Goal: Task Accomplishment & Management: Manage account settings

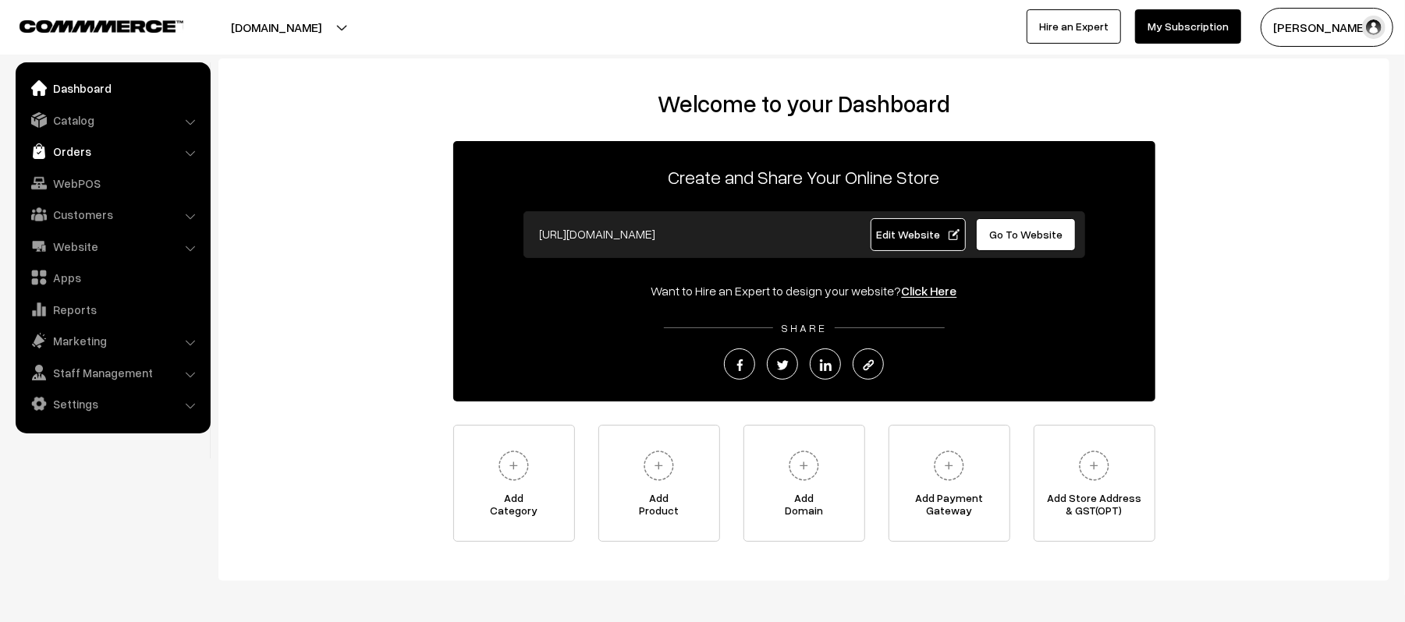
click at [86, 154] on link "Orders" at bounding box center [113, 151] width 186 height 28
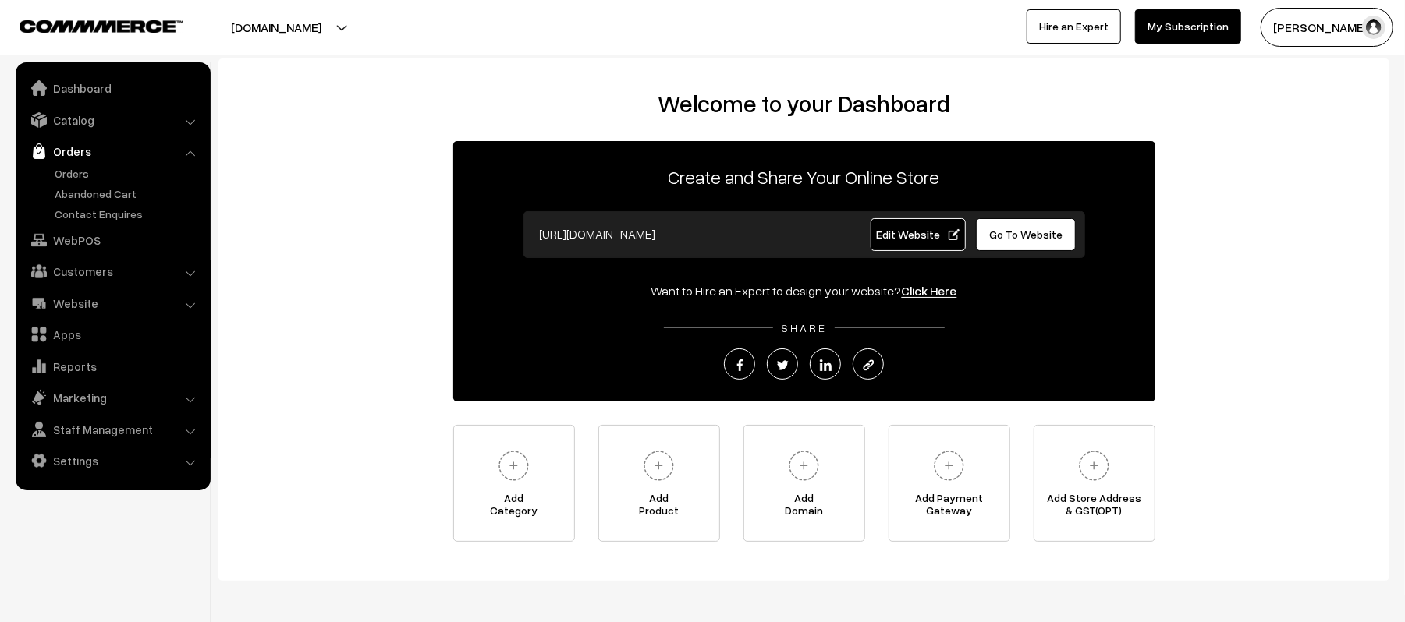
click at [76, 147] on link "Orders" at bounding box center [113, 151] width 186 height 28
click at [69, 172] on link "Orders" at bounding box center [128, 173] width 154 height 16
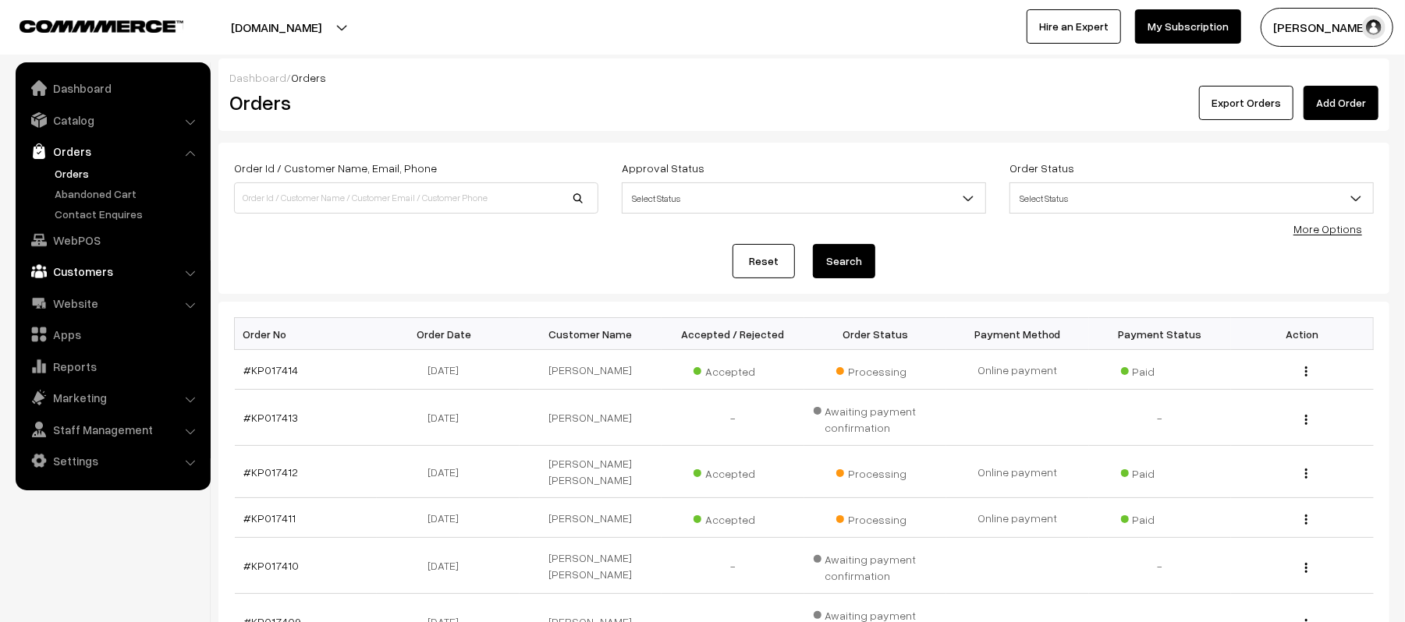
click at [88, 273] on link "Customers" at bounding box center [113, 271] width 186 height 28
click at [91, 234] on link "Customers" at bounding box center [128, 237] width 154 height 16
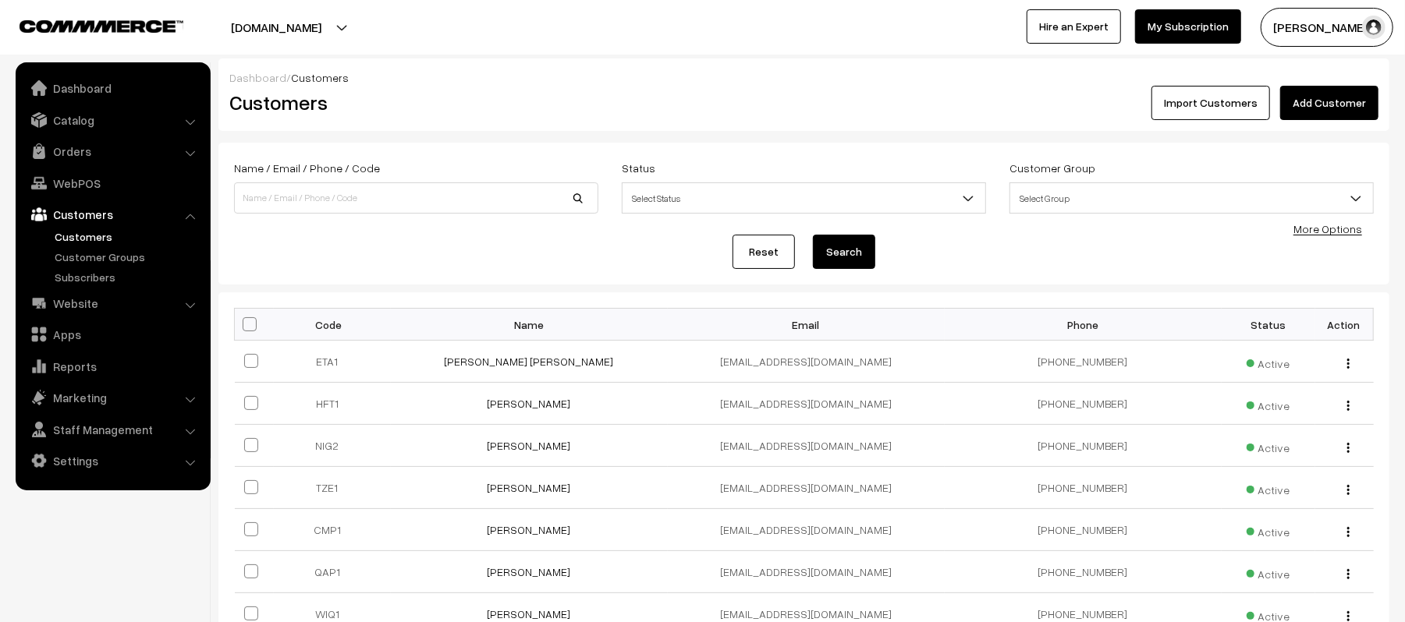
click at [1351, 104] on link "Add Customer" at bounding box center [1329, 103] width 98 height 34
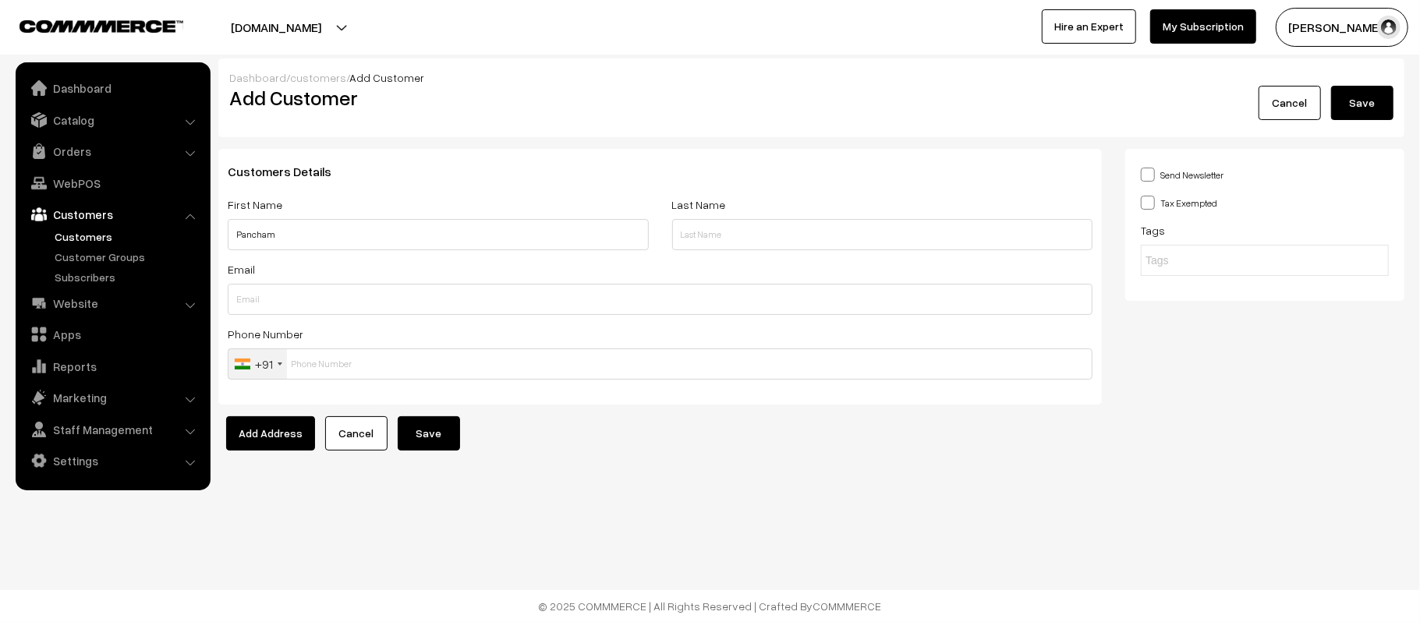
type input "Pancham"
type input "Lal"
click at [278, 303] on input "text" at bounding box center [660, 299] width 865 height 31
click at [718, 490] on div "Dashboard / customers / Add Customer Add Customer Cancel Save Customers Details…" at bounding box center [710, 270] width 1420 height 541
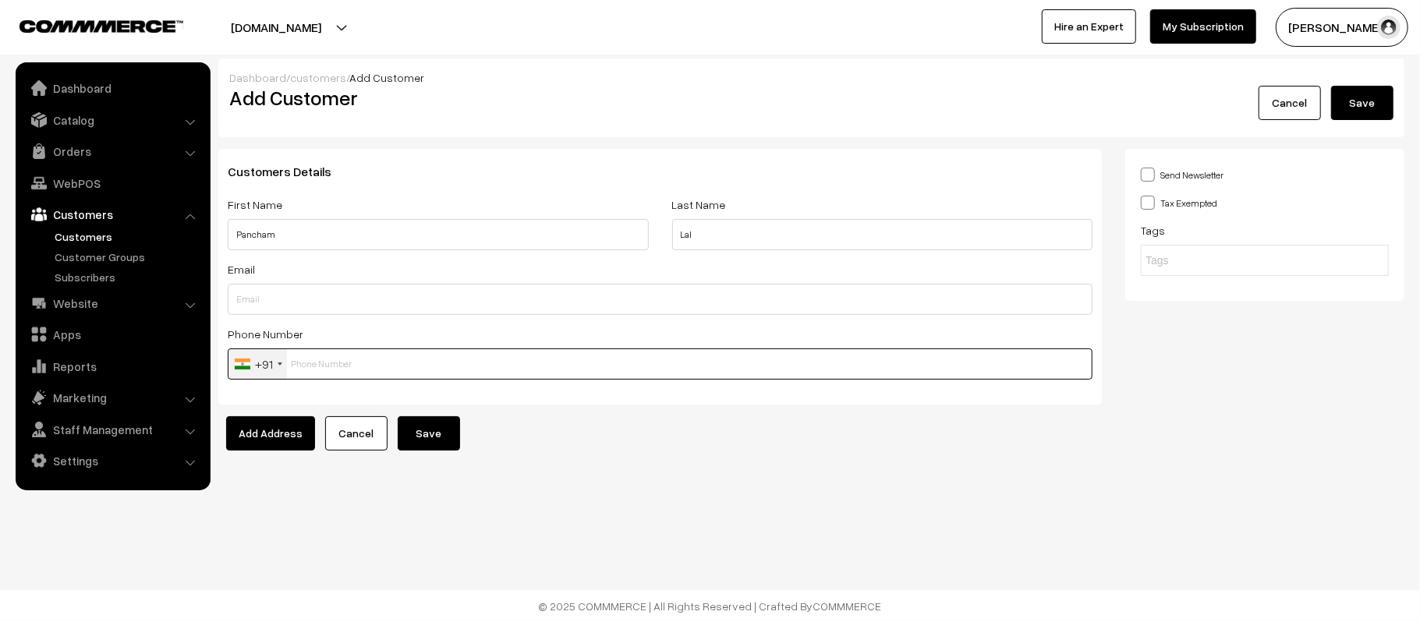
click at [387, 360] on input "text" at bounding box center [660, 364] width 865 height 31
paste input "+919839784"
type input "9839784198"
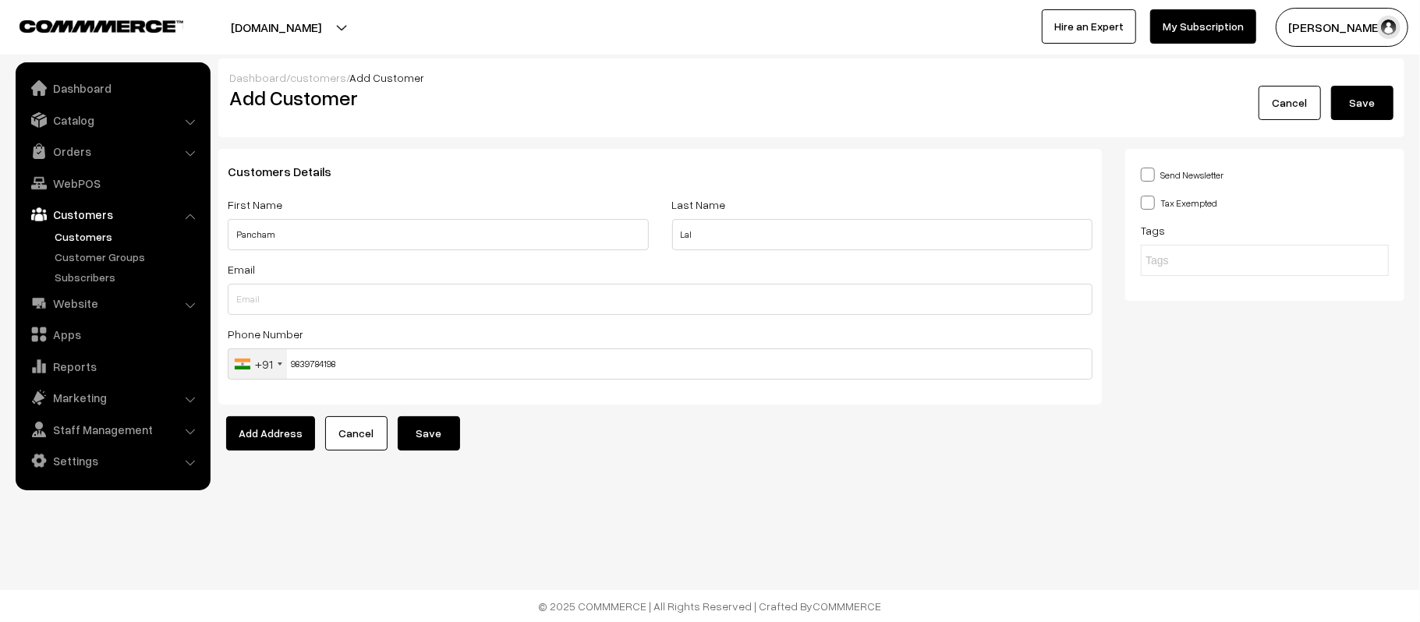
click at [523, 463] on div "Dashboard / customers / Add Customer Add Customer Cancel Save Customers Details…" at bounding box center [710, 270] width 1420 height 541
click at [428, 438] on button "Save" at bounding box center [429, 434] width 62 height 34
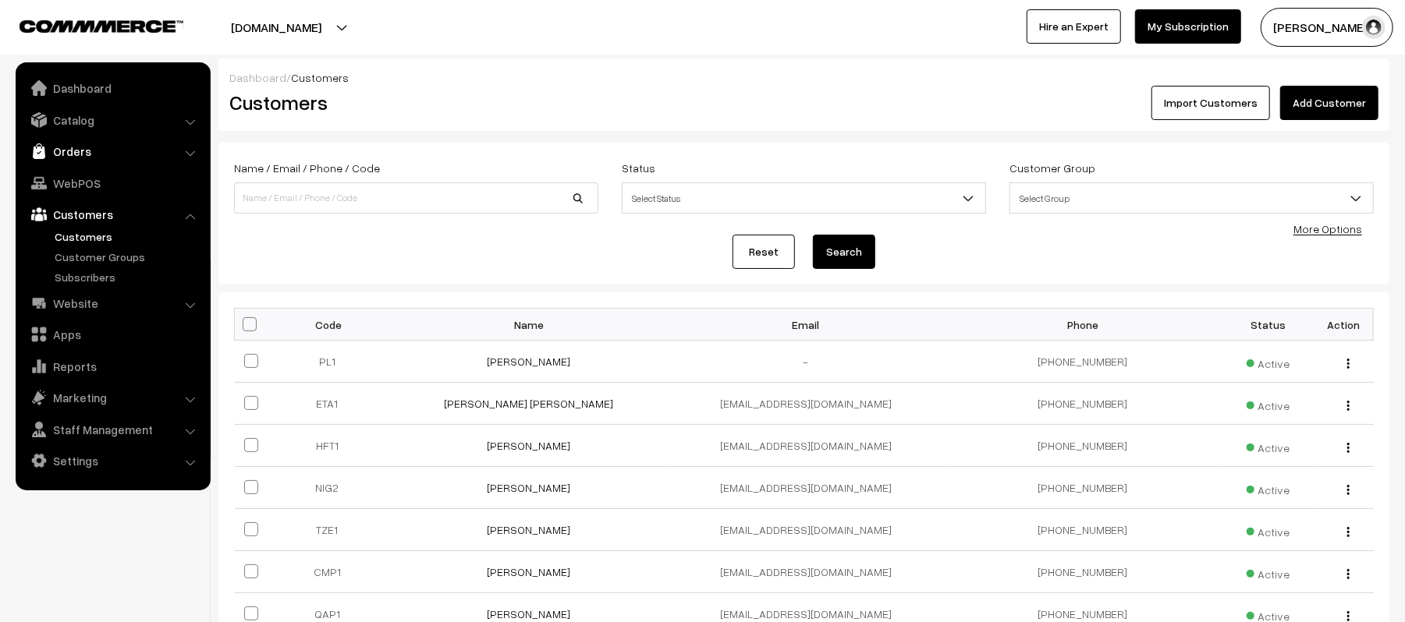
click at [79, 150] on link "Orders" at bounding box center [113, 151] width 186 height 28
click at [72, 172] on link "Orders" at bounding box center [128, 173] width 154 height 16
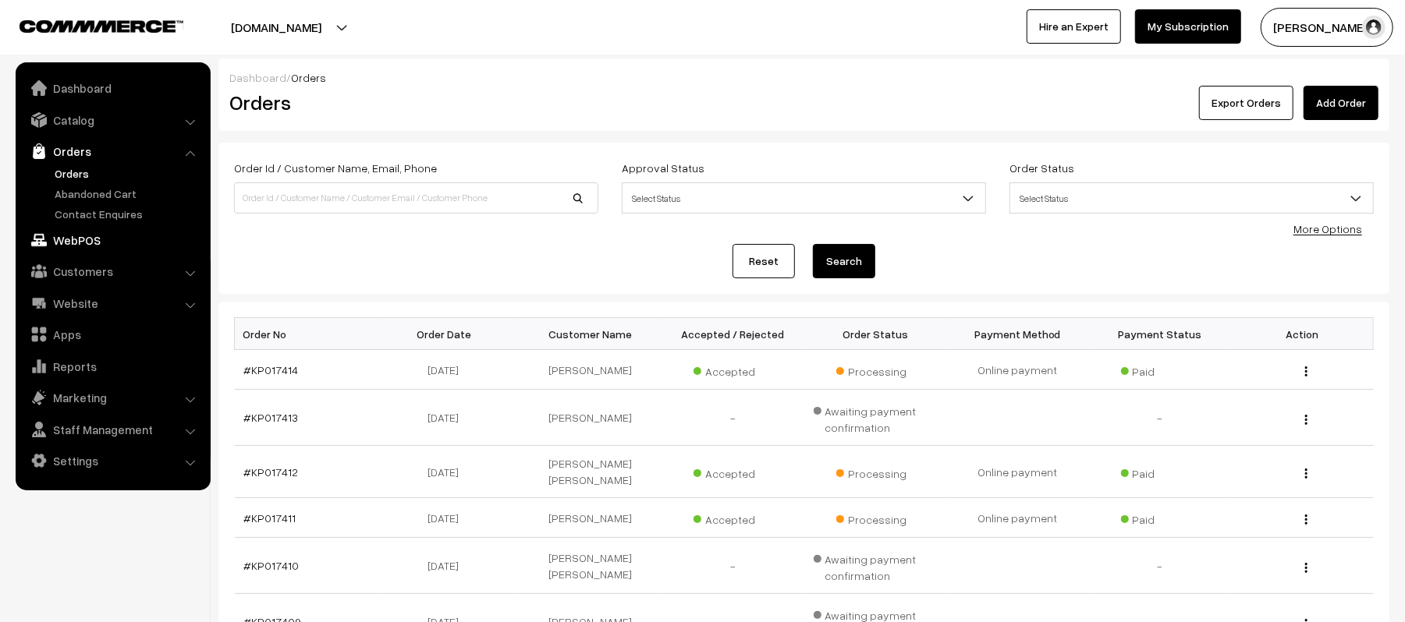
click at [76, 245] on link "WebPOS" at bounding box center [113, 240] width 186 height 28
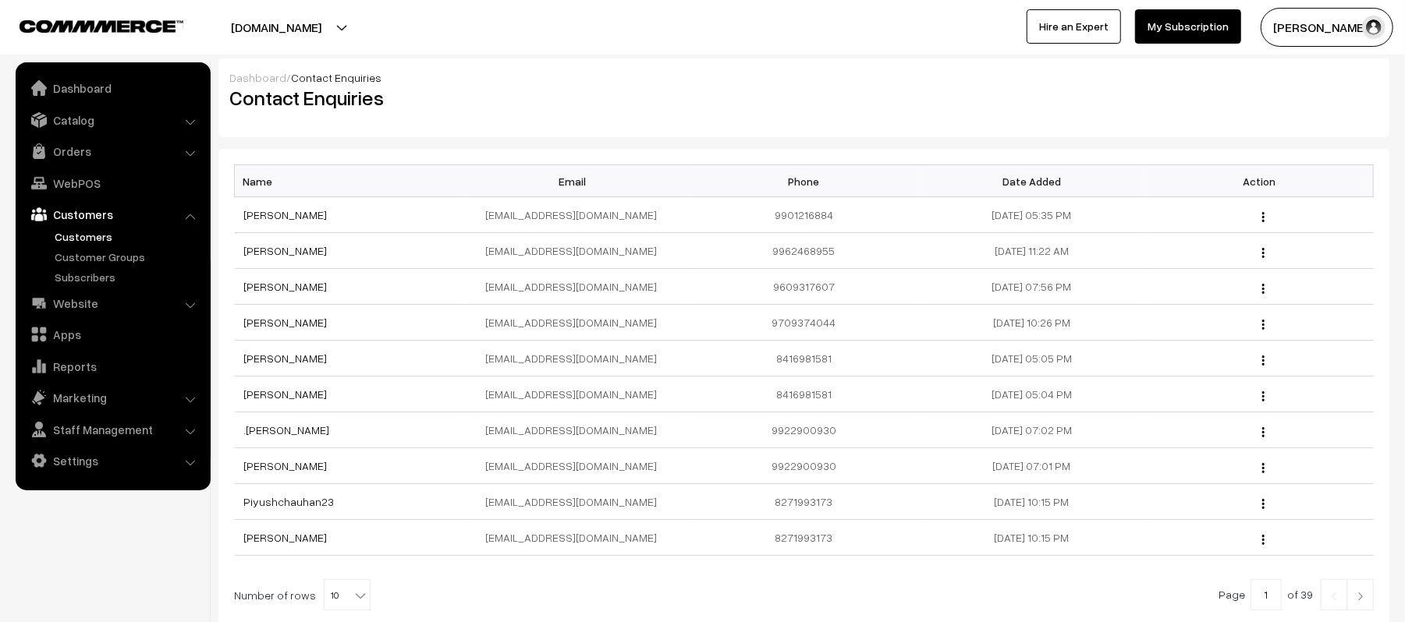
click at [78, 236] on link "Customers" at bounding box center [128, 237] width 154 height 16
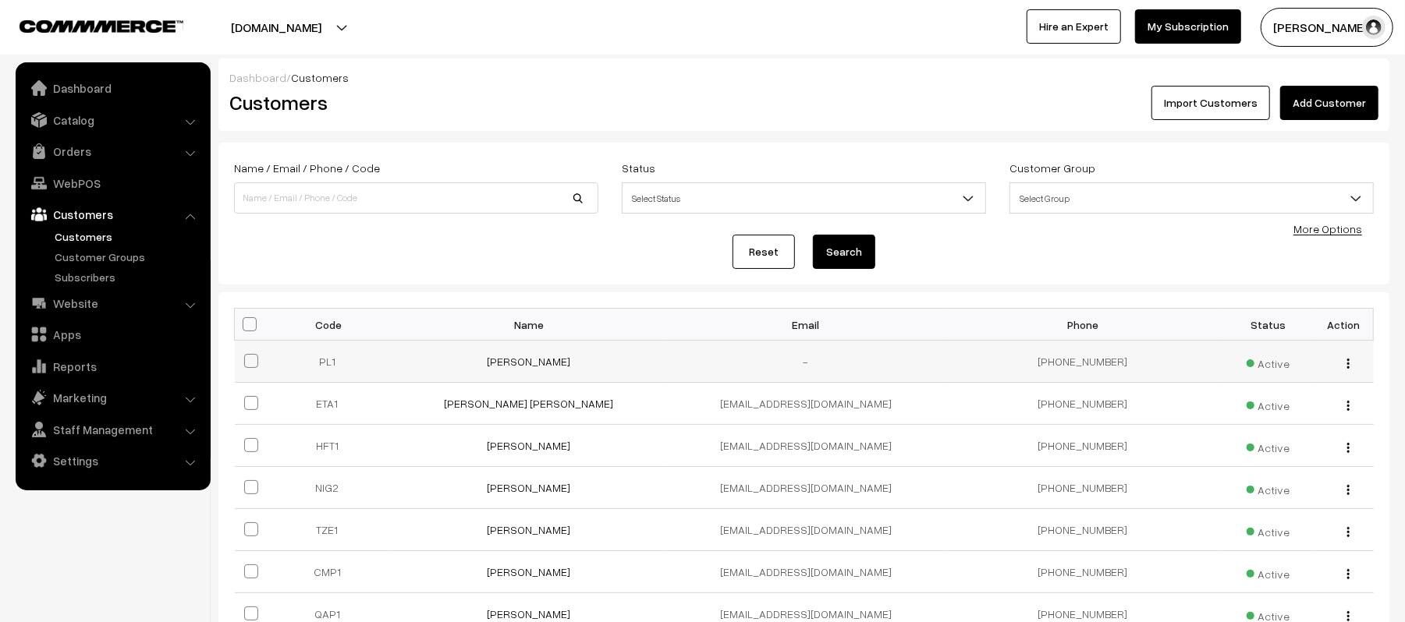
click at [1351, 366] on div "view Edit Delete" at bounding box center [1344, 361] width 40 height 16
click at [1349, 366] on img "button" at bounding box center [1348, 364] width 2 height 10
click at [1257, 413] on link "Edit" at bounding box center [1278, 419] width 133 height 34
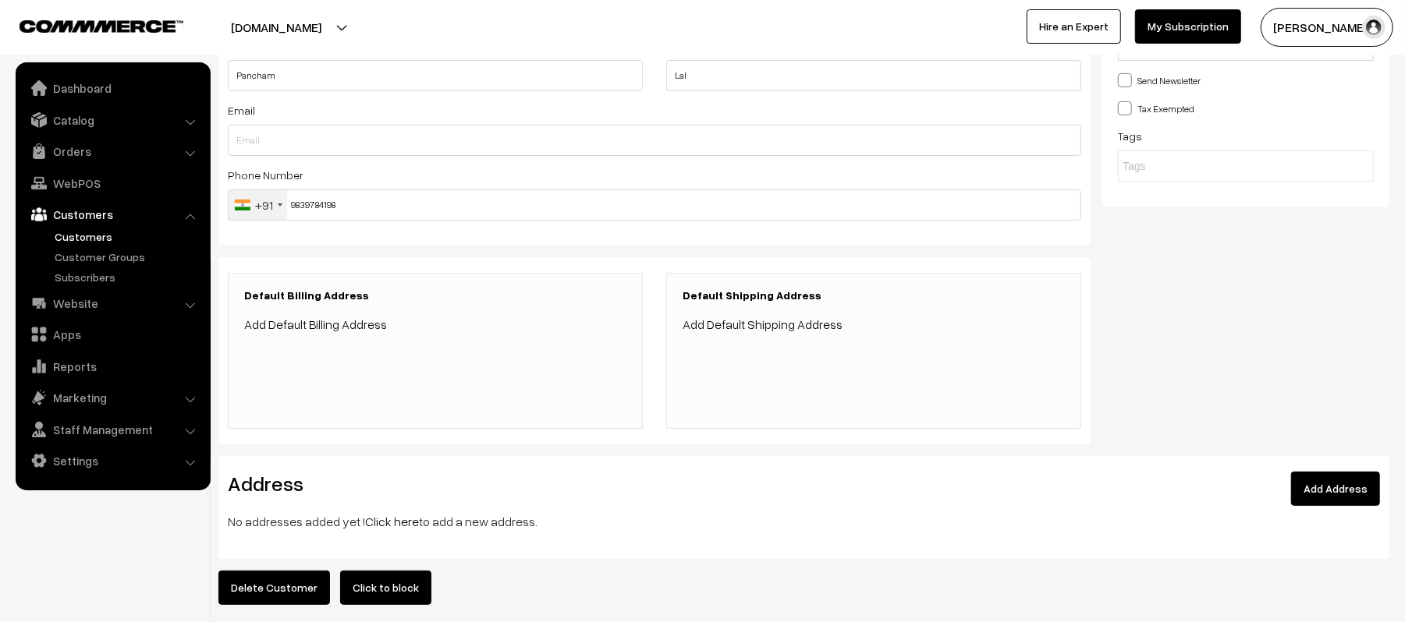
scroll to position [242, 0]
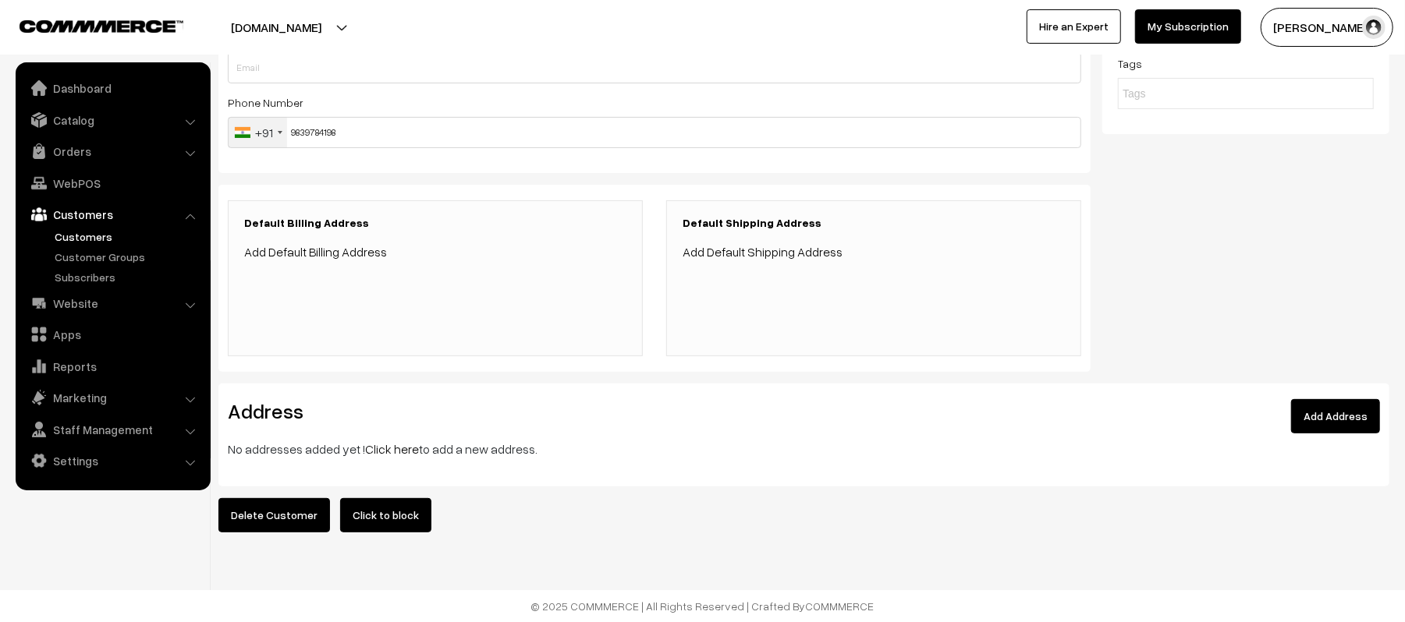
click at [1346, 399] on link "Add Address" at bounding box center [1335, 416] width 89 height 34
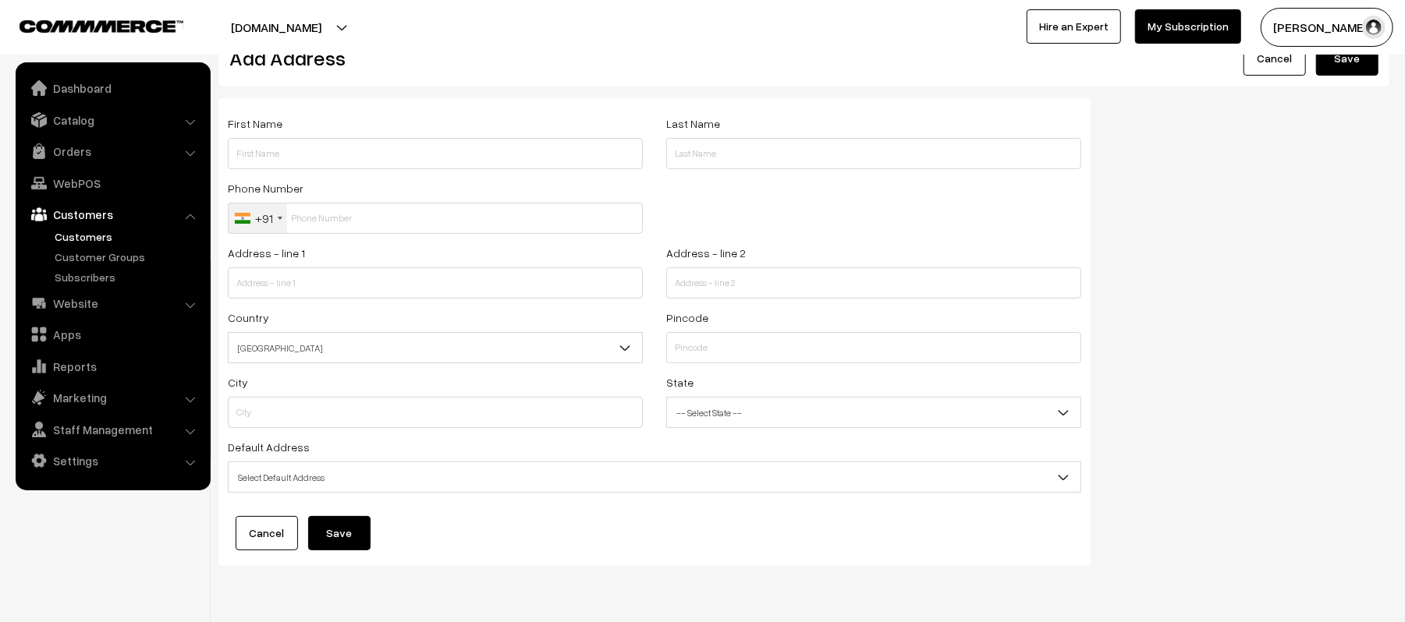
scroll to position [87, 0]
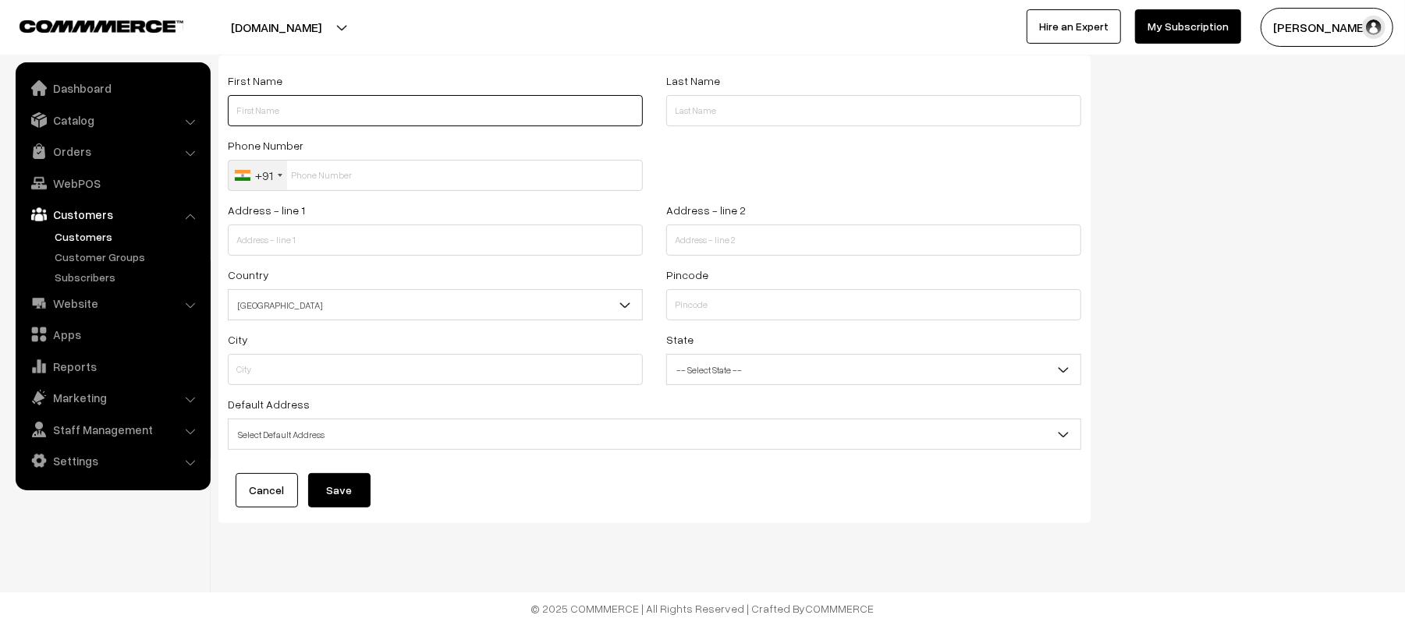
click at [321, 113] on input "text" at bounding box center [435, 110] width 415 height 31
type input "PANCHAM"
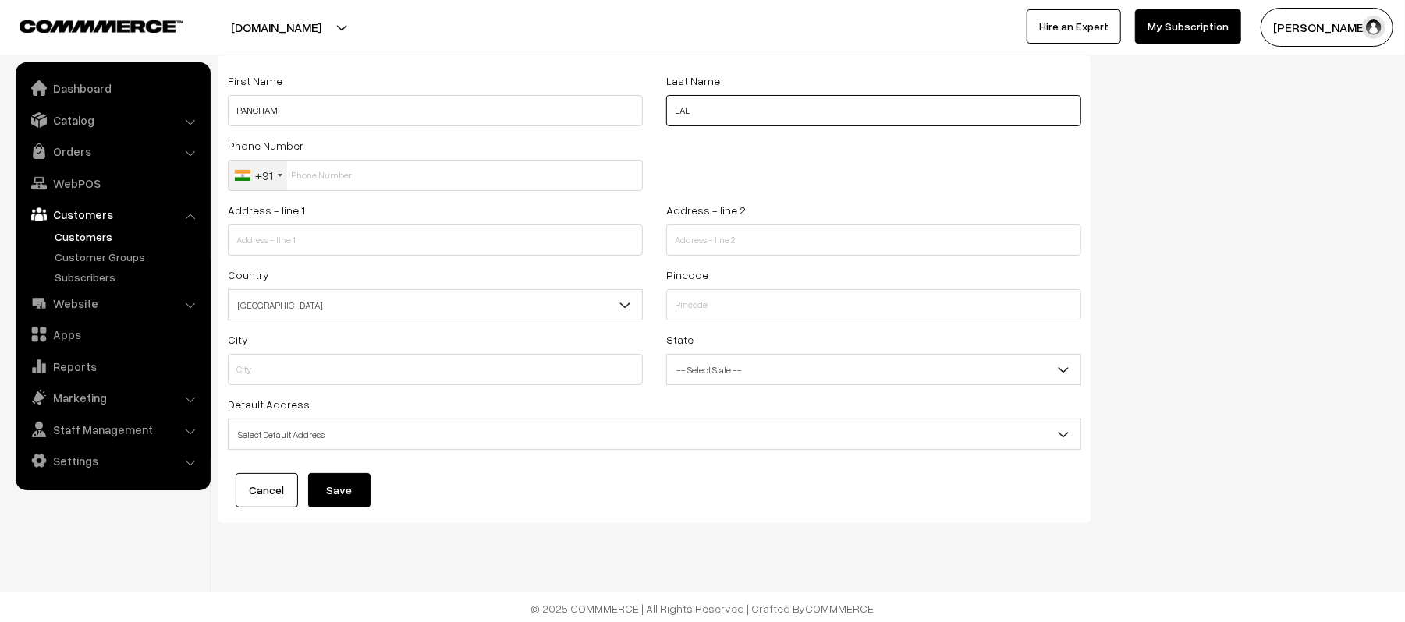
type input "LAL"
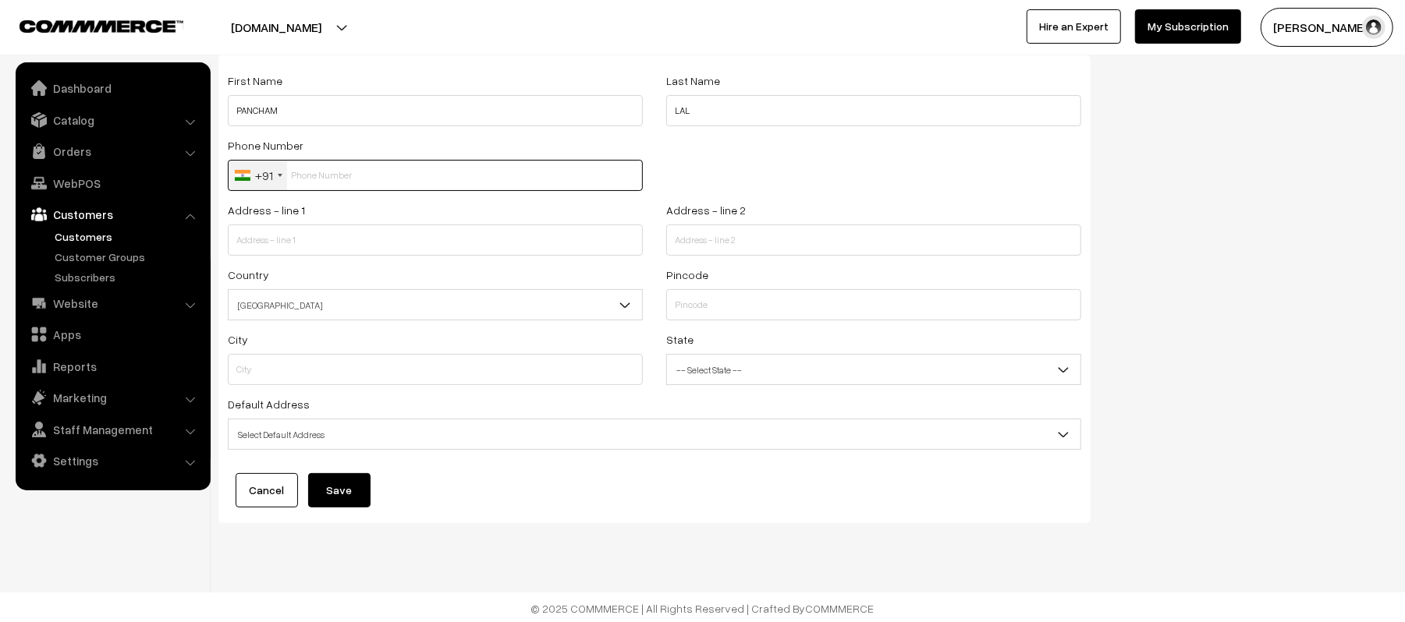
click at [353, 181] on input "text" at bounding box center [435, 175] width 415 height 31
type input "9839784198"
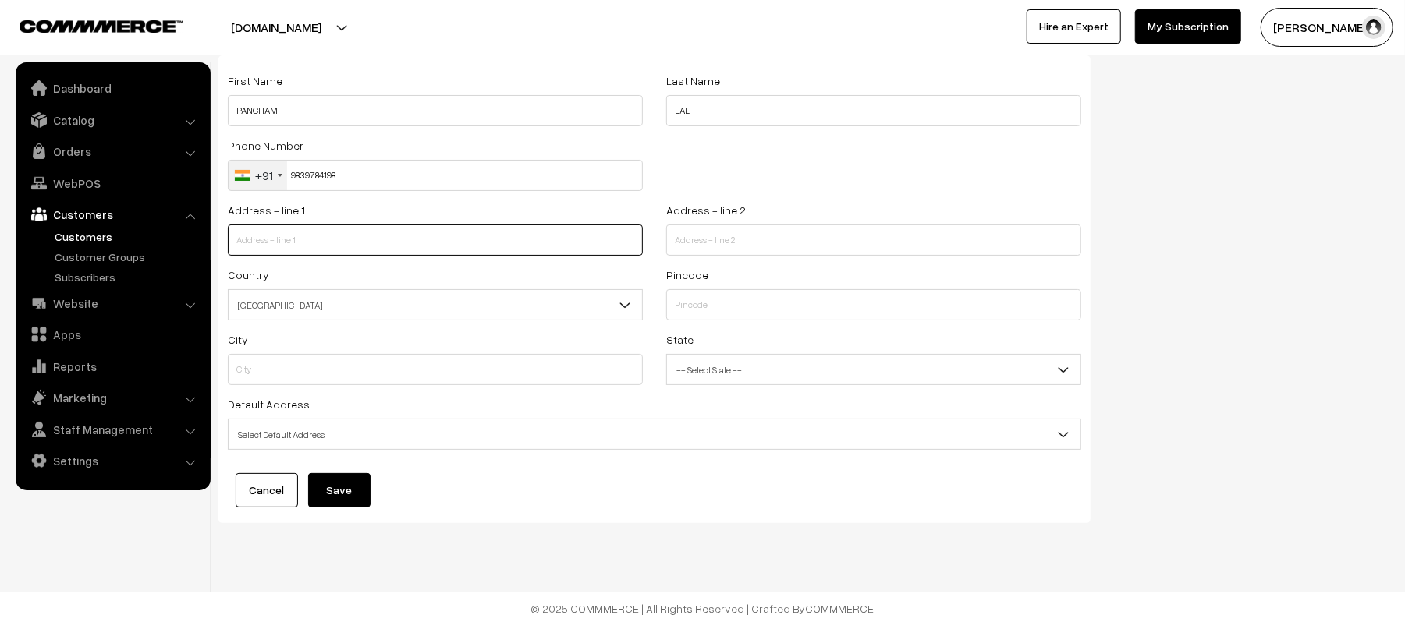
paste input "Vill bale ka purva- post Mohabbat pur Painsa Sirathu kaushambi UP 212217"
drag, startPoint x: 438, startPoint y: 241, endPoint x: 600, endPoint y: 241, distance: 162.2
click at [600, 241] on input "Vill bale ka purva- post Mohabbat pur Painsa Sirathu kaushambi UP 212217" at bounding box center [435, 240] width 415 height 31
type input "Vill bale ka purva- post Mohabbat pur Painsa Sirathu"
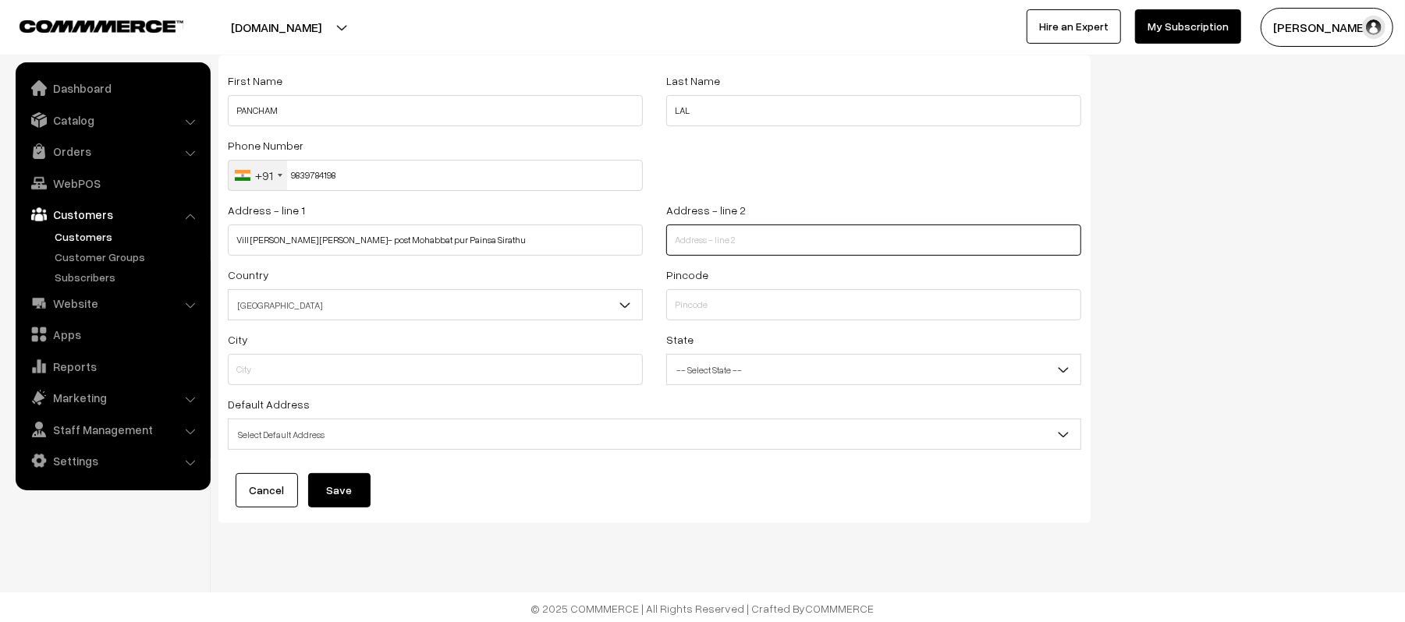
click at [713, 237] on input "text" at bounding box center [873, 240] width 415 height 31
paste input "kaushambi UP 212217"
click at [747, 243] on input "kaushambi UP 212217" at bounding box center [873, 240] width 415 height 31
type input "kaushambi UP"
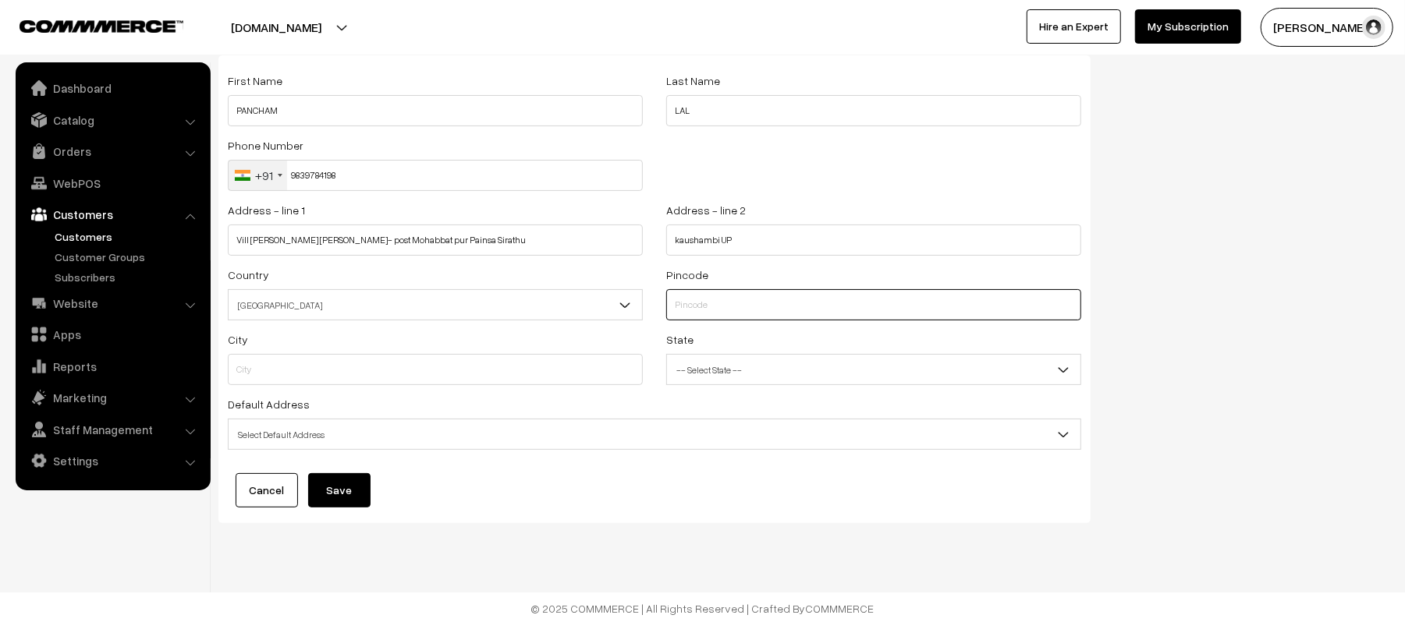
click at [790, 290] on input "text" at bounding box center [873, 304] width 415 height 31
paste input "212217"
type input "212217"
type input "Kaushambi"
select select "Uttar Pradesh"
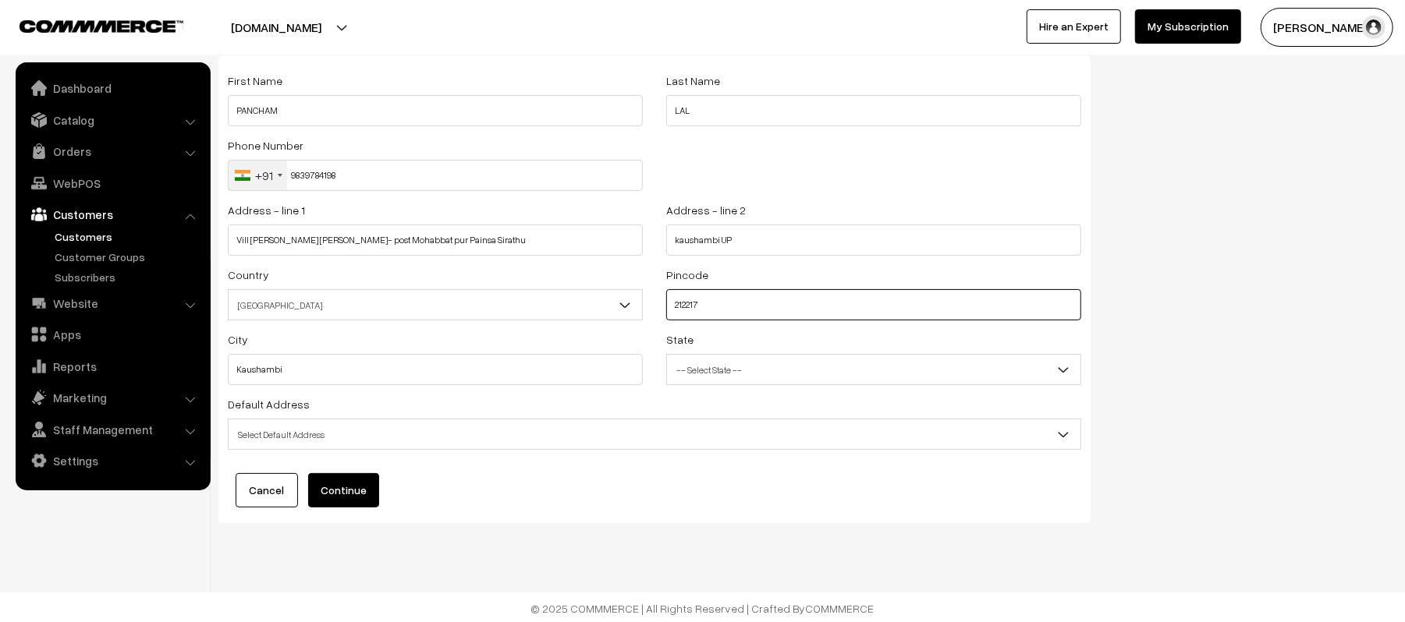
type input "212217"
click at [815, 160] on div "Phone Number +91 United States +1 United Kingdom +44 Afghanistan (‫افغانستان‬‎)…" at bounding box center [654, 168] width 877 height 65
click at [463, 426] on span "Select Default Address" at bounding box center [655, 434] width 852 height 27
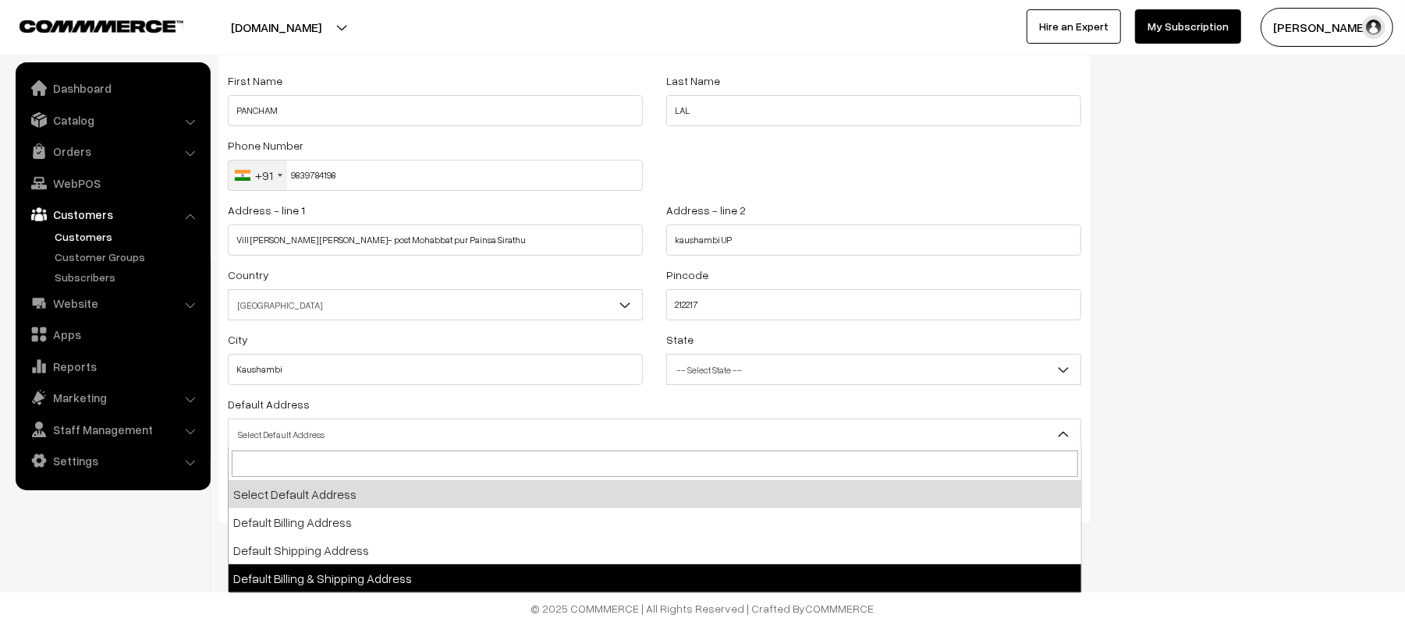
select select "3"
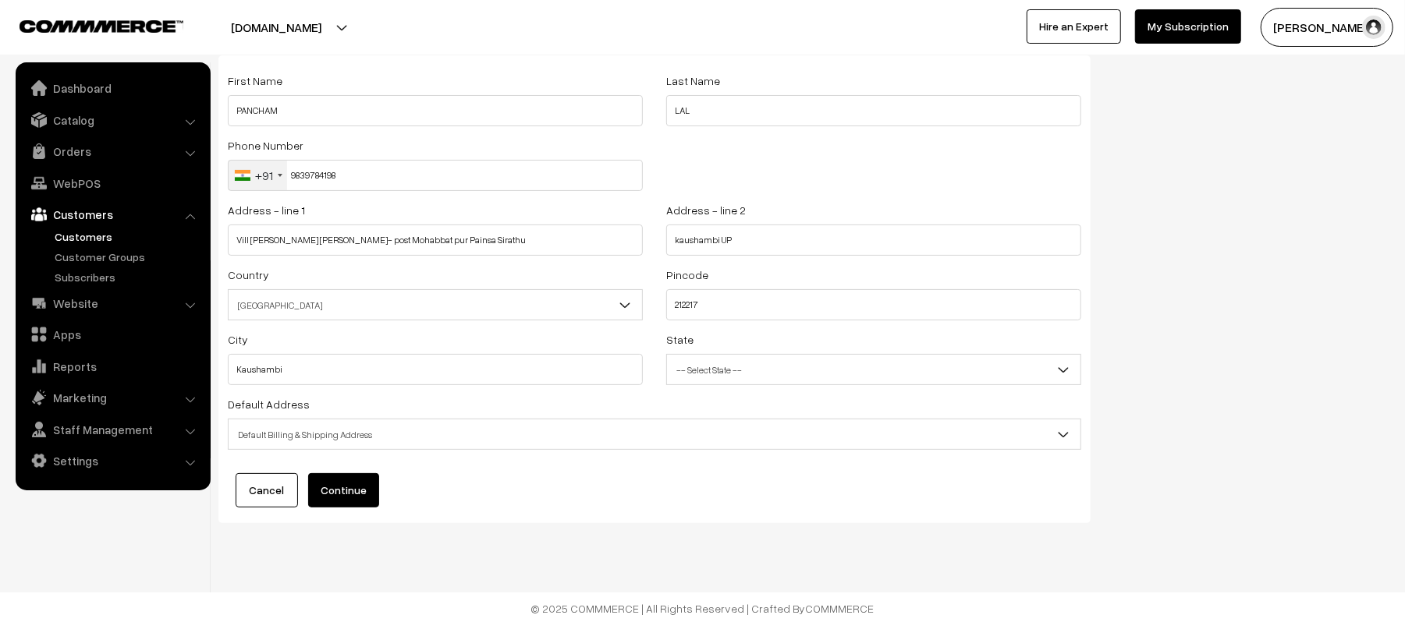
click button "Continue"
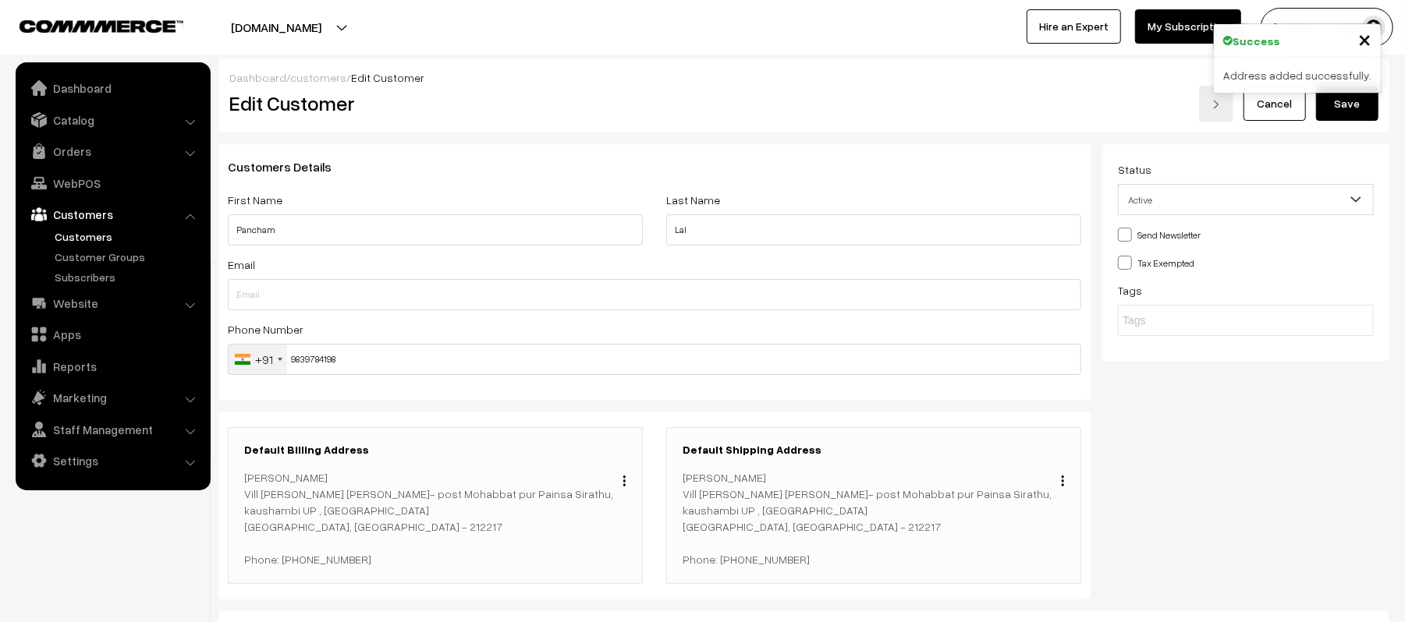
click at [1364, 113] on button "Save" at bounding box center [1347, 104] width 62 height 34
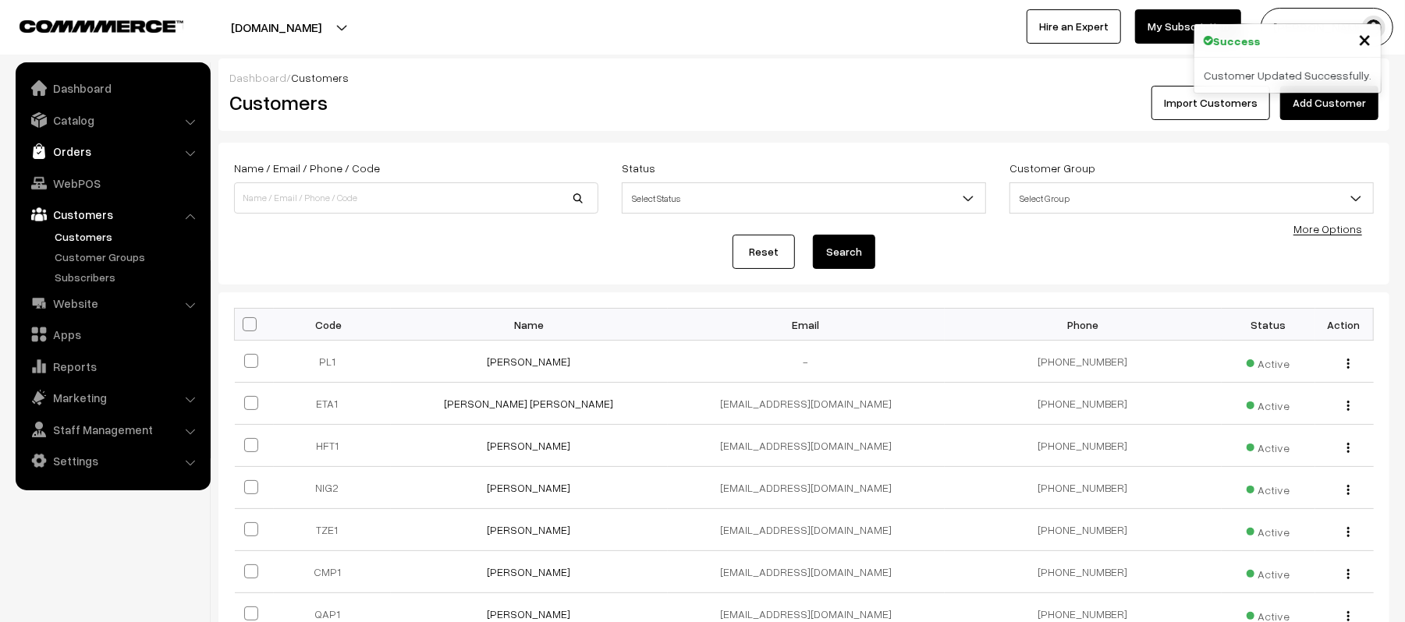
click at [66, 144] on link "Orders" at bounding box center [113, 151] width 186 height 28
click at [67, 172] on link "Orders" at bounding box center [128, 173] width 154 height 16
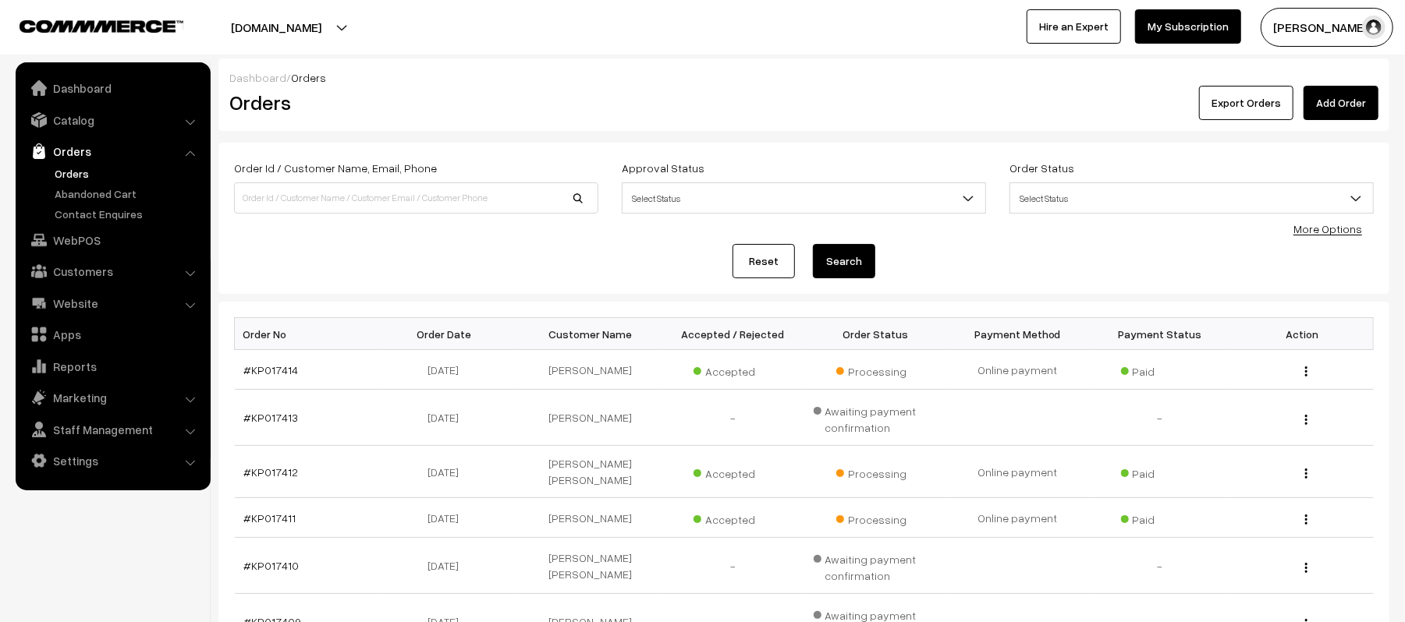
click at [1346, 104] on link "Add Order" at bounding box center [1340, 103] width 75 height 34
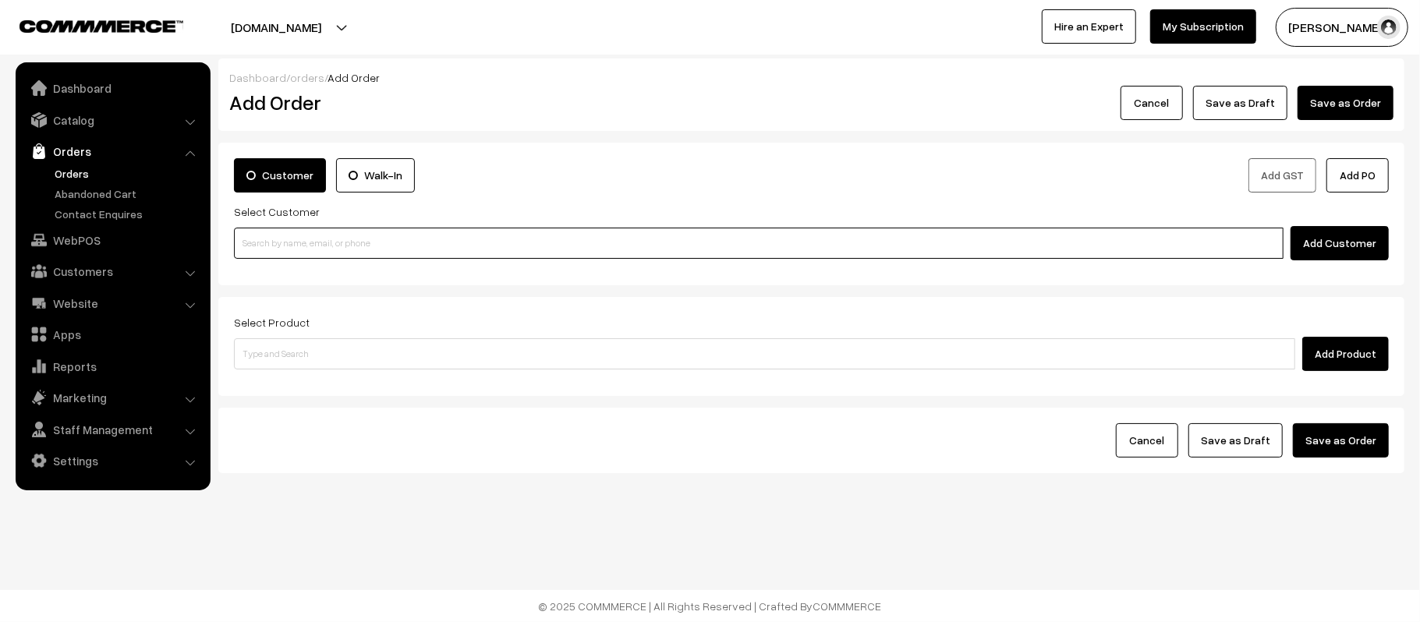
click at [375, 254] on input at bounding box center [759, 243] width 1050 height 31
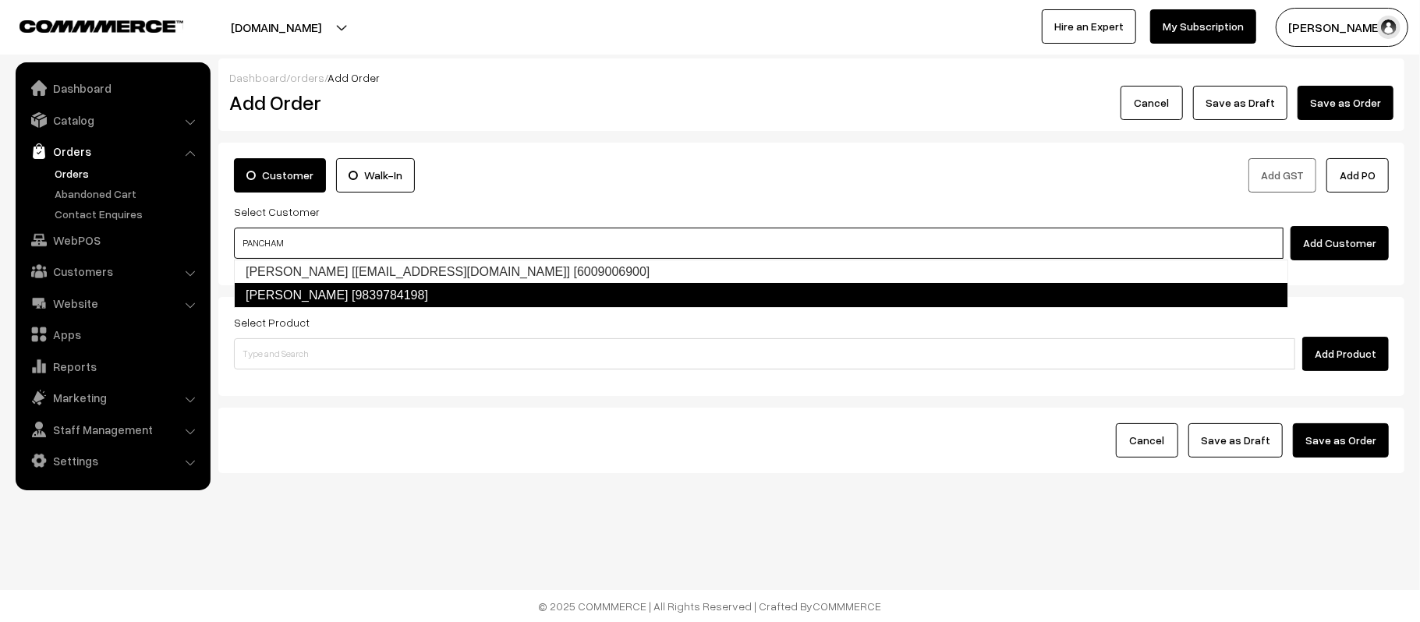
click at [382, 297] on link "Pancham Lal [9839784198]" at bounding box center [761, 295] width 1055 height 25
type input "PANCHAM"
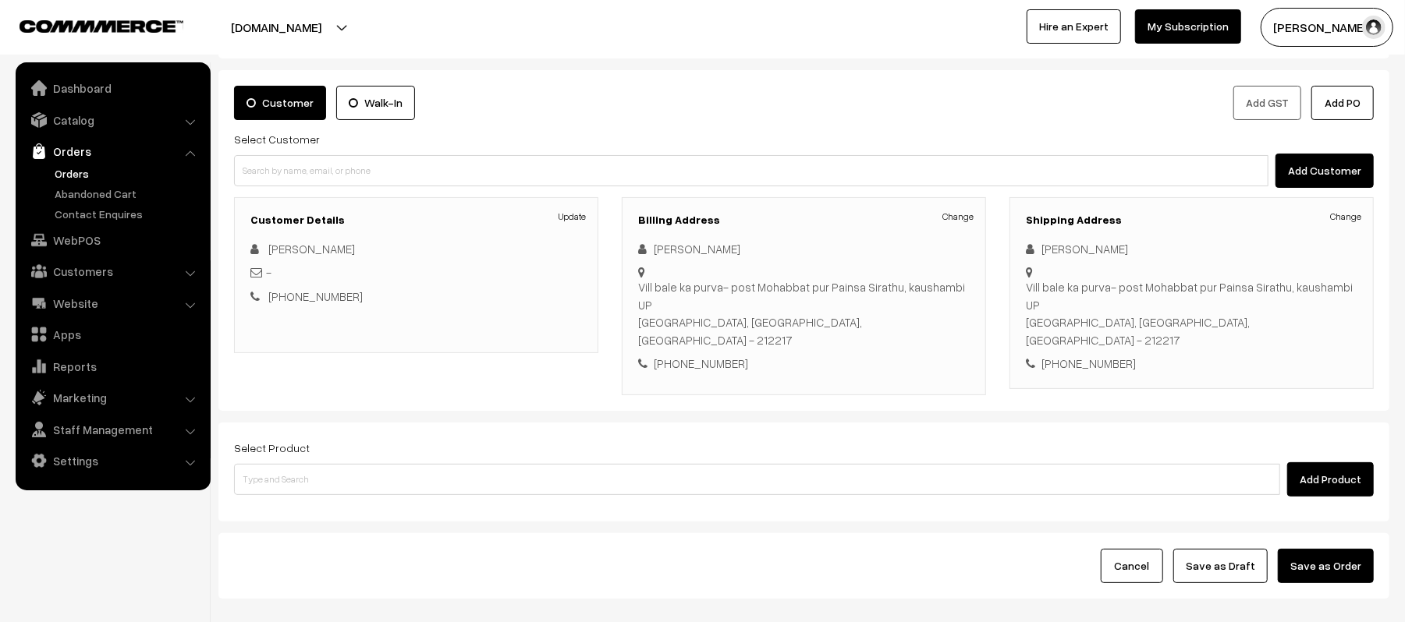
scroll to position [104, 0]
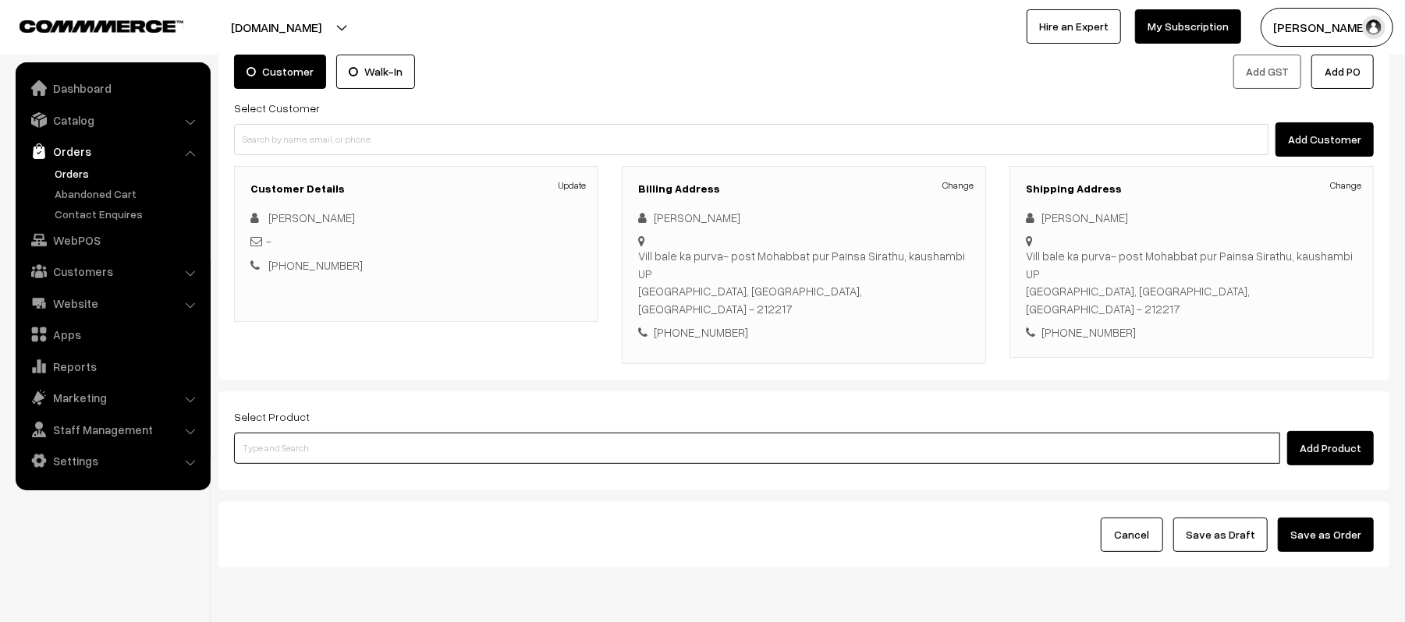
click at [425, 433] on input at bounding box center [757, 448] width 1046 height 31
type input "VANSUN"
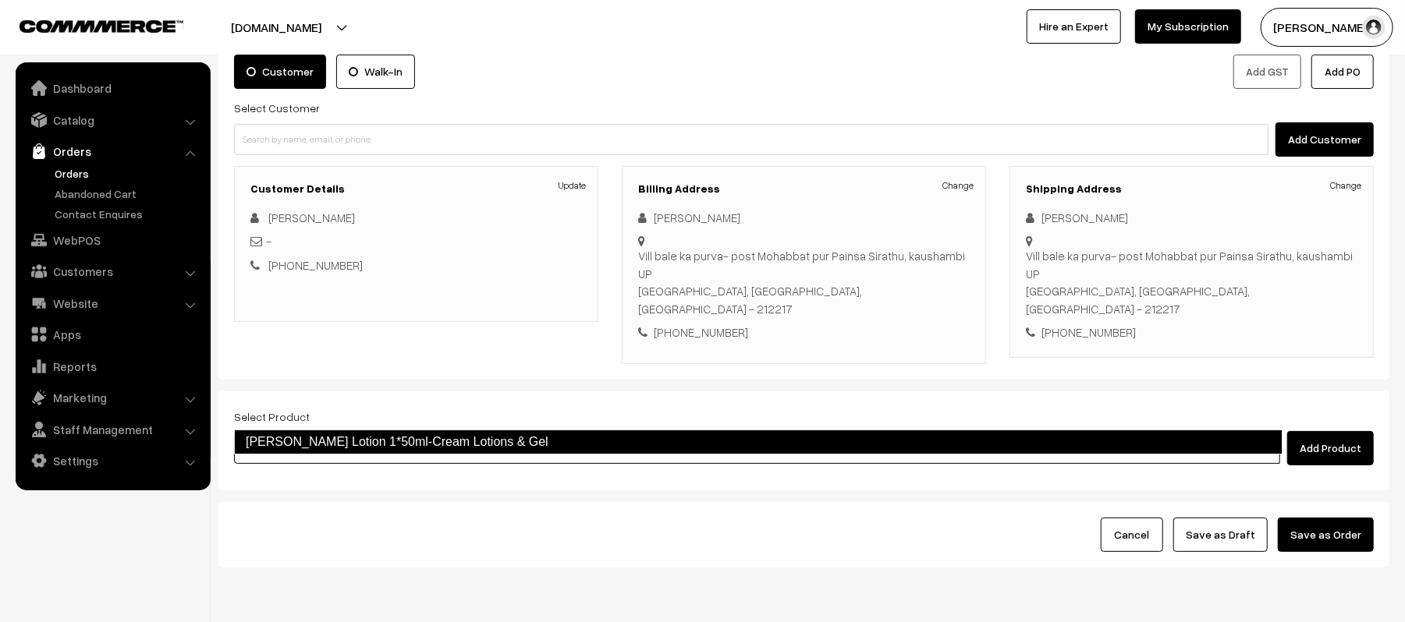
click at [413, 445] on link "Vansun Eva Lotion 1*50ml-Cream Lotions & Gel" at bounding box center [758, 442] width 1048 height 25
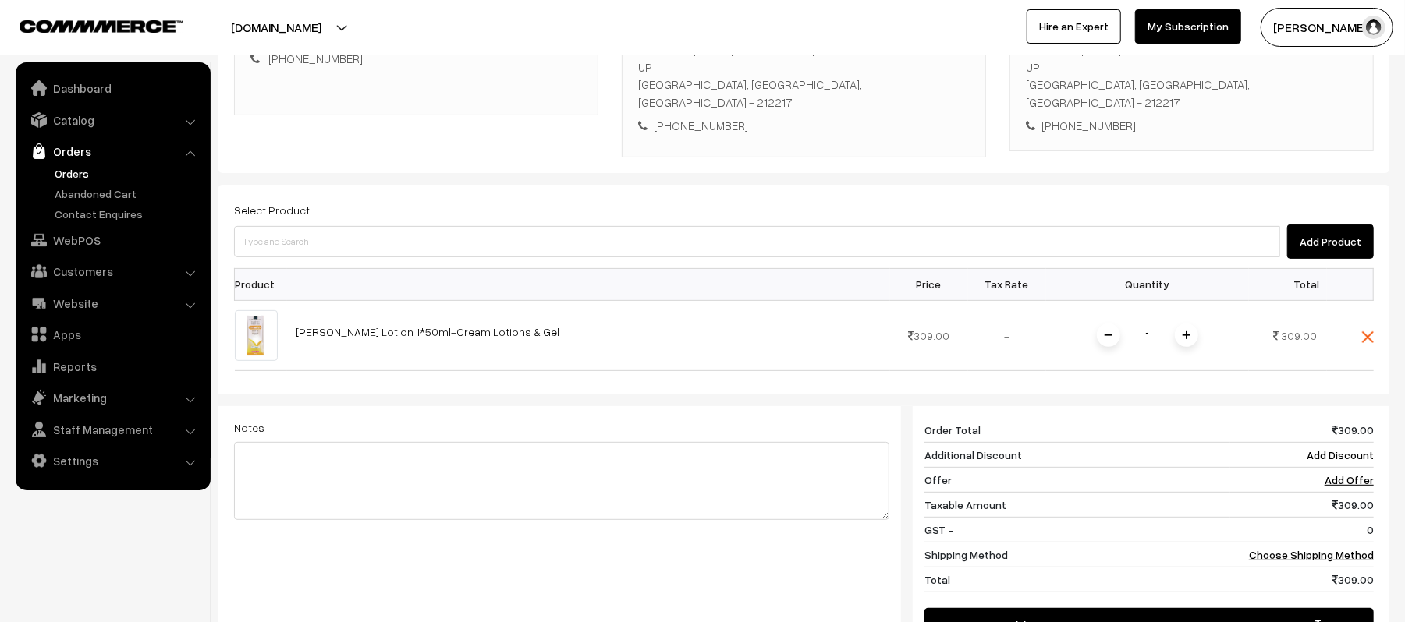
scroll to position [312, 0]
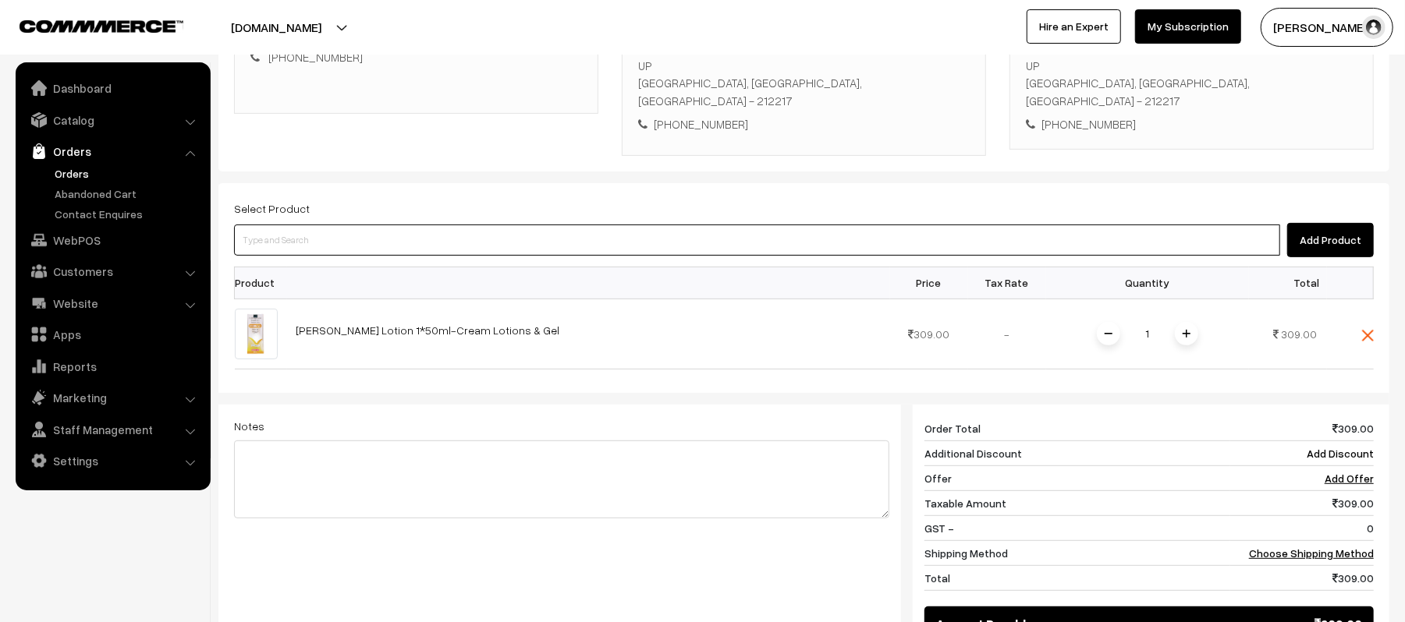
click at [456, 225] on input at bounding box center [757, 240] width 1046 height 31
type input "MELA"
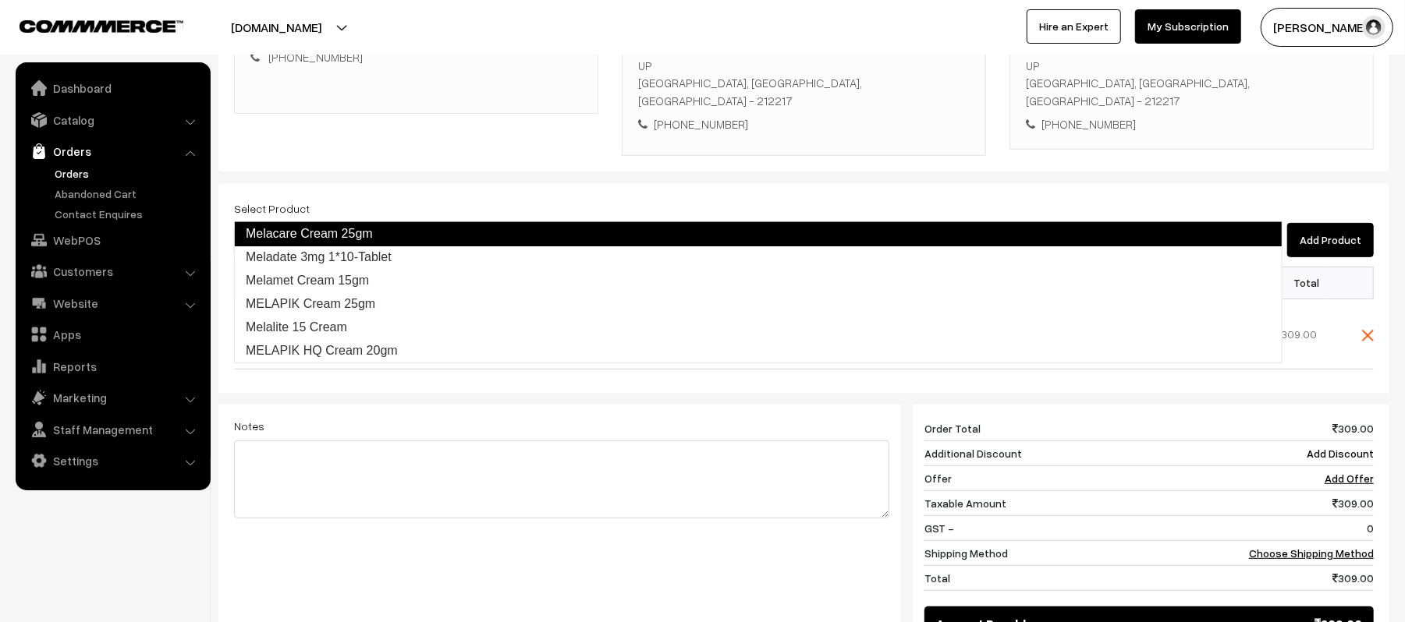
click at [401, 234] on link "Melacare Cream 25gm" at bounding box center [758, 234] width 1048 height 25
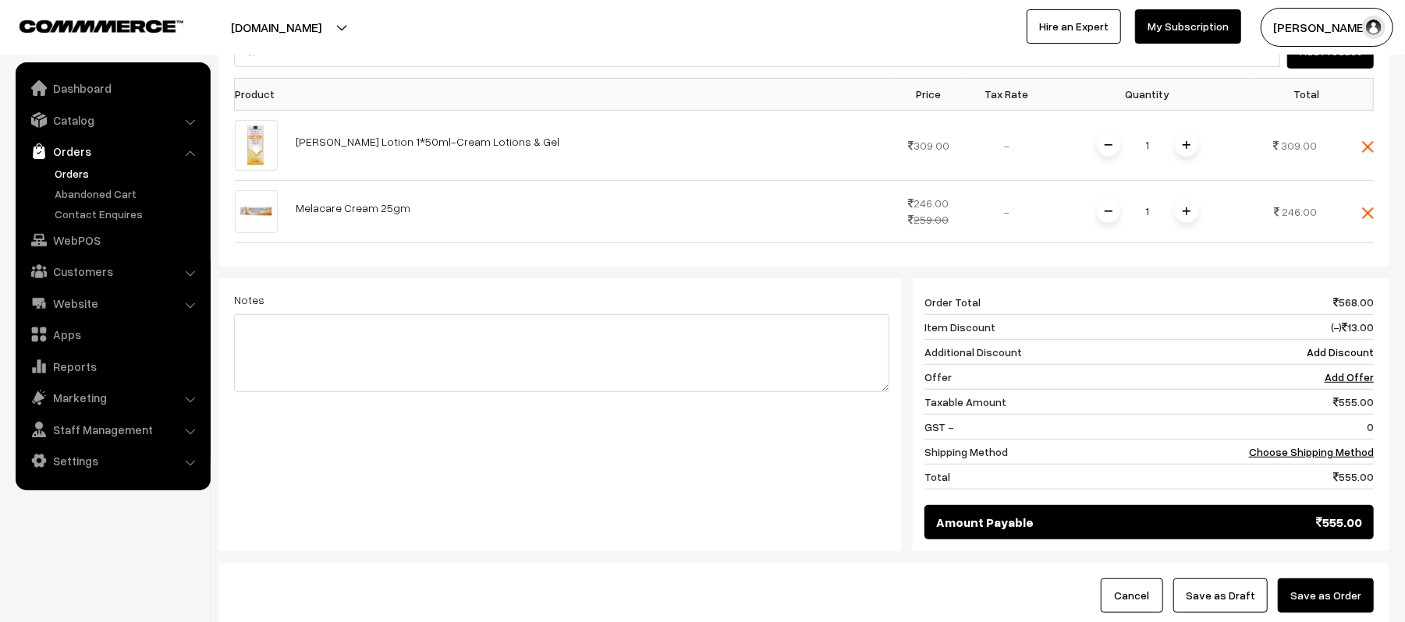
scroll to position [519, 0]
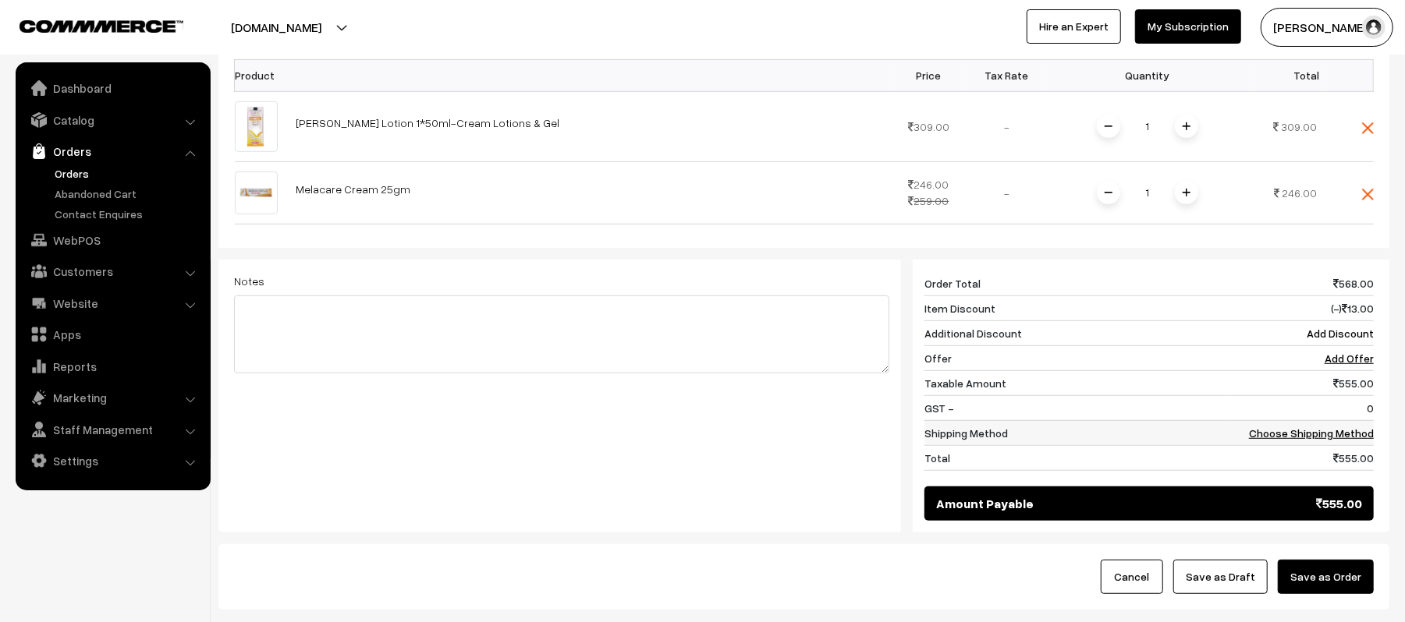
click at [1338, 420] on td "Choose Shipping Method" at bounding box center [1302, 432] width 144 height 25
click at [1332, 427] on link "Choose Shipping Method" at bounding box center [1311, 433] width 125 height 13
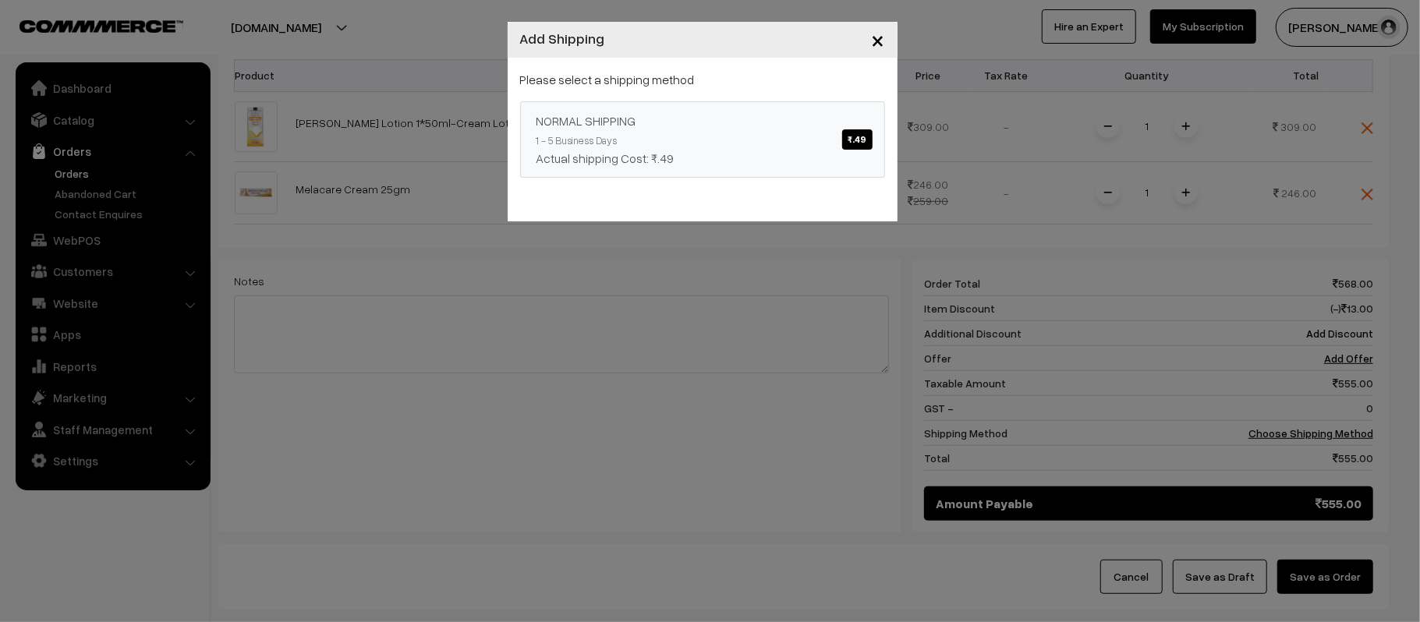
click at [687, 151] on div "Actual shipping Cost: ₹.49" at bounding box center [703, 158] width 332 height 19
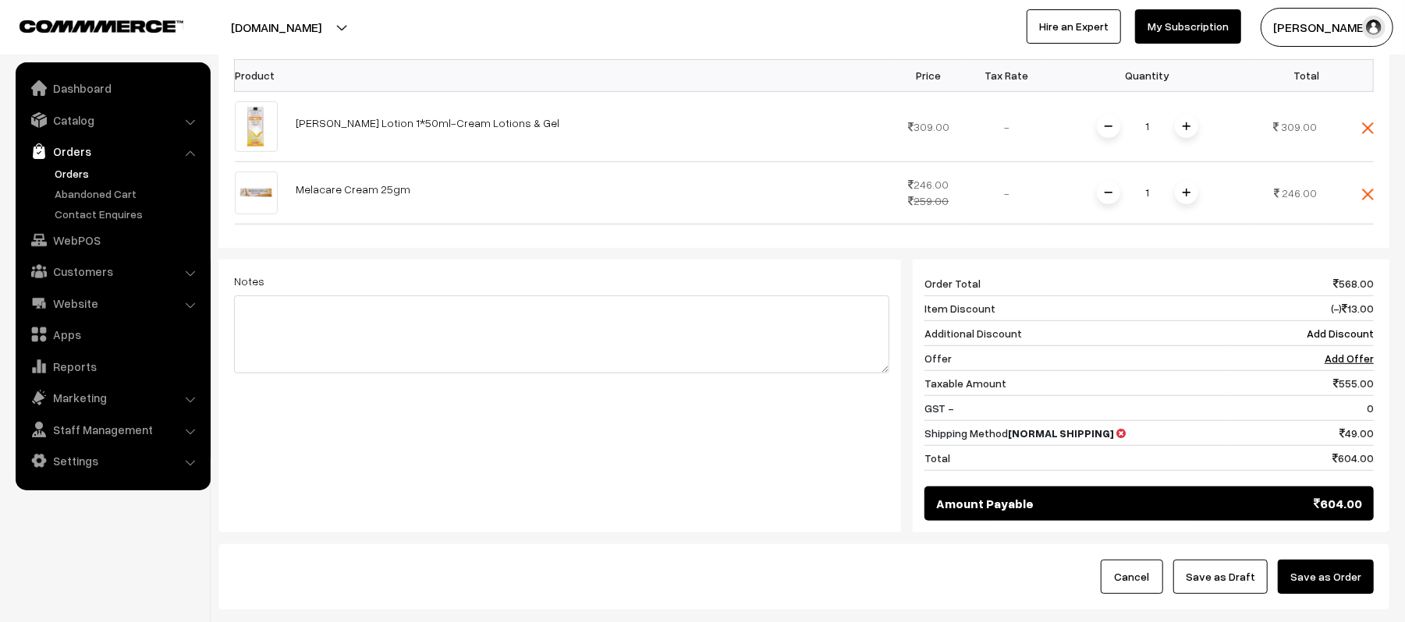
scroll to position [416, 0]
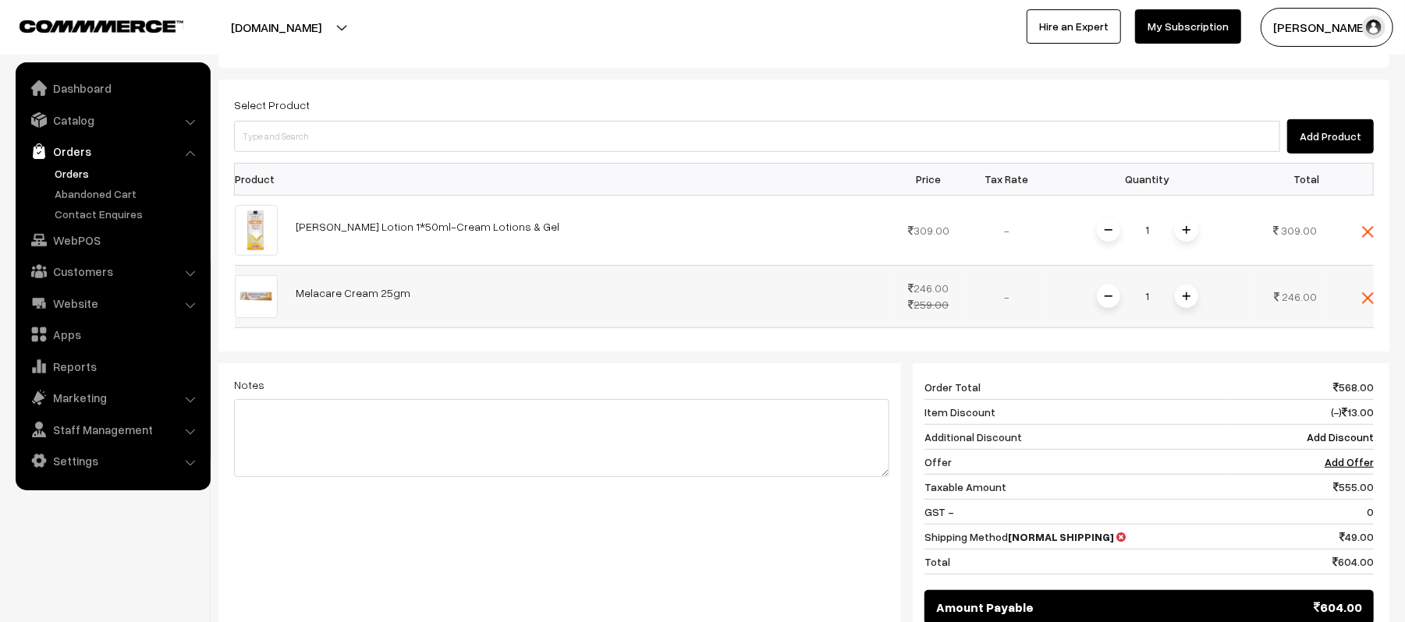
click at [1106, 293] on img at bounding box center [1108, 297] width 8 height 8
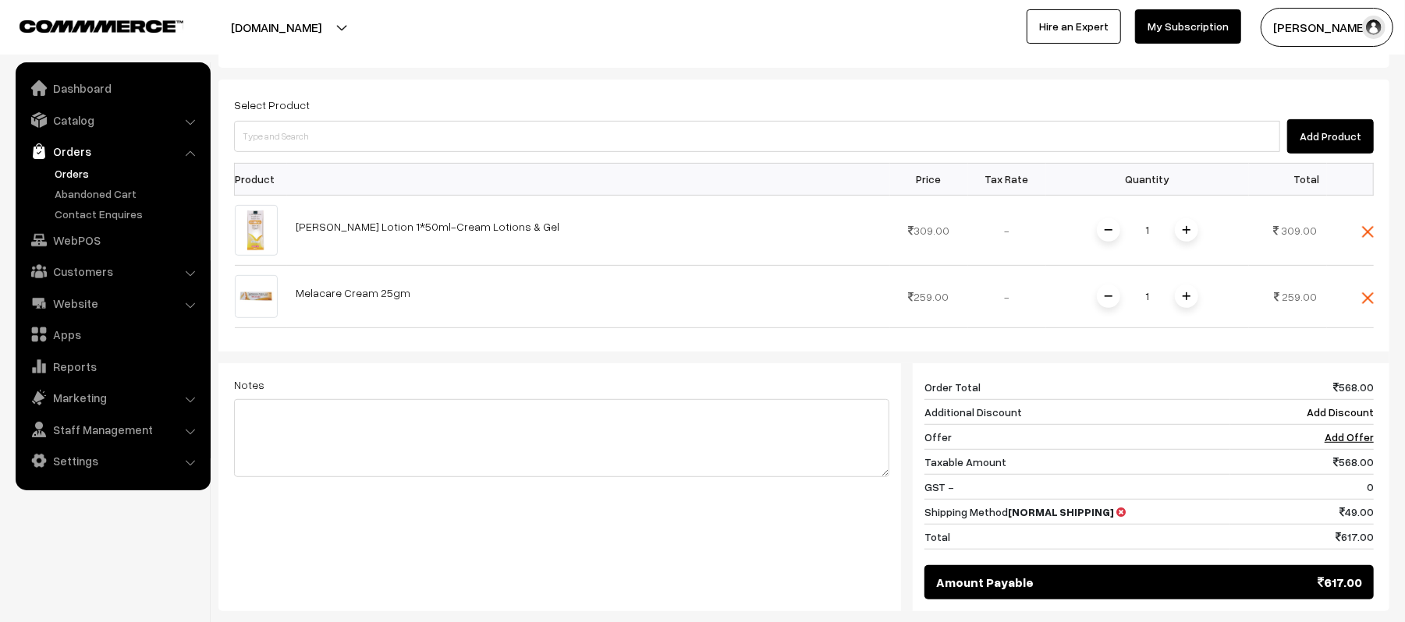
click at [624, 497] on div "Notes Giftcards ( Upgrade ) Apply" at bounding box center [561, 479] width 679 height 232
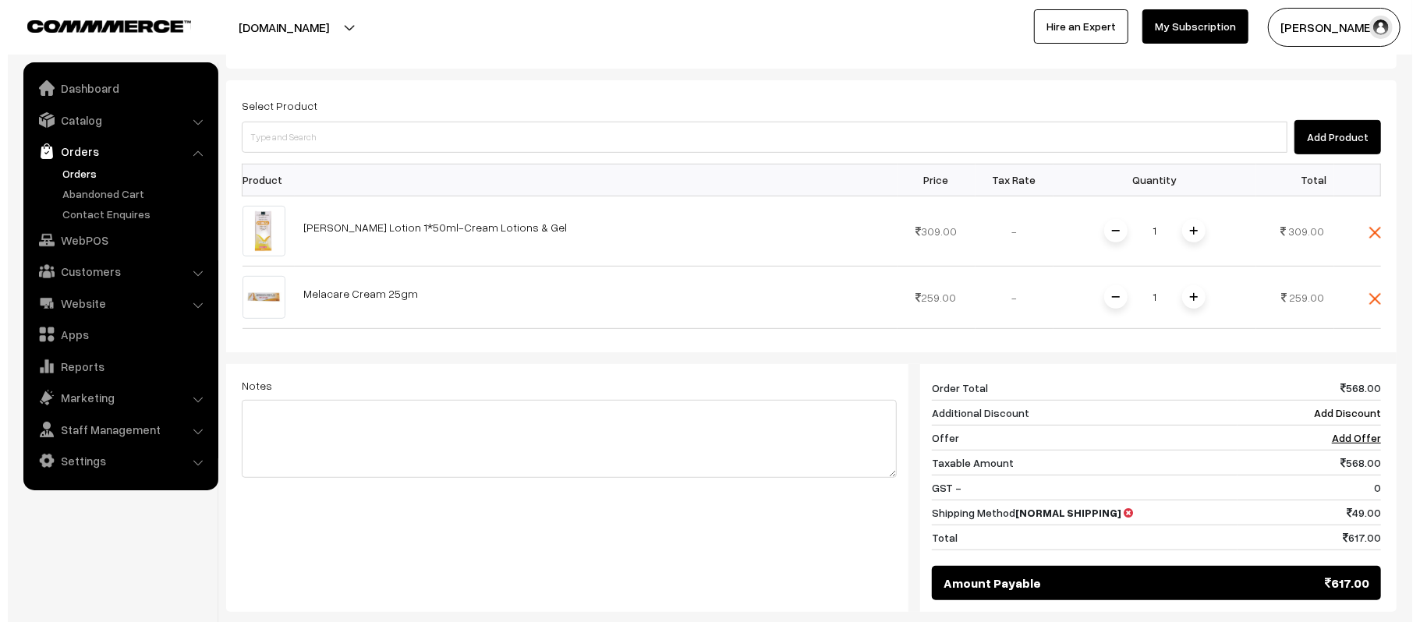
scroll to position [565, 0]
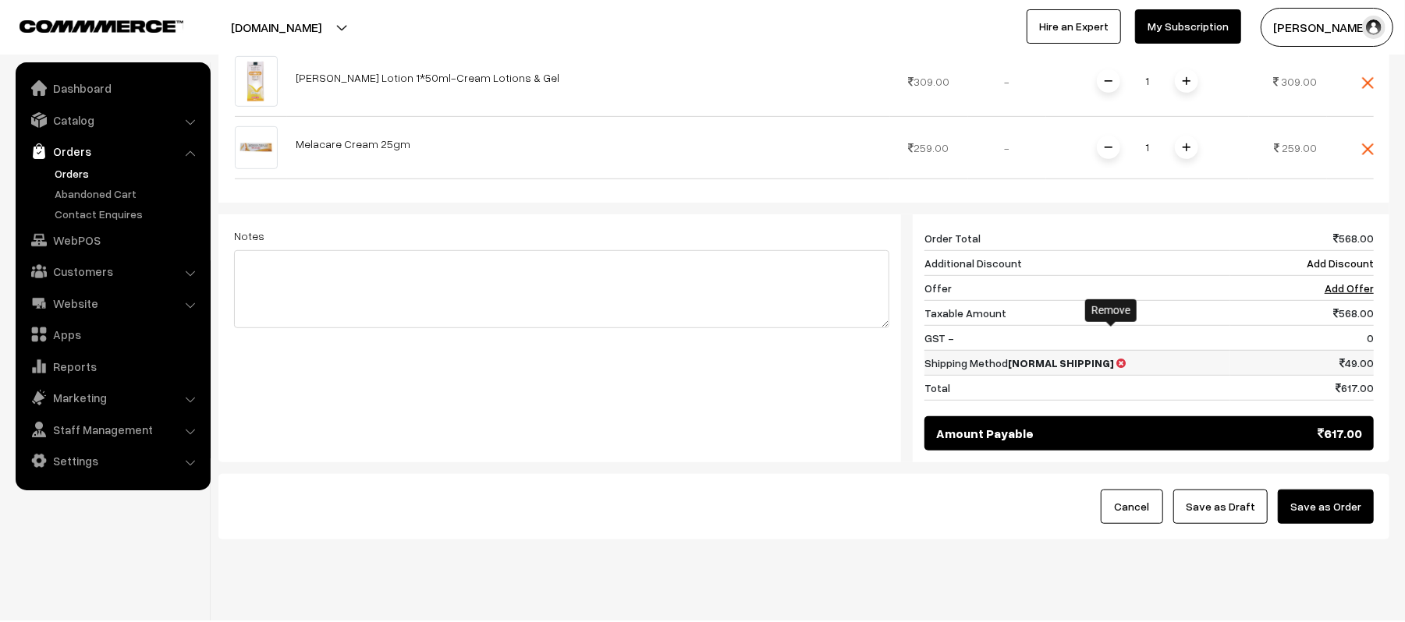
click at [1117, 358] on icon at bounding box center [1121, 363] width 9 height 11
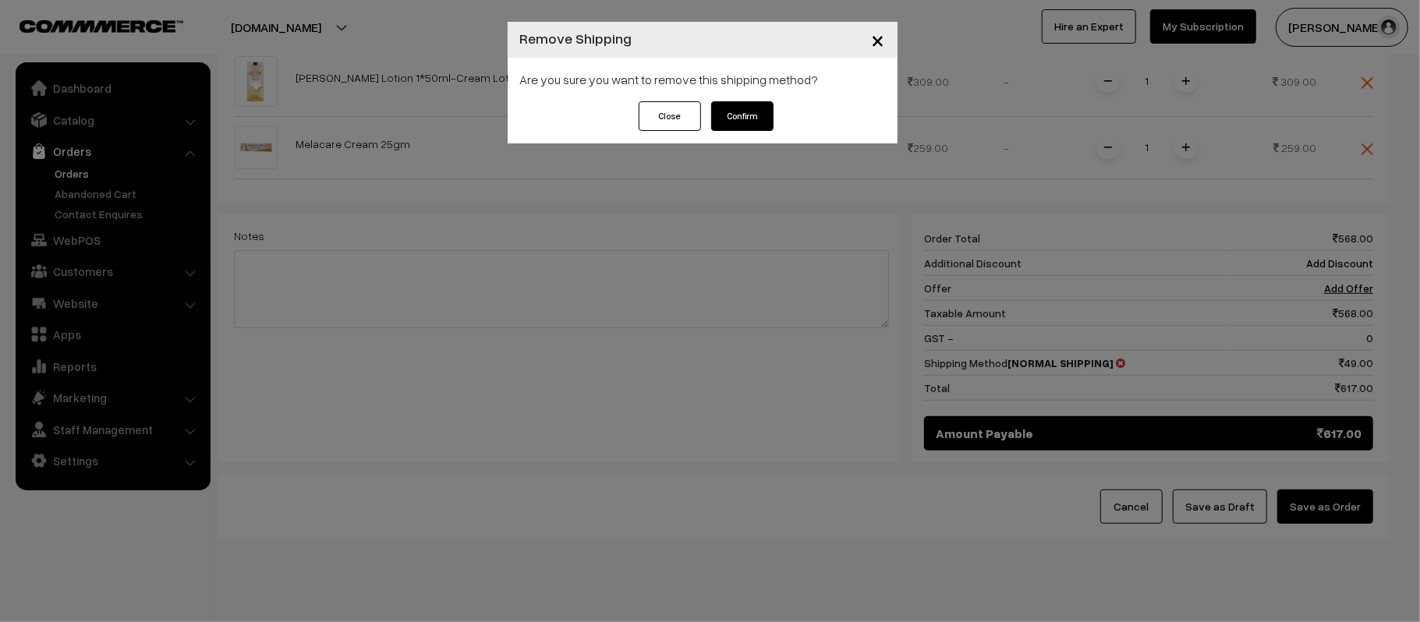
click at [749, 119] on button "Confirm" at bounding box center [742, 116] width 62 height 30
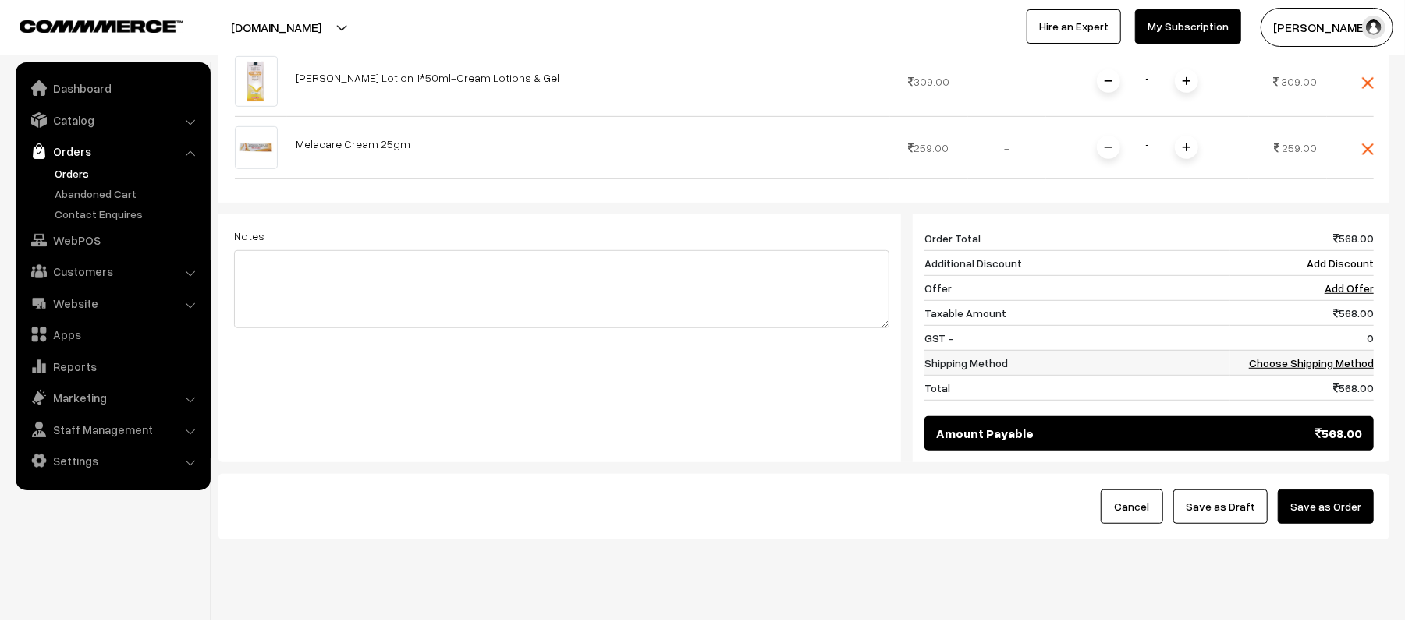
click at [1359, 356] on link "Choose Shipping Method" at bounding box center [1311, 362] width 125 height 13
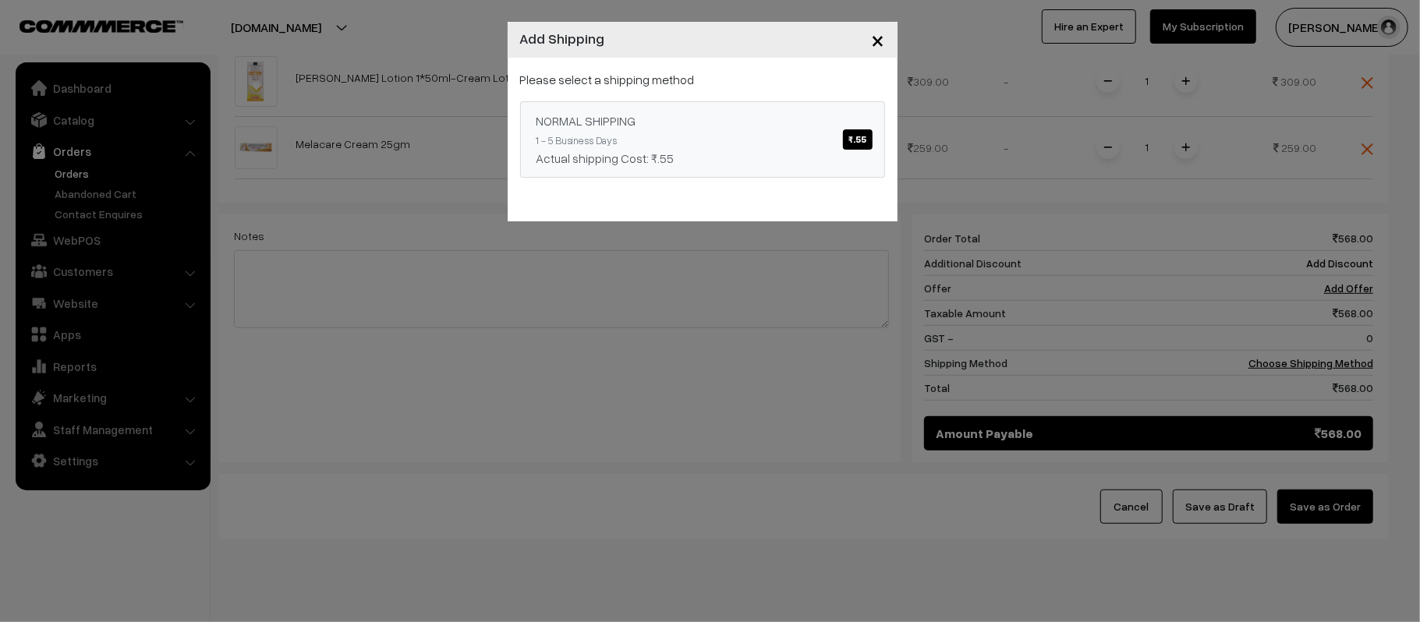
click at [757, 156] on div "Actual shipping Cost: ₹.55" at bounding box center [703, 158] width 332 height 19
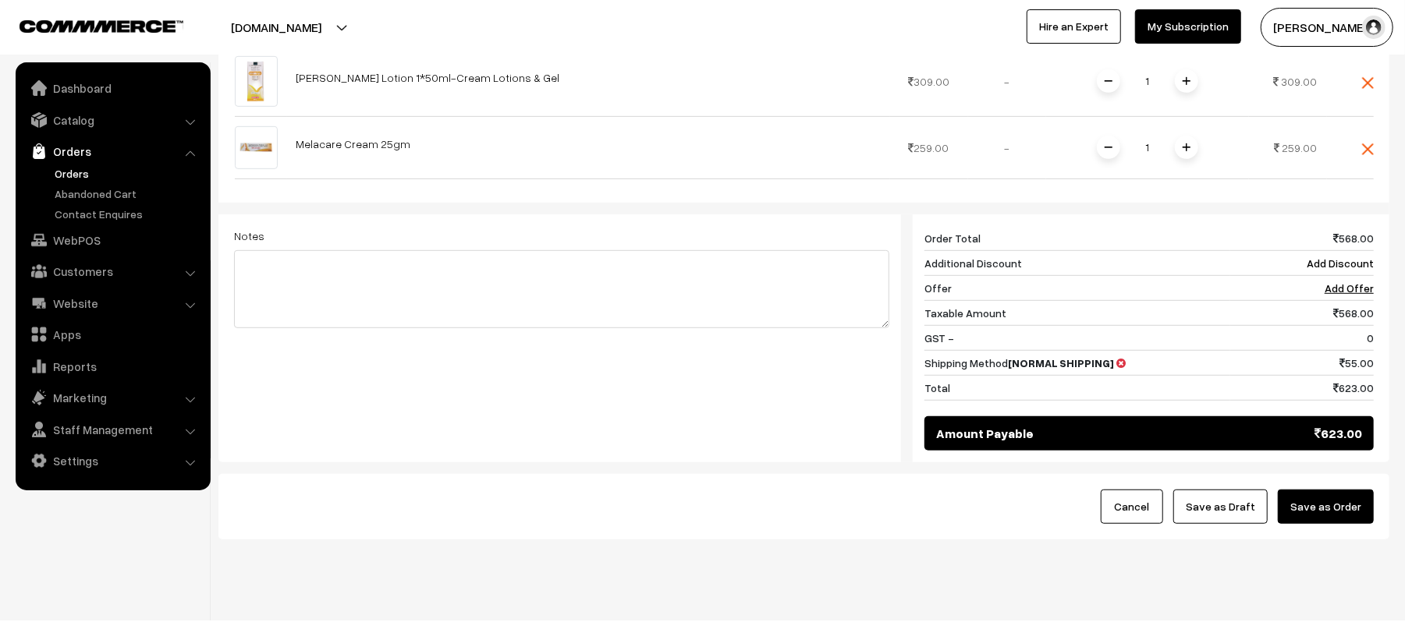
click at [1339, 490] on button "Save as Order" at bounding box center [1326, 507] width 96 height 34
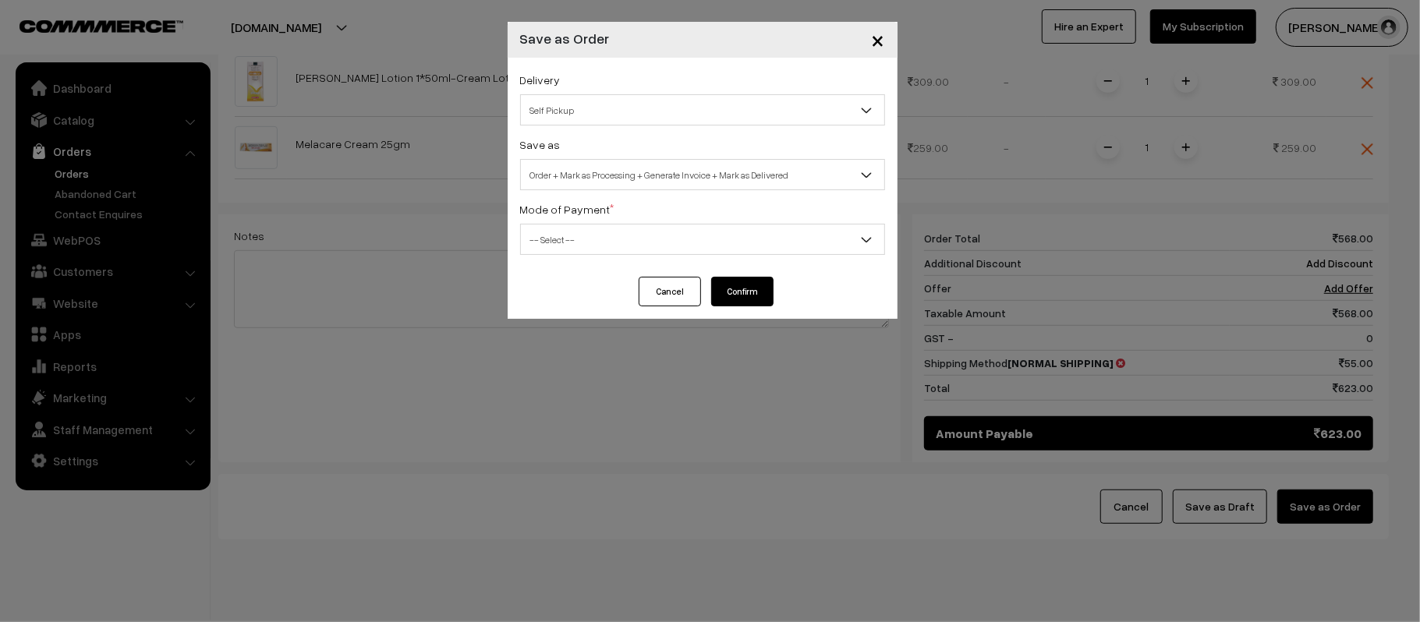
click at [569, 232] on span "-- Select --" at bounding box center [702, 239] width 363 height 27
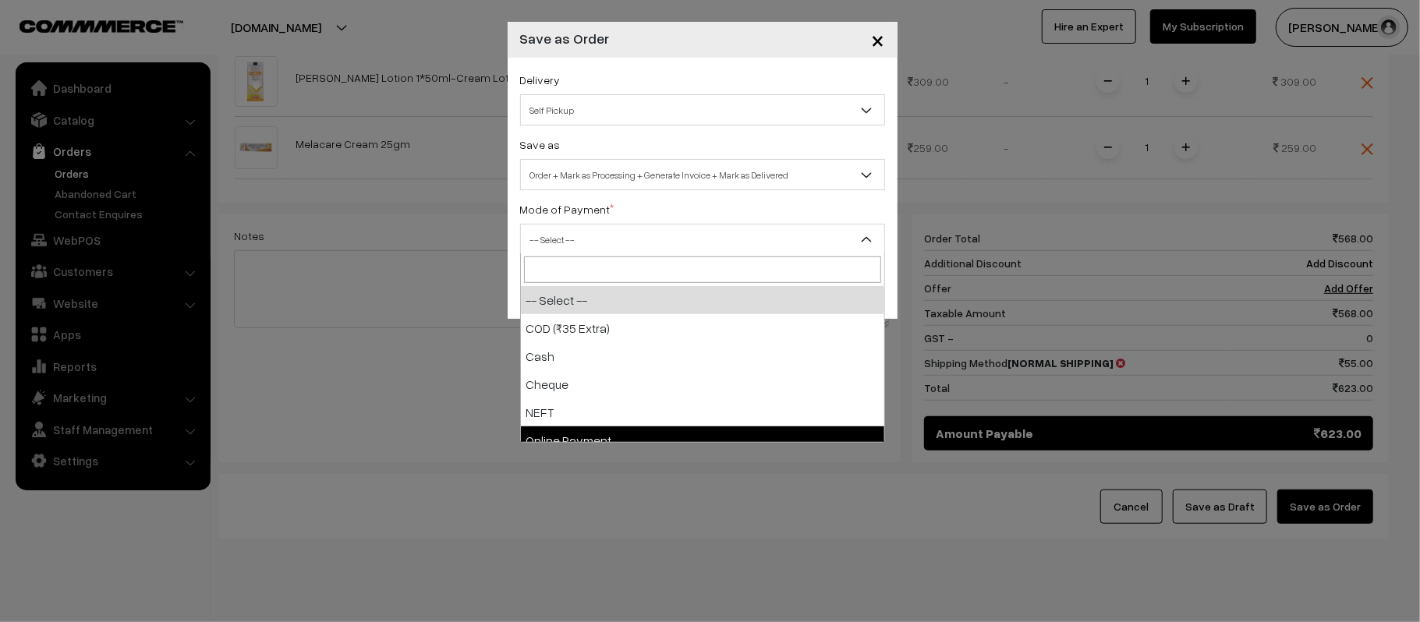
select select "5"
checkbox input "true"
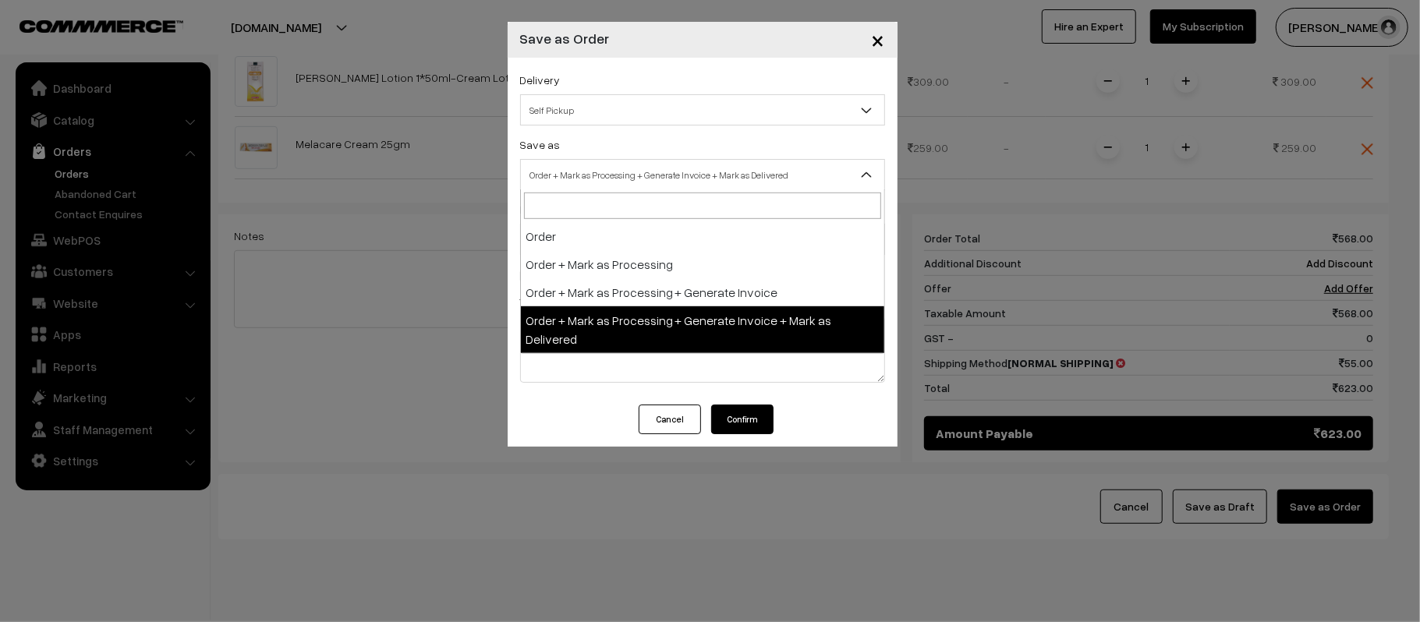
click at [560, 173] on span "Order + Mark as Processing + Generate Invoice + Mark as Delivered" at bounding box center [702, 174] width 363 height 27
click at [562, 173] on span "Order + Mark as Processing + Generate Invoice + Mark as Delivered" at bounding box center [702, 174] width 363 height 27
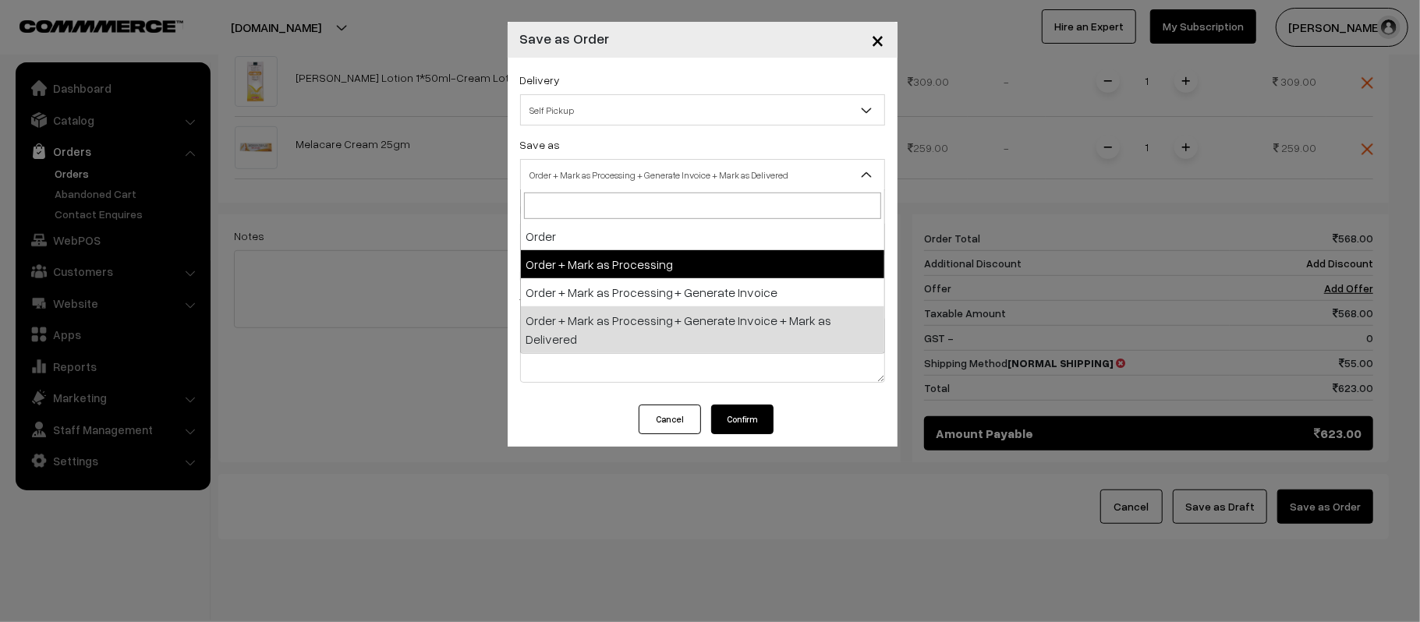
select select "2"
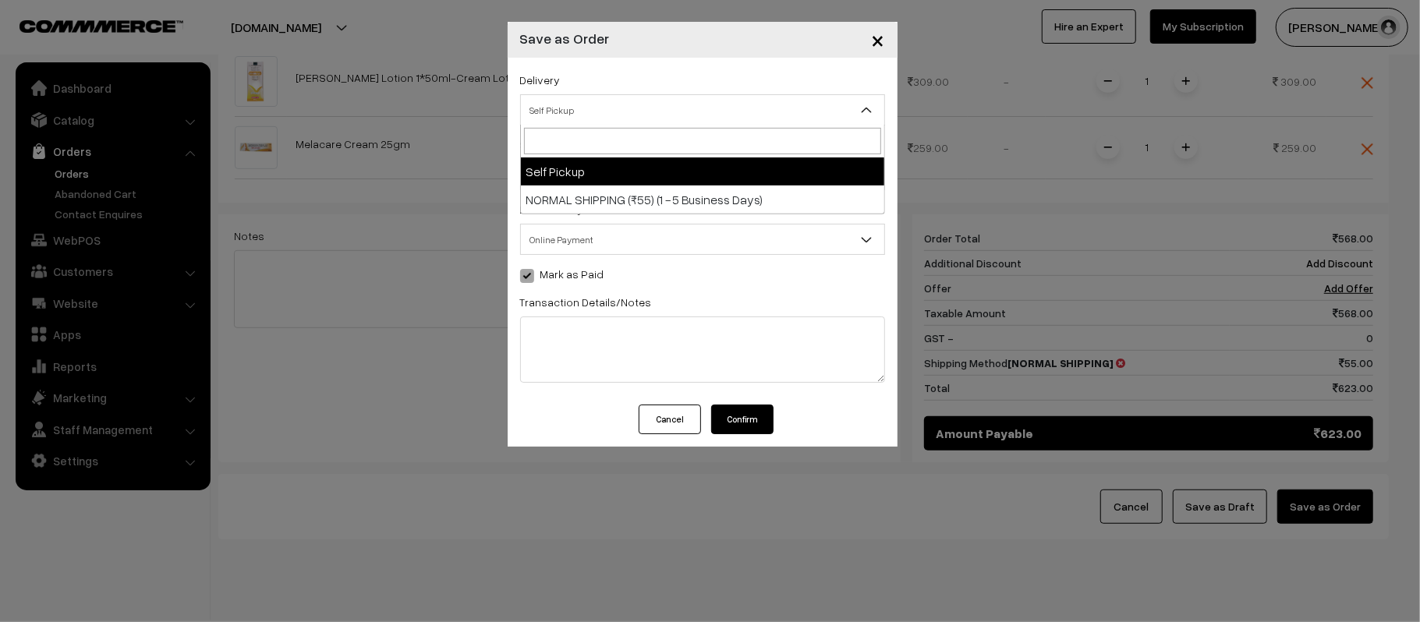
click at [566, 115] on span "Self Pickup" at bounding box center [702, 110] width 363 height 27
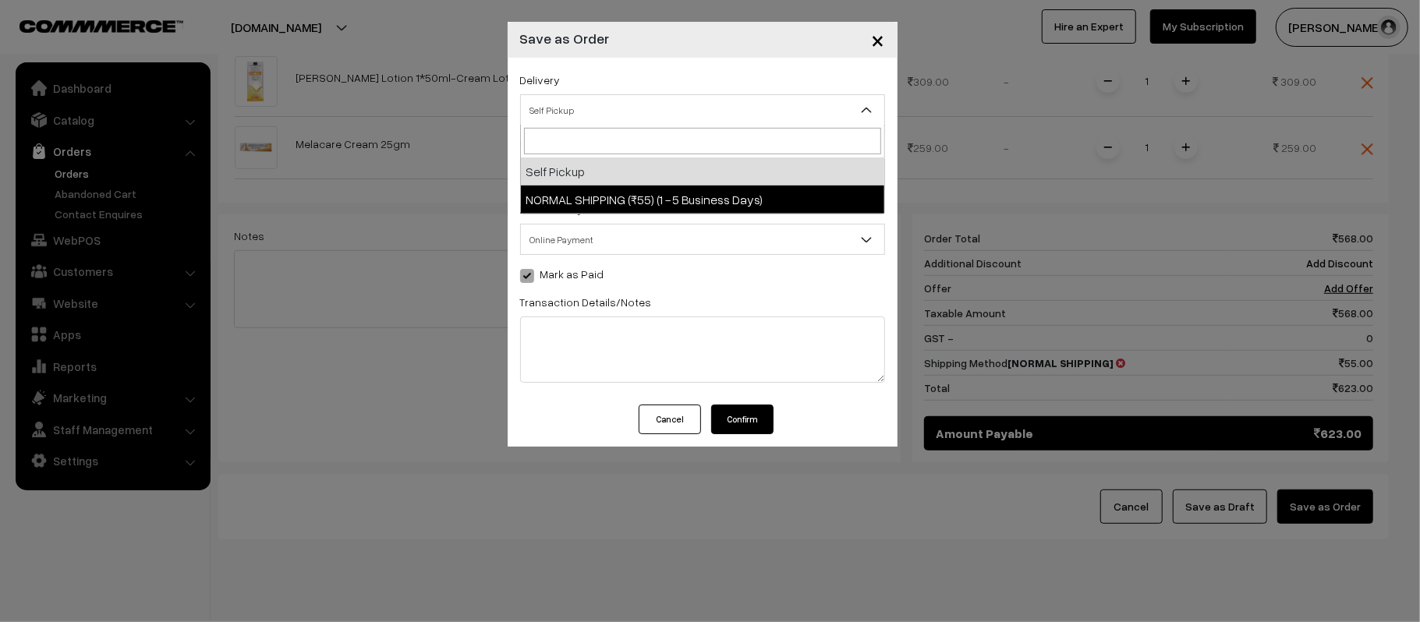
drag, startPoint x: 568, startPoint y: 173, endPoint x: 572, endPoint y: 200, distance: 27.6
select select "EX1"
select select "3"
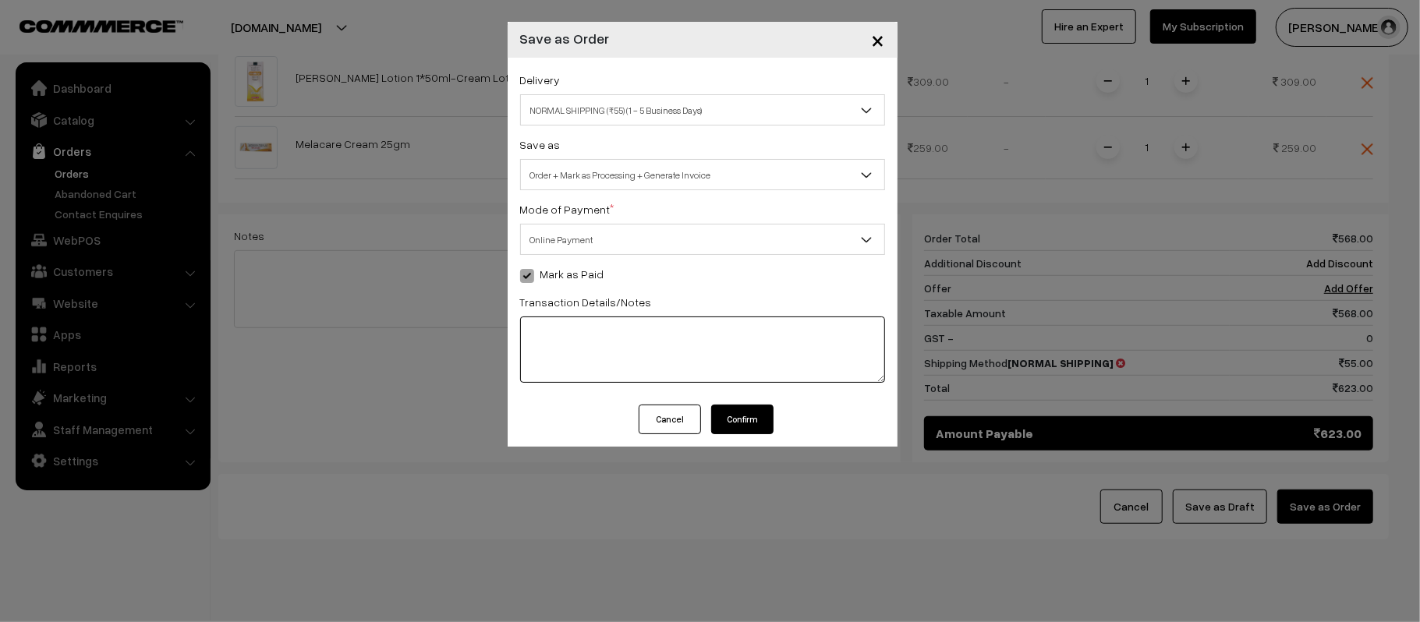
click at [718, 348] on textarea at bounding box center [702, 350] width 365 height 66
type textarea "ONLINE QR"
click at [766, 415] on button "Confirm" at bounding box center [742, 420] width 62 height 30
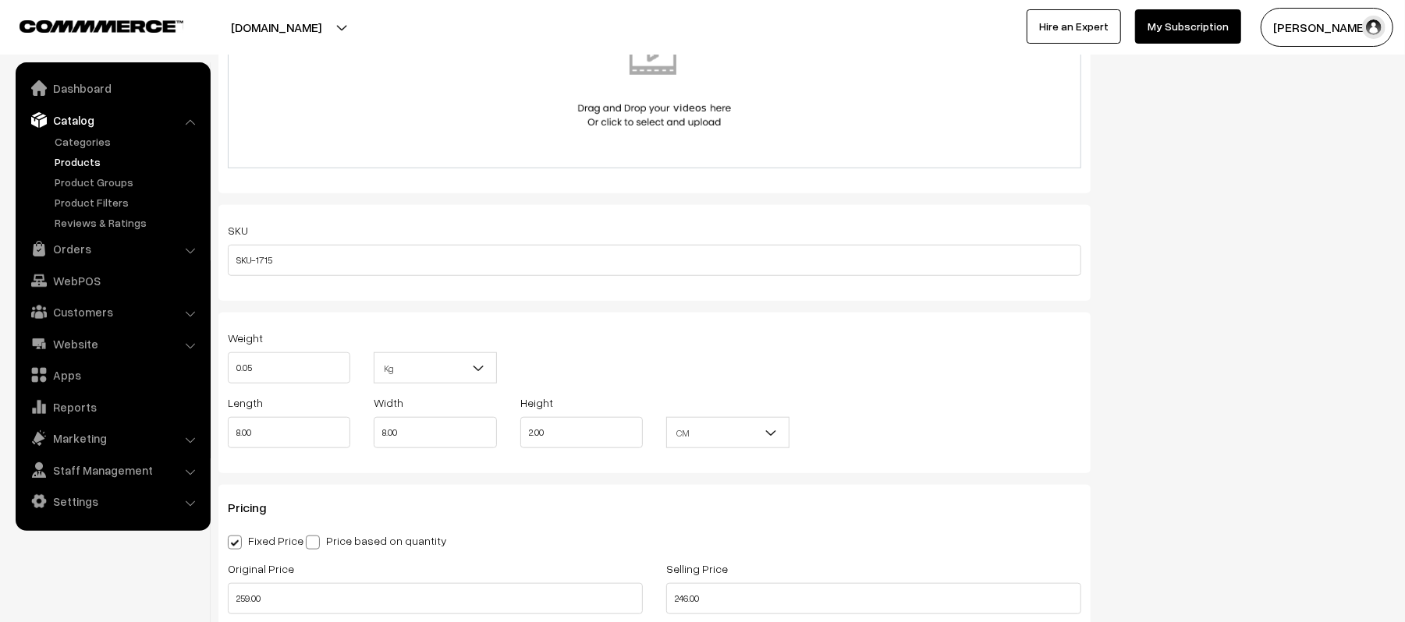
scroll to position [1248, 0]
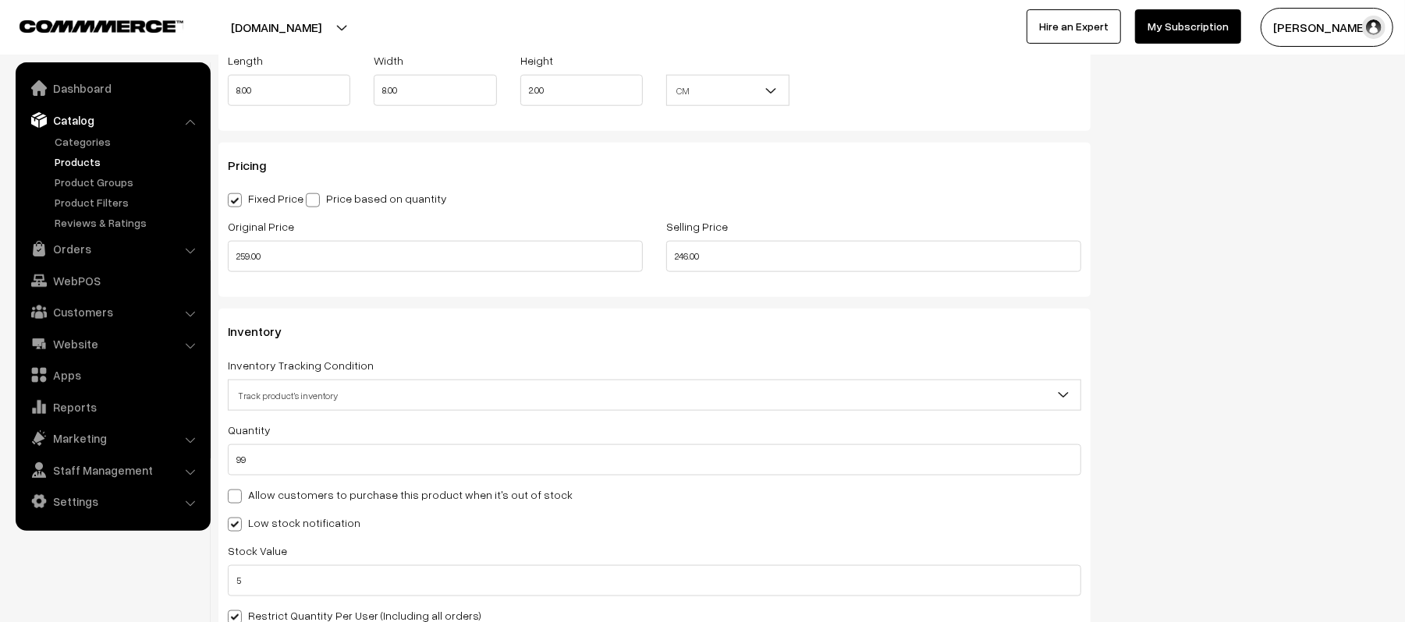
click at [803, 232] on div "Selling Price 246.00" at bounding box center [873, 244] width 415 height 55
click at [803, 248] on input "246.00" at bounding box center [873, 256] width 415 height 31
type input "259.00"
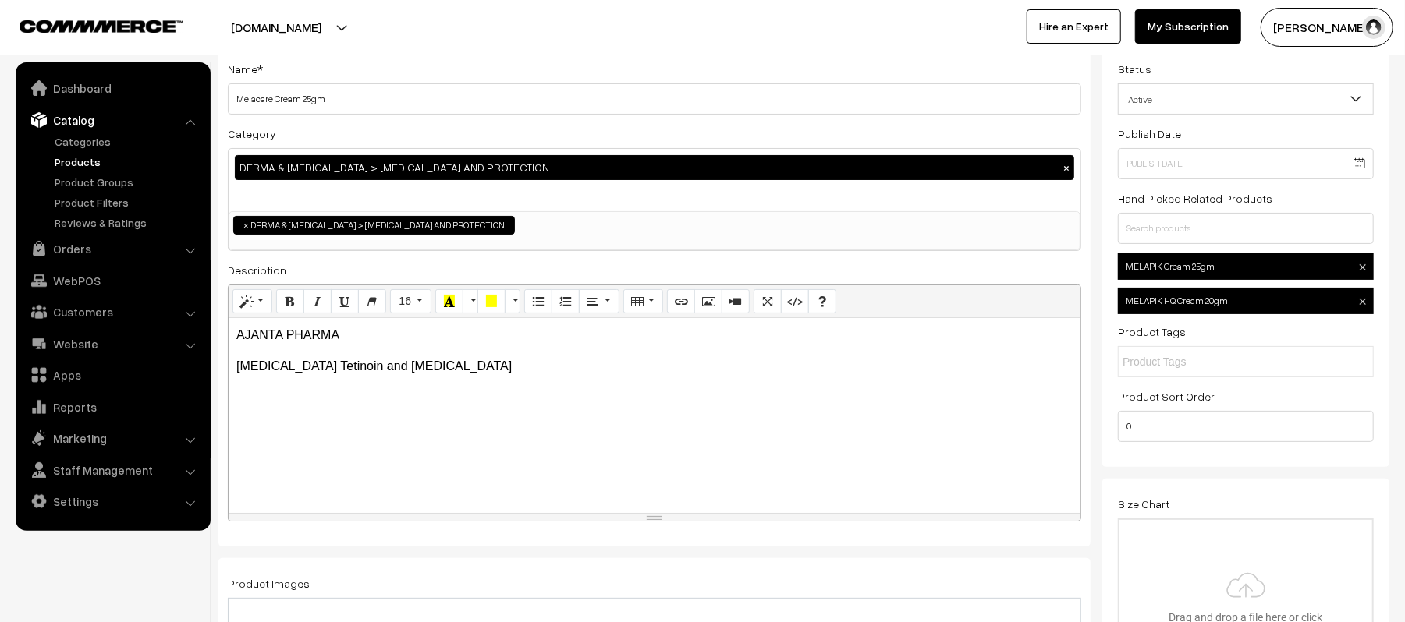
scroll to position [0, 0]
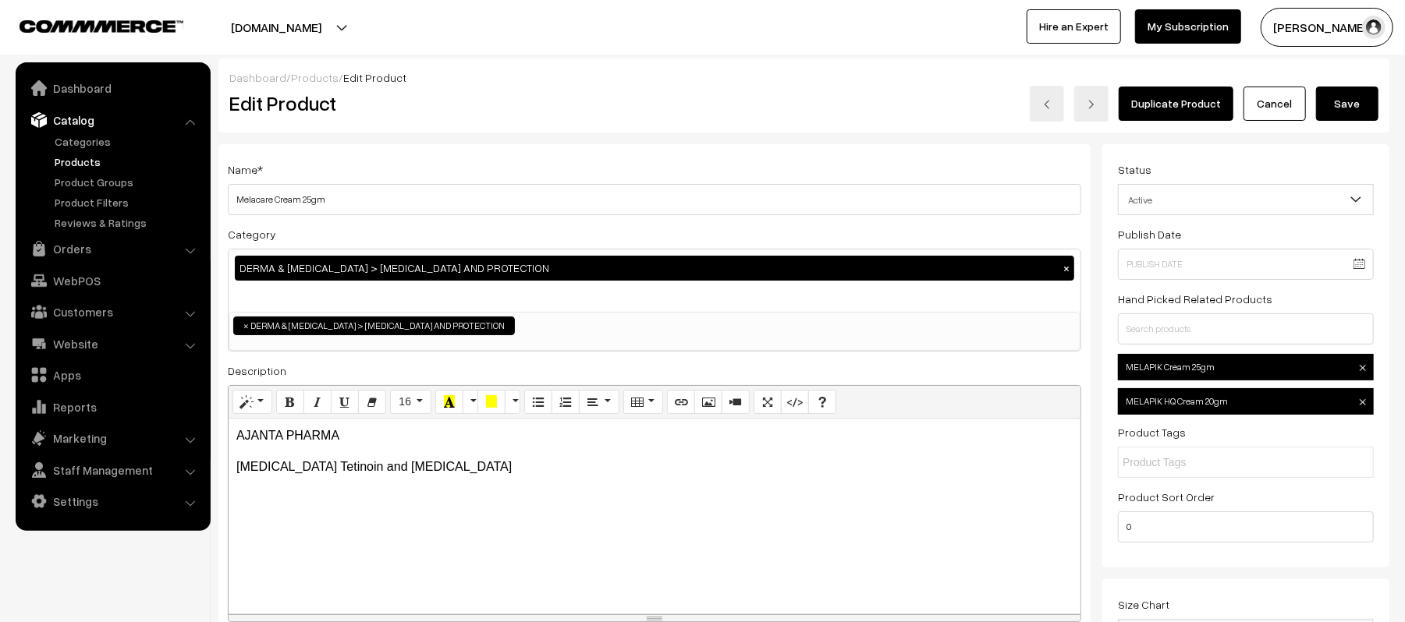
click at [1352, 112] on button "Save" at bounding box center [1347, 104] width 62 height 34
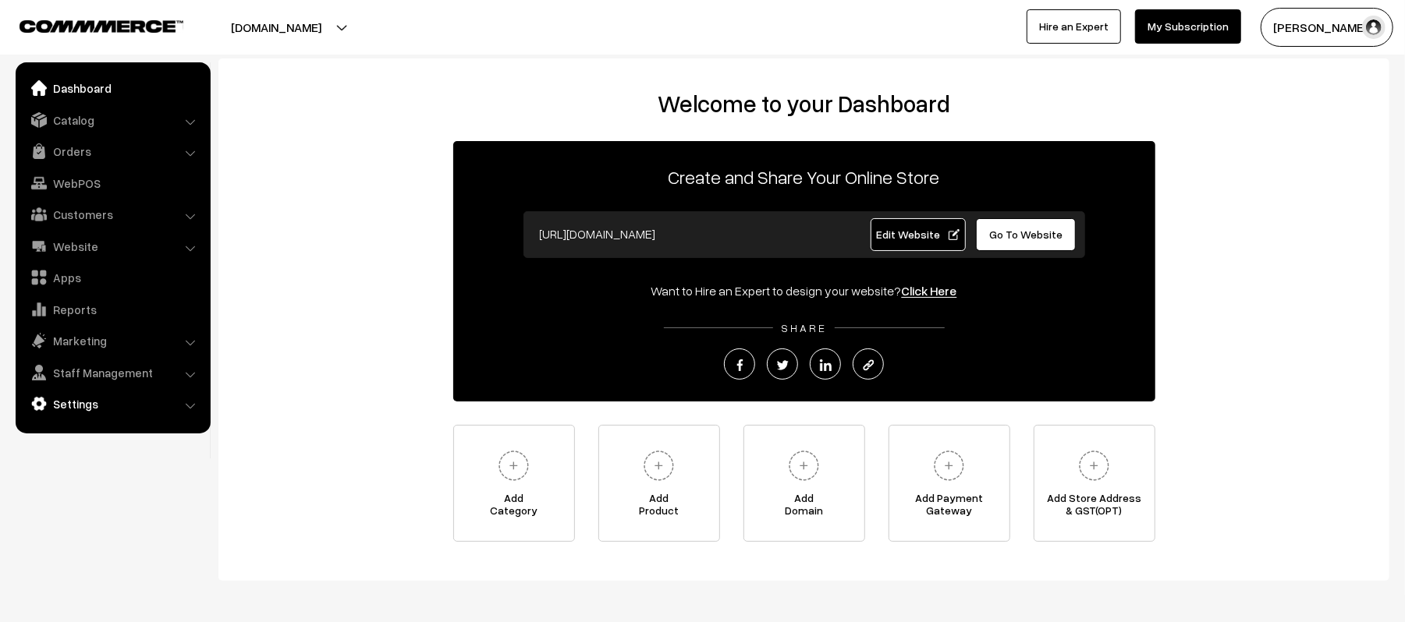
click at [66, 400] on link "Settings" at bounding box center [113, 404] width 186 height 28
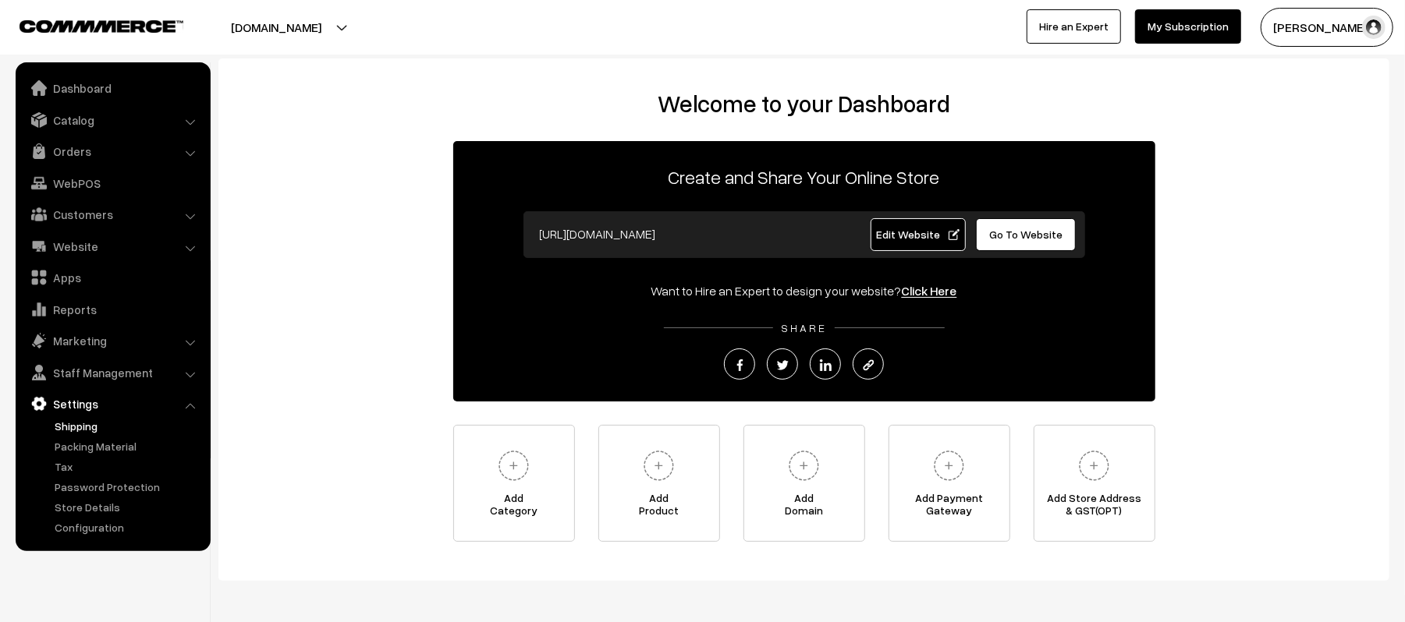
click at [66, 418] on link "Shipping" at bounding box center [128, 426] width 154 height 16
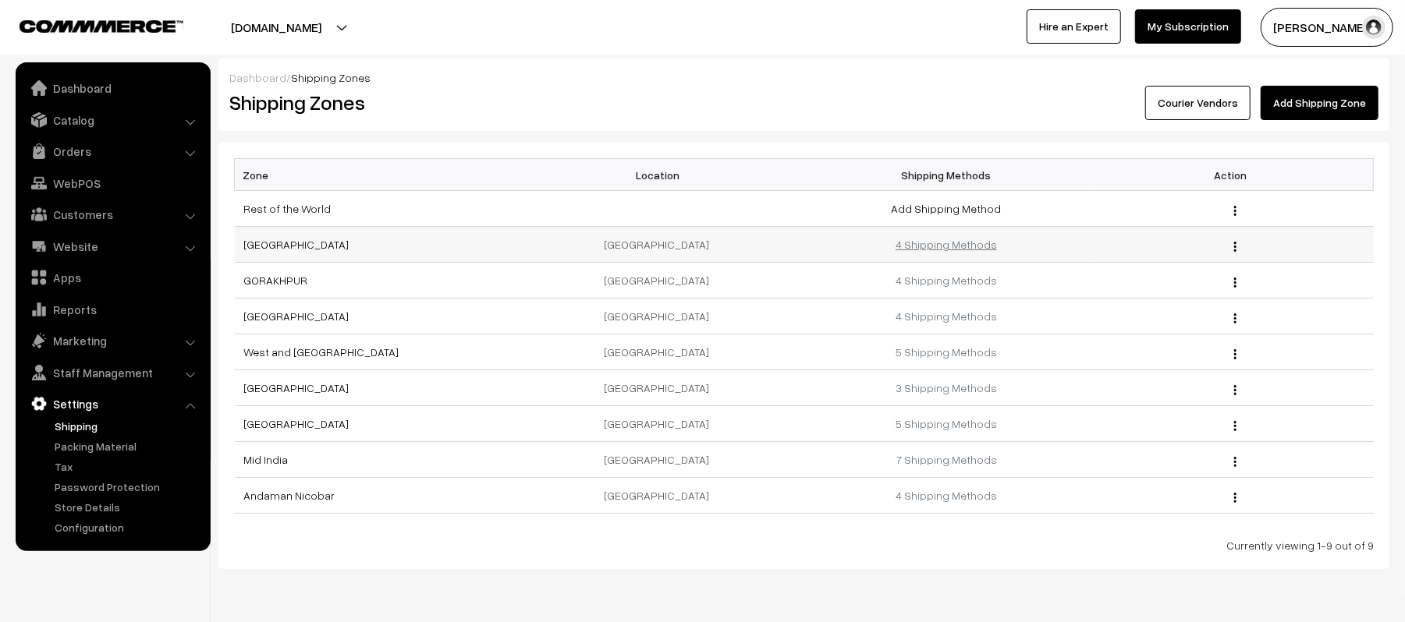
click at [943, 240] on link "4 Shipping Methods" at bounding box center [945, 244] width 101 height 13
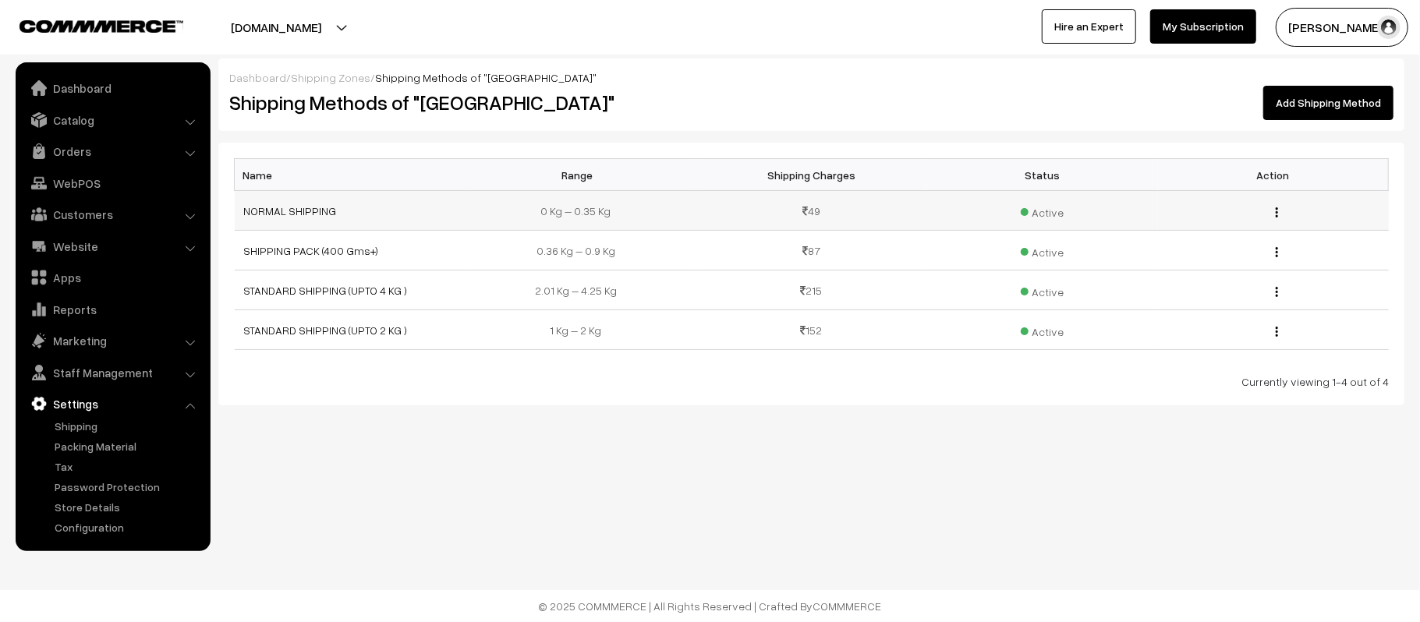
click at [1276, 213] on img "button" at bounding box center [1277, 212] width 2 height 10
click at [1186, 229] on link "Edit" at bounding box center [1207, 235] width 133 height 34
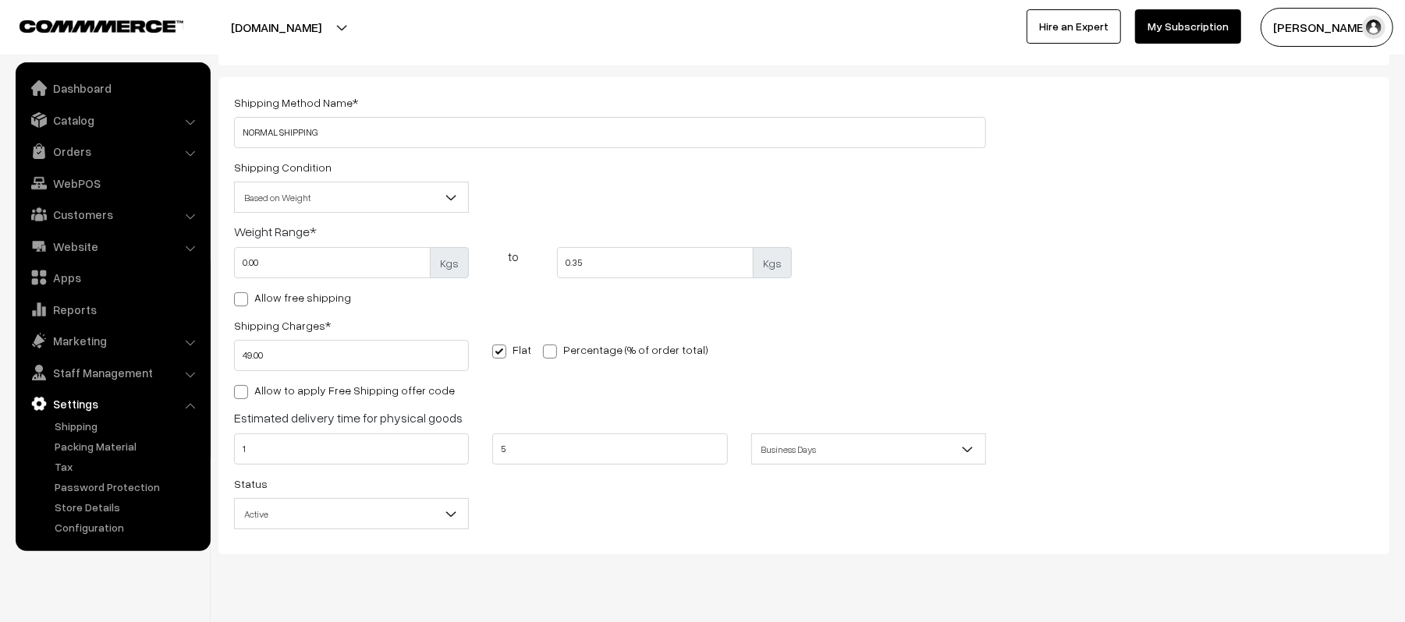
scroll to position [97, 0]
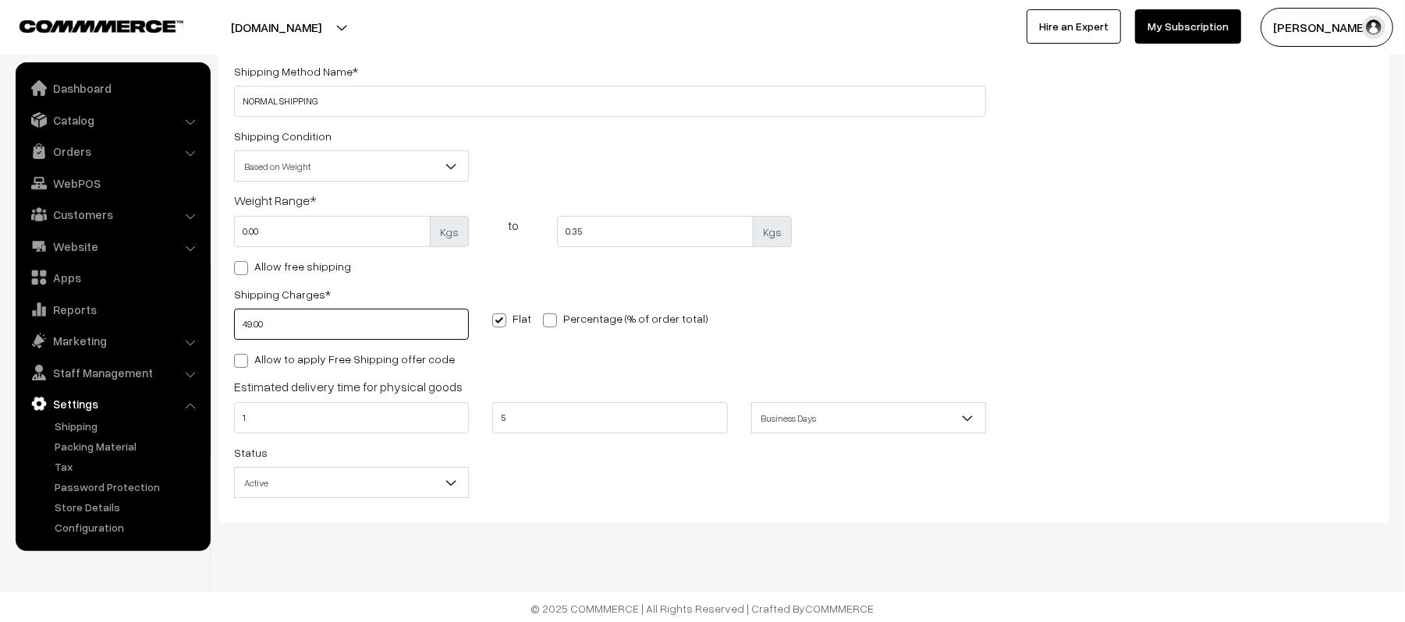
click at [271, 328] on input "49.00" at bounding box center [351, 324] width 235 height 31
type input "55"
click at [1011, 254] on div "Shipping Method Name * NORMAL SHIPPING Shipping Condition Based on Price Based …" at bounding box center [803, 285] width 1163 height 446
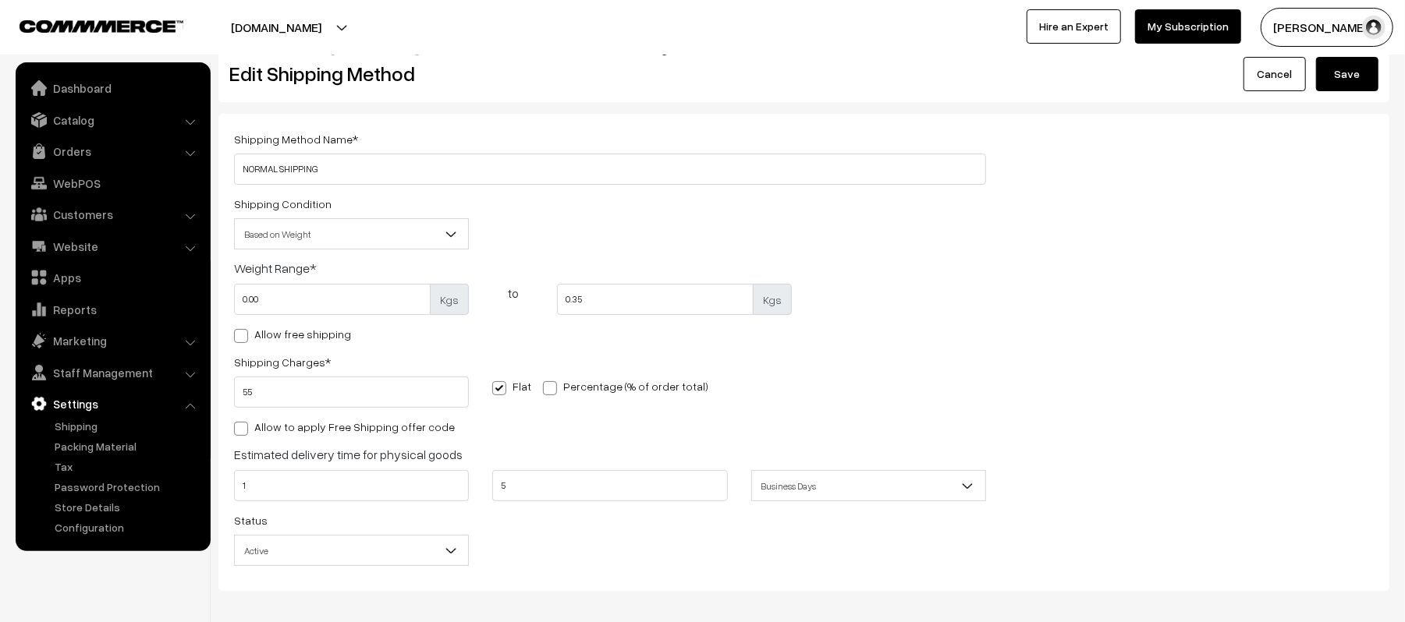
scroll to position [0, 0]
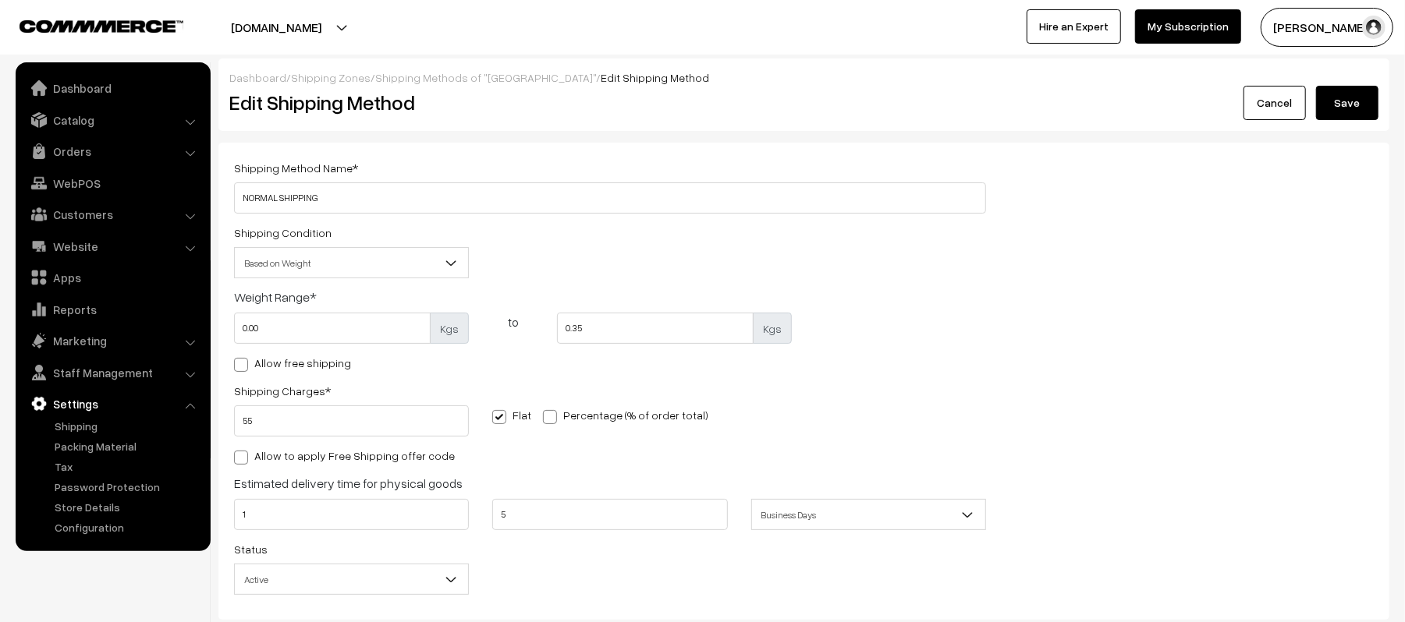
click at [1327, 104] on button "Save" at bounding box center [1347, 103] width 62 height 34
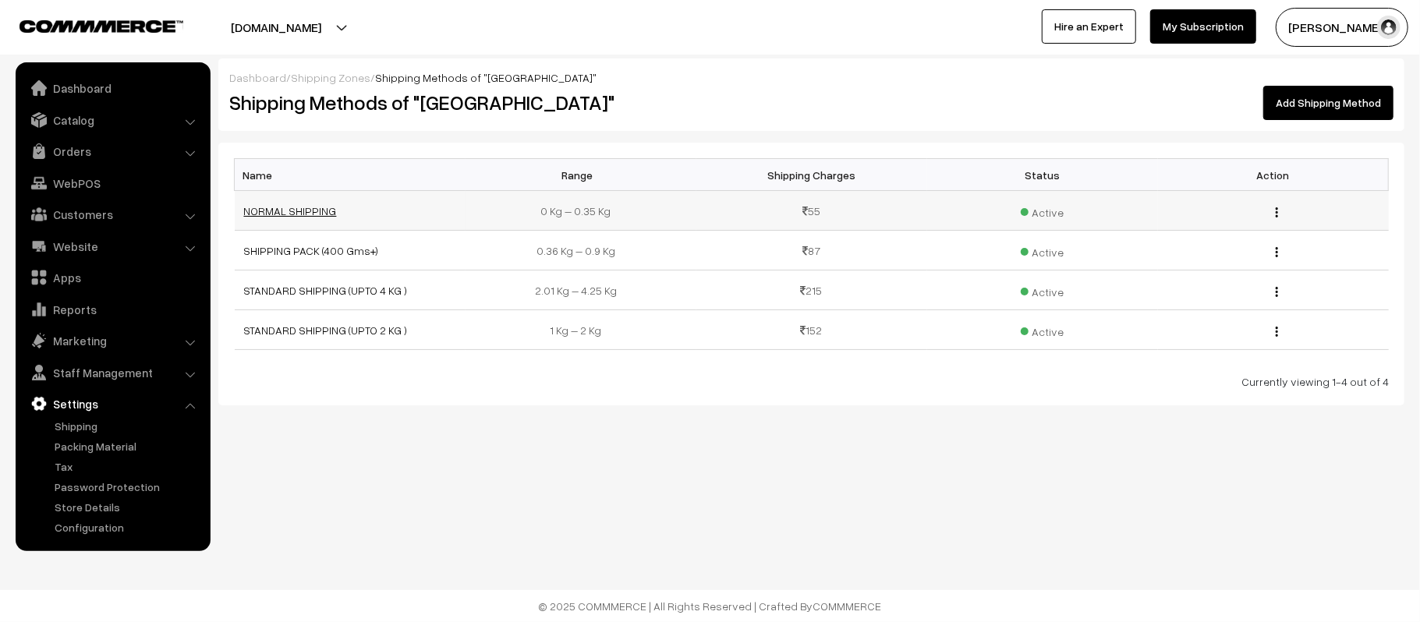
click at [282, 213] on link "NORMAL SHIPPING" at bounding box center [290, 210] width 93 height 13
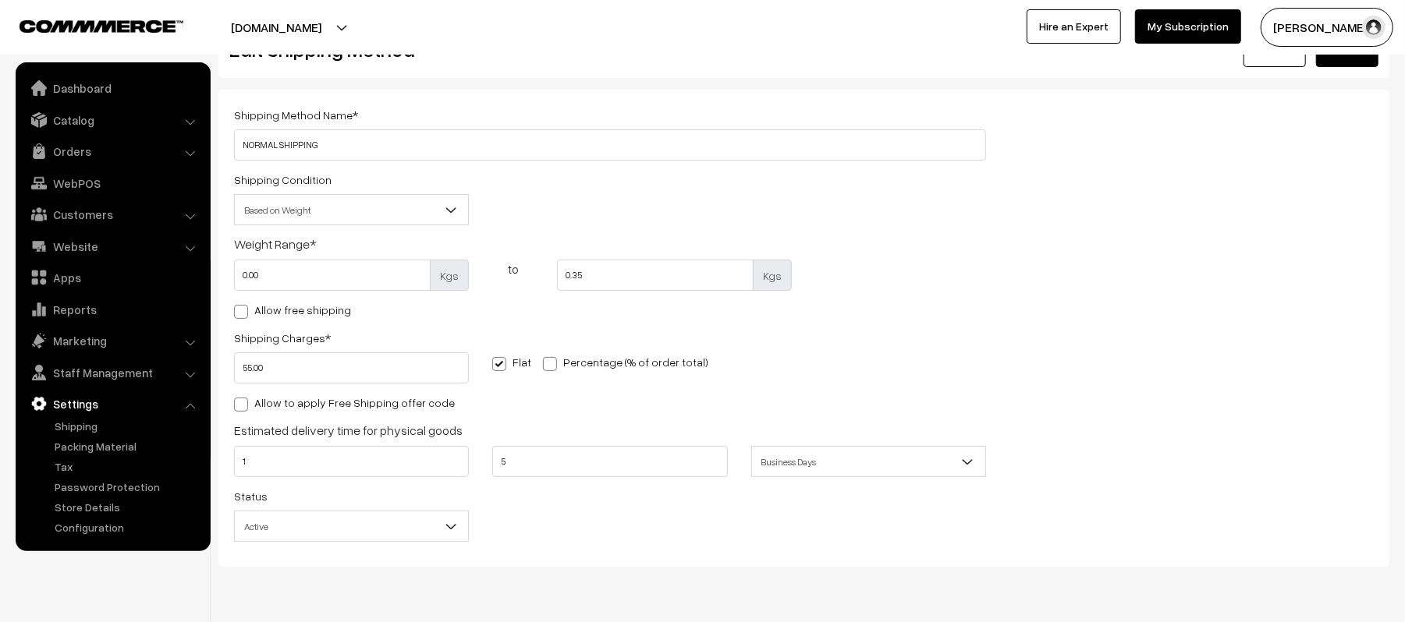
scroll to position [97, 0]
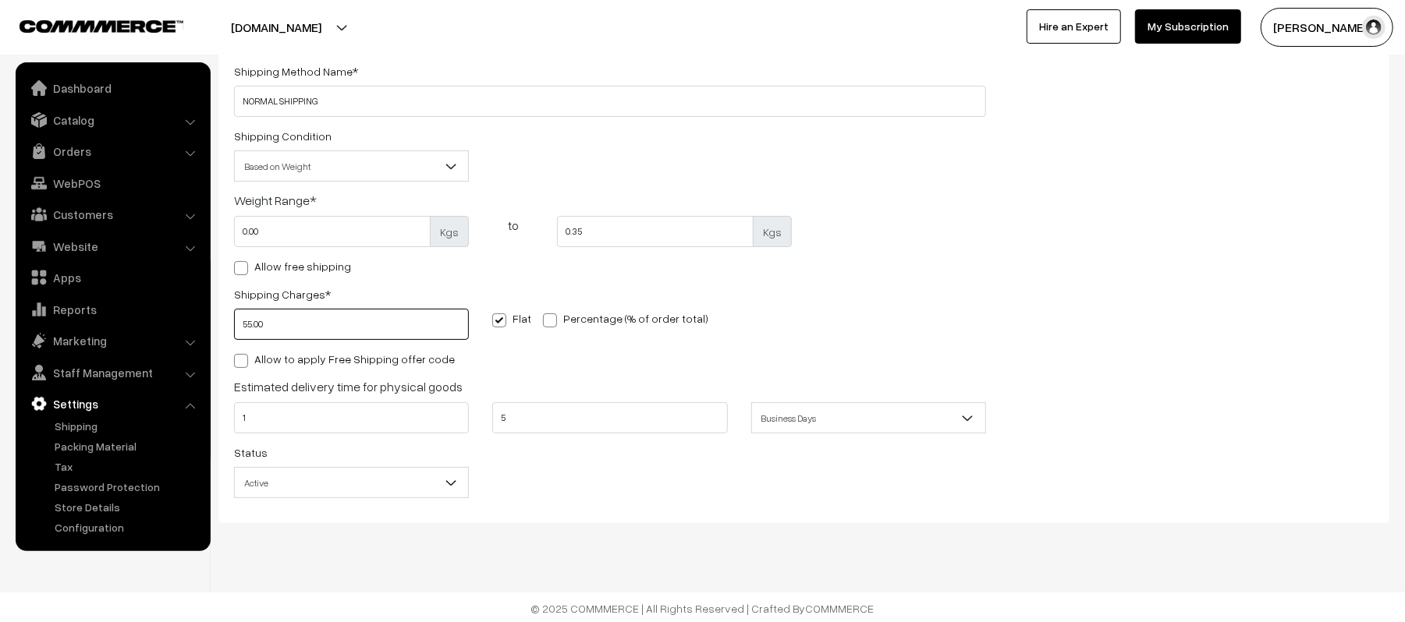
click at [328, 312] on input "55.00" at bounding box center [351, 324] width 235 height 31
type input "49"
click at [1069, 244] on div "Shipping Method Name * NORMAL SHIPPING Shipping Condition Based on Price Based …" at bounding box center [803, 285] width 1163 height 446
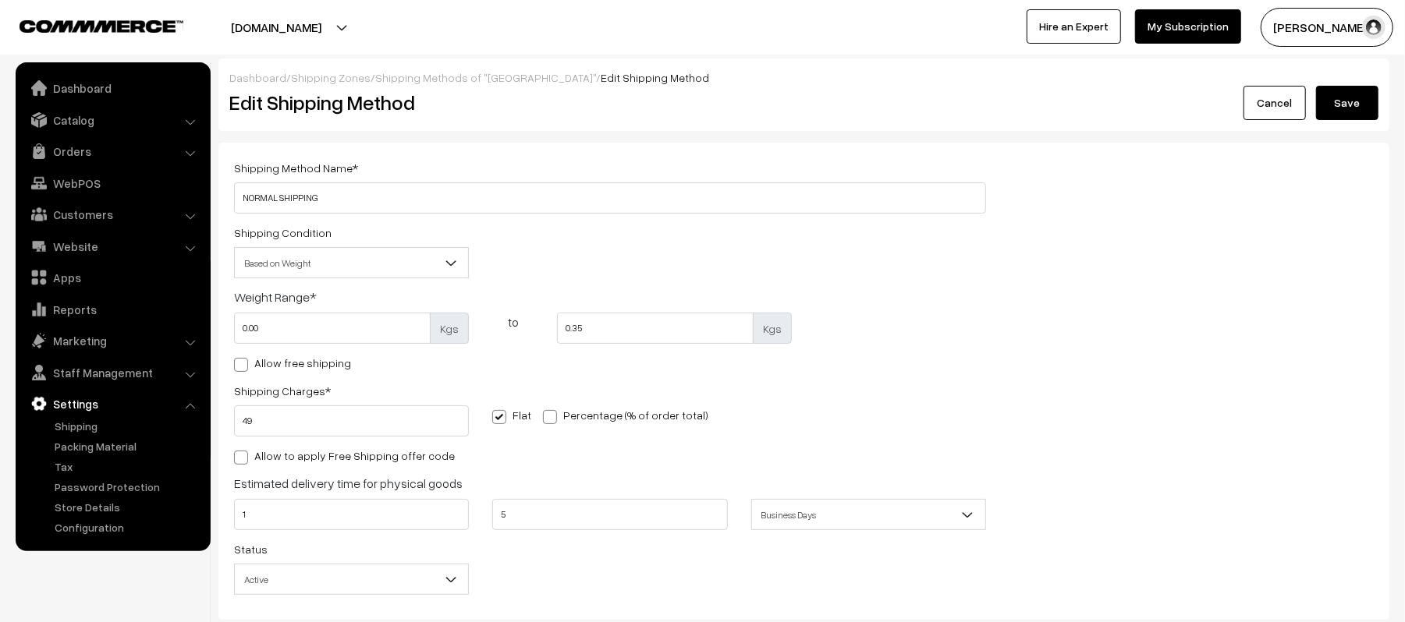
click at [1351, 111] on button "Save" at bounding box center [1347, 103] width 62 height 34
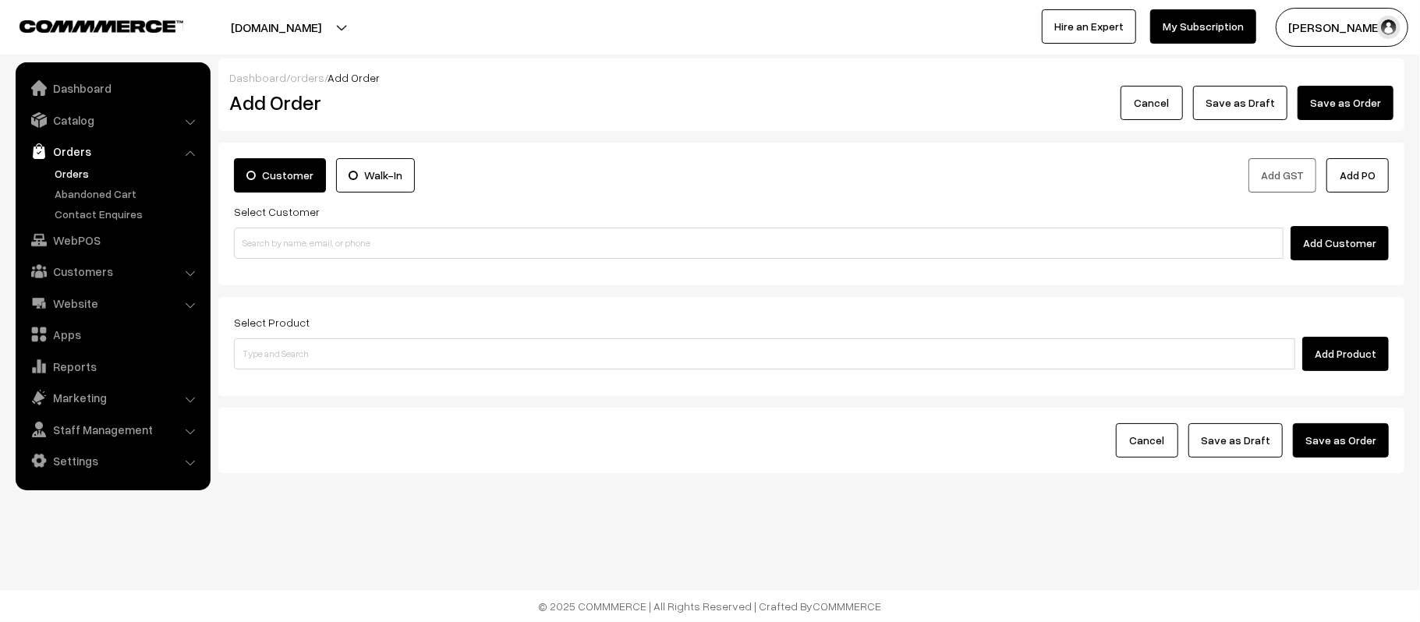
click at [78, 175] on link "Orders" at bounding box center [128, 173] width 154 height 16
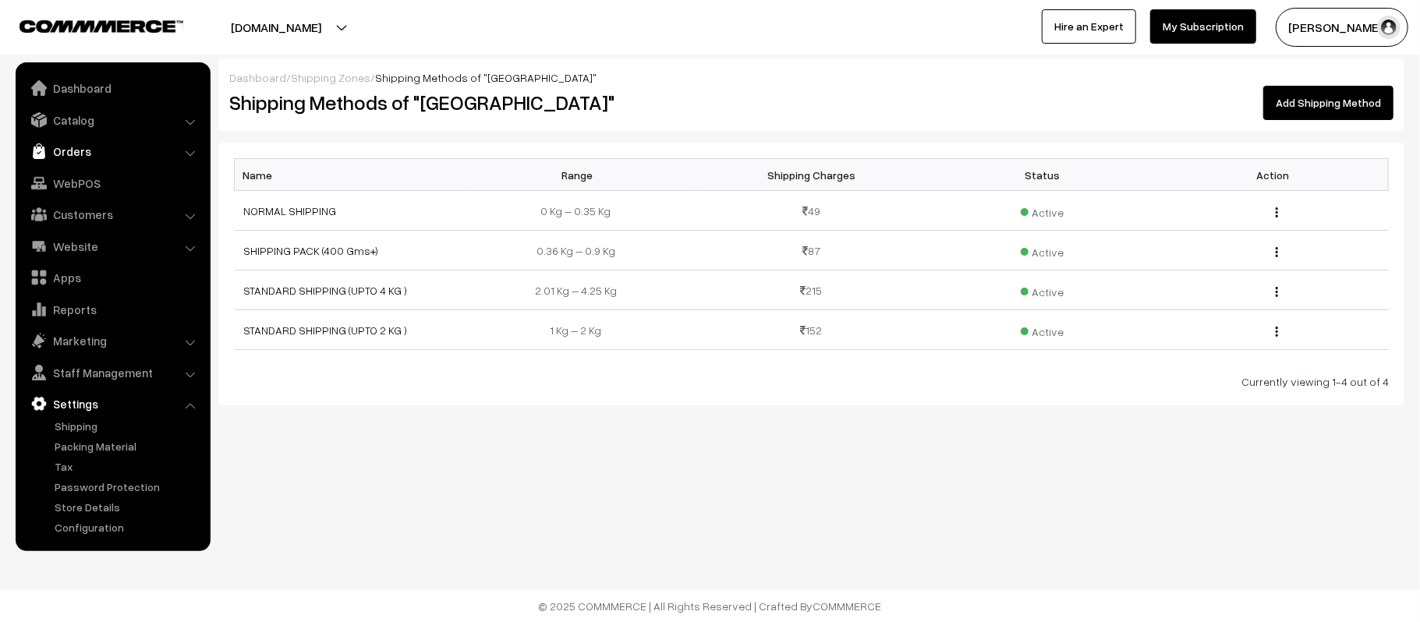
click at [51, 160] on link "Orders" at bounding box center [113, 151] width 186 height 28
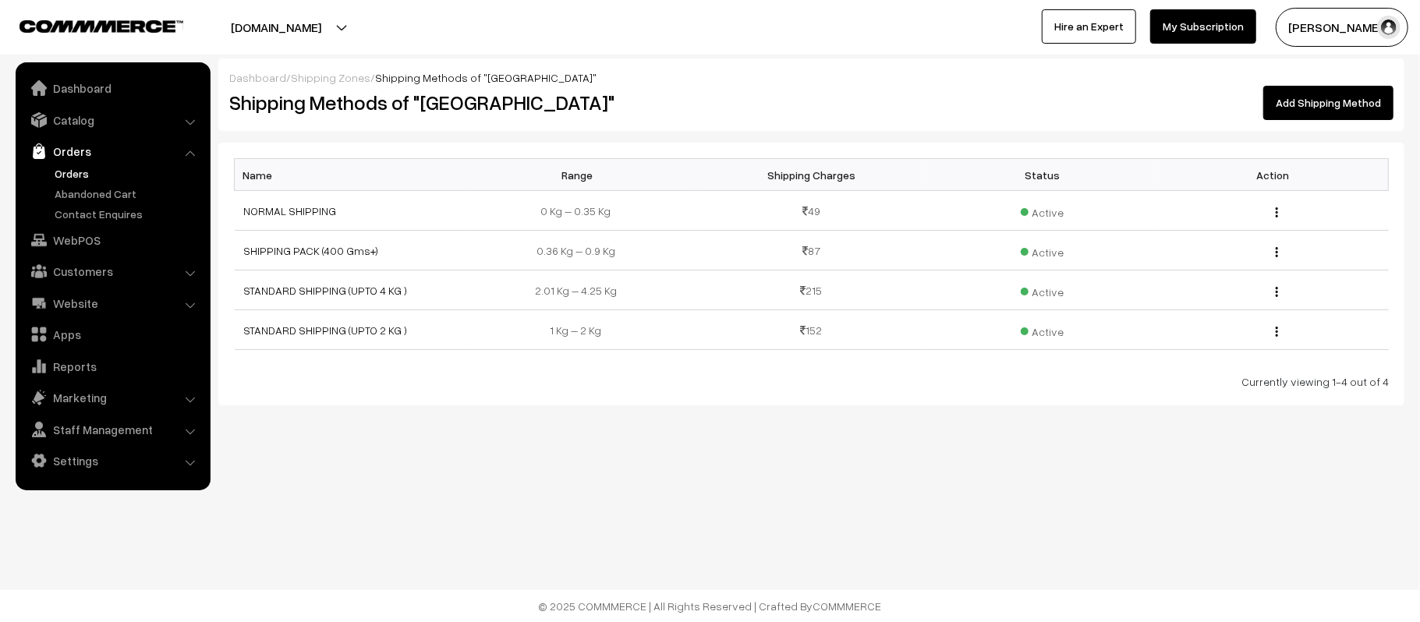
click at [63, 172] on link "Orders" at bounding box center [128, 173] width 154 height 16
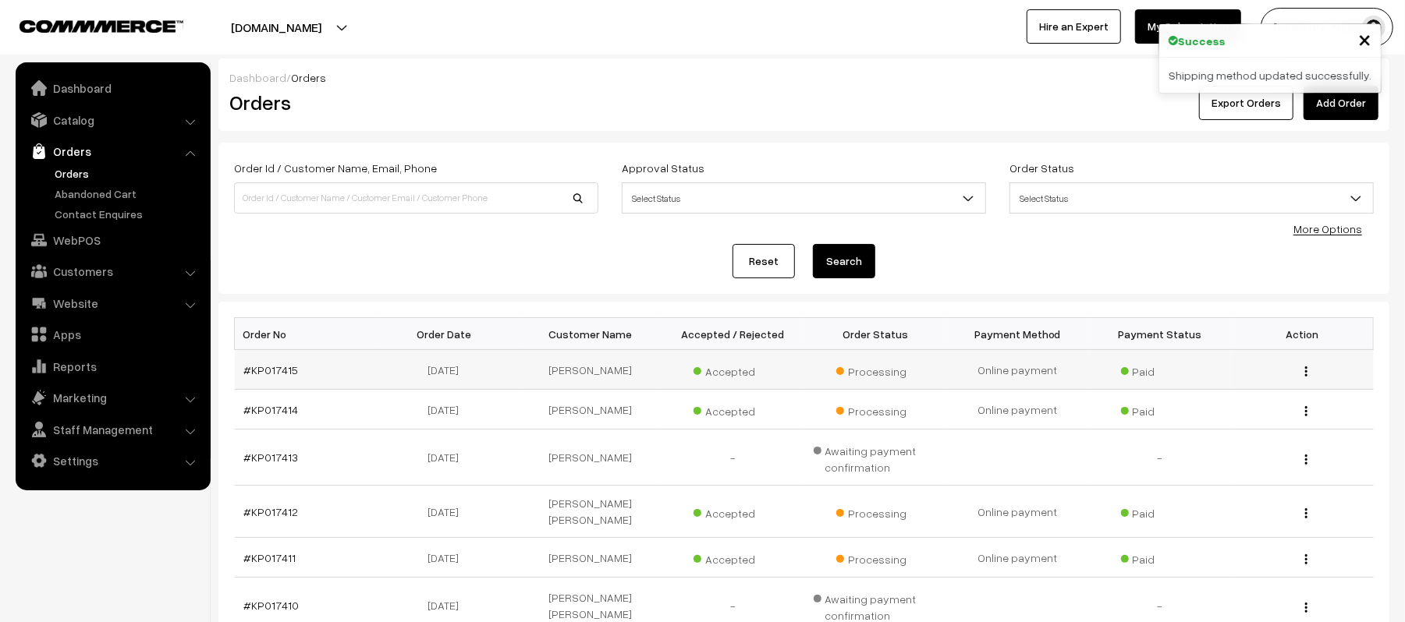
click at [242, 376] on td "#KP017415" at bounding box center [306, 370] width 143 height 40
click at [279, 371] on link "#KP017415" at bounding box center [271, 369] width 55 height 13
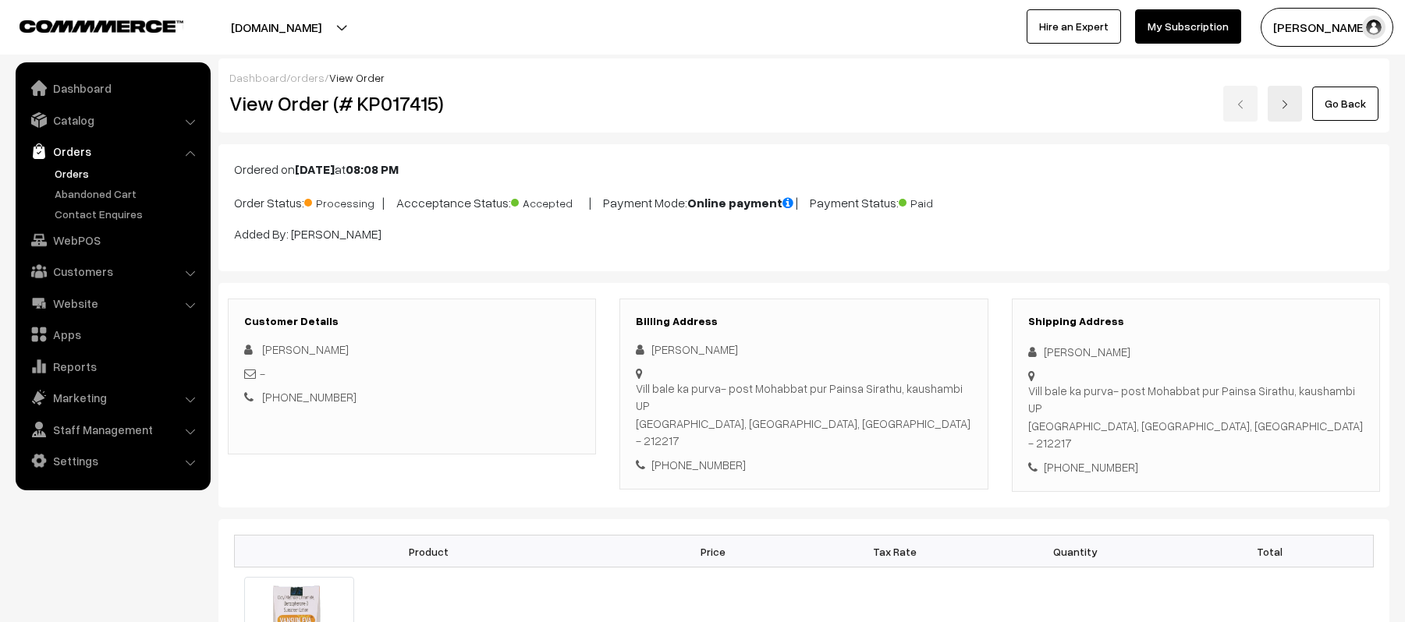
scroll to position [1040, 0]
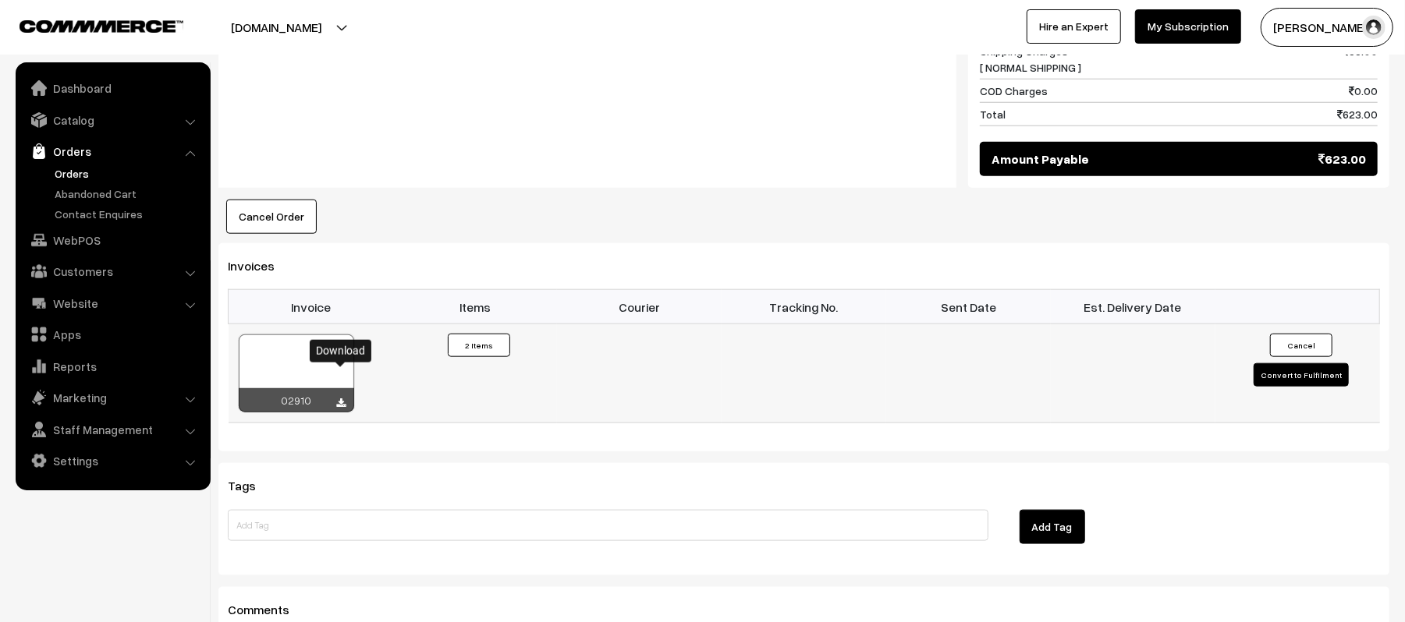
click at [342, 399] on icon at bounding box center [341, 404] width 9 height 10
click at [587, 95] on div "Notes -" at bounding box center [587, 25] width 738 height 326
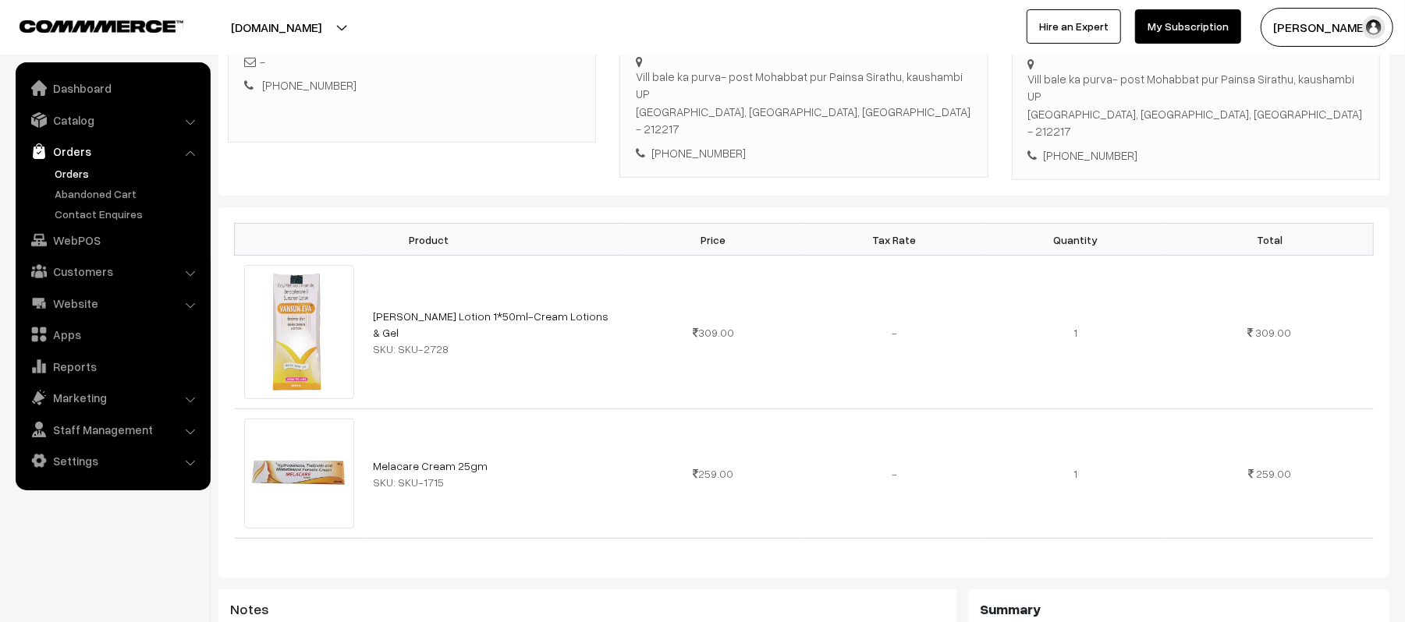
scroll to position [0, 0]
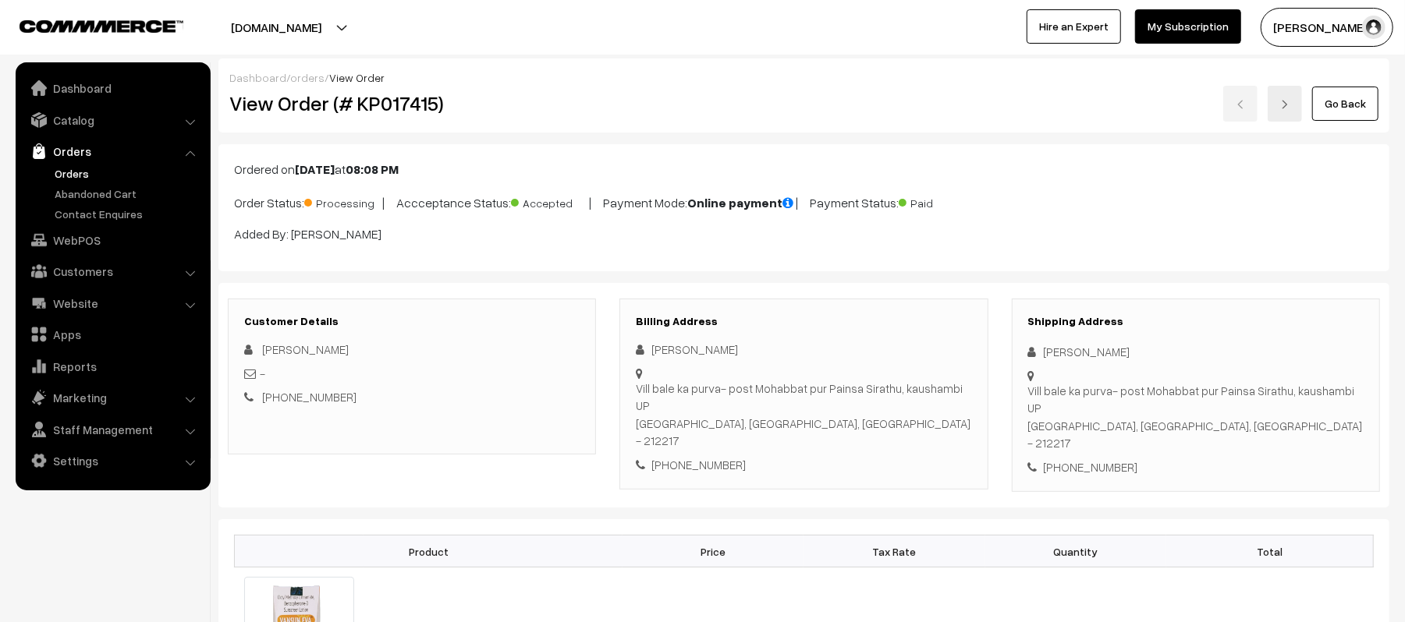
click at [58, 172] on link "Orders" at bounding box center [128, 173] width 154 height 16
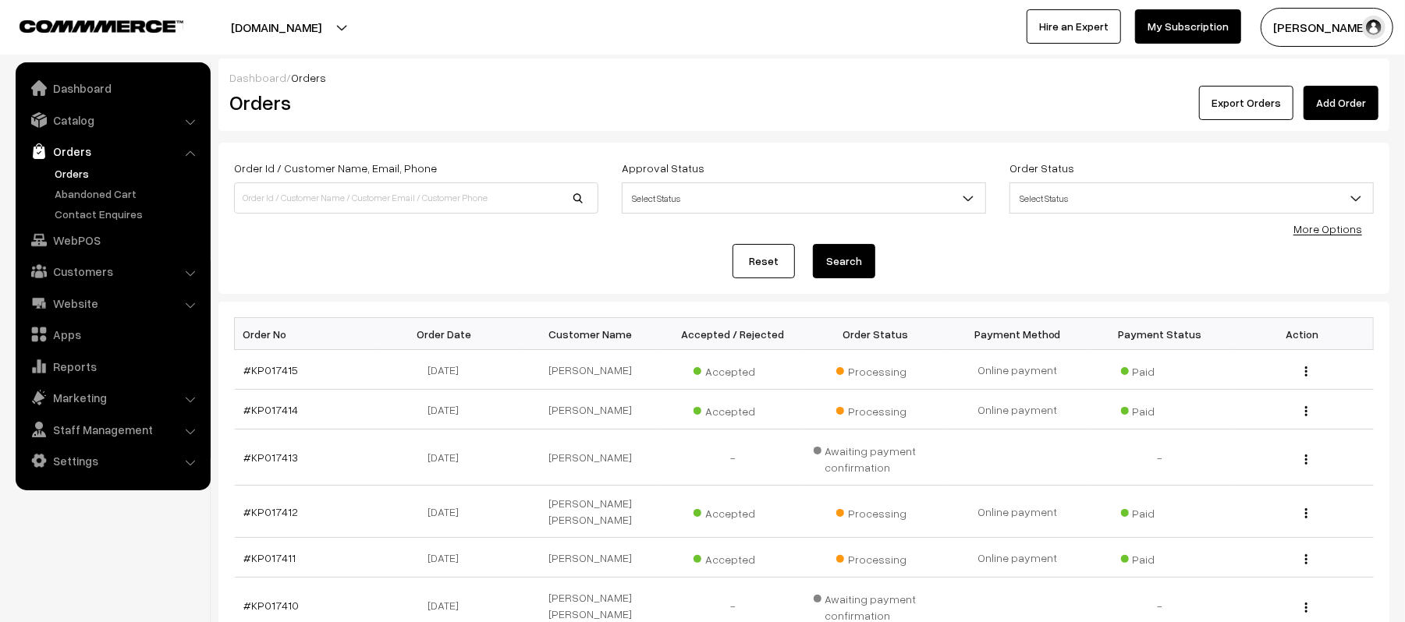
click at [385, 270] on div "Reset Search" at bounding box center [804, 261] width 1140 height 34
click at [384, 268] on div "Reset Search" at bounding box center [804, 261] width 1140 height 34
click at [510, 244] on div "Reset Search" at bounding box center [804, 261] width 1140 height 34
click at [528, 272] on div "Reset Search" at bounding box center [804, 261] width 1140 height 34
click at [634, 76] on div "Dashboard / Orders" at bounding box center [803, 77] width 1149 height 16
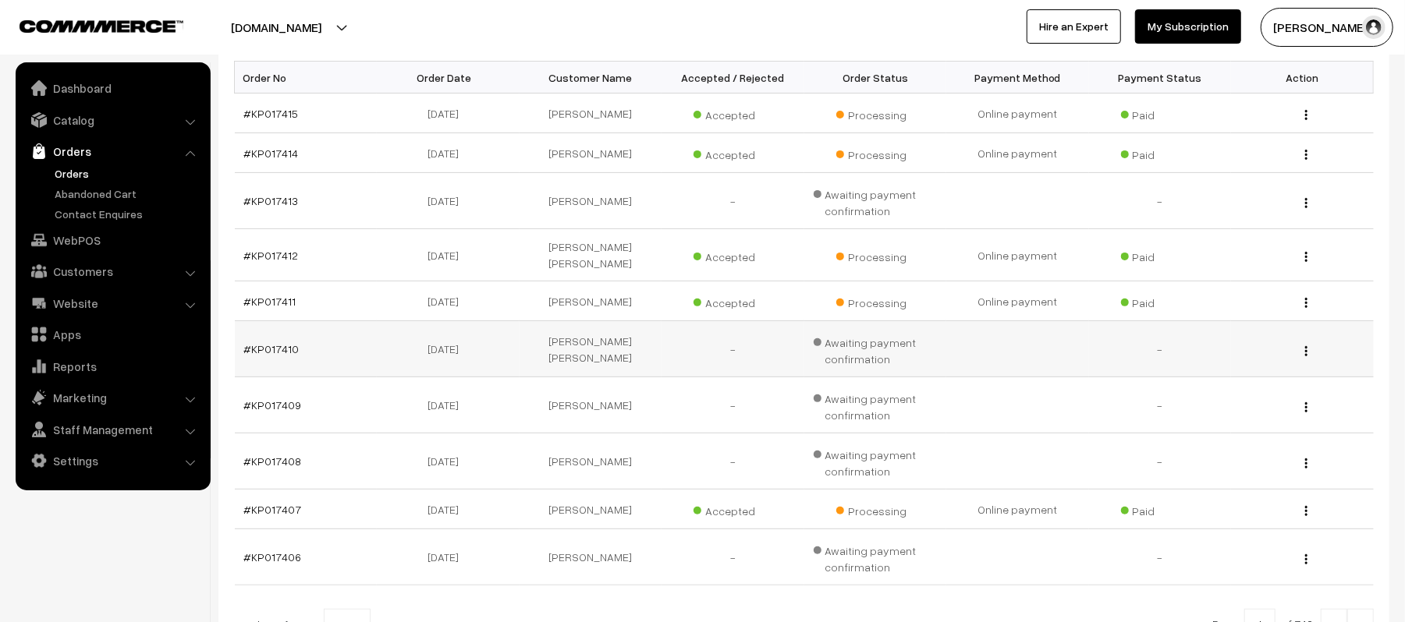
scroll to position [312, 0]
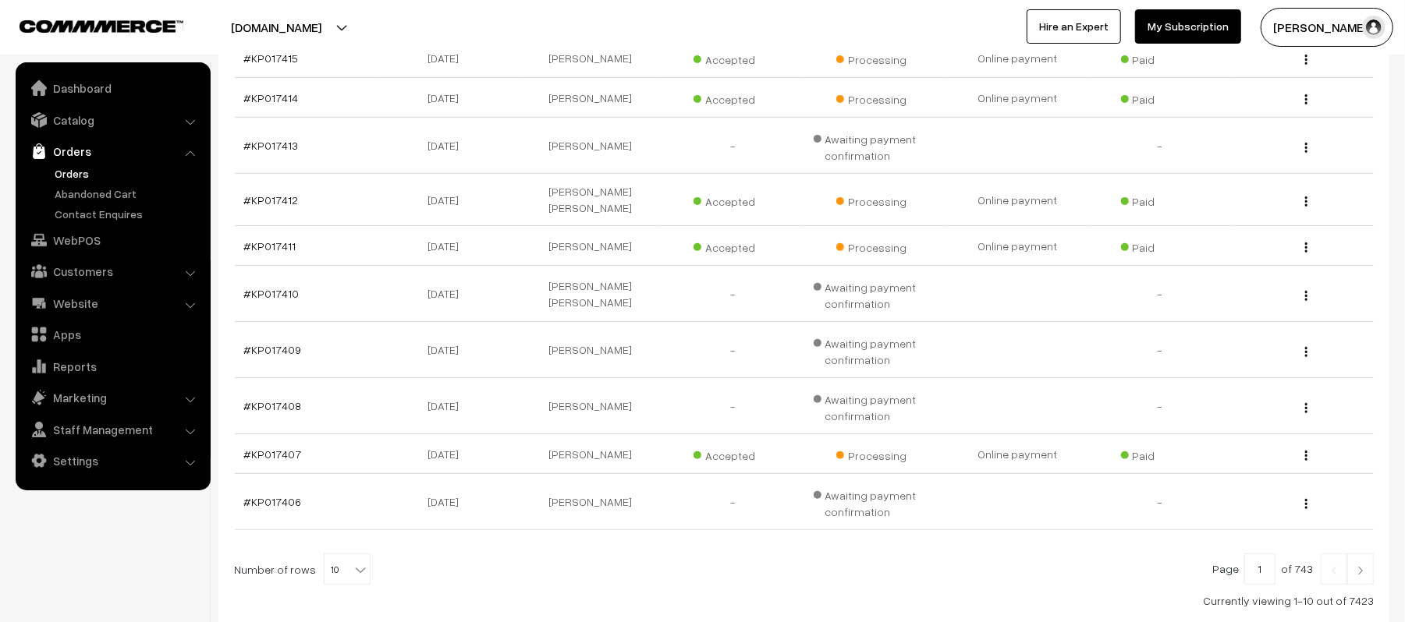
click at [1365, 566] on img at bounding box center [1360, 570] width 14 height 9
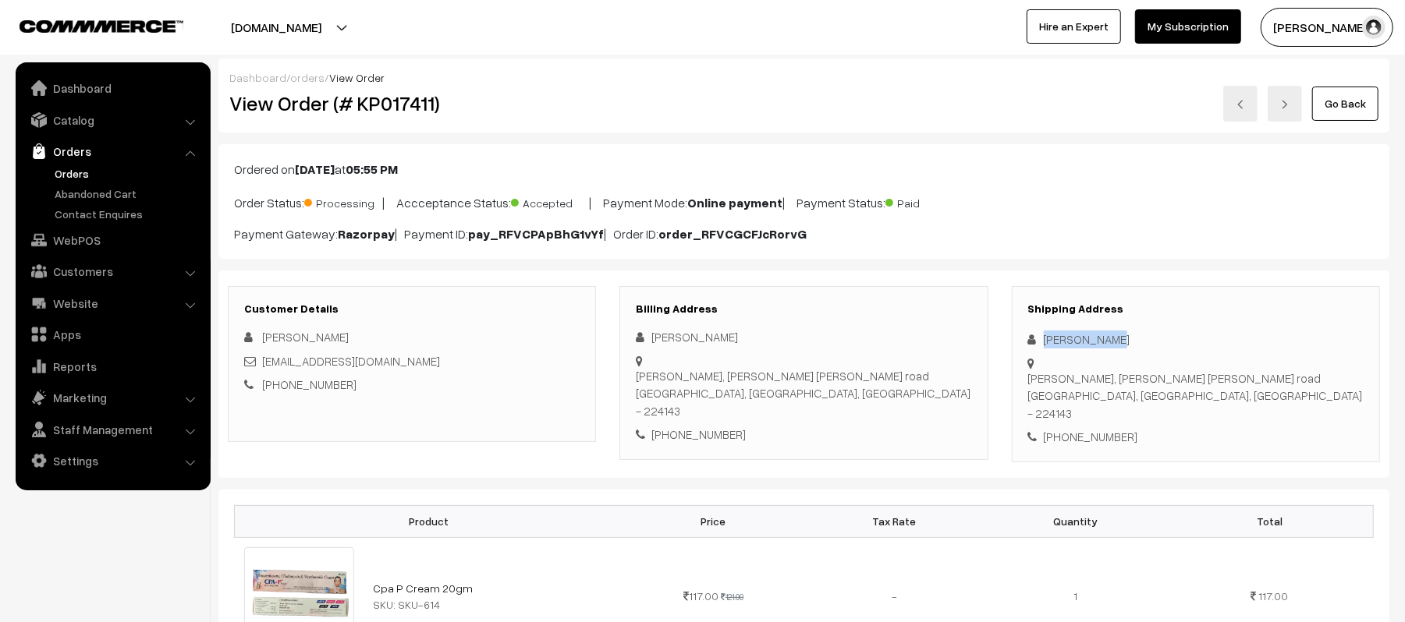
drag, startPoint x: 1130, startPoint y: 335, endPoint x: 1030, endPoint y: 338, distance: 99.9
click at [1030, 338] on div "laxman Gupta" at bounding box center [1195, 340] width 335 height 18
copy div "laxman Gupta"
click at [1093, 438] on div "+91 7800130175" at bounding box center [1195, 437] width 335 height 18
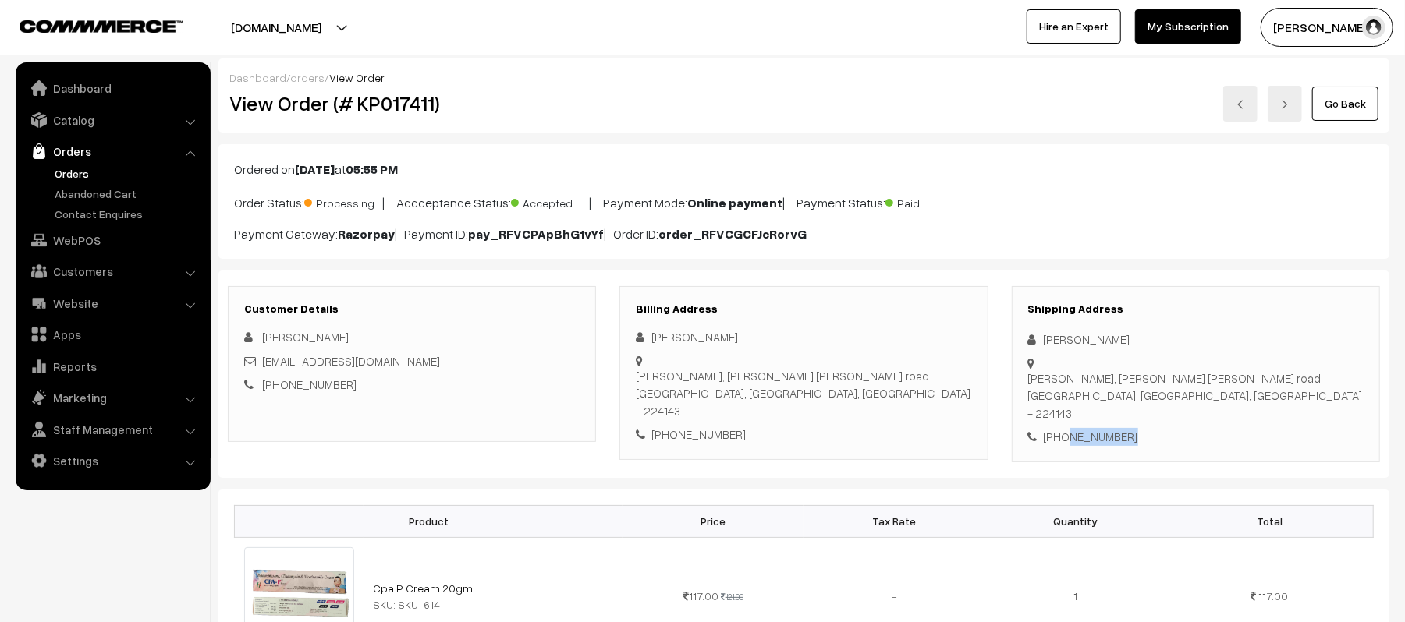
copy div "7800130175"
drag, startPoint x: 434, startPoint y: 353, endPoint x: 263, endPoint y: 368, distance: 171.5
click at [263, 368] on div "laxman Gupta sahulaxman876@gmail.com +91 7800130175" at bounding box center [411, 361] width 335 height 66
copy link "sahulaxman876@gmail.com"
click at [1026, 385] on div "Shipping Address laxman Gupta Hanswar Ambedkar Nagar, Prathmik swasthya Kendra …" at bounding box center [1196, 374] width 368 height 176
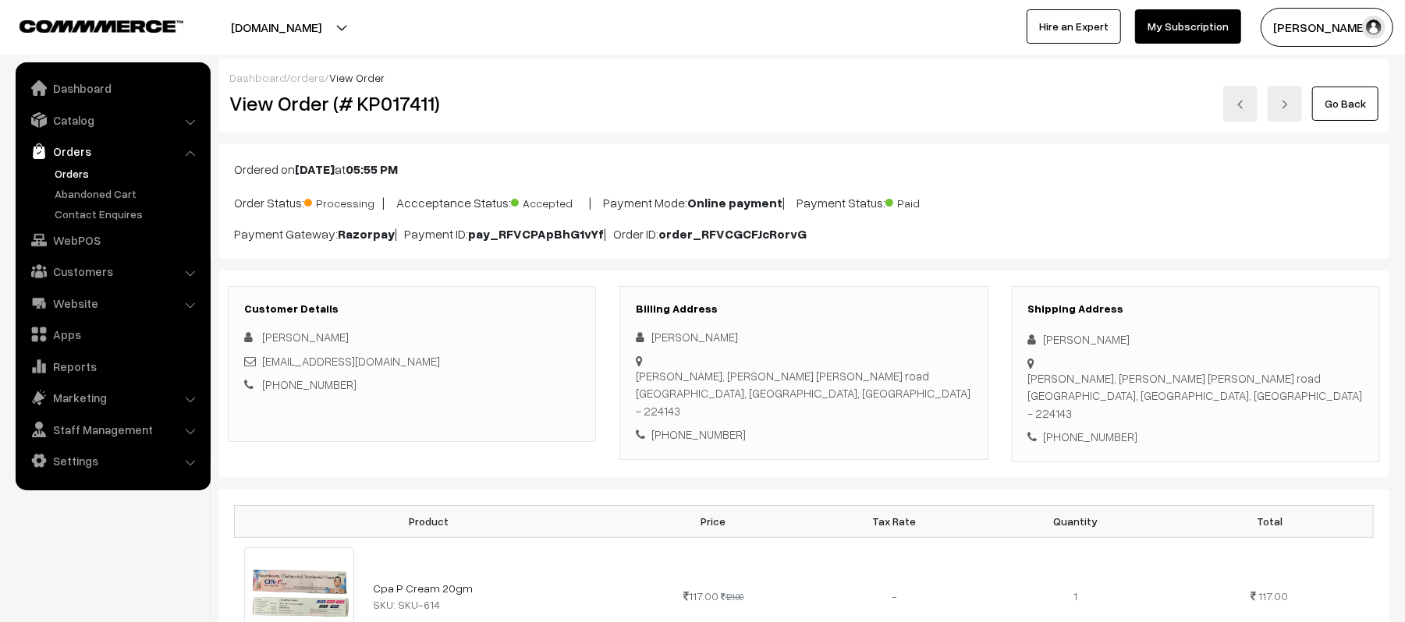
drag, startPoint x: 1028, startPoint y: 381, endPoint x: 1265, endPoint y: 410, distance: 238.9
click at [1262, 412] on div "Hanswar Ambedkar Nagar, Prathmik swasthya Kendra hansvar Mehandi Ghat road Ambe…" at bounding box center [1195, 396] width 335 height 53
copy div "Hanswar Ambedkar Nagar, Prathmik swasthya Kendra hansvar Mehandi Ghat road Ambe…"
drag, startPoint x: 1140, startPoint y: 332, endPoint x: 1034, endPoint y: 335, distance: 106.2
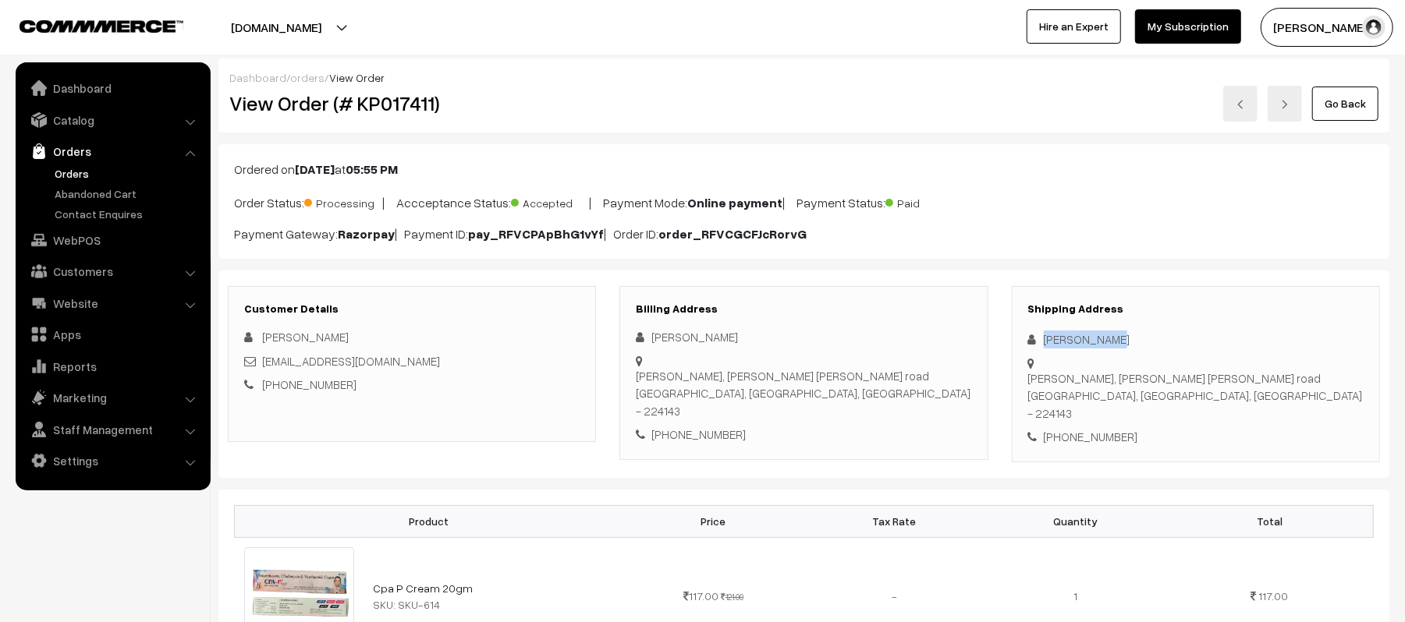
click at [1034, 335] on div "Shipping Address laxman Gupta Hanswar Ambedkar Nagar, Prathmik swasthya Kendra …" at bounding box center [1196, 374] width 368 height 176
copy div "laxman Gupta"
click at [1084, 431] on div "+91 7800130175" at bounding box center [1195, 437] width 335 height 18
copy div "7800130175"
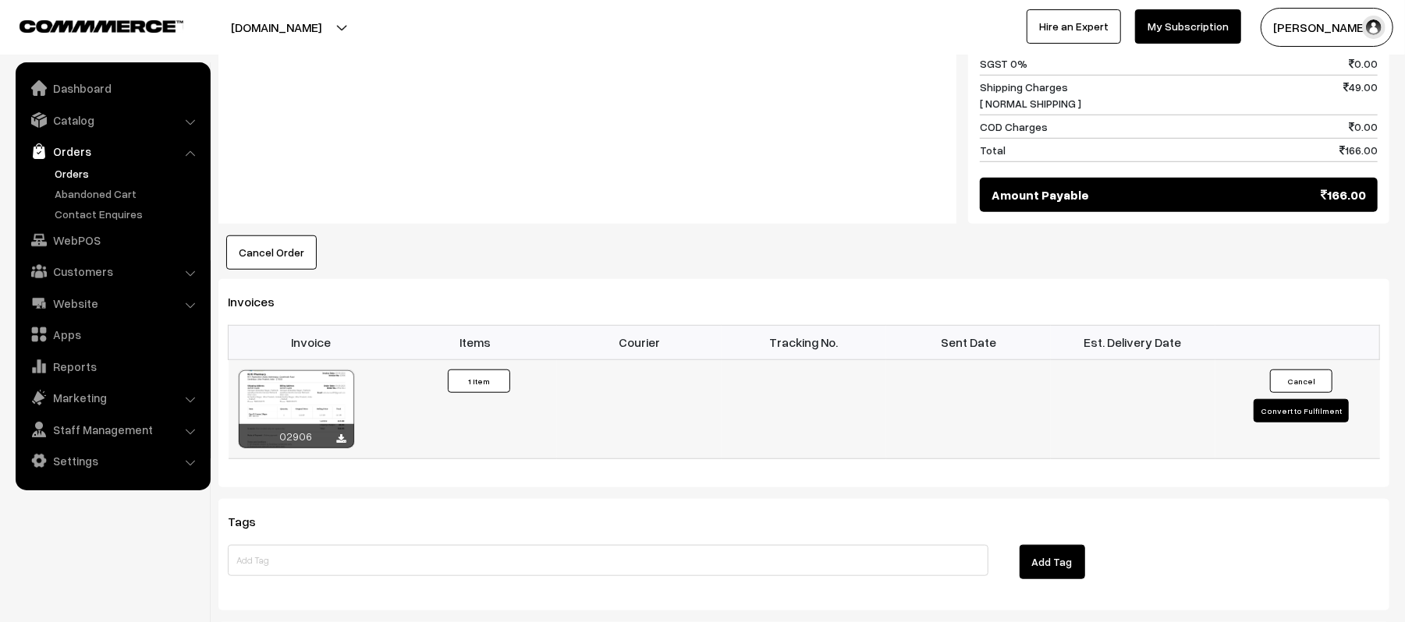
click at [1287, 423] on button "Convert to Fulfilment" at bounding box center [1300, 410] width 95 height 23
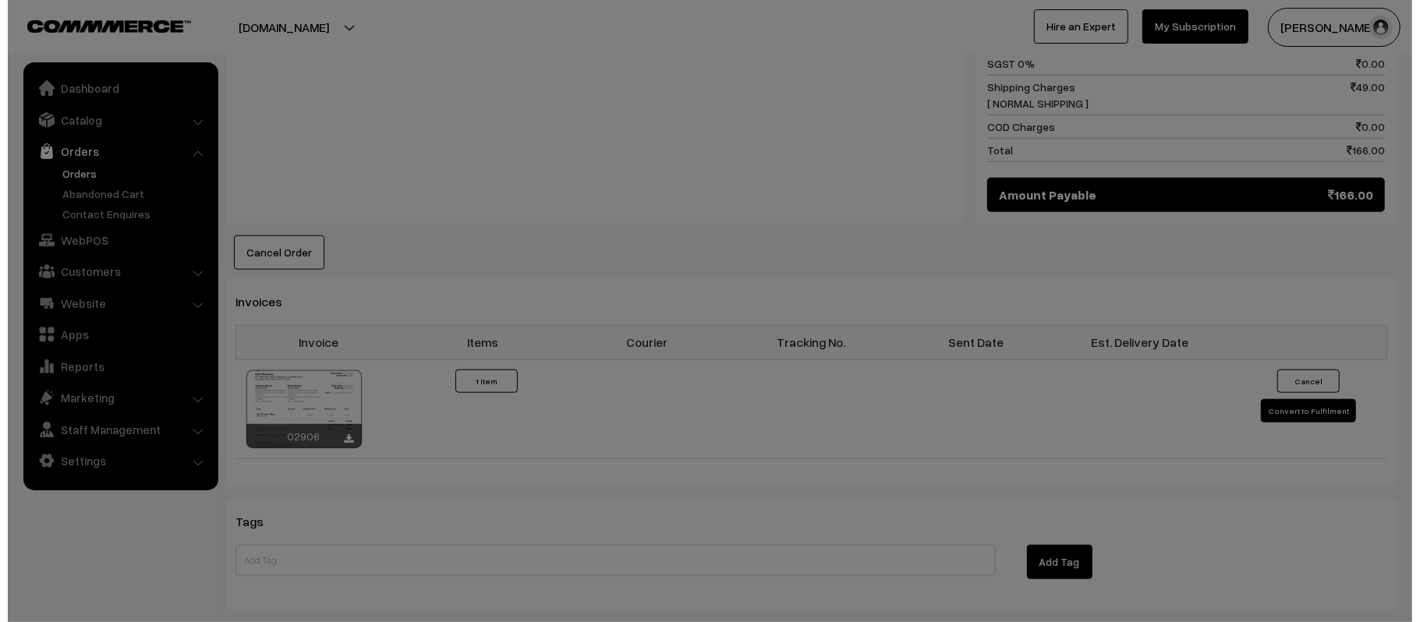
scroll to position [833, 0]
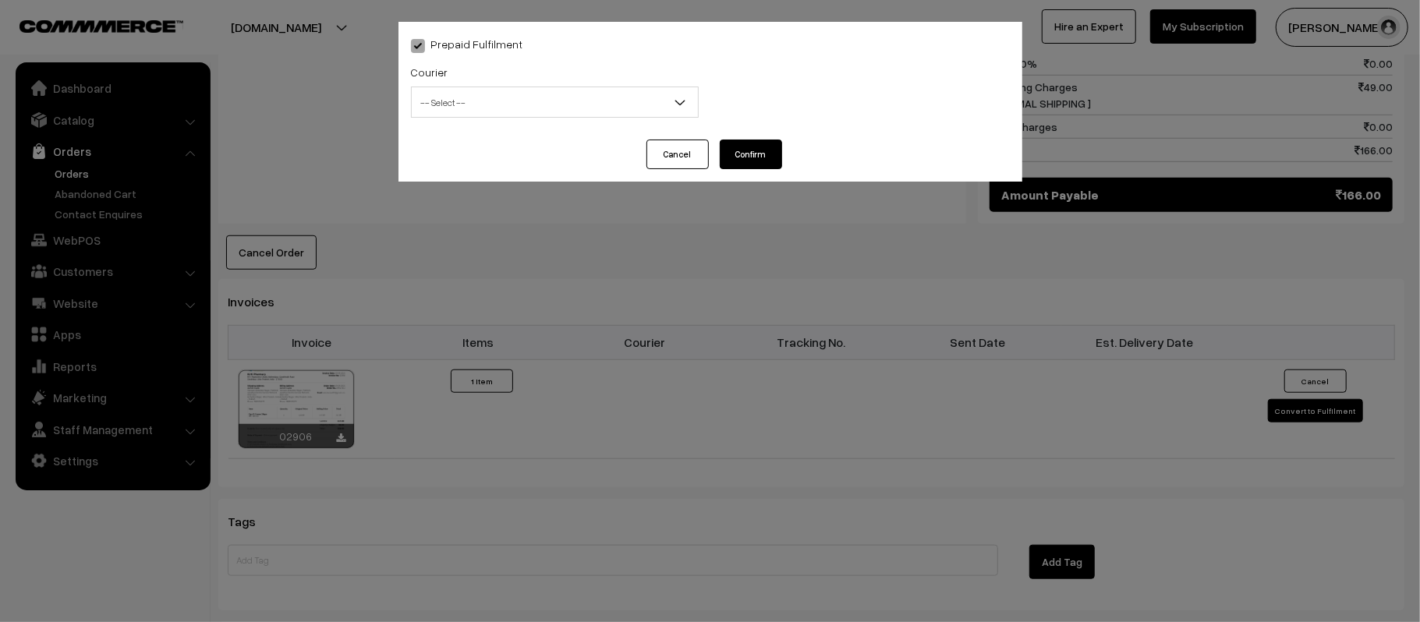
click at [466, 110] on span "-- Select --" at bounding box center [555, 102] width 286 height 27
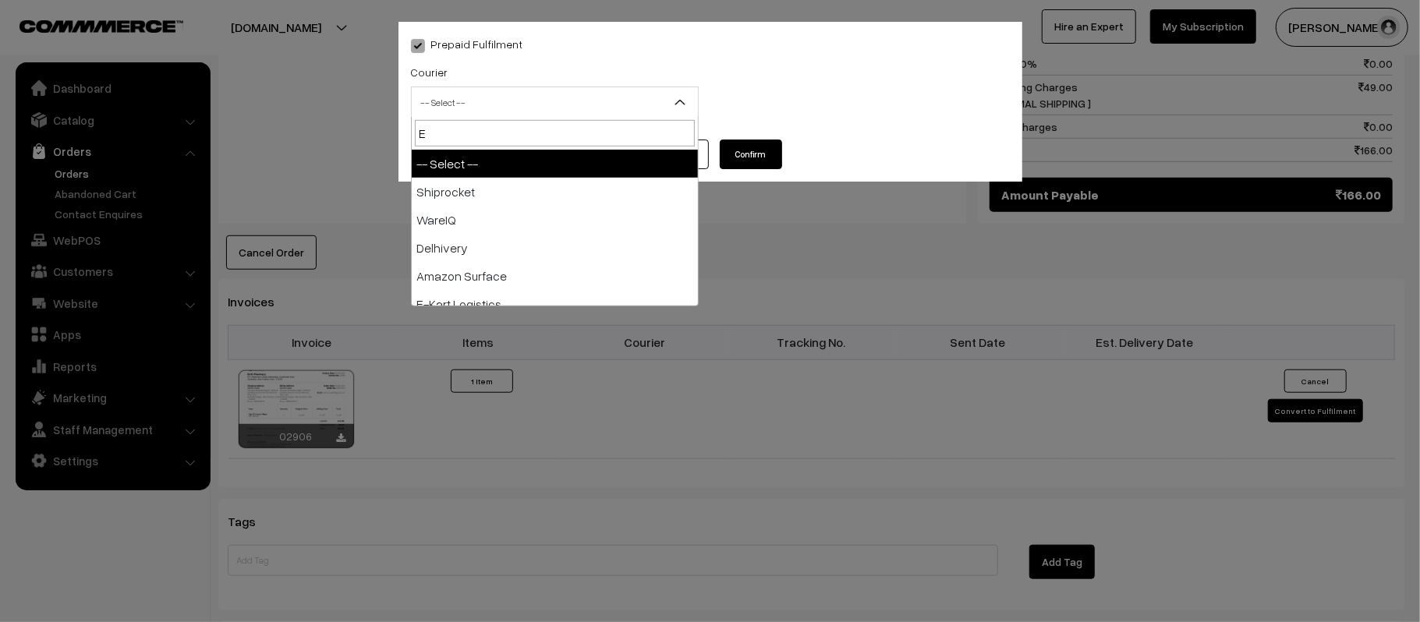
type input "E-"
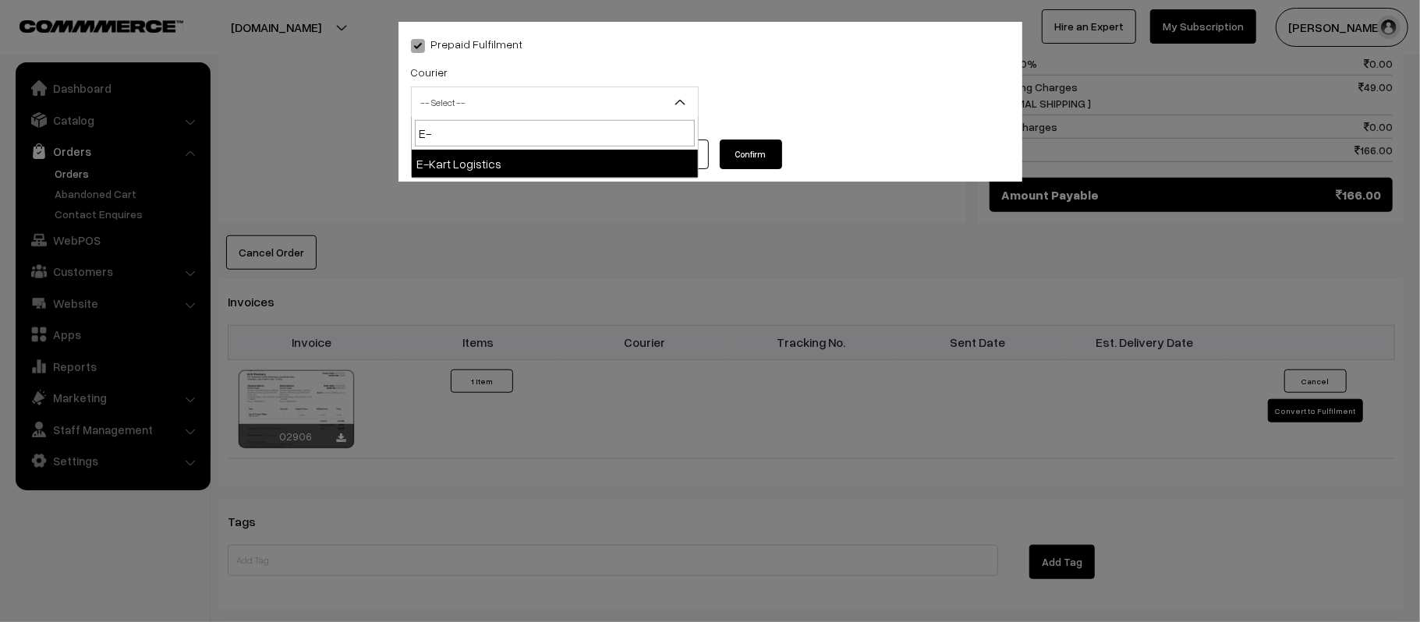
select select "6"
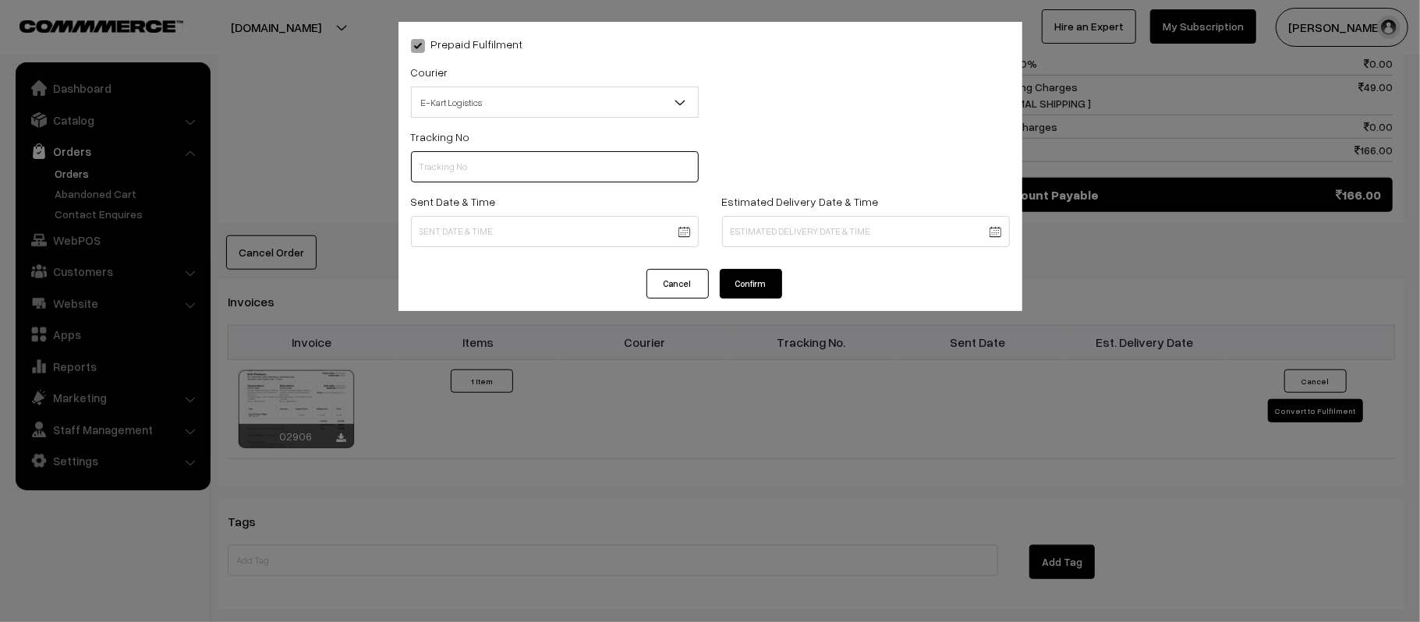
scroll to position [0, 0]
paste input "PAXP9000241743"
type input "PAXP9000241743"
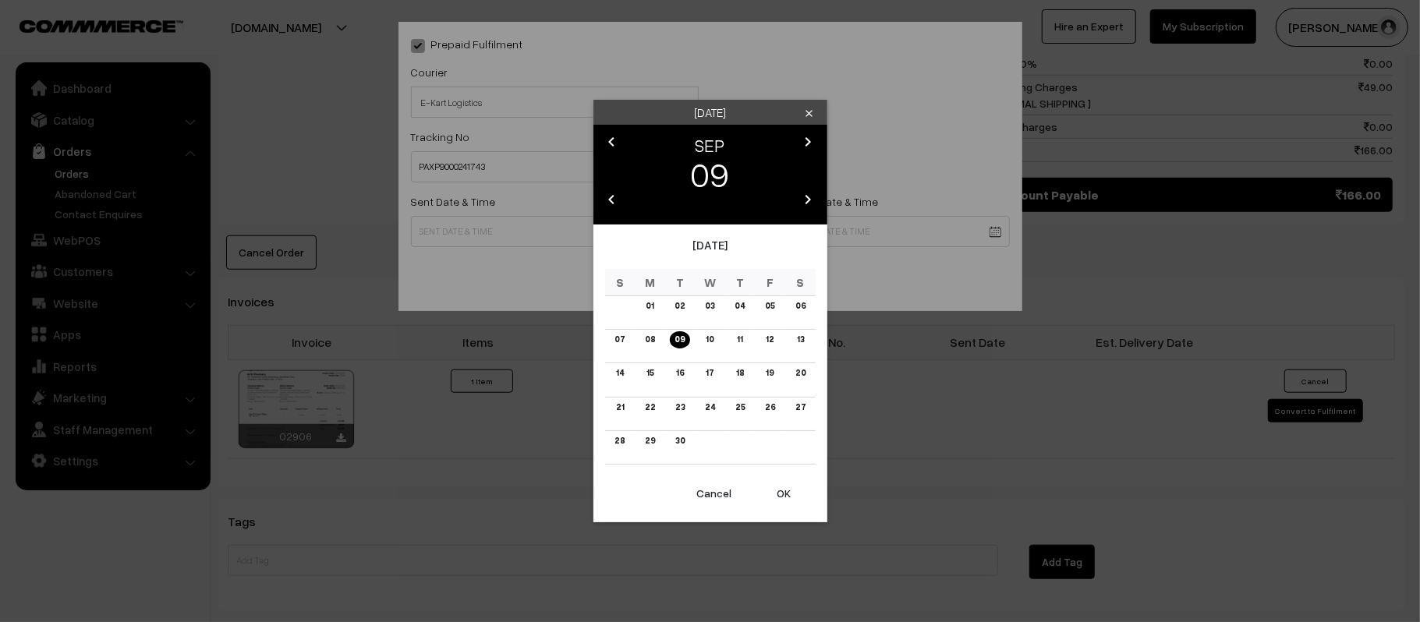
click at [493, 229] on body "Thank you for showing interest. Our team will call you shortly. Close [DOMAIN_N…" at bounding box center [710, 74] width 1420 height 1814
click at [718, 344] on td "10" at bounding box center [710, 347] width 30 height 34
click at [711, 340] on link "10" at bounding box center [709, 340] width 17 height 16
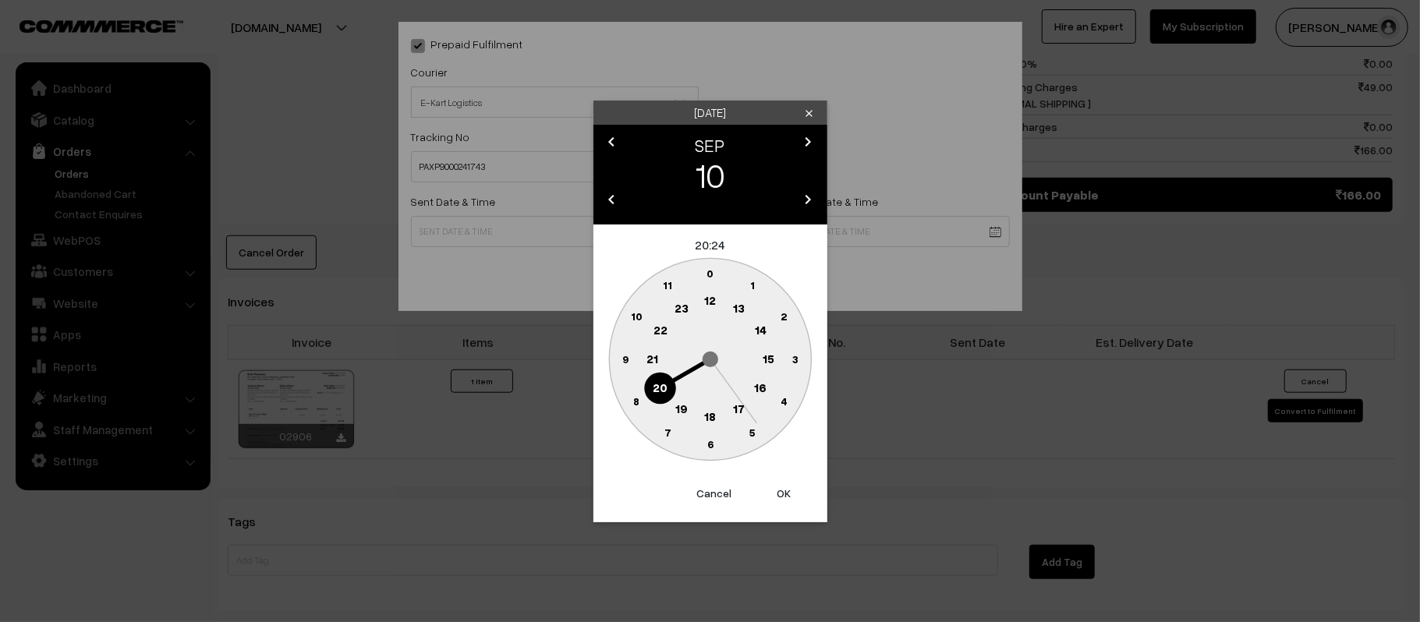
click at [705, 307] on text "12" at bounding box center [710, 300] width 12 height 14
click at [613, 360] on circle at bounding box center [625, 359] width 32 height 32
type input "[DATE] 12:45"
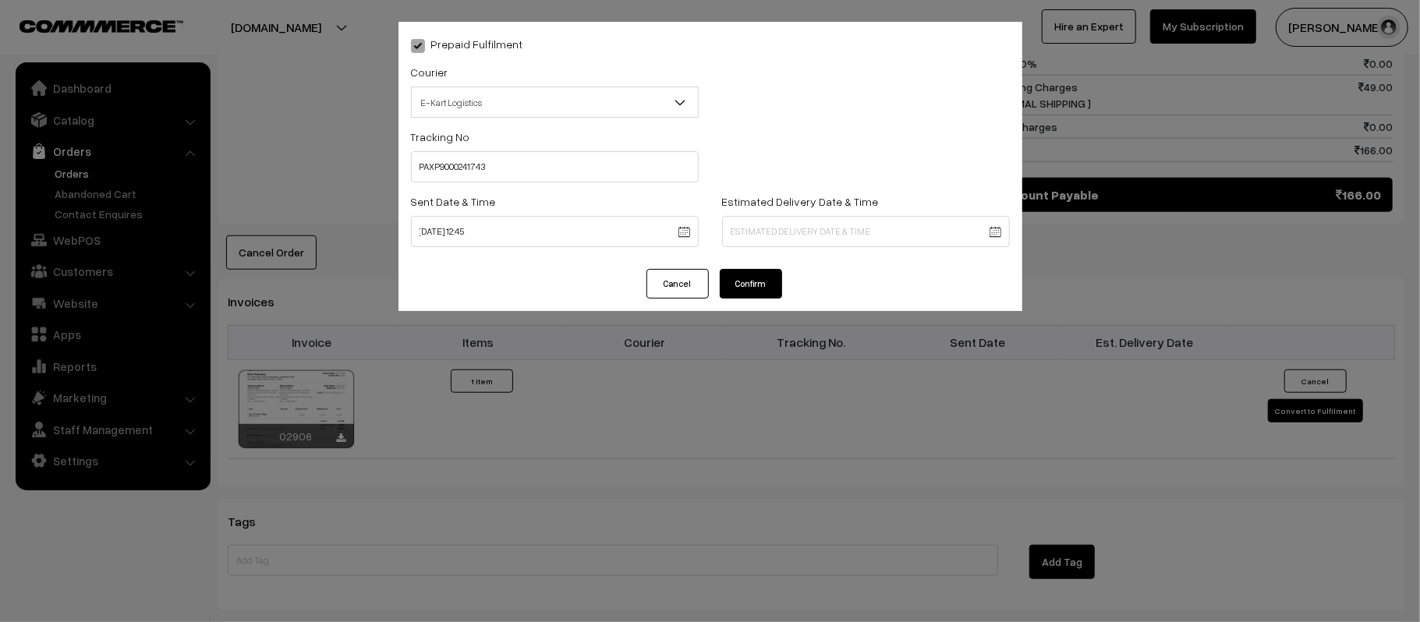
click at [805, 193] on label "Estimated Delivery Date & Time" at bounding box center [800, 201] width 157 height 16
click at [811, 213] on div "Estimated Delivery Date & Time" at bounding box center [866, 219] width 288 height 55
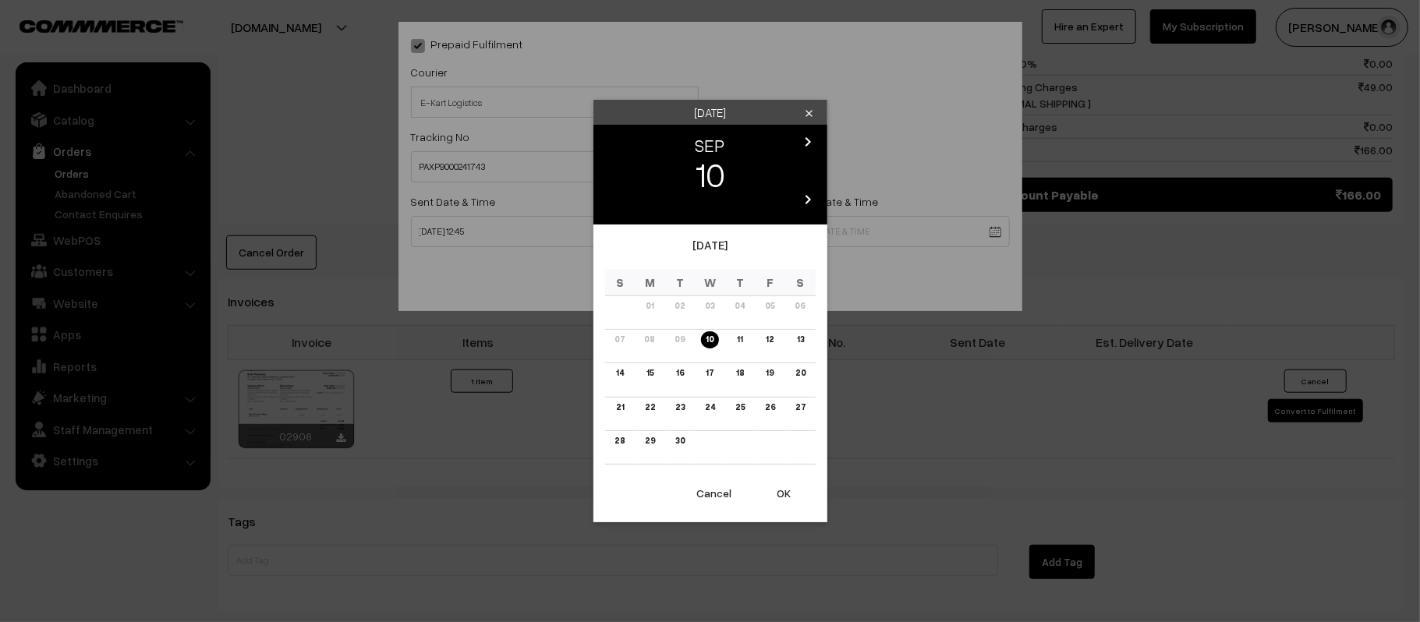
click at [874, 232] on body "Thank you for showing interest. Our team will call you shortly. Close kirtiphar…" at bounding box center [710, 74] width 1420 height 1814
click at [644, 372] on link "15" at bounding box center [650, 373] width 16 height 16
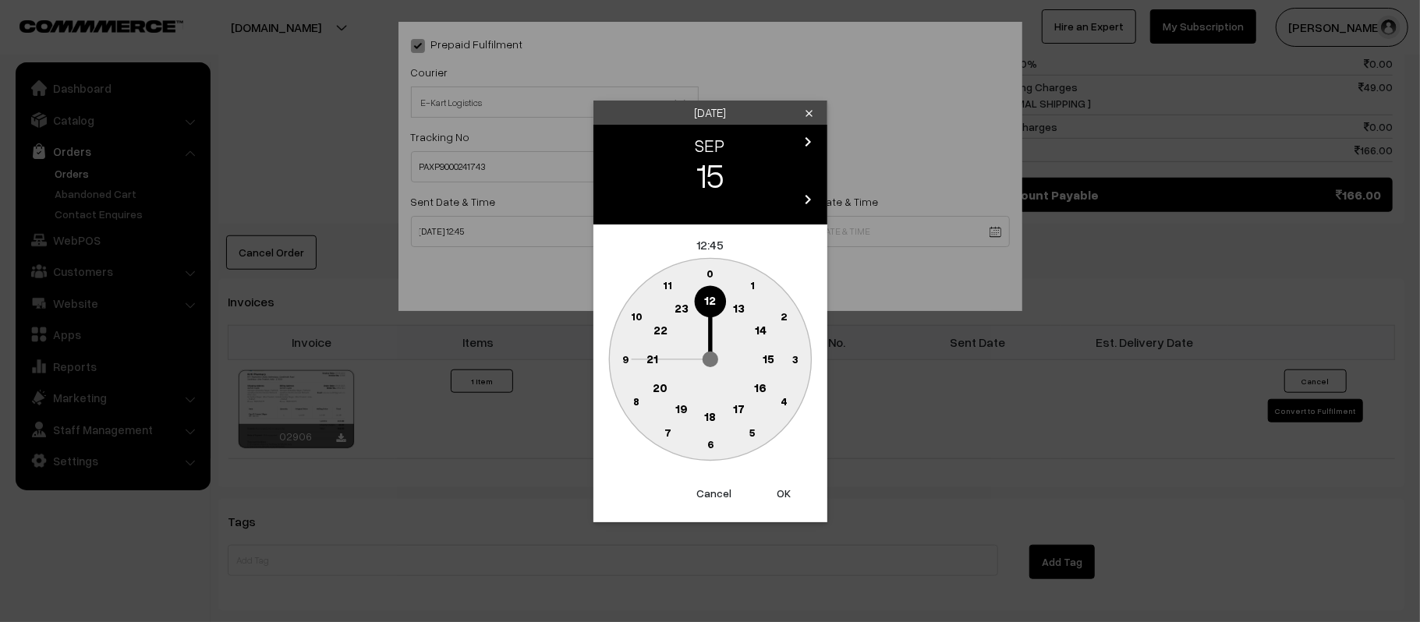
drag, startPoint x: 653, startPoint y: 363, endPoint x: 668, endPoint y: 382, distance: 23.9
click at [653, 363] on text "21" at bounding box center [653, 358] width 12 height 14
click at [705, 438] on text "30" at bounding box center [710, 444] width 13 height 13
type input "15-09-2025 21:30"
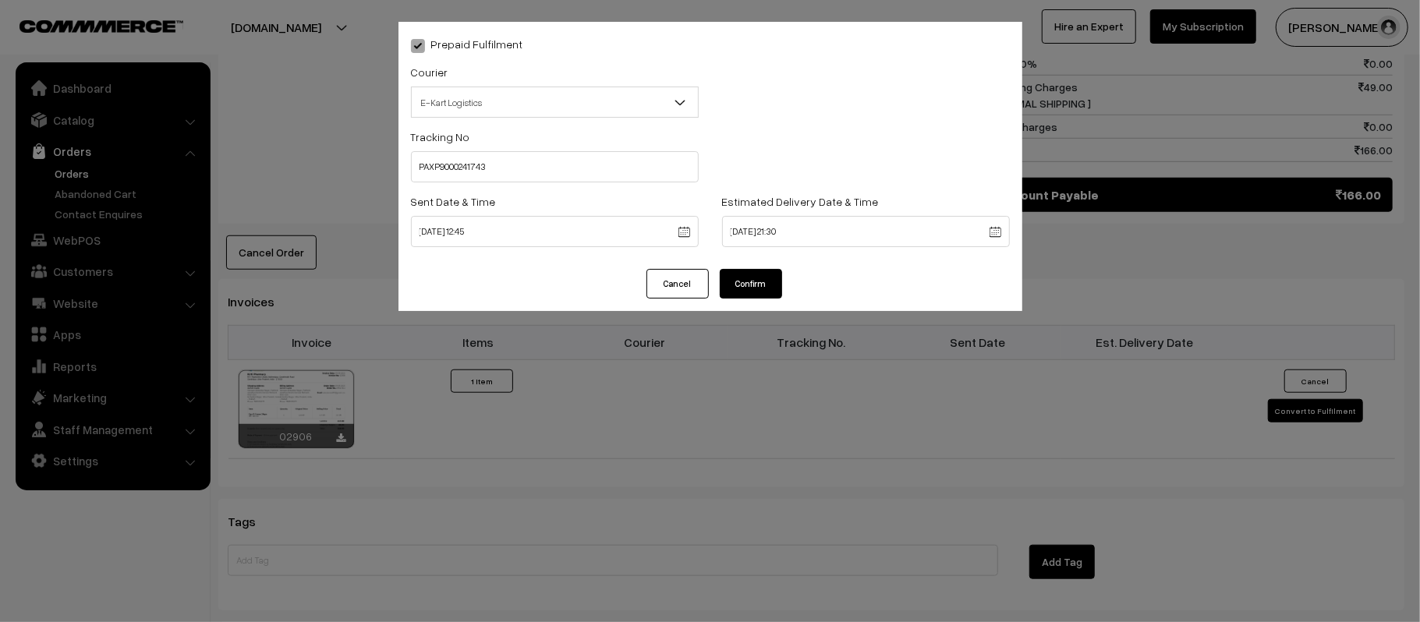
click at [750, 270] on button "Confirm" at bounding box center [751, 284] width 62 height 30
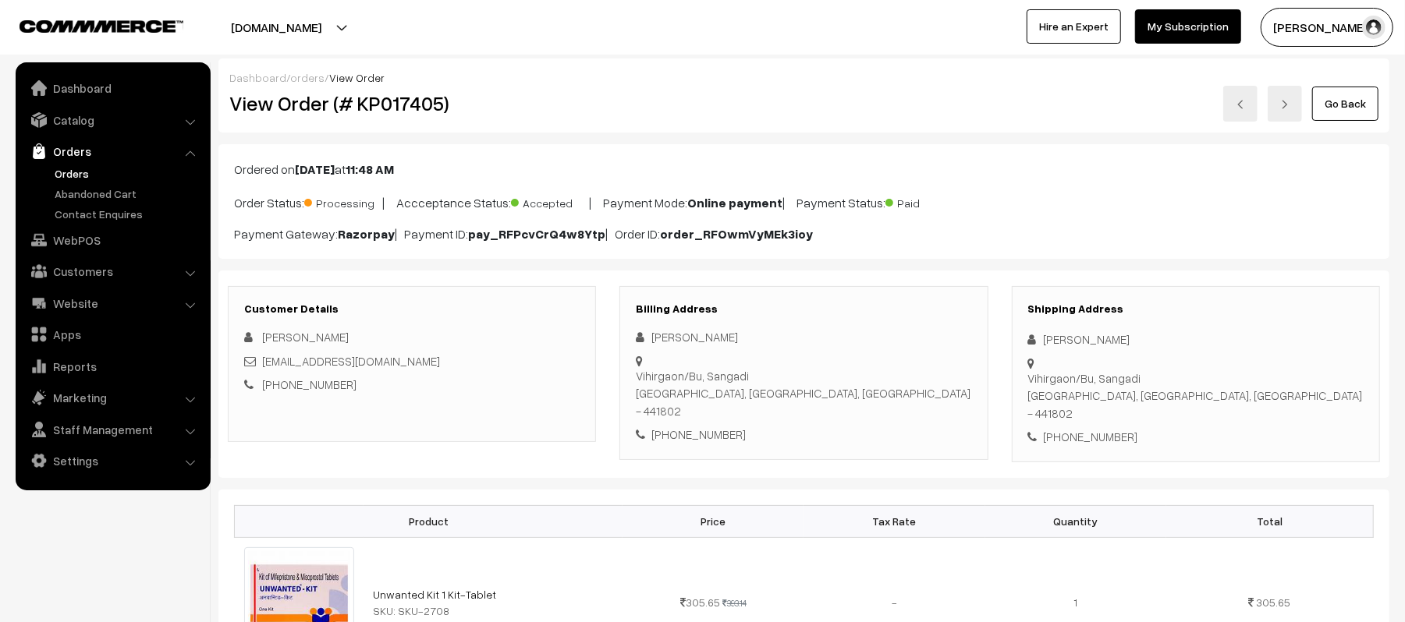
drag, startPoint x: 1161, startPoint y: 337, endPoint x: 1031, endPoint y: 341, distance: 129.5
click at [1031, 341] on div "[PERSON_NAME]" at bounding box center [1195, 340] width 335 height 18
copy div "[PERSON_NAME]"
click at [1094, 428] on div "[PHONE_NUMBER]" at bounding box center [1195, 437] width 335 height 18
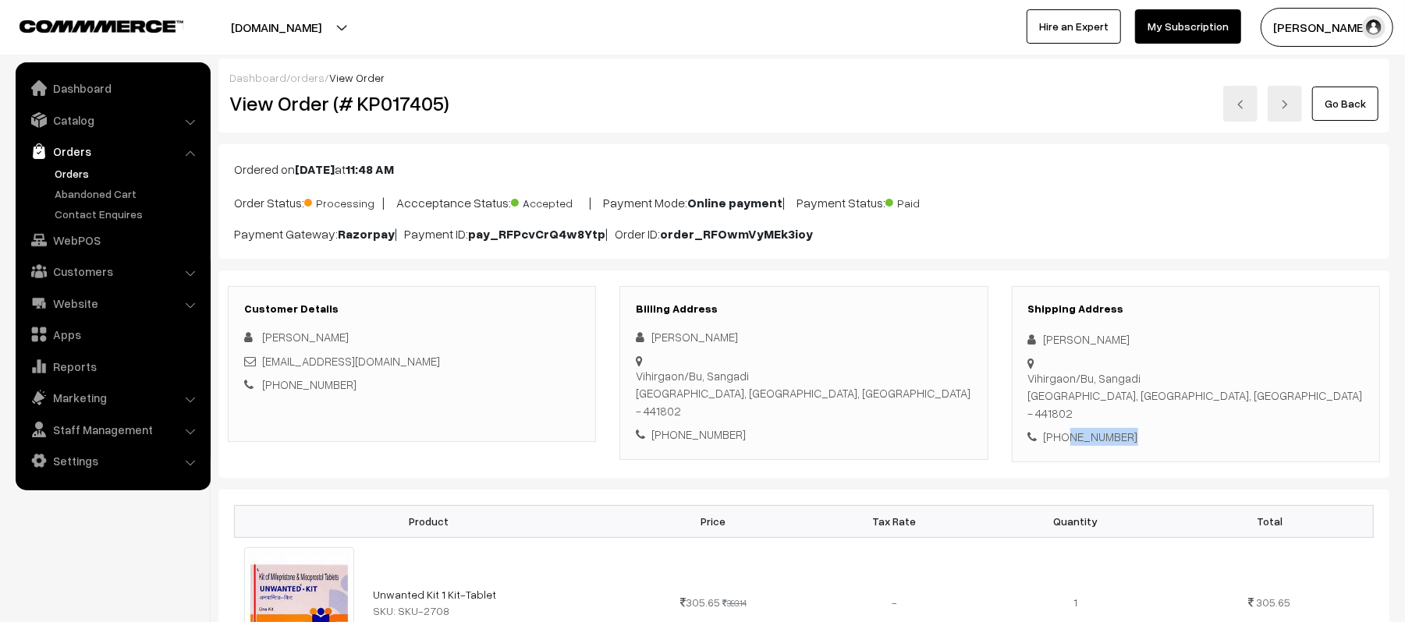
copy div "8806598558"
drag, startPoint x: 426, startPoint y: 363, endPoint x: 264, endPoint y: 369, distance: 162.3
click at [264, 369] on div "[EMAIL_ADDRESS][DOMAIN_NAME]" at bounding box center [411, 362] width 335 height 18
copy link "[EMAIL_ADDRESS][DOMAIN_NAME]"
drag, startPoint x: 1046, startPoint y: 367, endPoint x: 1255, endPoint y: 370, distance: 209.1
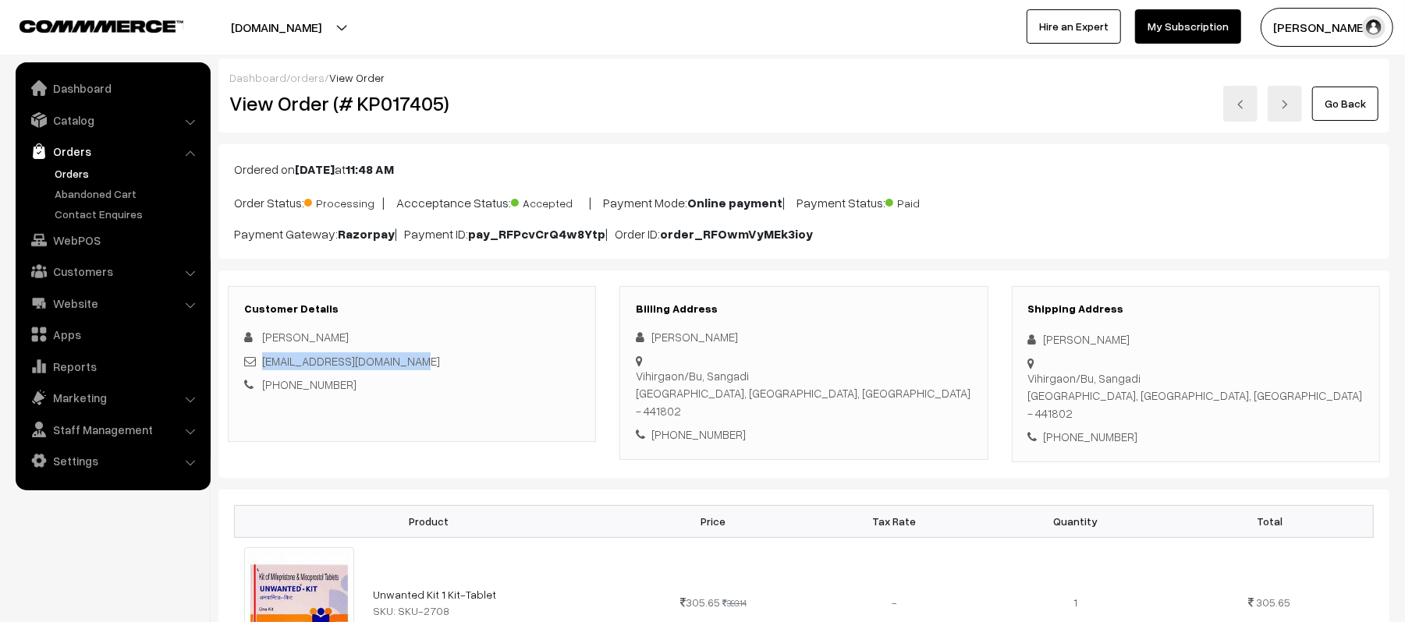
click at [1255, 370] on div "Shipping Address Yograj Sindimeshram Vihirgaon/Bu, Sangadi Sangadi, Maharashtra…" at bounding box center [1196, 374] width 368 height 176
copy div "Vihirgaon/Bu, Sangadi Sangadi, Maharashtra, India - 441802"
drag, startPoint x: 1154, startPoint y: 343, endPoint x: 1034, endPoint y: 346, distance: 120.2
click at [1034, 346] on div "Yograj Sindimeshram" at bounding box center [1195, 340] width 335 height 18
copy div "Yograj Sindimeshram"
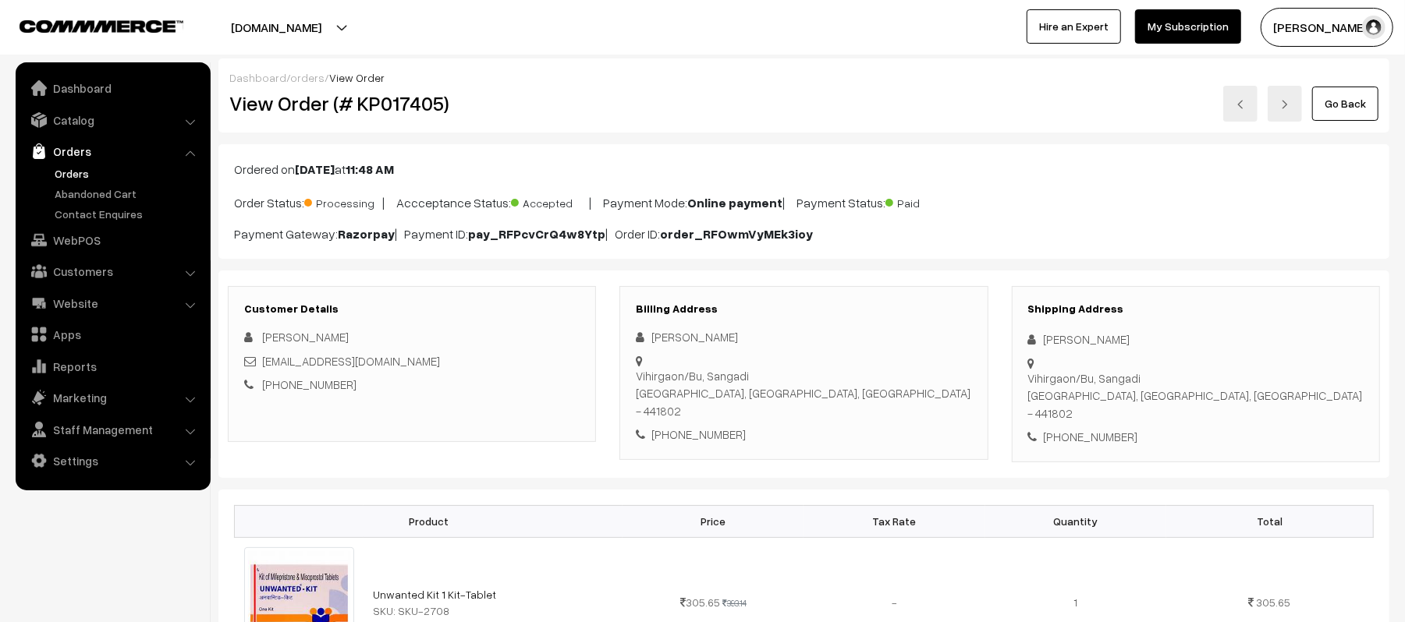
click at [1098, 428] on div "+91 8806598558" at bounding box center [1195, 437] width 335 height 18
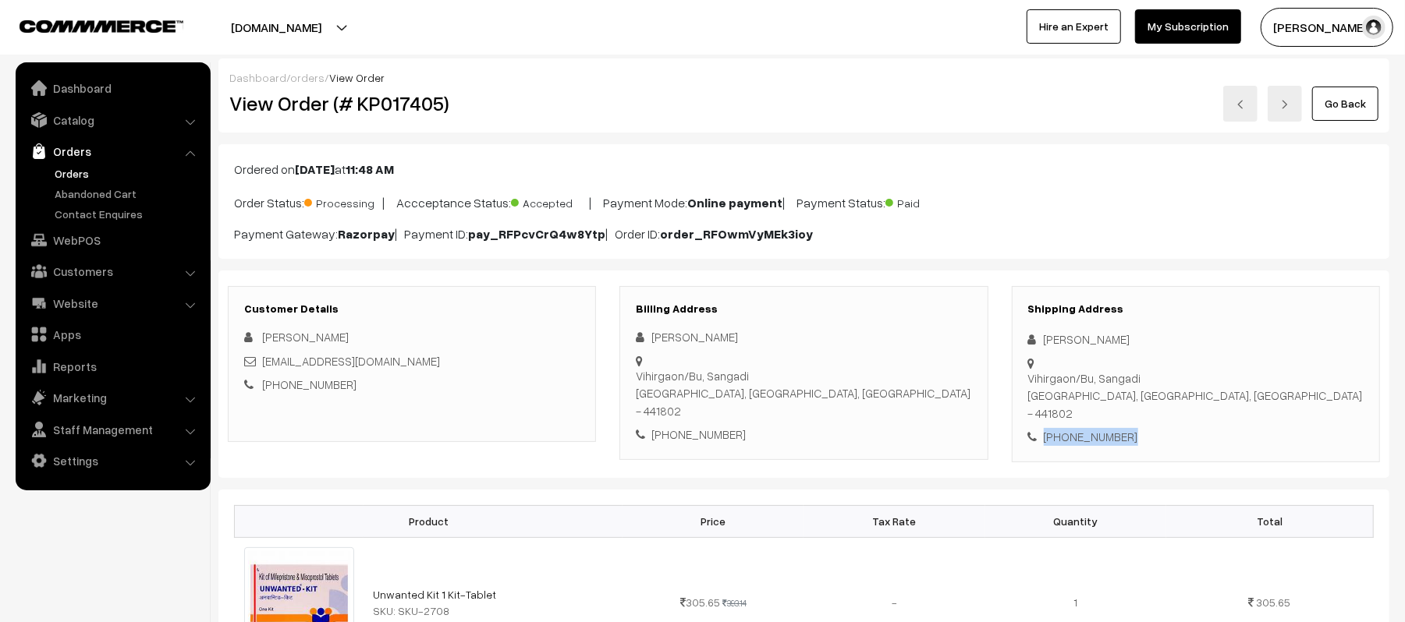
click at [1098, 428] on div "+91 8806598558" at bounding box center [1195, 437] width 335 height 18
click at [1172, 421] on div "Shipping Address Yograj Sindimeshram Vihirgaon/Bu, Sangadi Sangadi, Maharashtra…" at bounding box center [1196, 374] width 368 height 176
click at [1105, 428] on div "+91 8806598558" at bounding box center [1195, 437] width 335 height 18
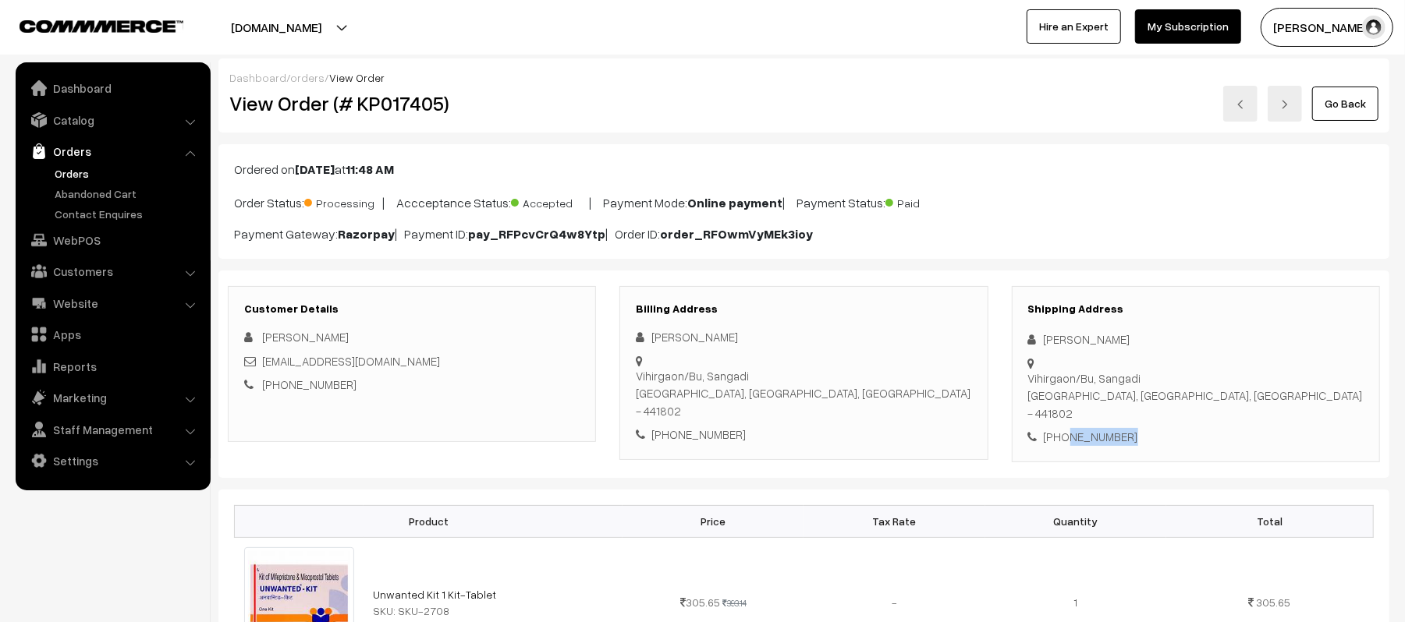
click at [1105, 428] on div "+91 8806598558" at bounding box center [1195, 437] width 335 height 18
copy div "8806598558"
click at [1068, 376] on div "Vihirgaon/Bu, Sangadi Sangadi, Maharashtra, India - 441802" at bounding box center [1195, 396] width 335 height 53
copy div "Sangadi"
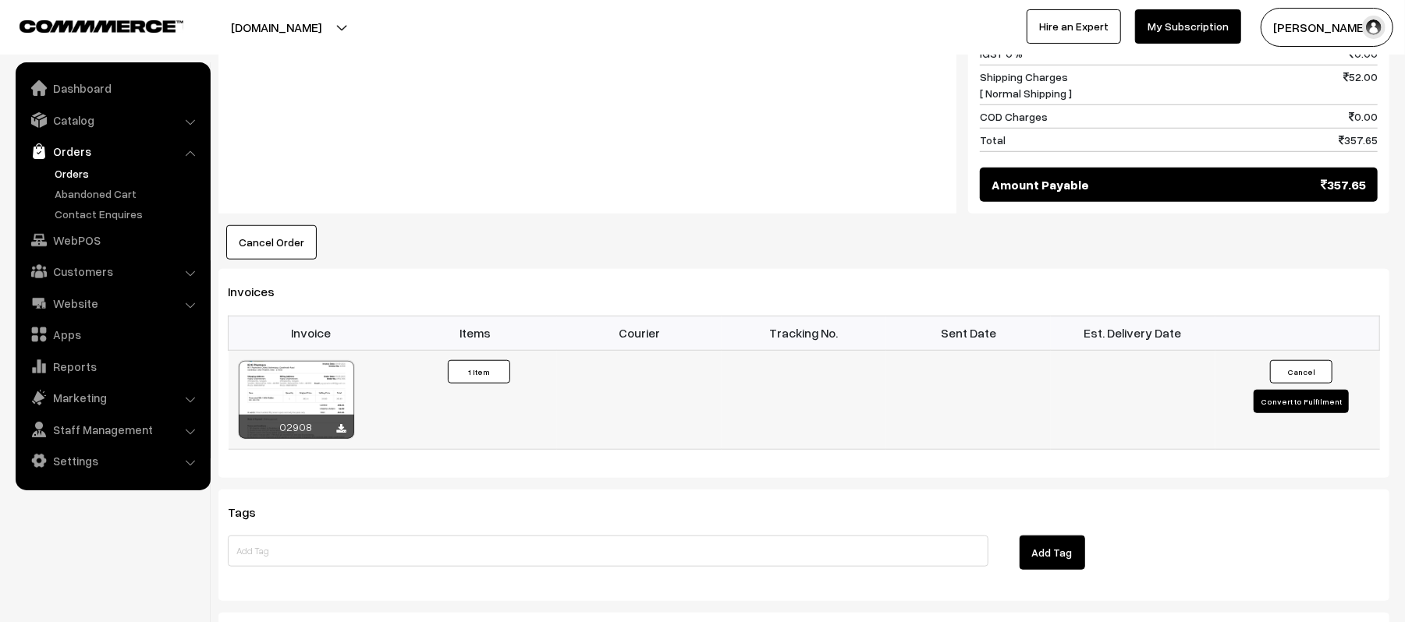
click at [1279, 390] on button "Convert to Fulfilment" at bounding box center [1300, 401] width 95 height 23
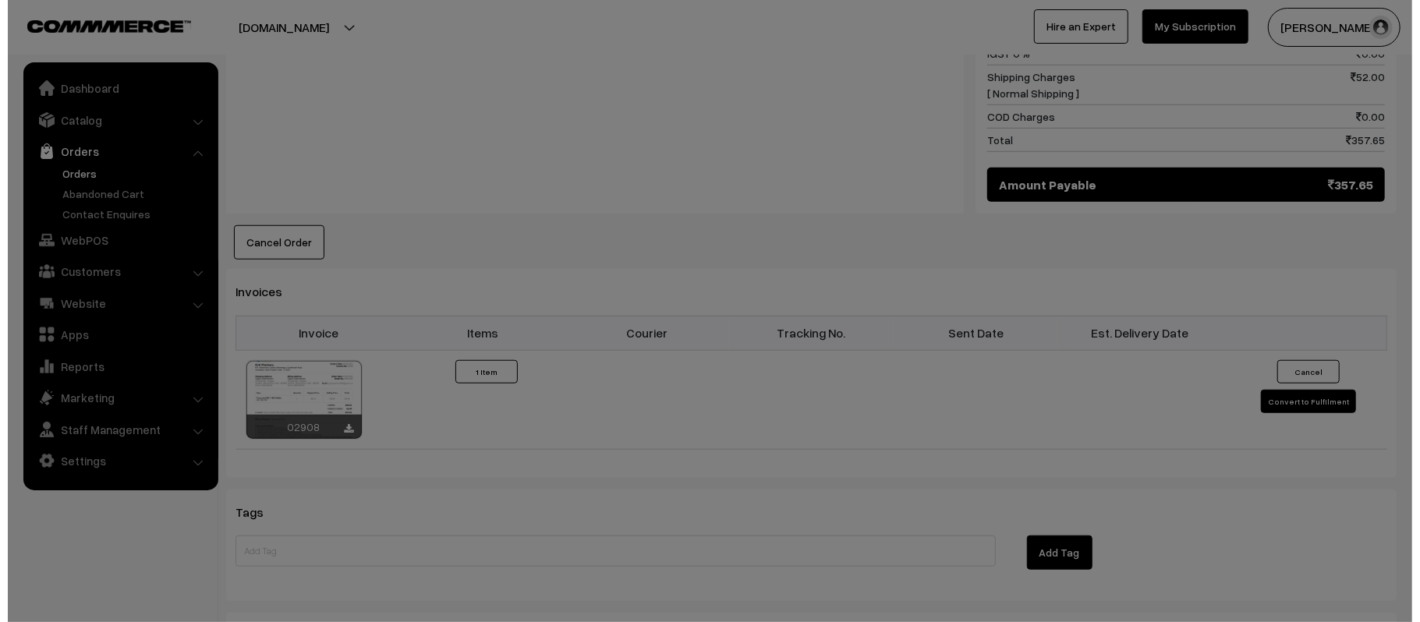
scroll to position [834, 0]
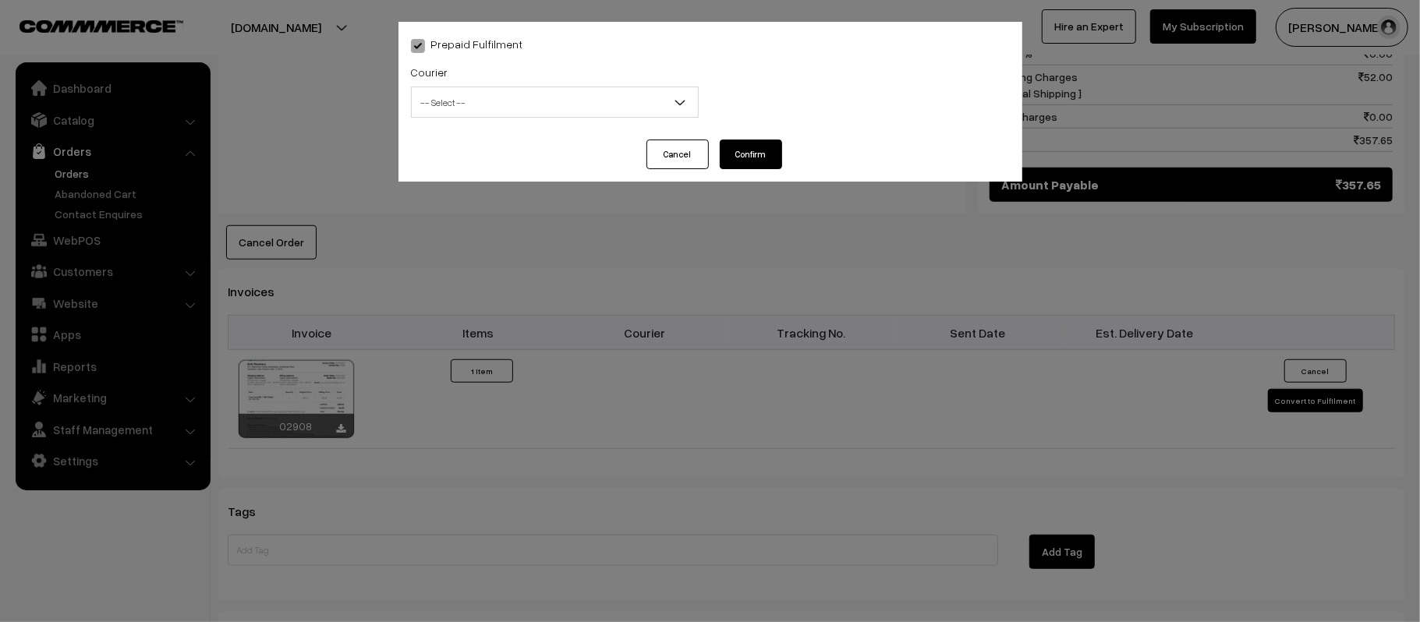
click at [597, 103] on span "-- Select --" at bounding box center [555, 102] width 286 height 27
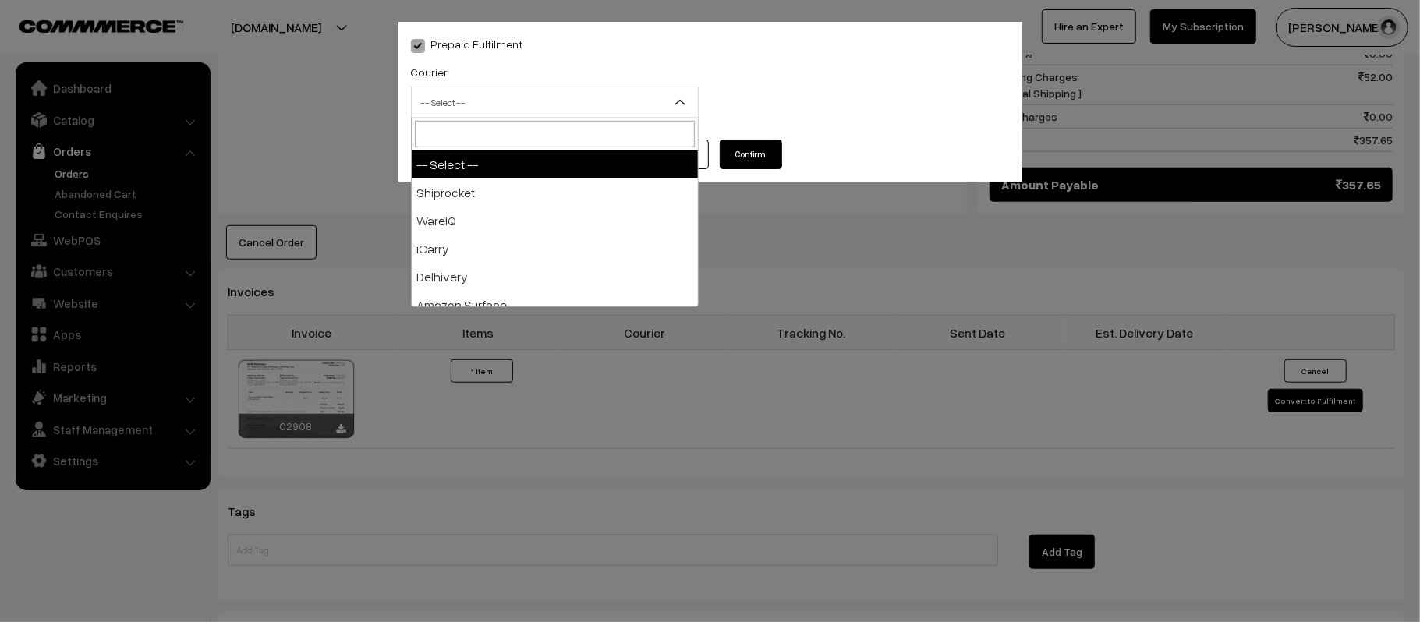
type input "A"
select select "2"
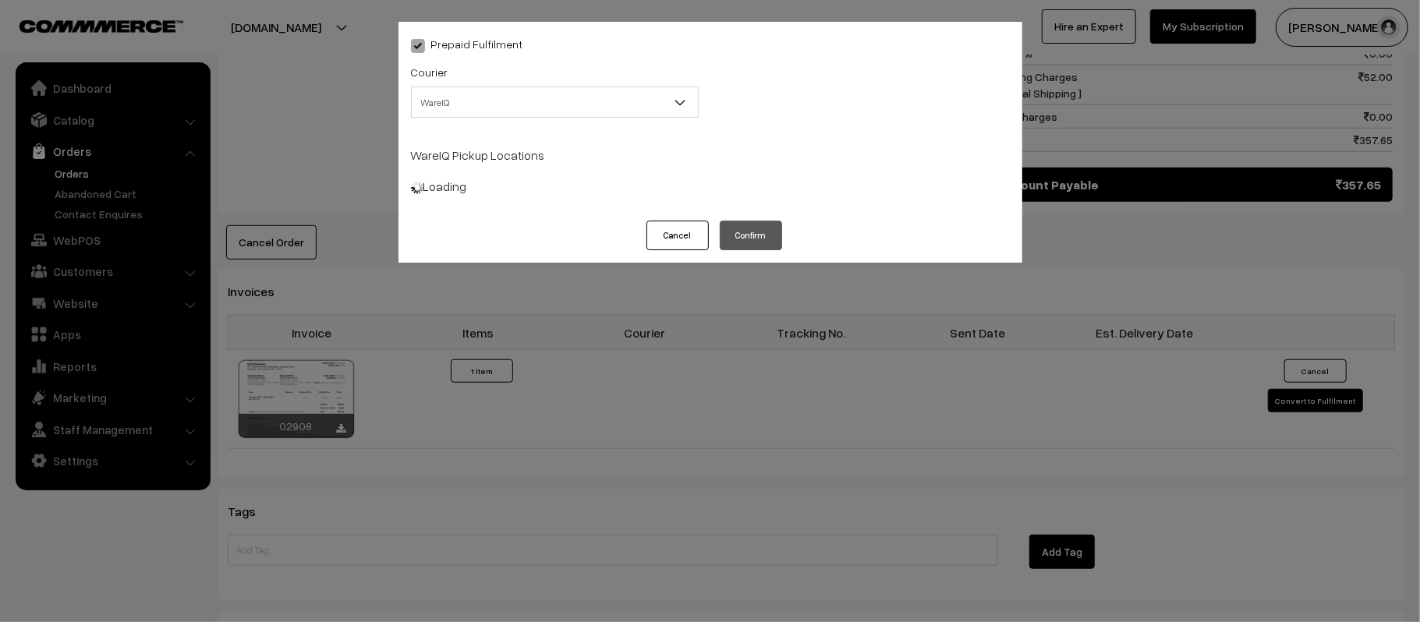
click at [596, 104] on span "WareIQ" at bounding box center [555, 102] width 286 height 27
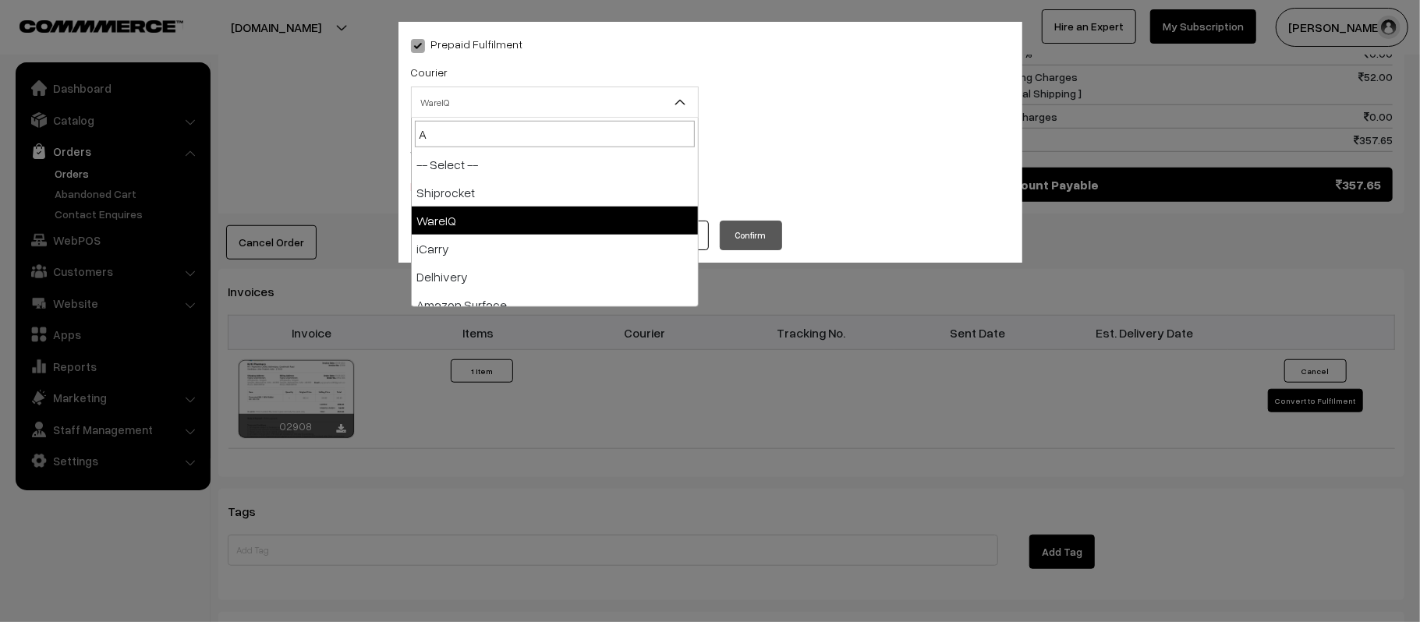
type input "AM"
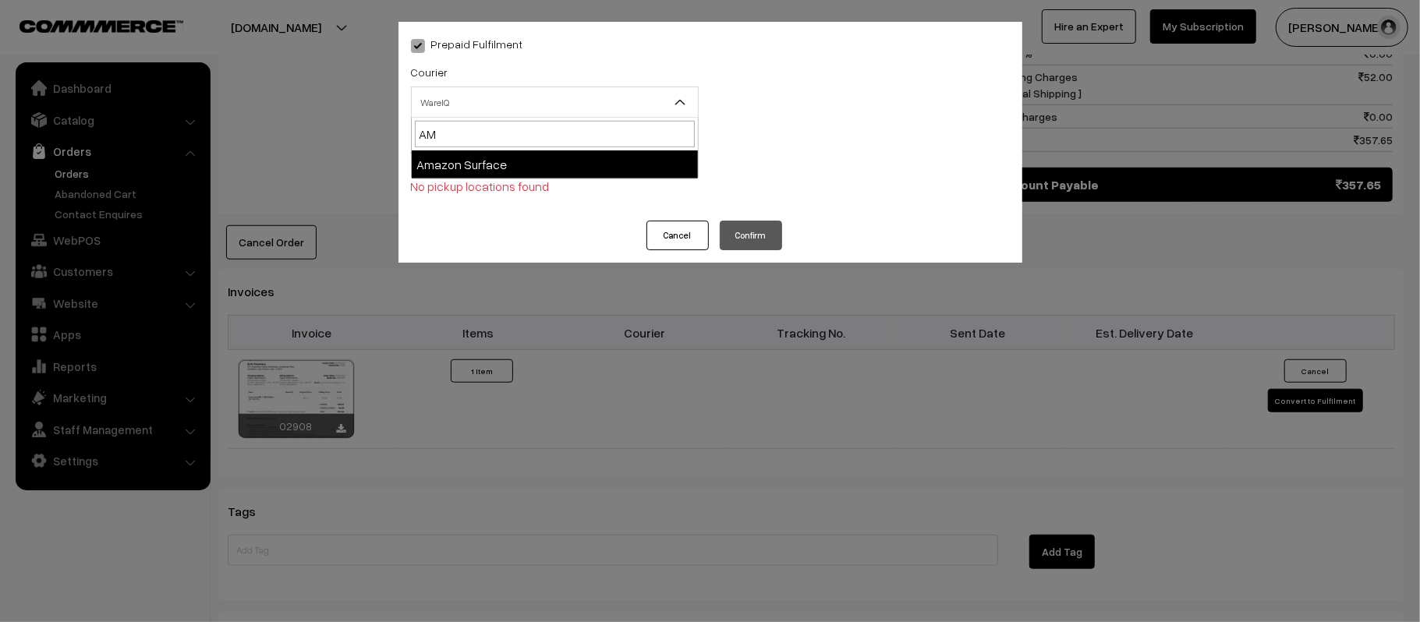
select select "5"
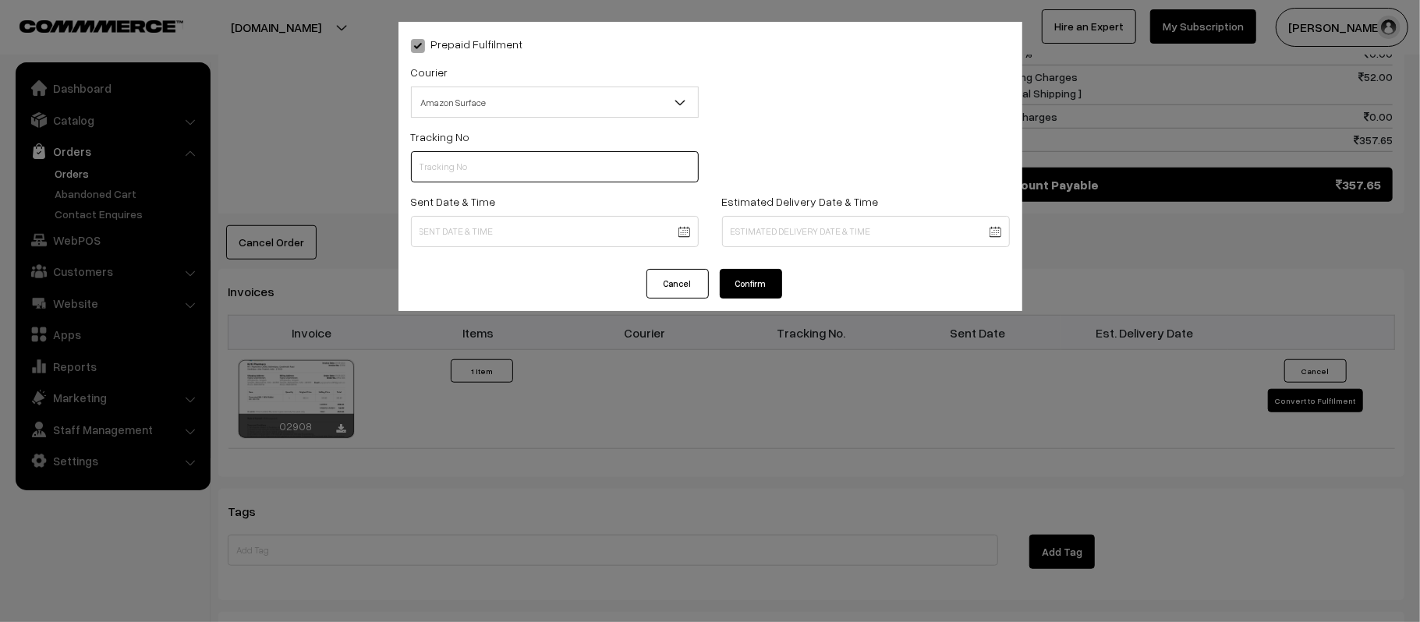
paste input "363333053267"
type input "363333053267"
click at [579, 240] on body "Thank you for showing interest. Our team will call you shortly. Close kirtiphar…" at bounding box center [710, 68] width 1420 height 1805
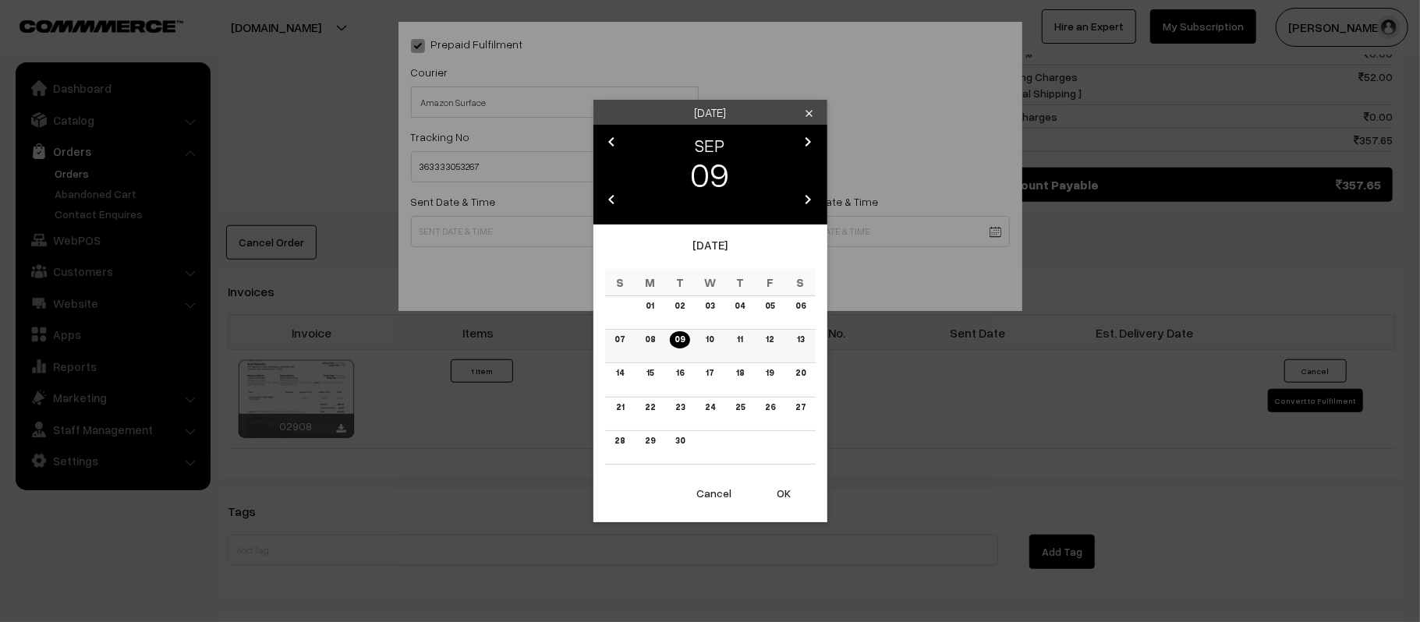
click at [710, 340] on link "10" at bounding box center [709, 340] width 17 height 16
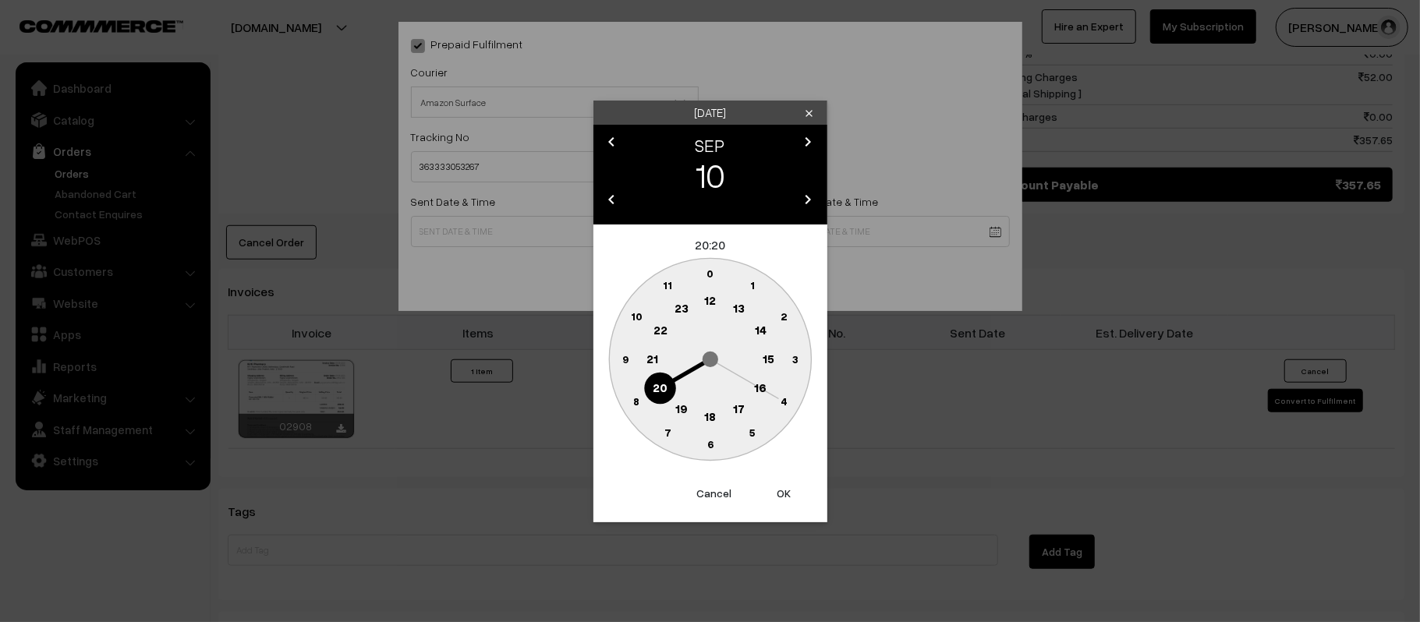
drag, startPoint x: 713, startPoint y: 303, endPoint x: 697, endPoint y: 329, distance: 31.2
click at [713, 303] on text "12" at bounding box center [710, 300] width 12 height 14
click at [613, 363] on circle at bounding box center [625, 359] width 32 height 32
type input "[DATE] 12:45"
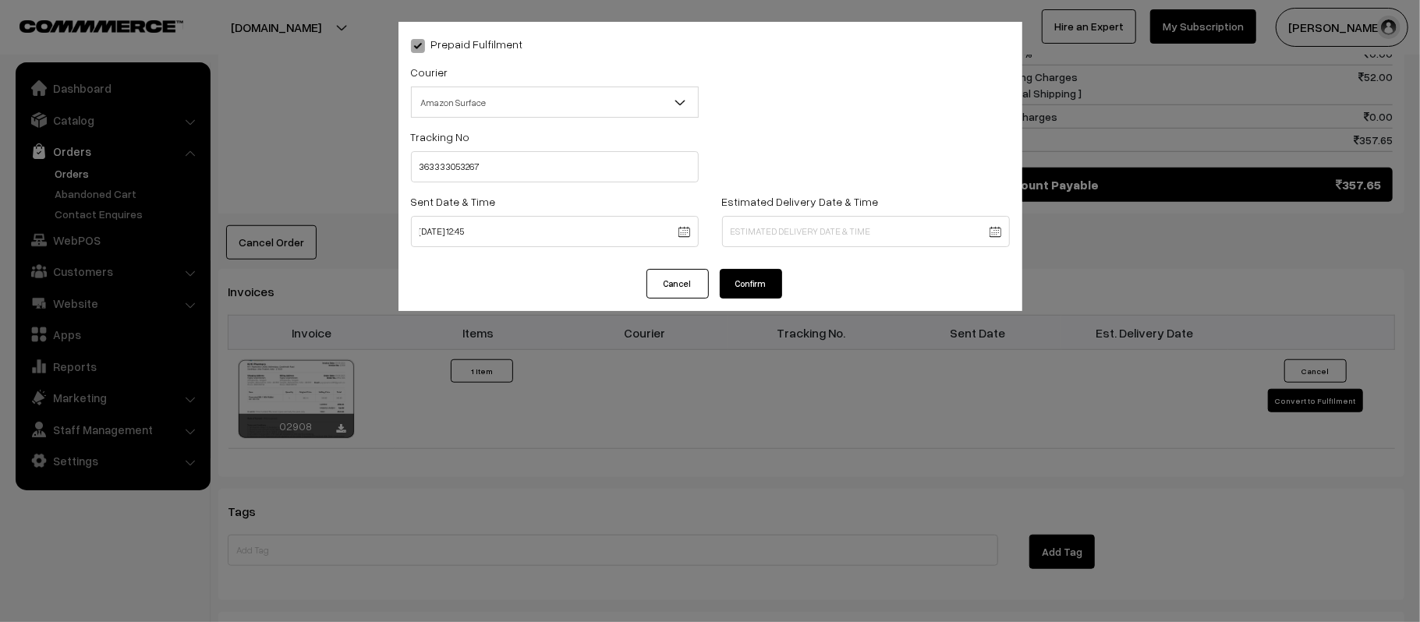
click at [837, 240] on body "Thank you for showing interest. Our team will call you shortly. Close [DOMAIN_N…" at bounding box center [710, 68] width 1420 height 1805
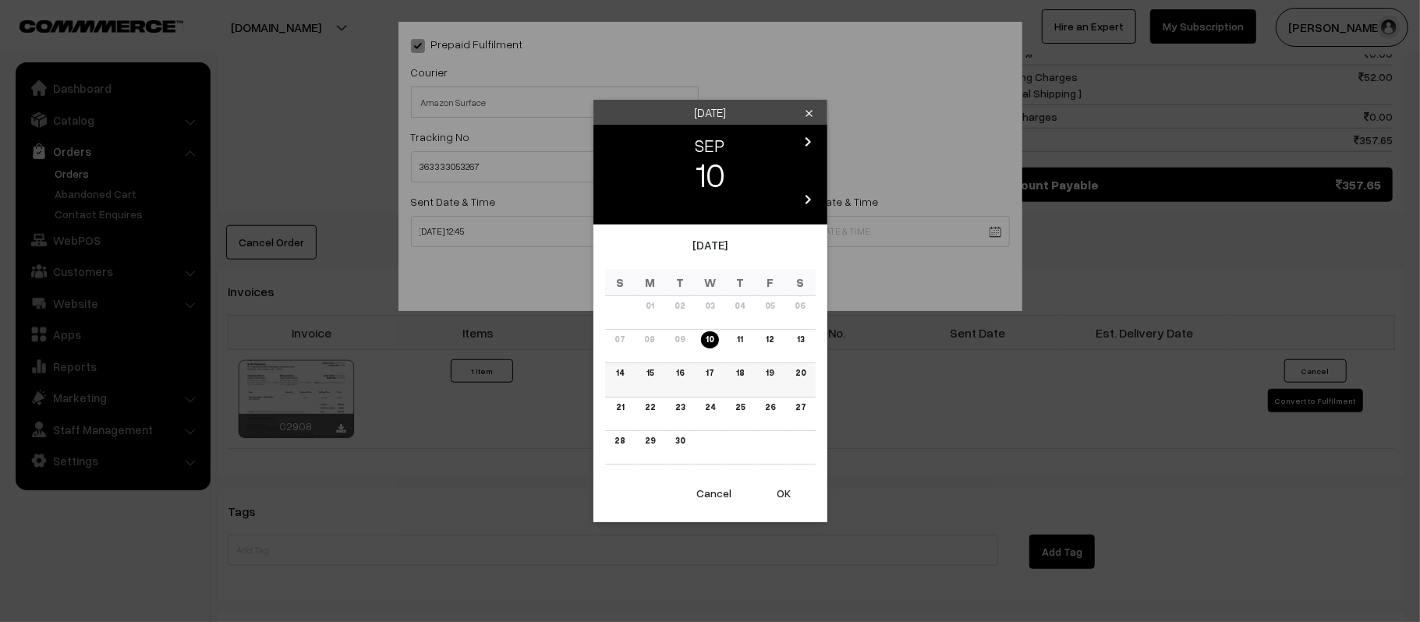
click at [679, 376] on link "16" at bounding box center [680, 373] width 17 height 16
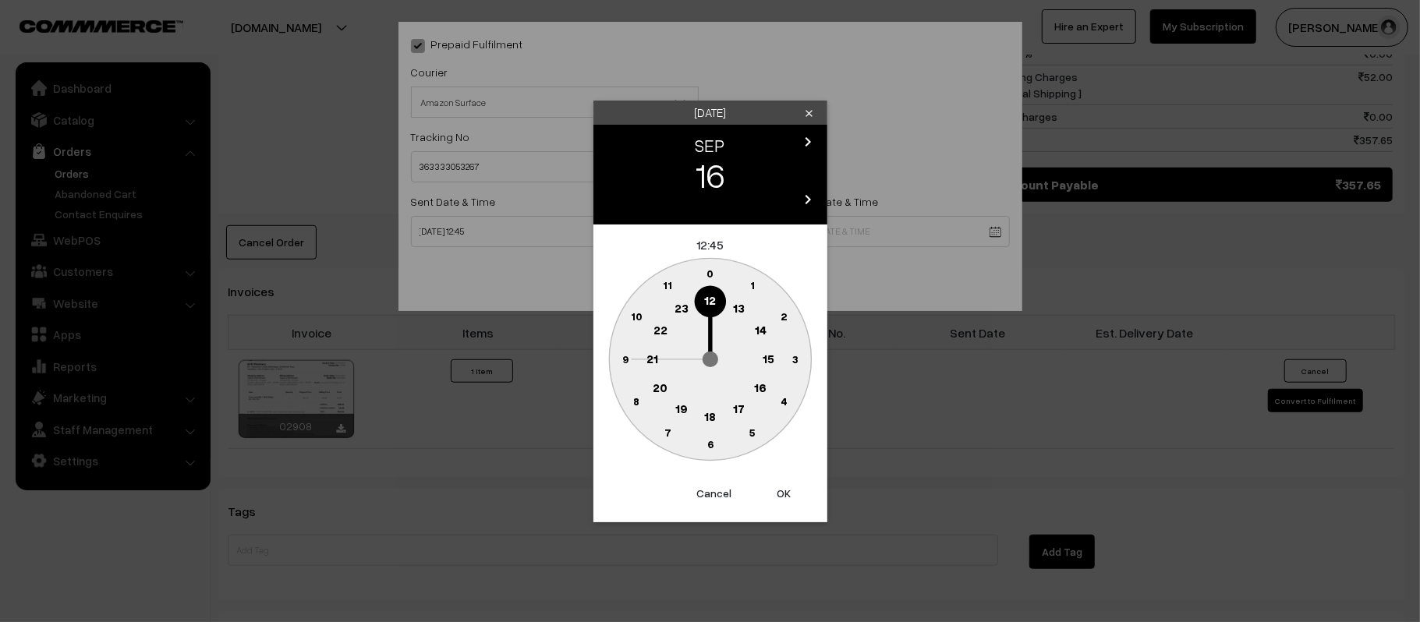
click at [658, 363] on circle at bounding box center [652, 359] width 32 height 32
click at [711, 448] on text "30" at bounding box center [710, 444] width 13 height 13
type input "[DATE] 21:30"
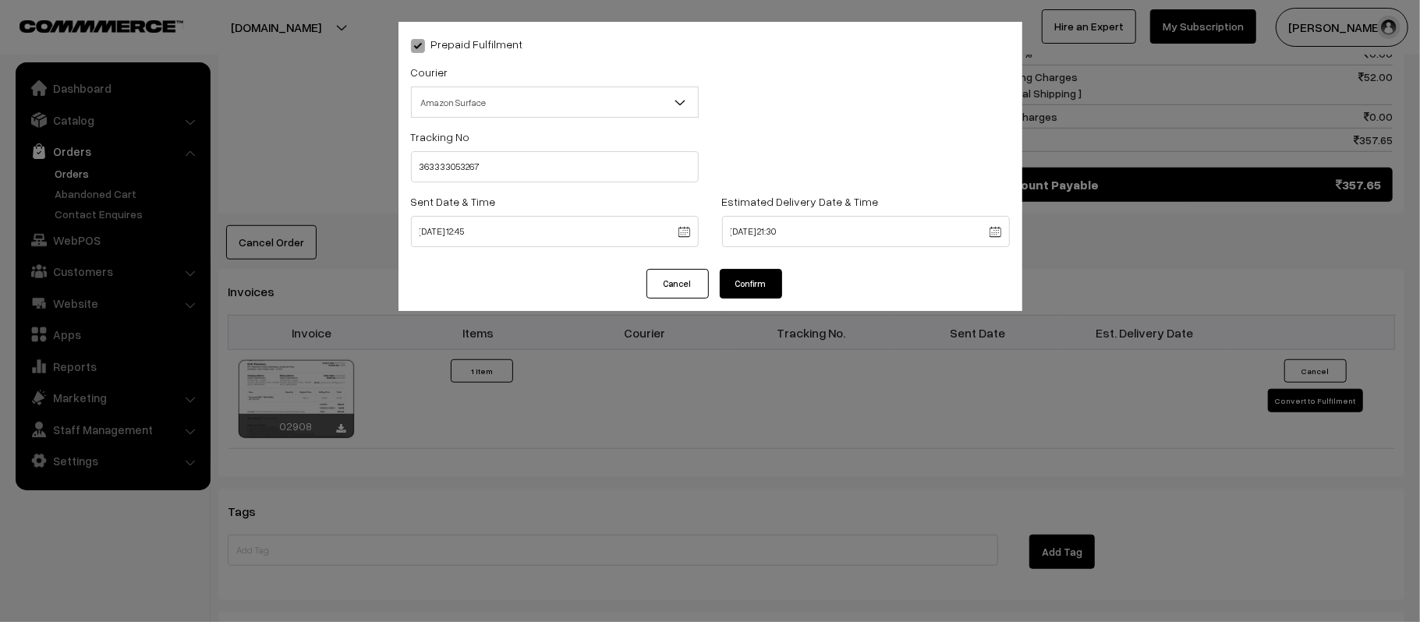
click at [724, 276] on button "Confirm" at bounding box center [751, 284] width 62 height 30
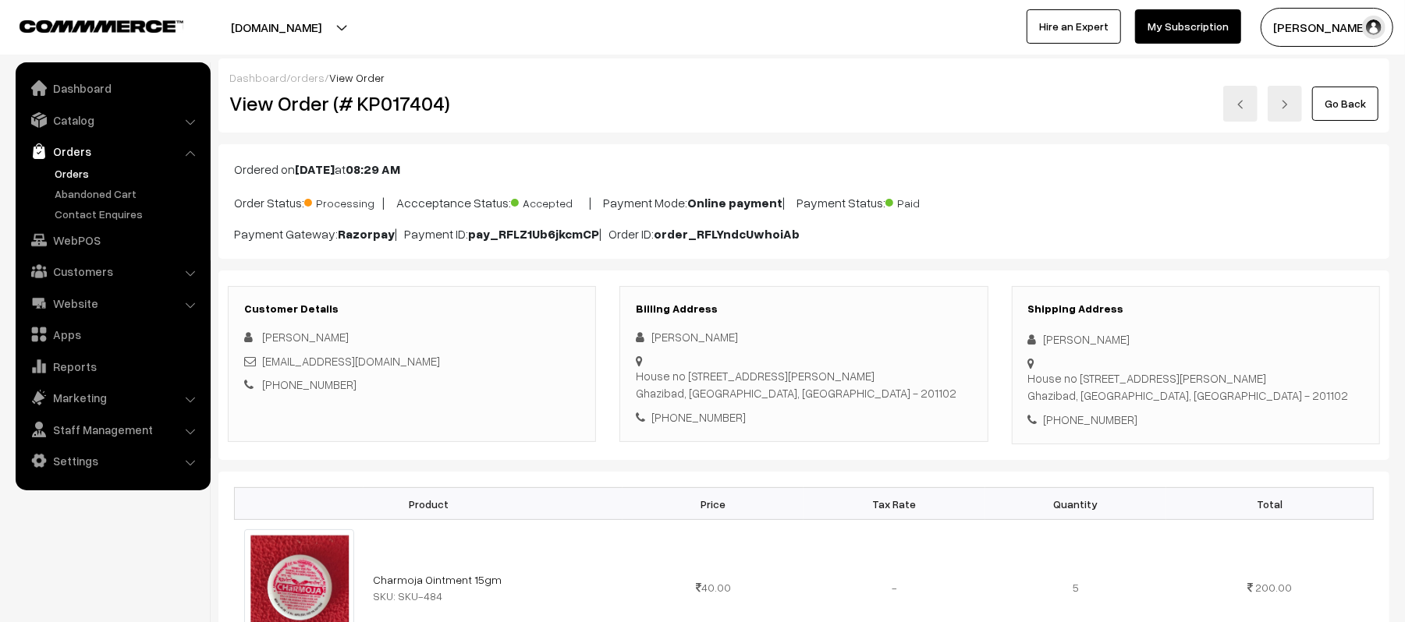
click at [1092, 415] on div "[PHONE_NUMBER]" at bounding box center [1195, 420] width 335 height 18
copy div "8750216366"
drag, startPoint x: 1131, startPoint y: 341, endPoint x: 1037, endPoint y: 341, distance: 94.4
click at [1037, 341] on div "[PERSON_NAME]" at bounding box center [1195, 340] width 335 height 18
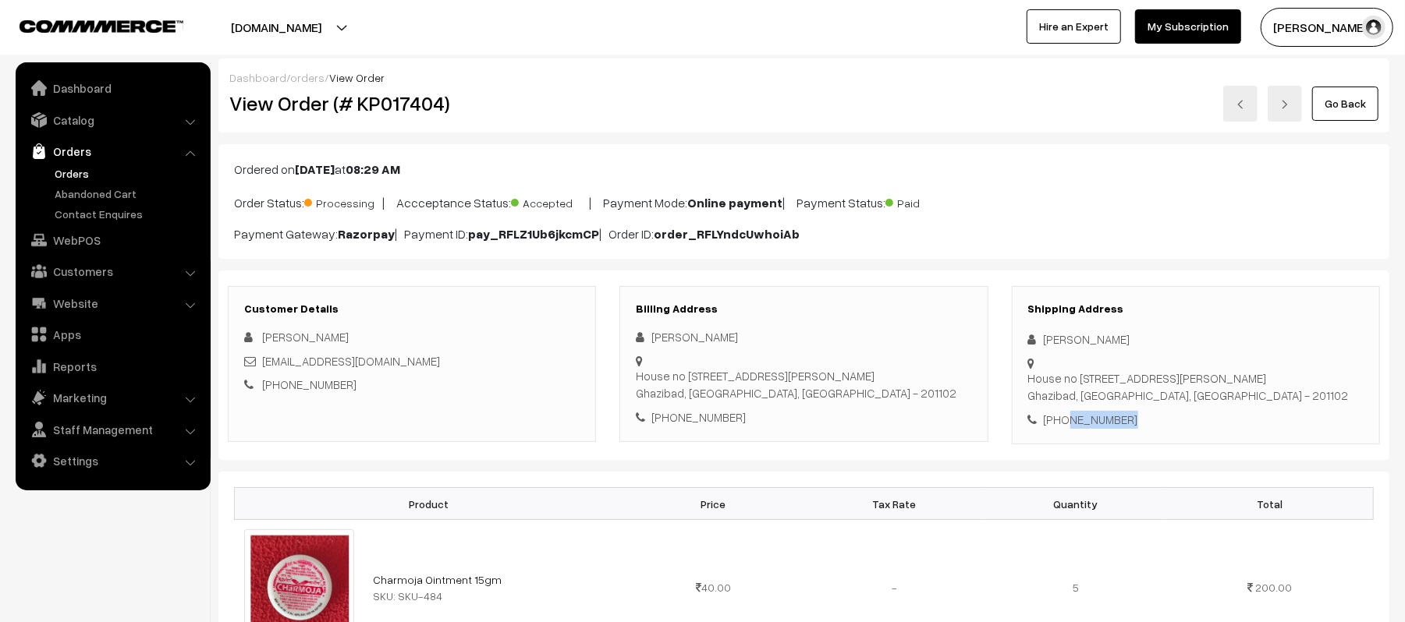
copy div "[PERSON_NAME]"
click at [1102, 411] on div "[PHONE_NUMBER]" at bounding box center [1195, 420] width 335 height 18
copy div "8750216366"
drag, startPoint x: 401, startPoint y: 360, endPoint x: 263, endPoint y: 365, distance: 138.1
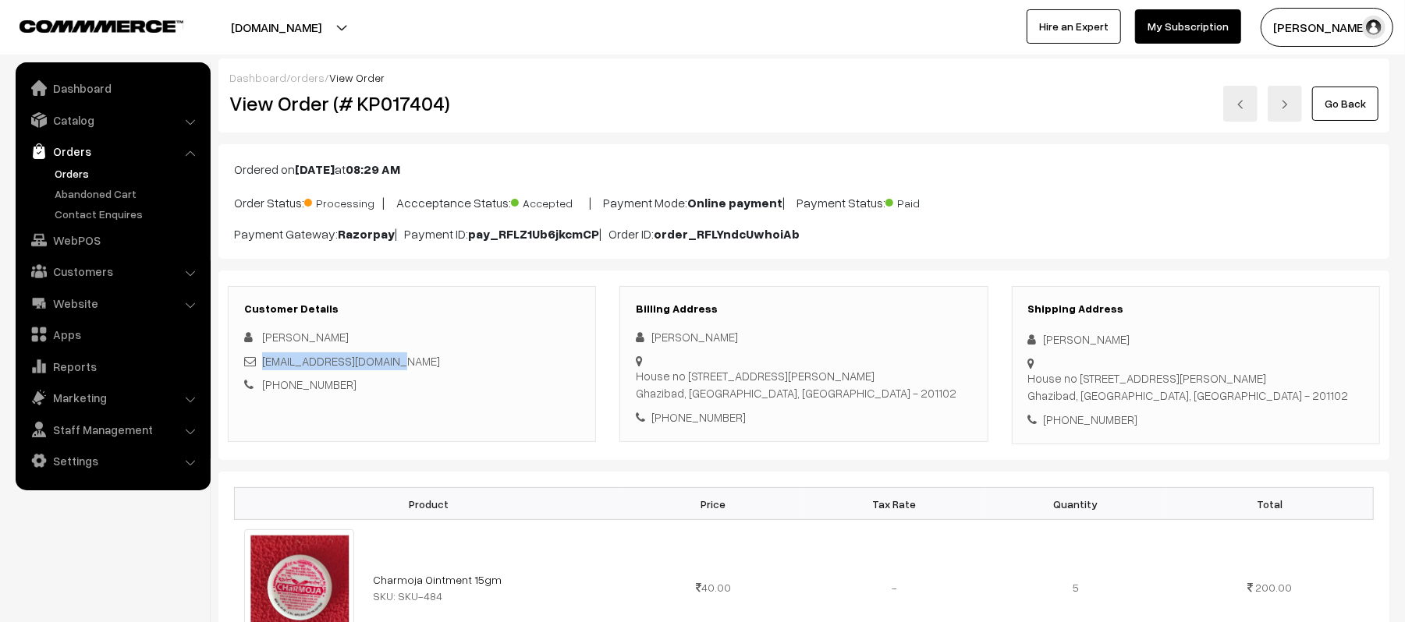
click at [263, 365] on div "[EMAIL_ADDRESS][DOMAIN_NAME]" at bounding box center [411, 362] width 335 height 18
copy link "[EMAIL_ADDRESS][DOMAIN_NAME]"
drag, startPoint x: 1044, startPoint y: 360, endPoint x: 1245, endPoint y: 387, distance: 203.0
click at [1245, 387] on div "[STREET_ADDRESS]" at bounding box center [1188, 387] width 321 height 35
copy div "[STREET_ADDRESS]"
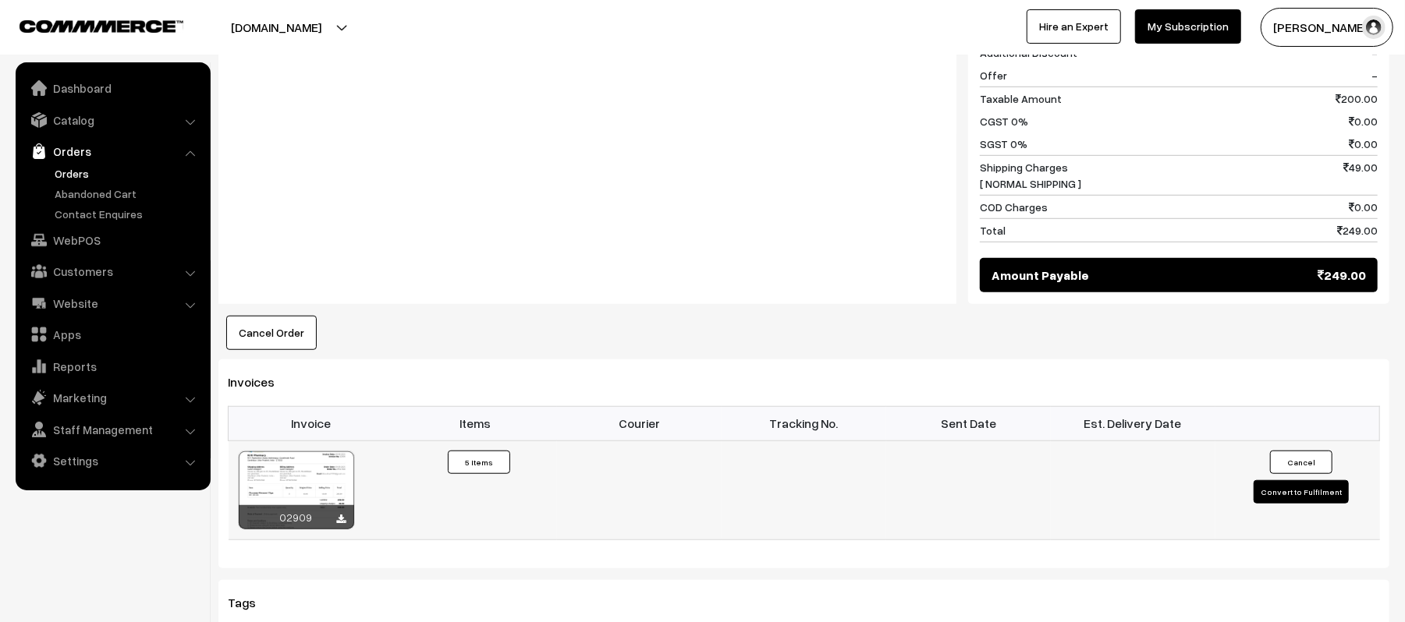
click at [1305, 500] on button "Convert to Fulfilment" at bounding box center [1300, 491] width 95 height 23
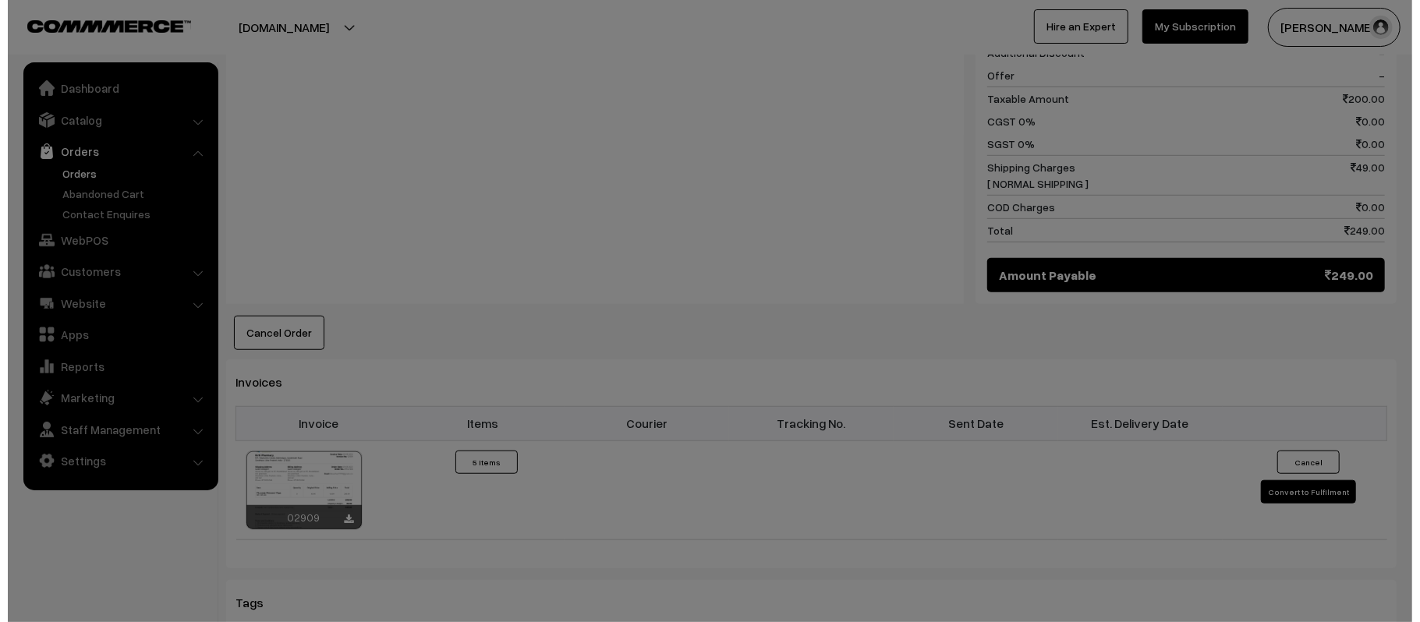
scroll to position [730, 0]
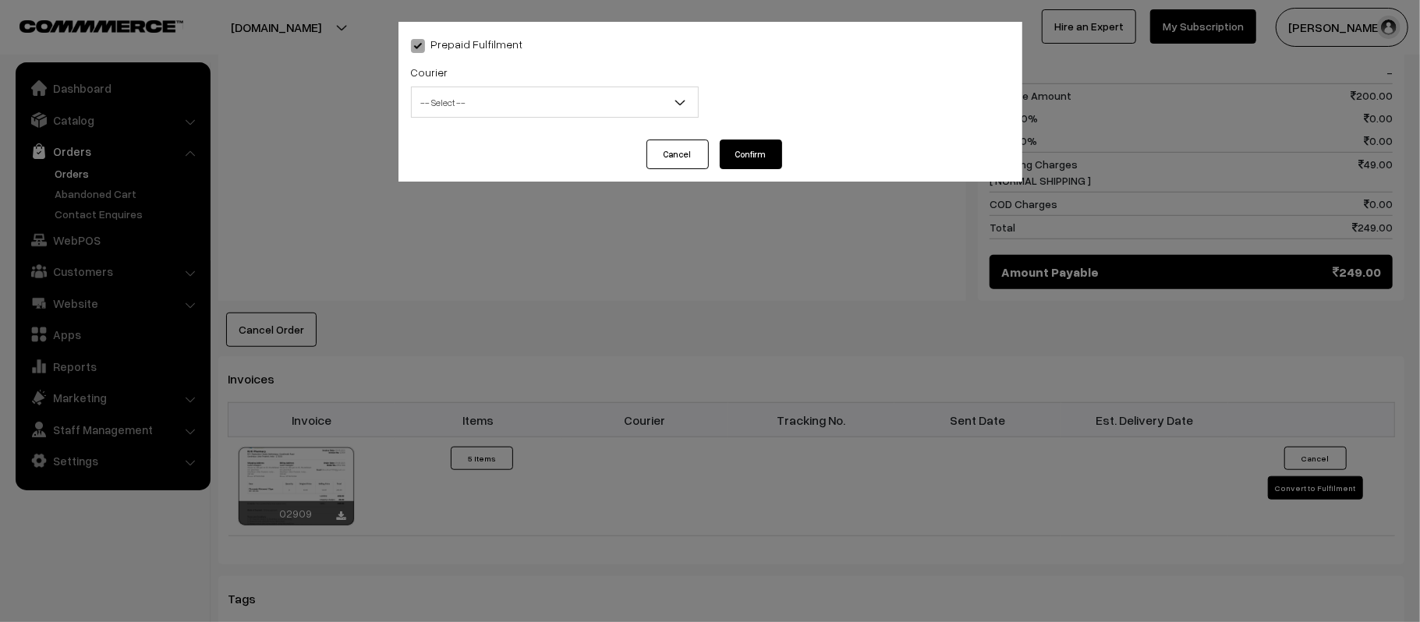
click at [519, 101] on span "-- Select --" at bounding box center [555, 102] width 286 height 27
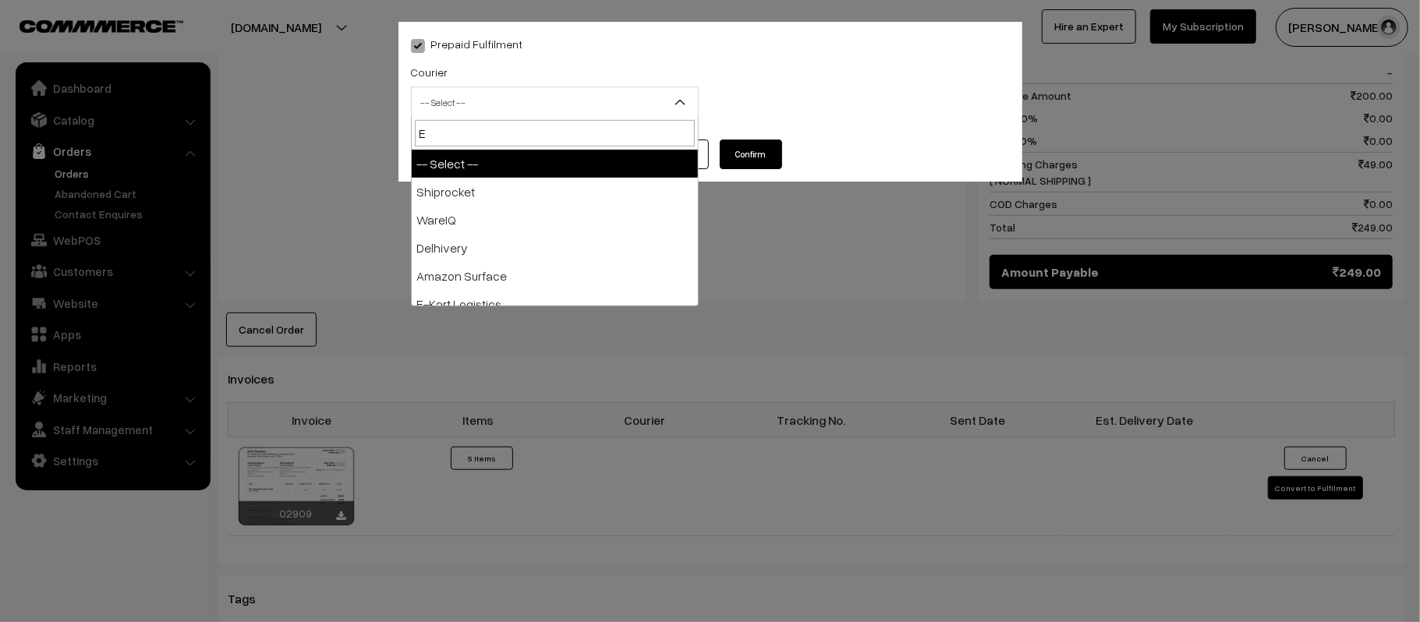
type input "E-"
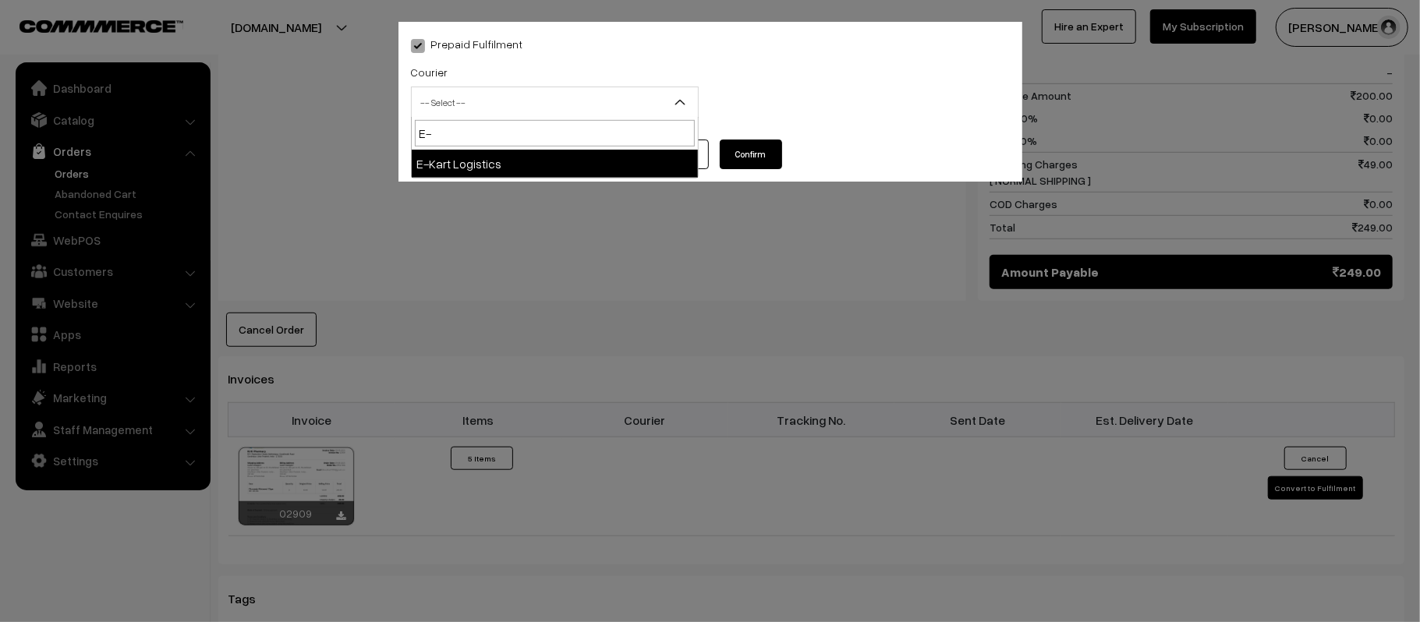
select select "6"
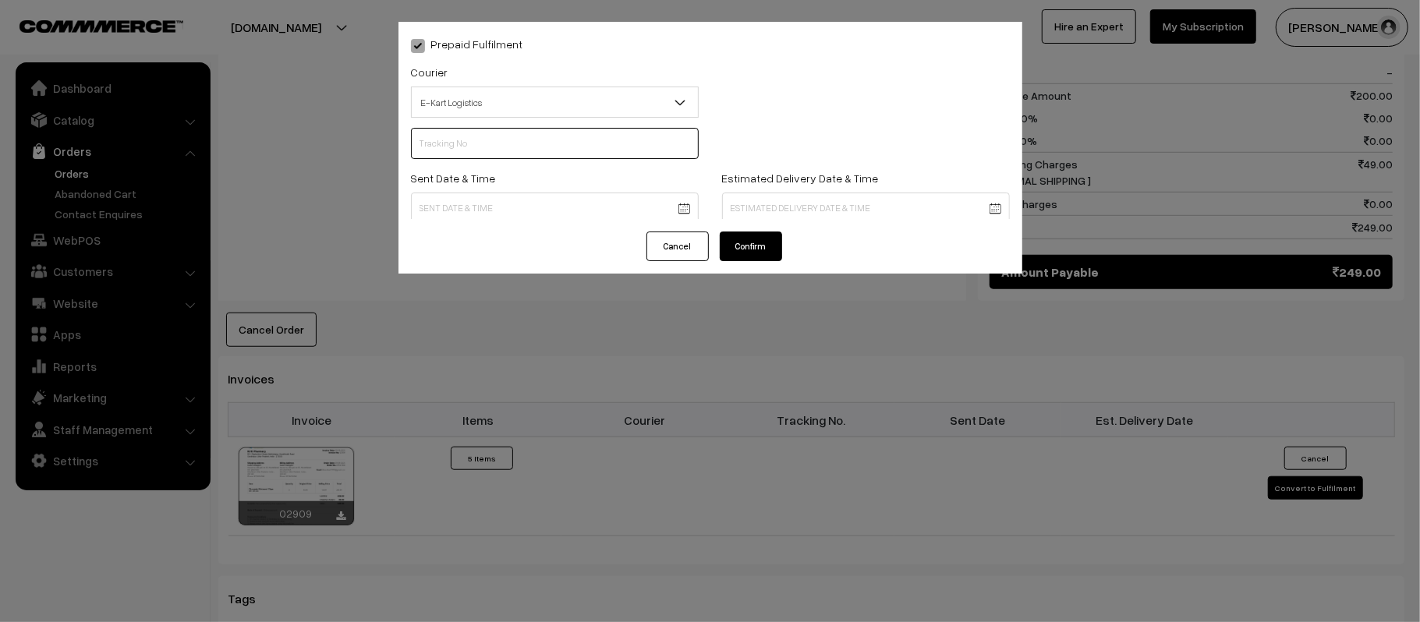
scroll to position [0, 0]
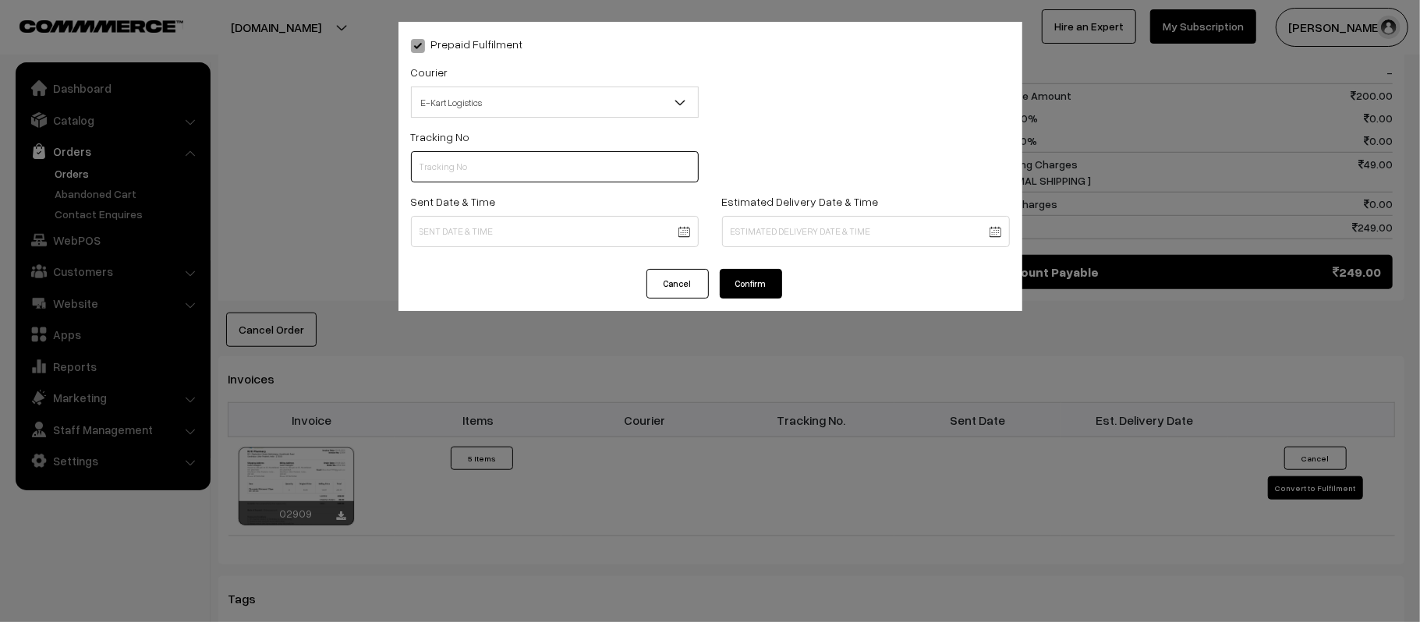
paste input "ICYP0004089786"
type input "ICYP0004089786"
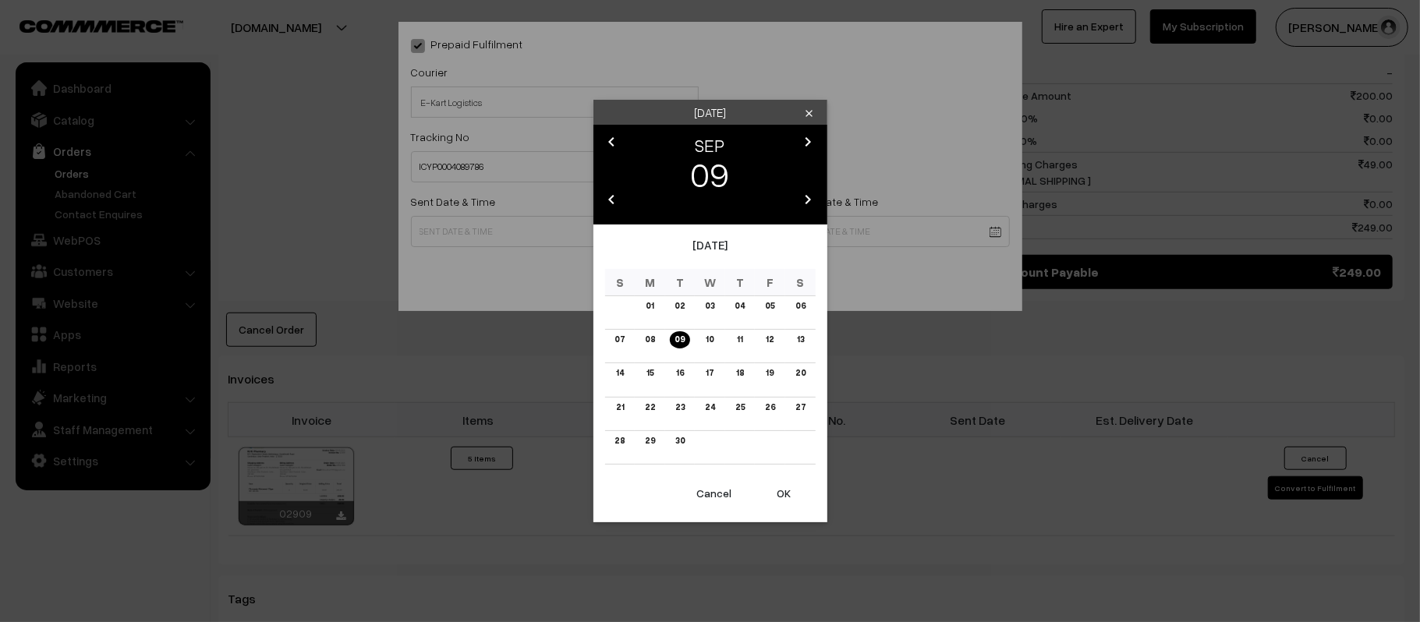
click at [569, 240] on body "Thank you for showing interest. Our team will call you shortly. Close [DOMAIN_N…" at bounding box center [710, 164] width 1420 height 1789
click at [710, 341] on link "10" at bounding box center [709, 340] width 17 height 16
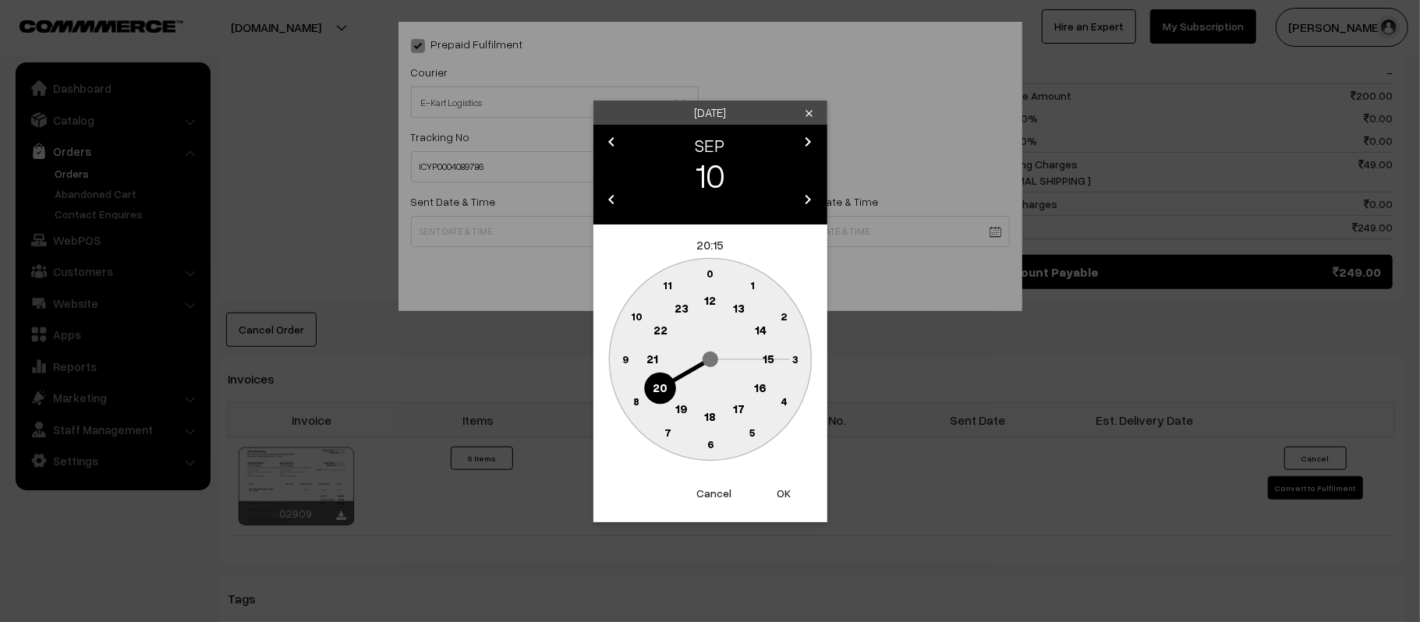
click at [713, 303] on text "12" at bounding box center [710, 300] width 12 height 14
click at [619, 360] on text "45" at bounding box center [625, 358] width 13 height 13
type input "[DATE] 12:45"
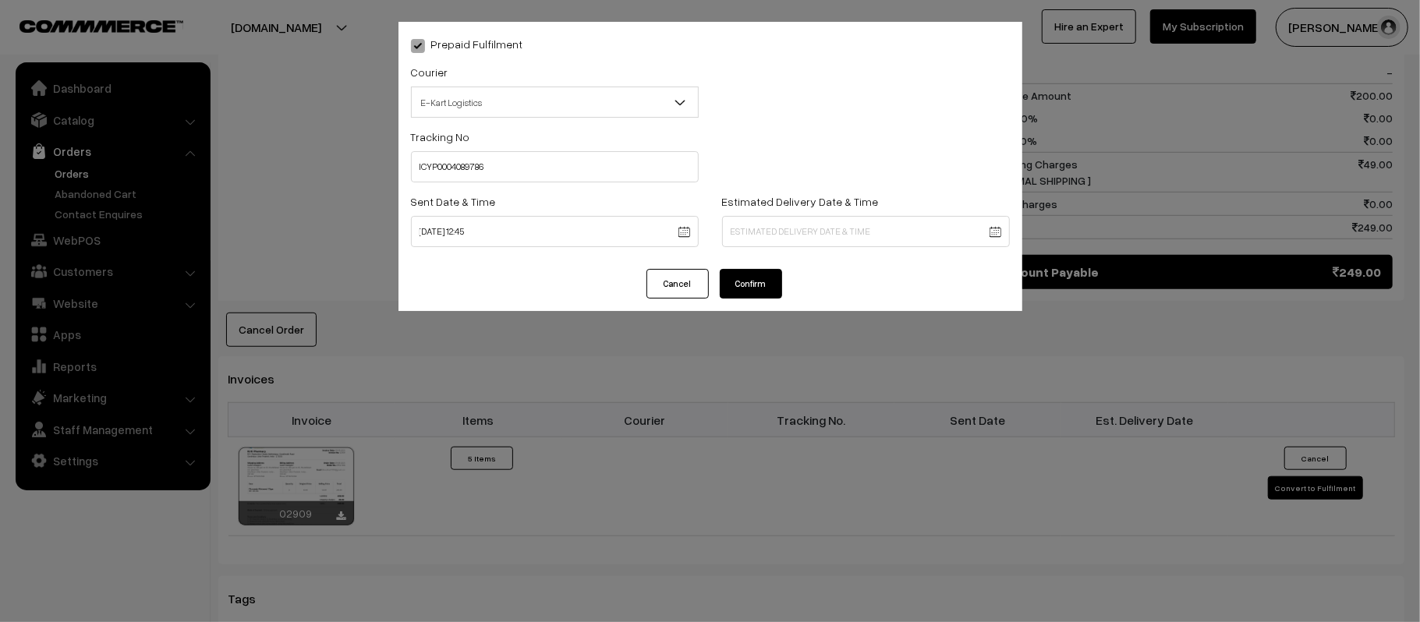
click at [849, 231] on body "Thank you for showing interest. Our team will call you shortly. Close [DOMAIN_N…" at bounding box center [710, 164] width 1420 height 1789
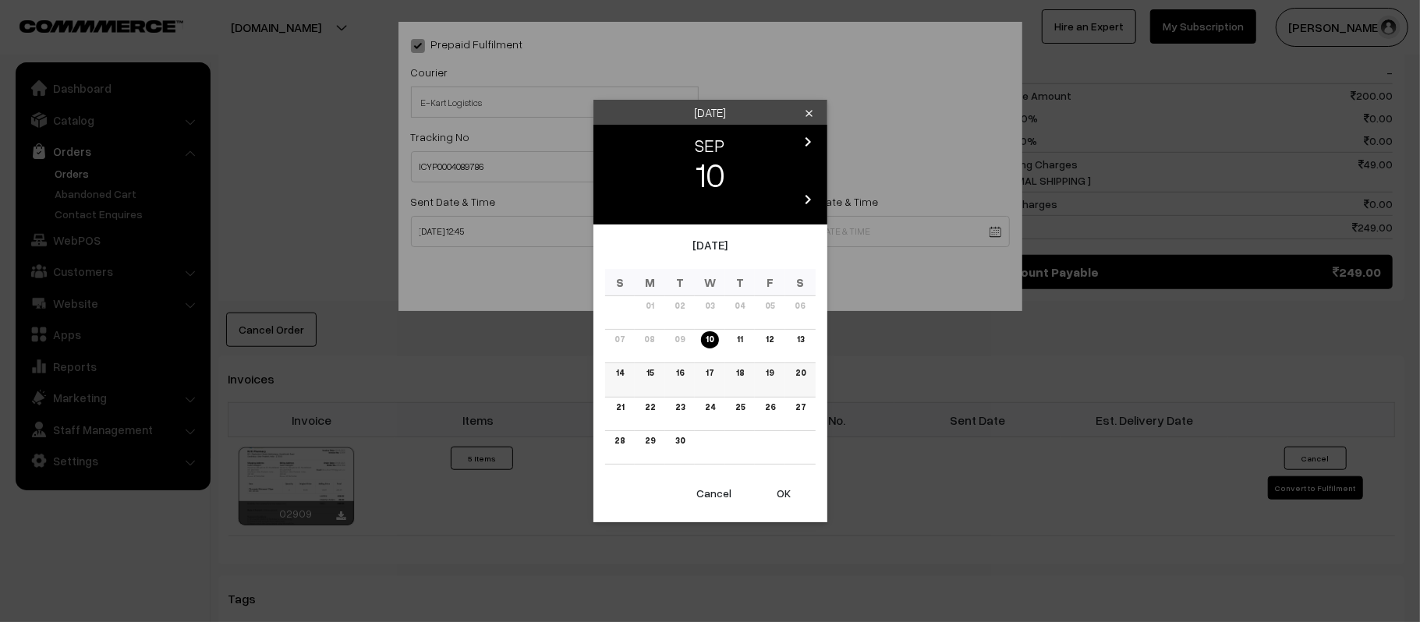
click at [675, 376] on link "16" at bounding box center [680, 373] width 17 height 16
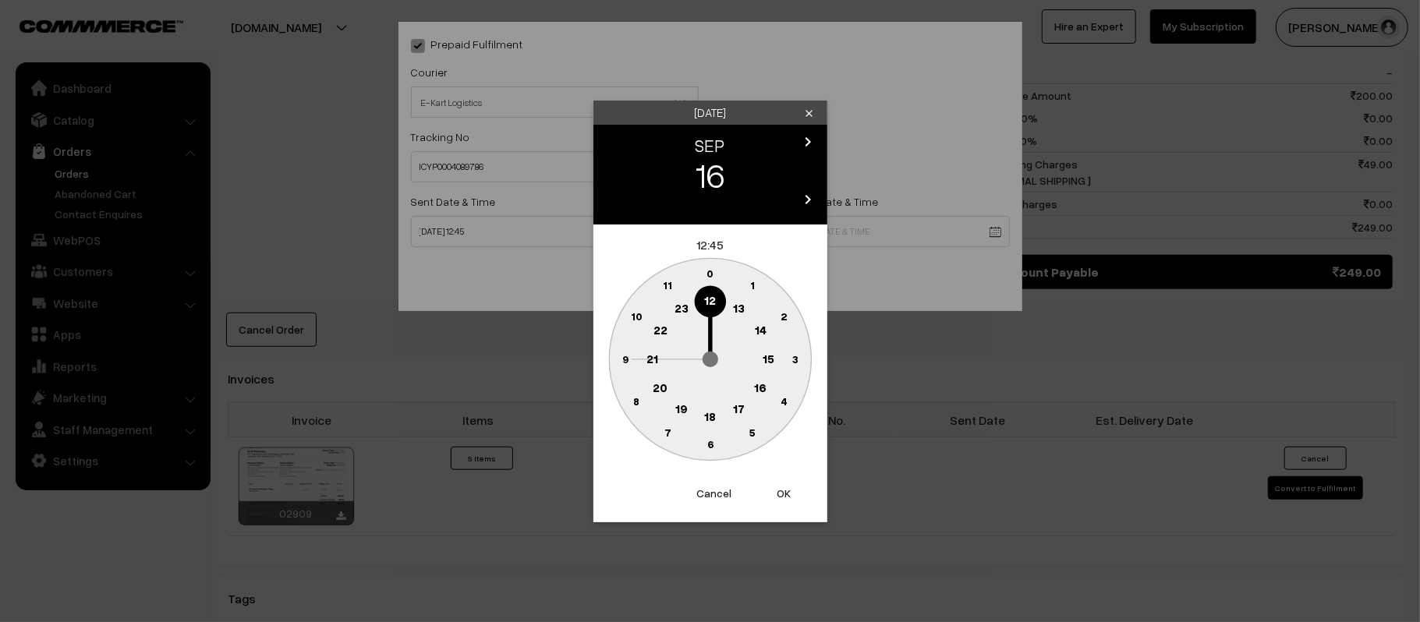
drag, startPoint x: 651, startPoint y: 363, endPoint x: 659, endPoint y: 369, distance: 10.6
click at [651, 363] on text "21" at bounding box center [653, 358] width 12 height 14
click at [710, 441] on text "30" at bounding box center [710, 444] width 13 height 13
type input "[DATE] 21:30"
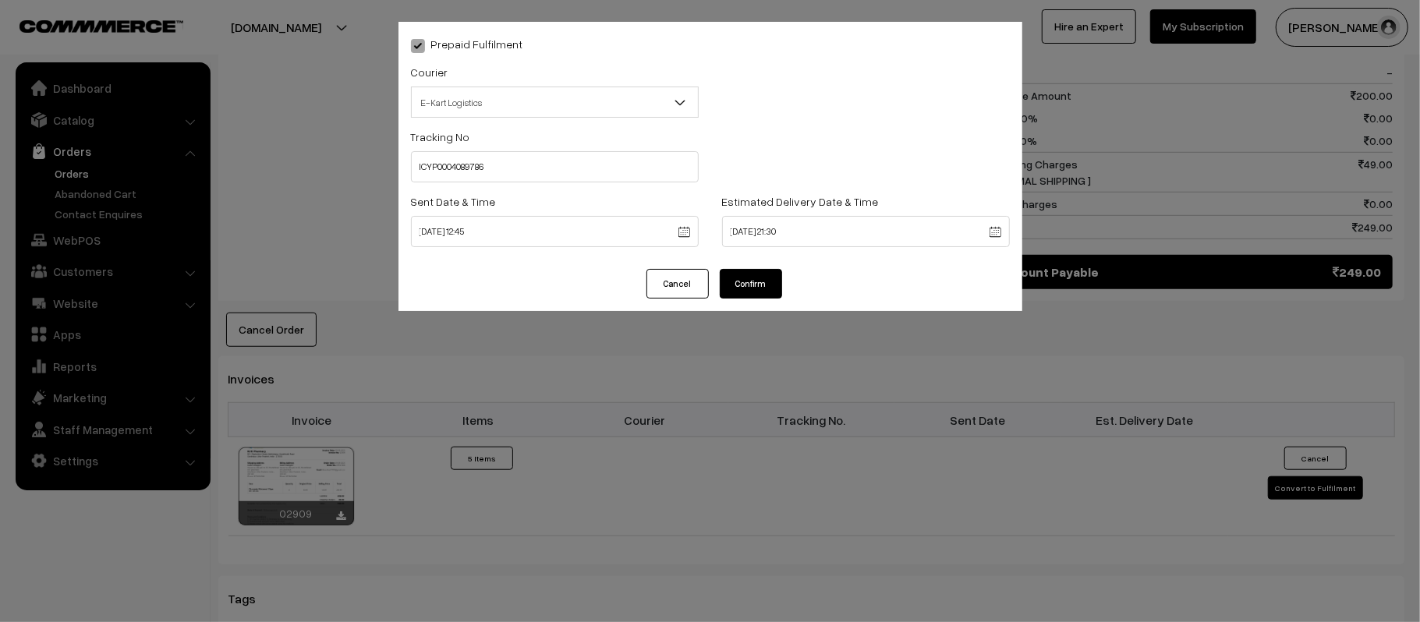
click at [750, 289] on button "Confirm" at bounding box center [751, 284] width 62 height 30
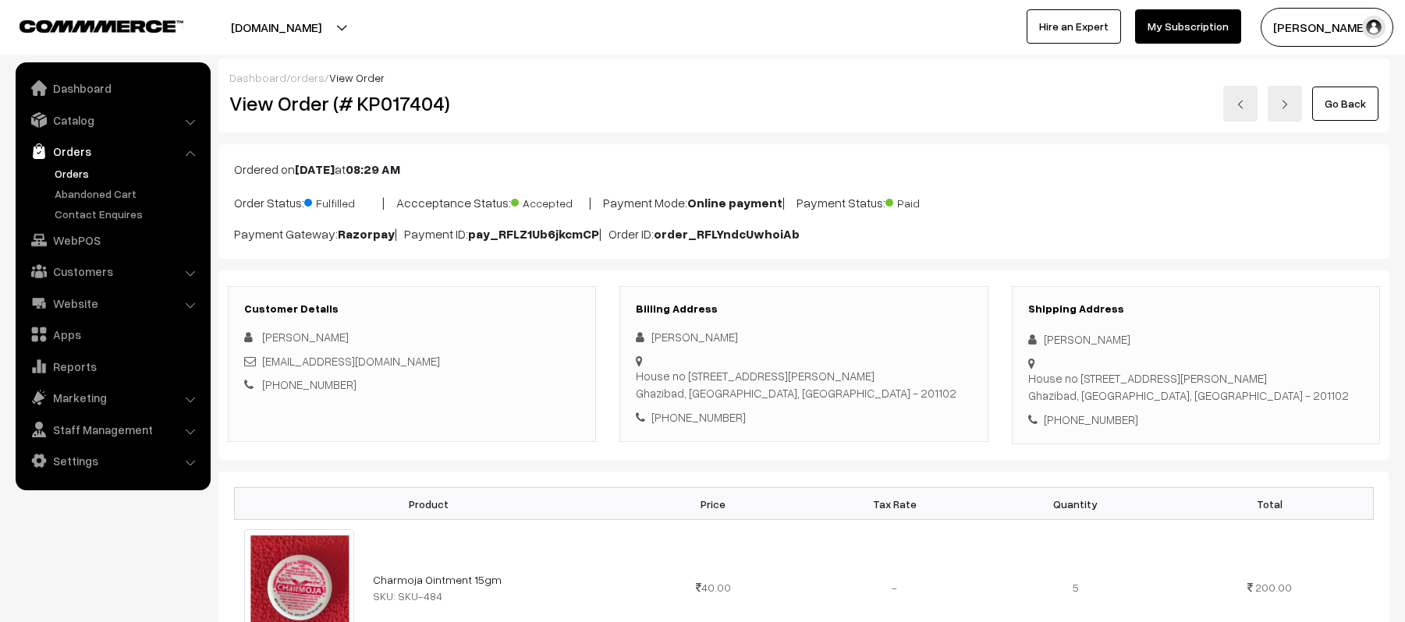
scroll to position [729, 0]
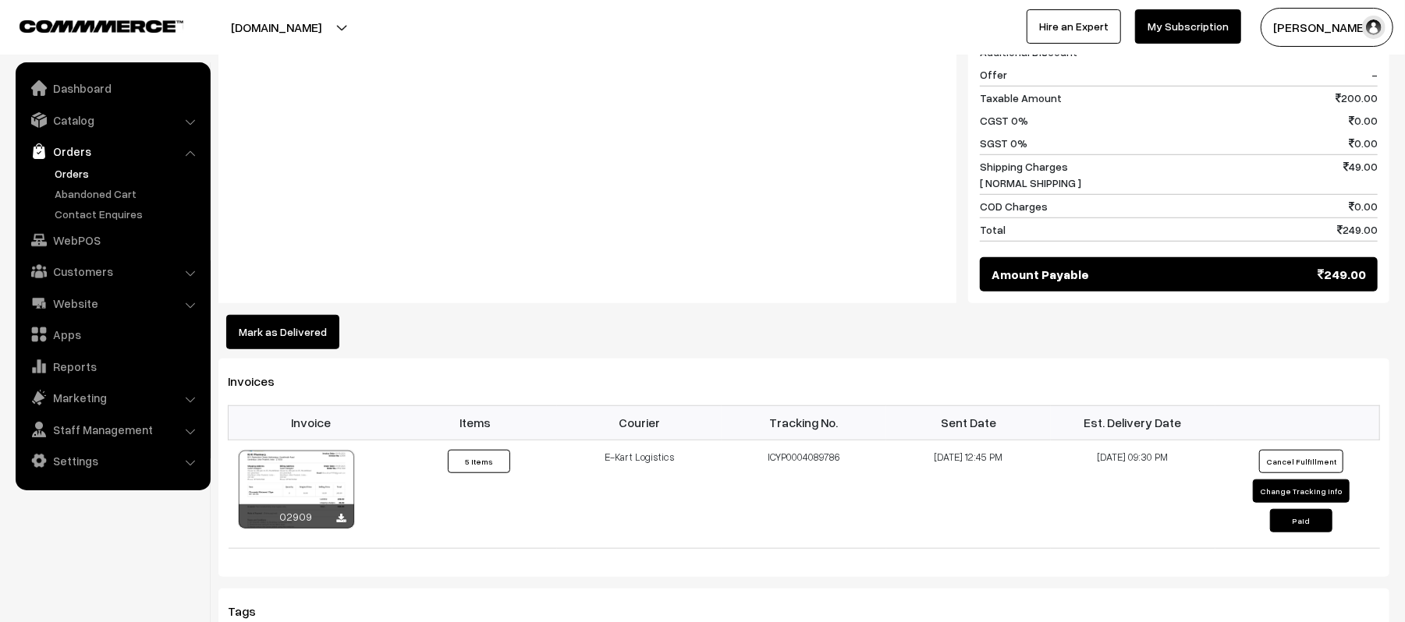
click at [813, 225] on div "Notes -" at bounding box center [587, 141] width 738 height 326
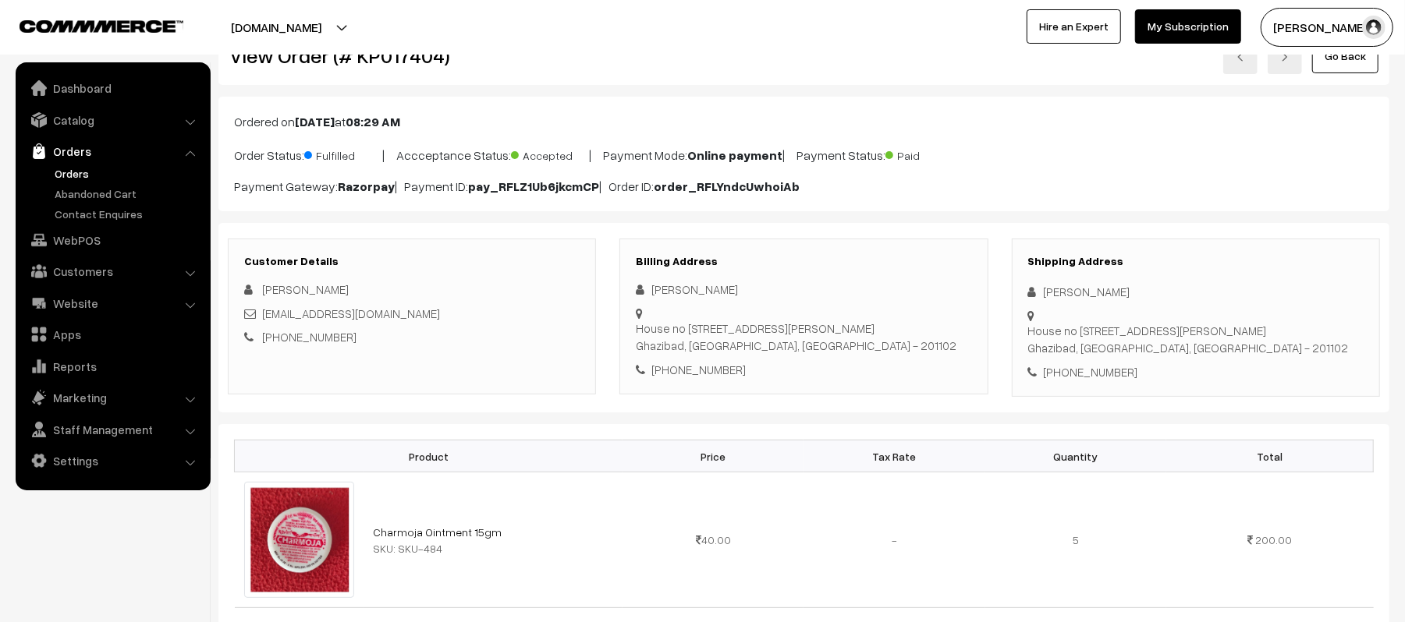
scroll to position [0, 0]
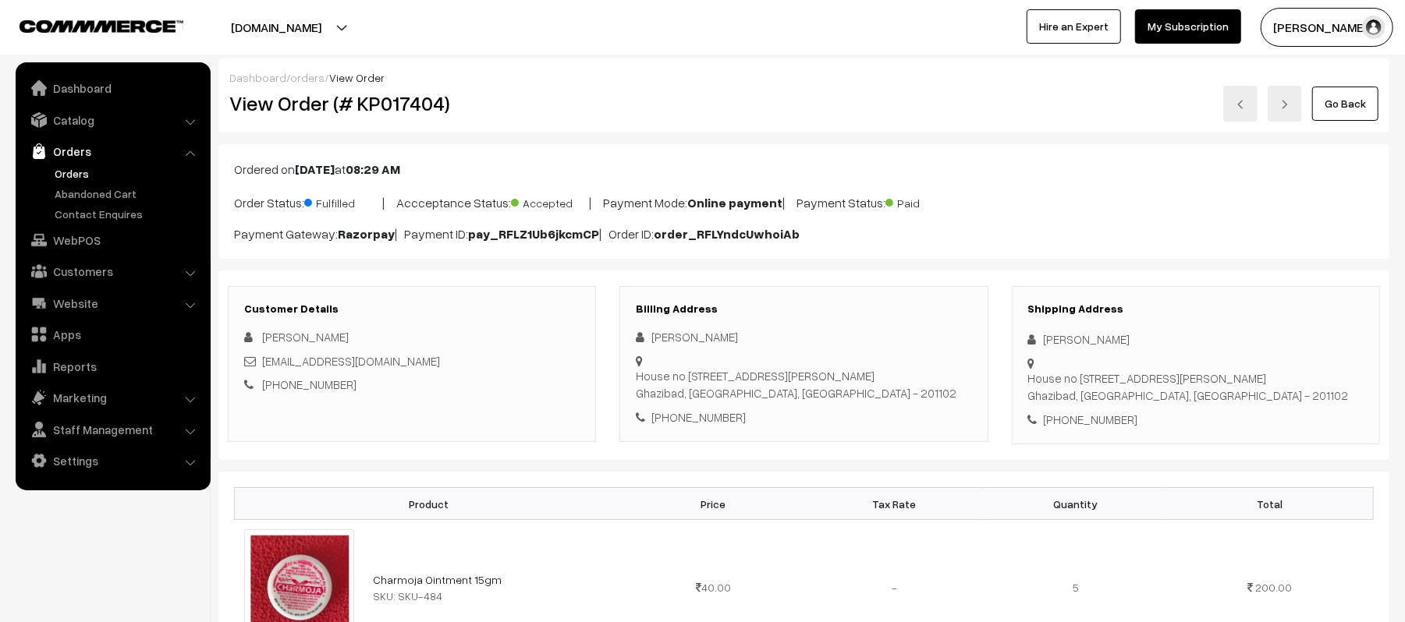
click at [996, 119] on div "Go Back" at bounding box center [999, 104] width 758 height 36
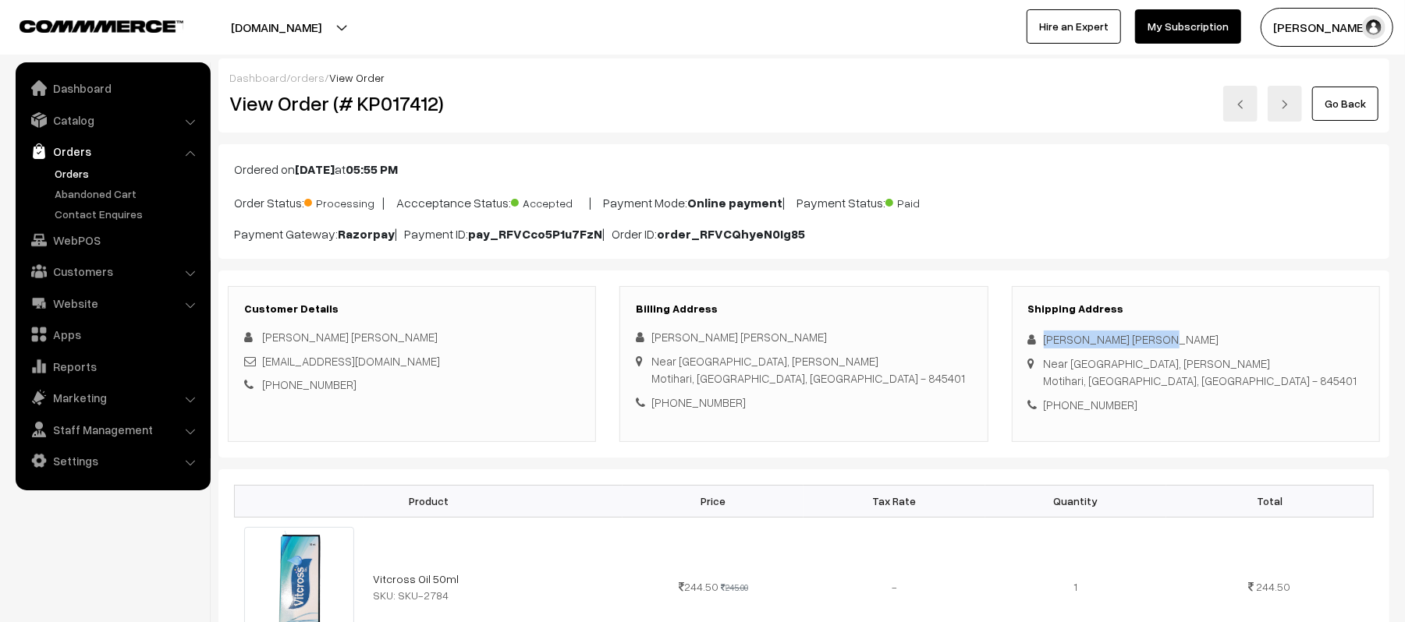
drag, startPoint x: 1192, startPoint y: 340, endPoint x: 1033, endPoint y: 340, distance: 159.1
click at [1033, 340] on div "[PERSON_NAME] [PERSON_NAME]" at bounding box center [1195, 340] width 335 height 18
copy div "[PERSON_NAME] [PERSON_NAME]"
click at [1093, 397] on div "[PHONE_NUMBER]" at bounding box center [1195, 405] width 335 height 18
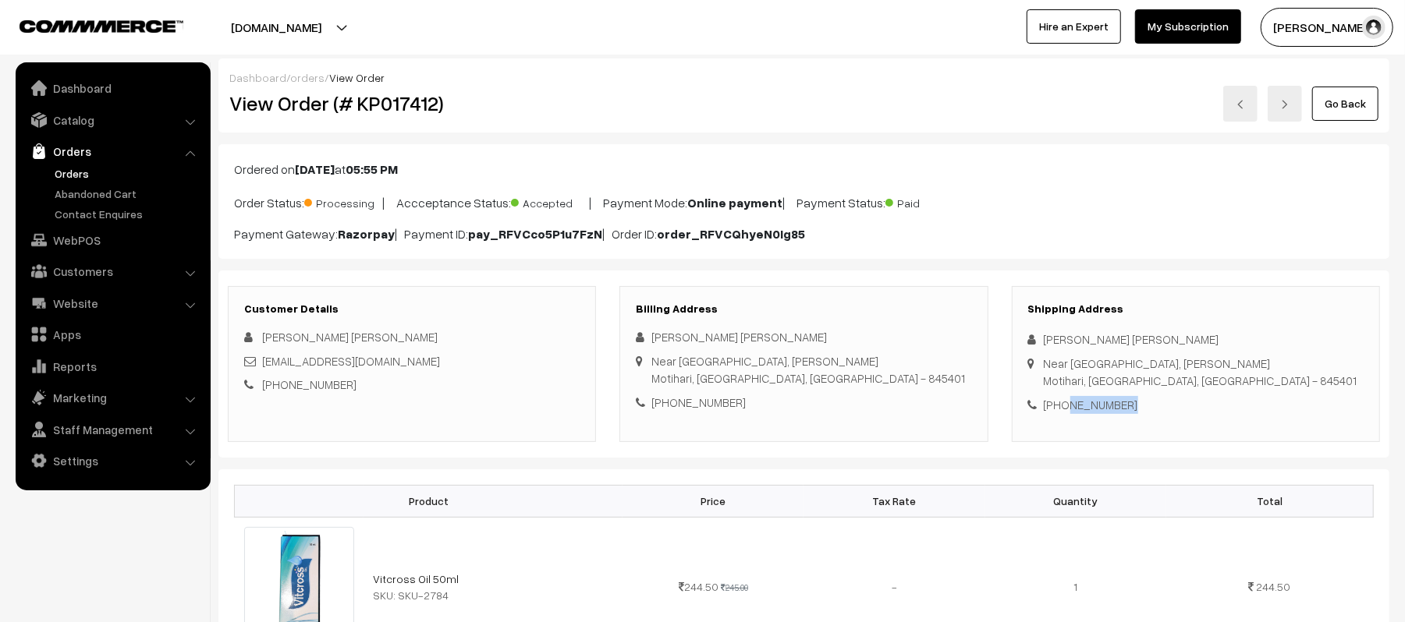
copy div "7004928985"
drag, startPoint x: 432, startPoint y: 366, endPoint x: 262, endPoint y: 368, distance: 170.1
click at [262, 368] on div "[EMAIL_ADDRESS][DOMAIN_NAME]" at bounding box center [411, 362] width 335 height 18
copy link "[EMAIL_ADDRESS][DOMAIN_NAME]"
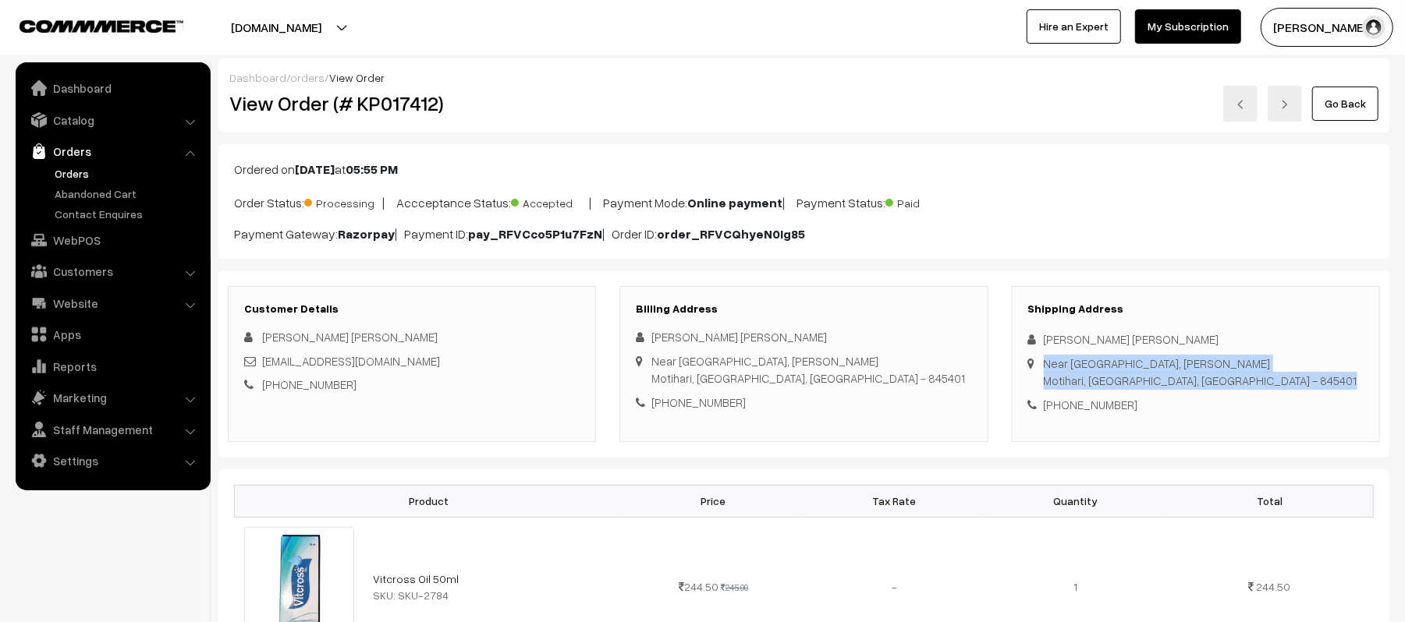
drag, startPoint x: 1041, startPoint y: 363, endPoint x: 1236, endPoint y: 385, distance: 196.2
click at [1236, 385] on div "Shipping Address [PERSON_NAME] [PERSON_NAME] Near [GEOGRAPHIC_DATA], [PERSON_NA…" at bounding box center [1196, 364] width 368 height 156
copy div "Near [GEOGRAPHIC_DATA], [PERSON_NAME], [GEOGRAPHIC_DATA], [GEOGRAPHIC_DATA] - 8…"
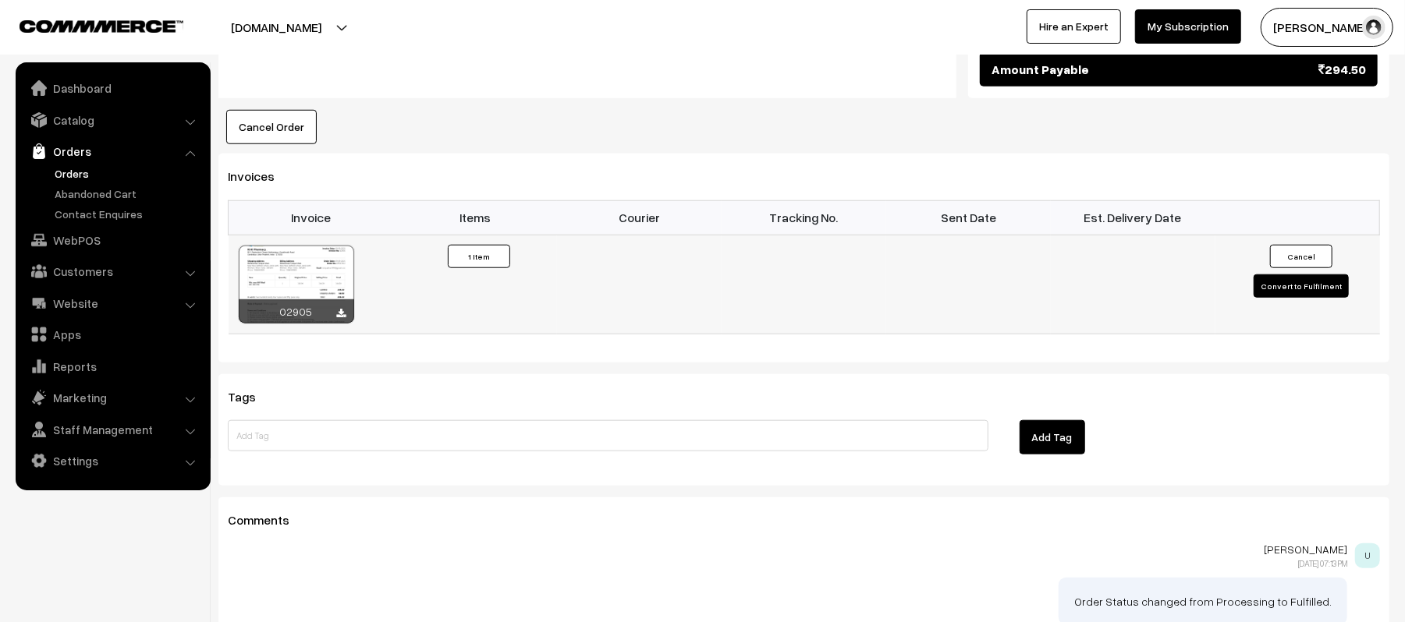
click at [1314, 292] on button "Convert to Fulfilment" at bounding box center [1300, 286] width 95 height 23
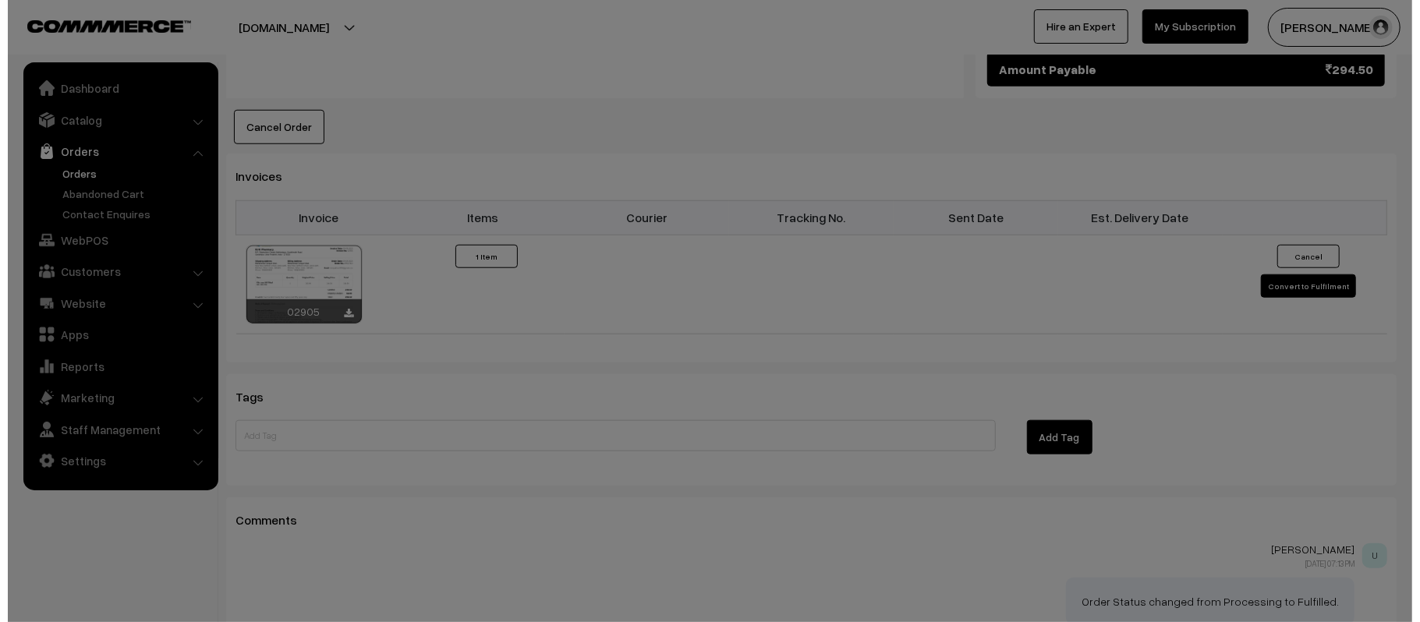
scroll to position [938, 0]
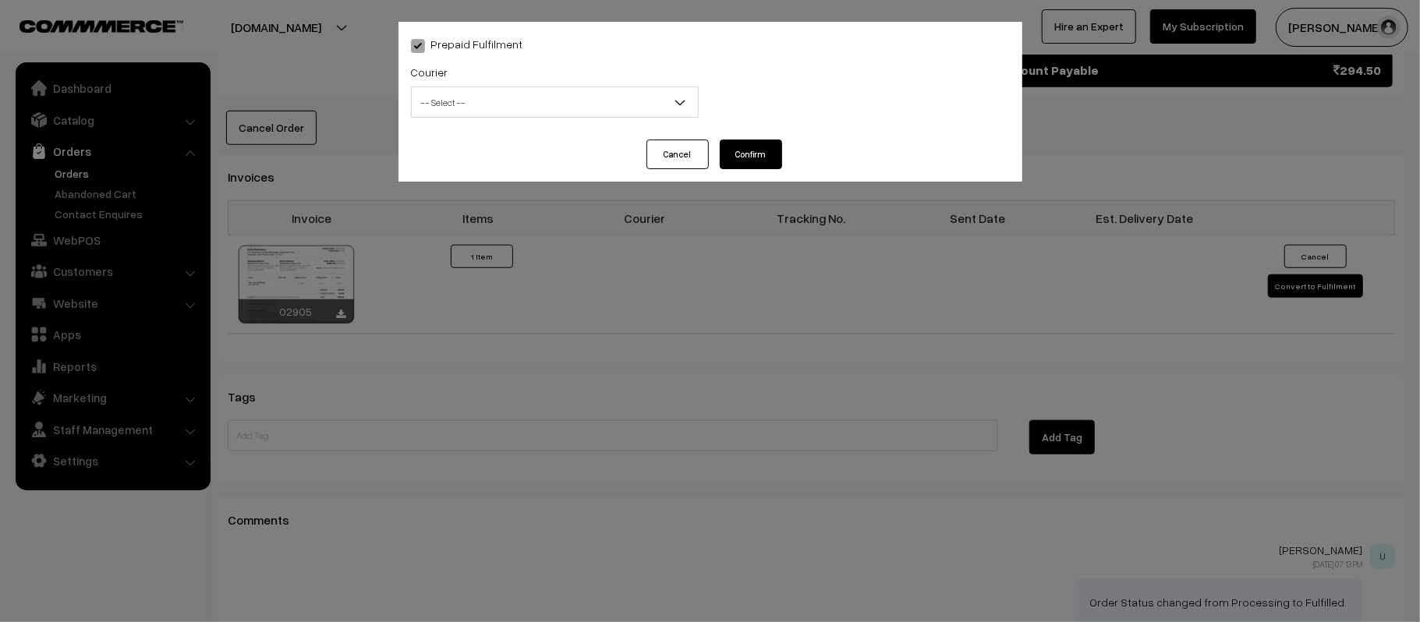
click at [537, 103] on span "-- Select --" at bounding box center [555, 102] width 286 height 27
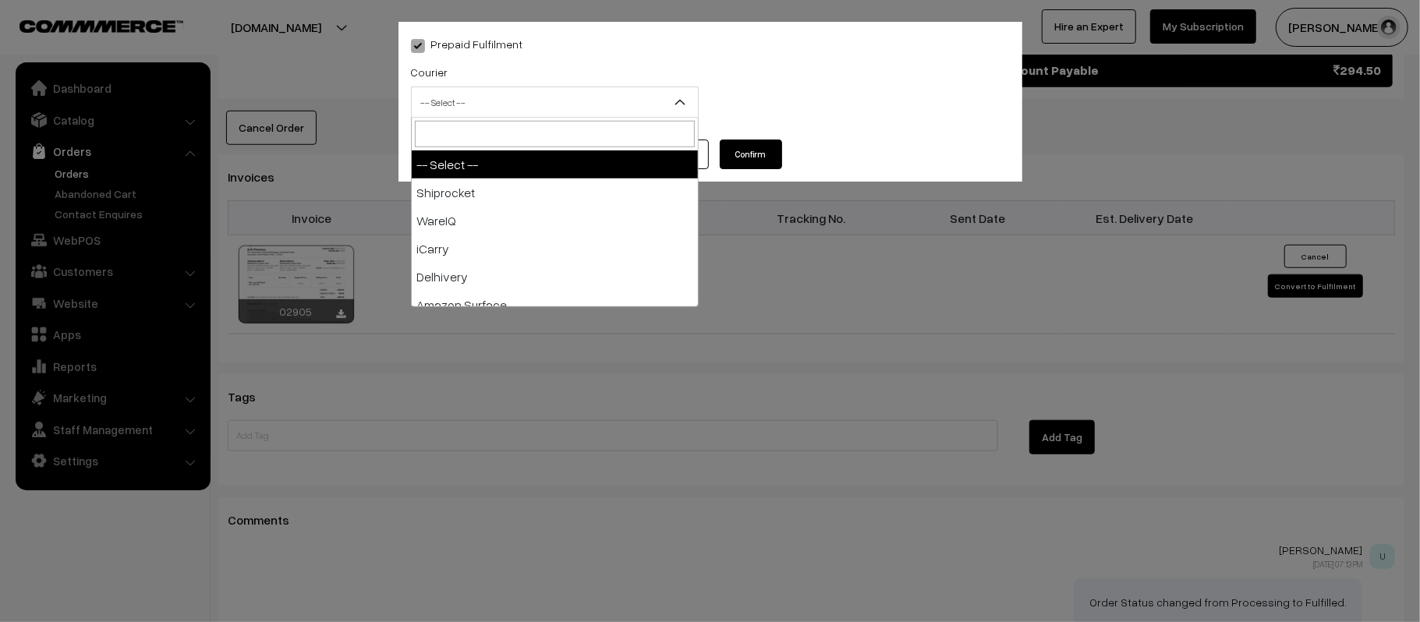
click at [516, 142] on input "search" at bounding box center [555, 134] width 280 height 27
type input "E-"
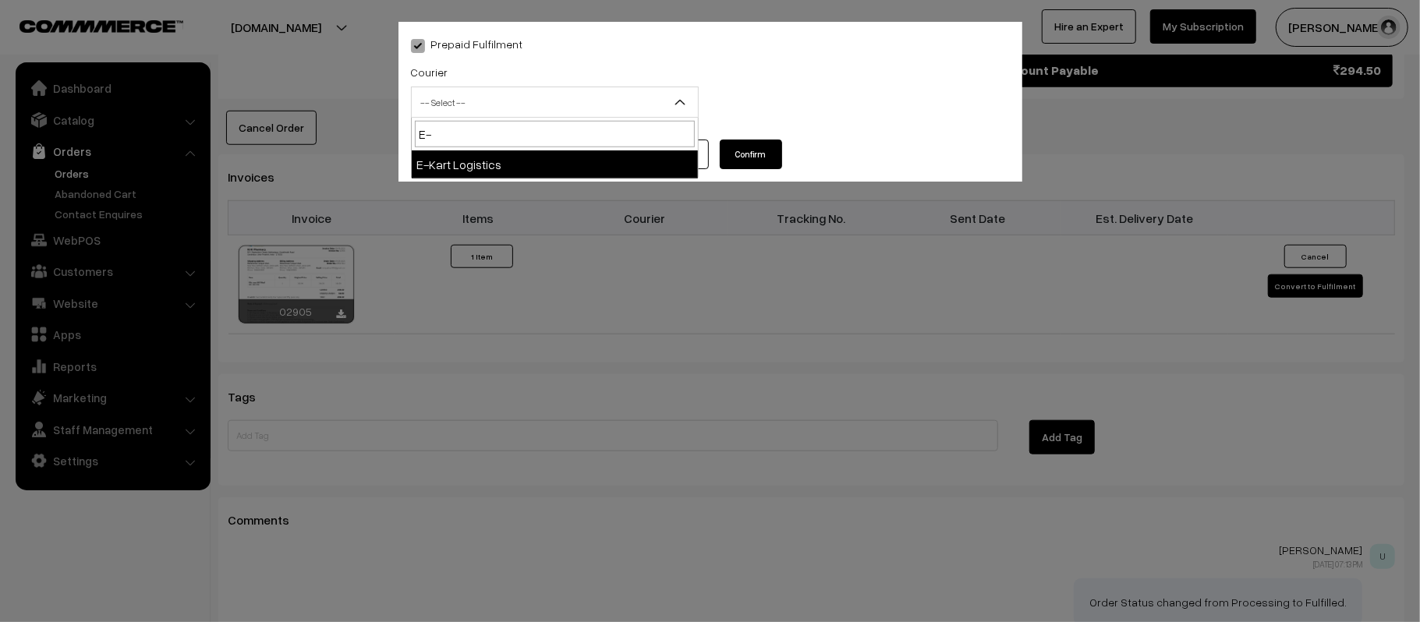
select select "6"
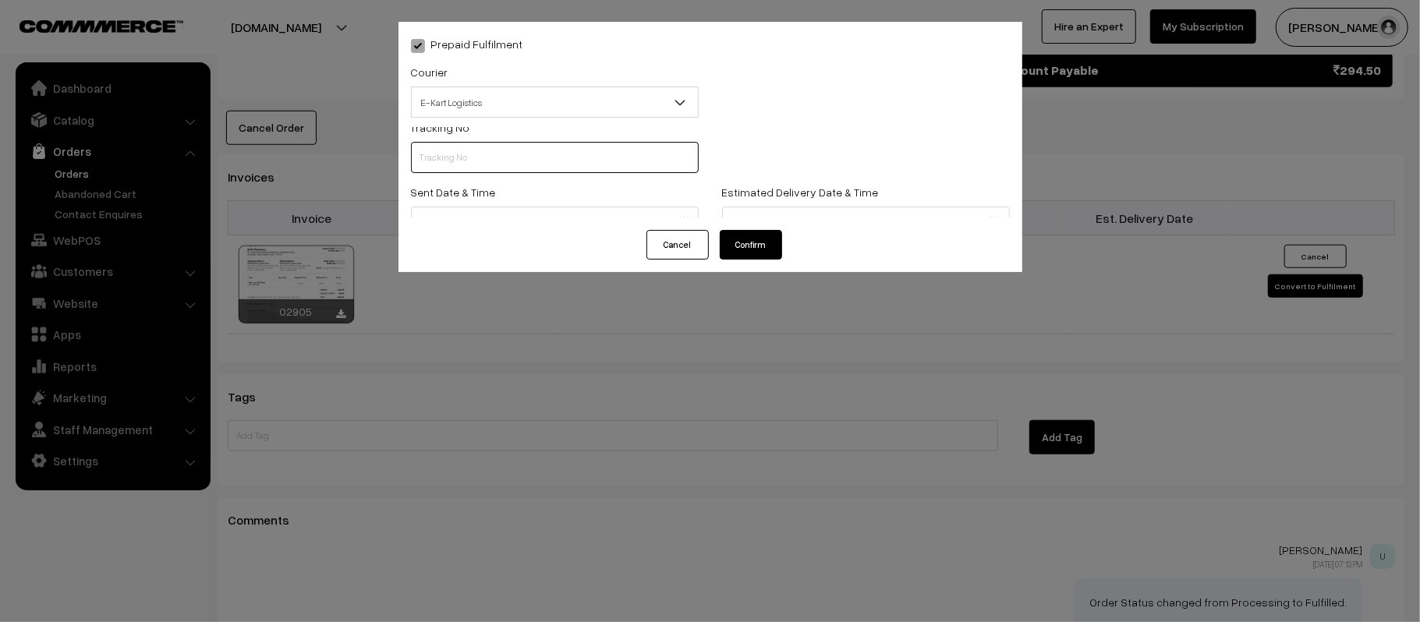
scroll to position [0, 0]
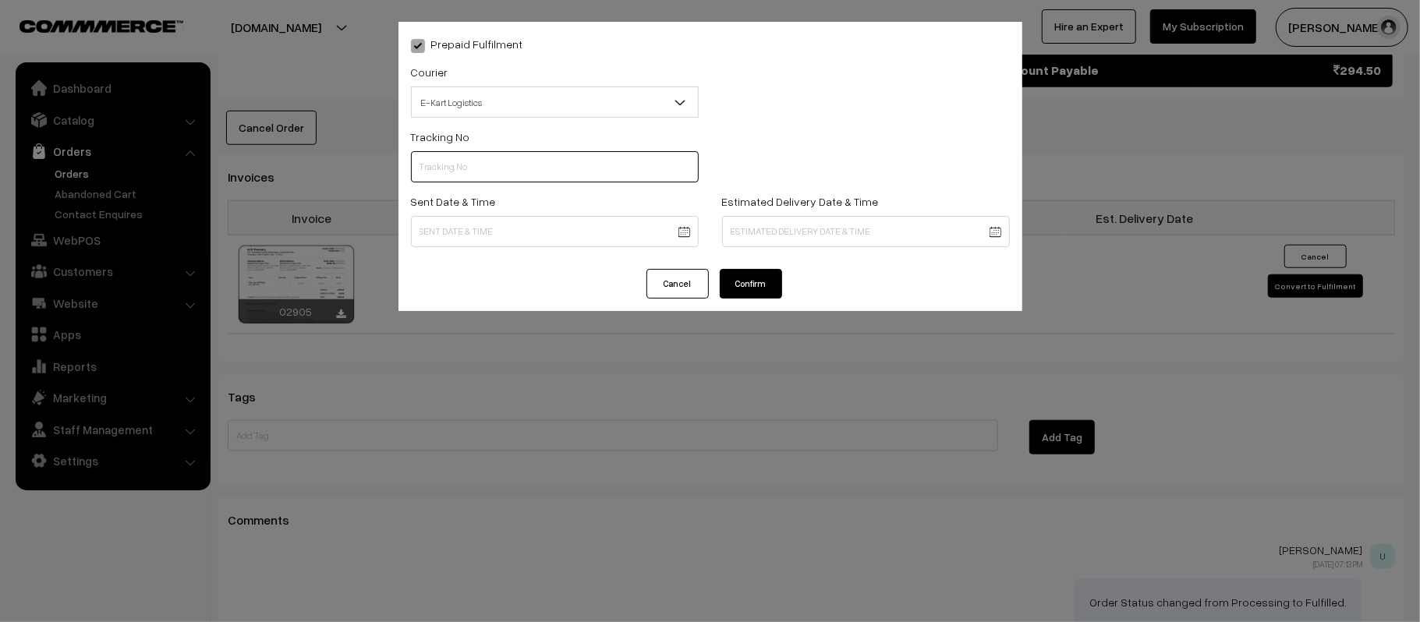
paste input "PAXP9000241745"
type input "PAXP9000241745"
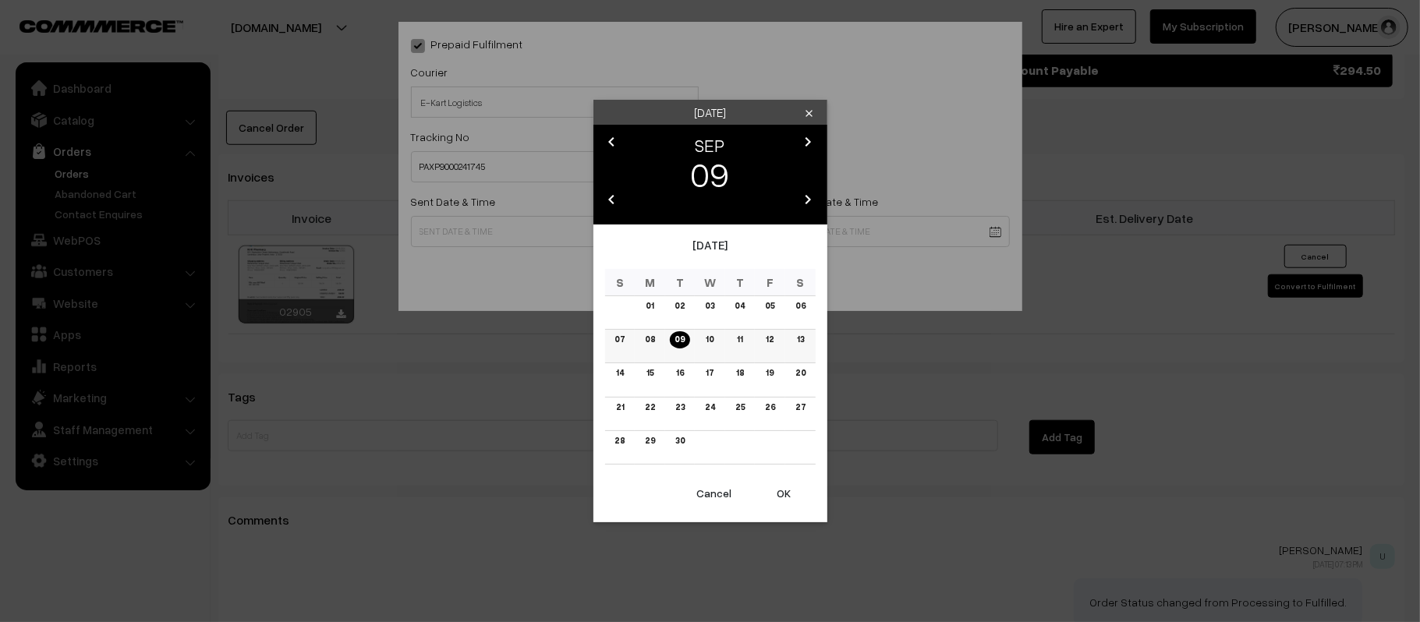
click at [706, 341] on link "10" at bounding box center [709, 340] width 17 height 16
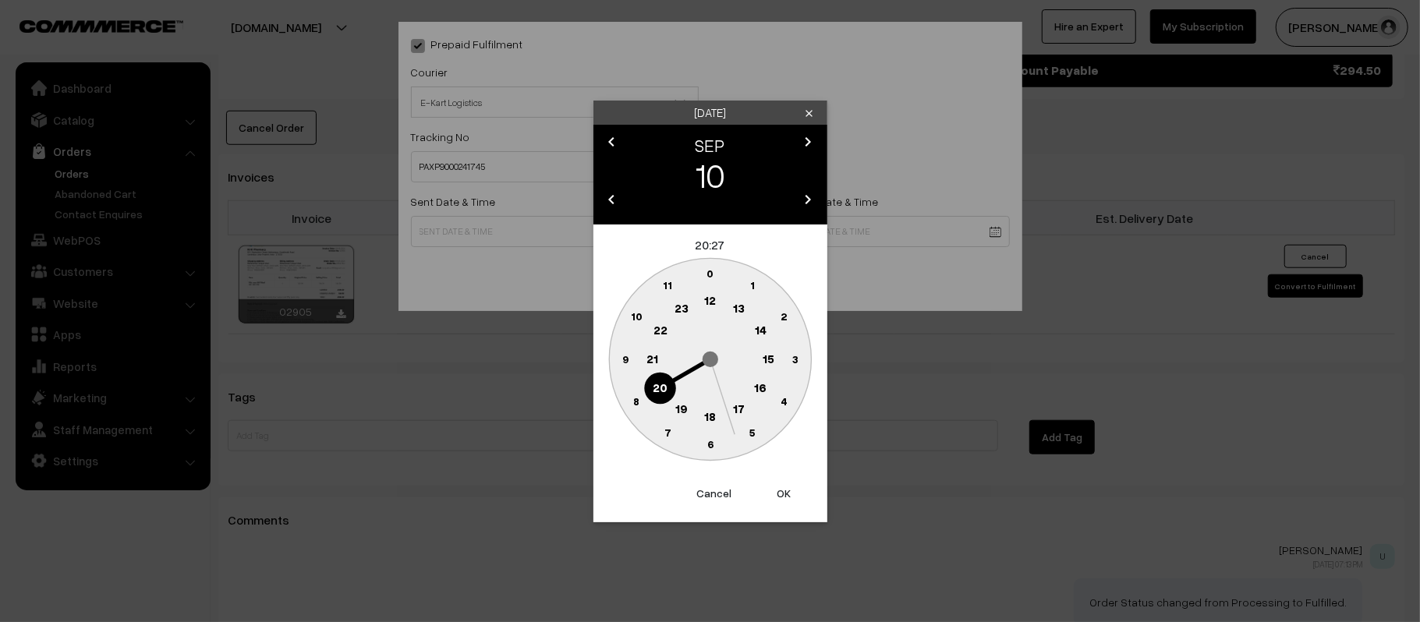
click at [716, 298] on circle at bounding box center [710, 301] width 32 height 32
click at [619, 363] on text "45" at bounding box center [625, 358] width 13 height 13
type input "[DATE] 12:45"
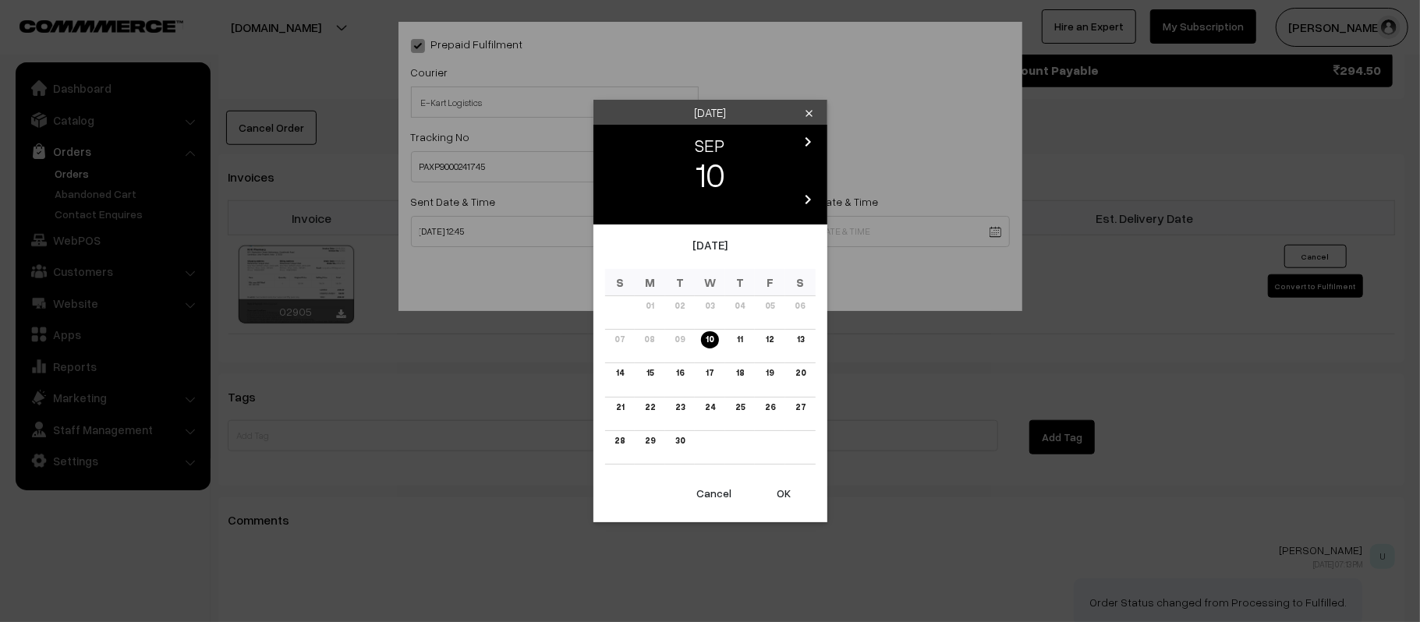
click at [679, 374] on link "16" at bounding box center [680, 373] width 17 height 16
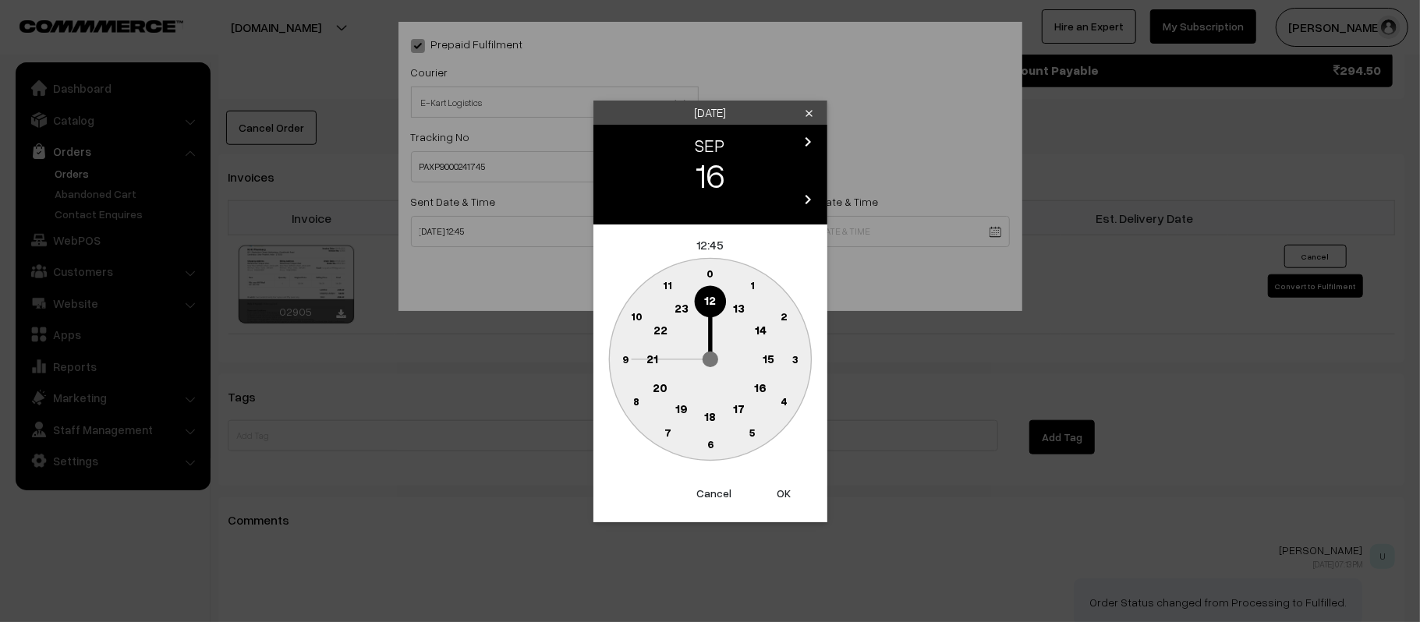
click at [650, 356] on text "21" at bounding box center [653, 358] width 12 height 14
click at [706, 444] on text "30" at bounding box center [710, 444] width 13 height 13
type input "[DATE] 21:30"
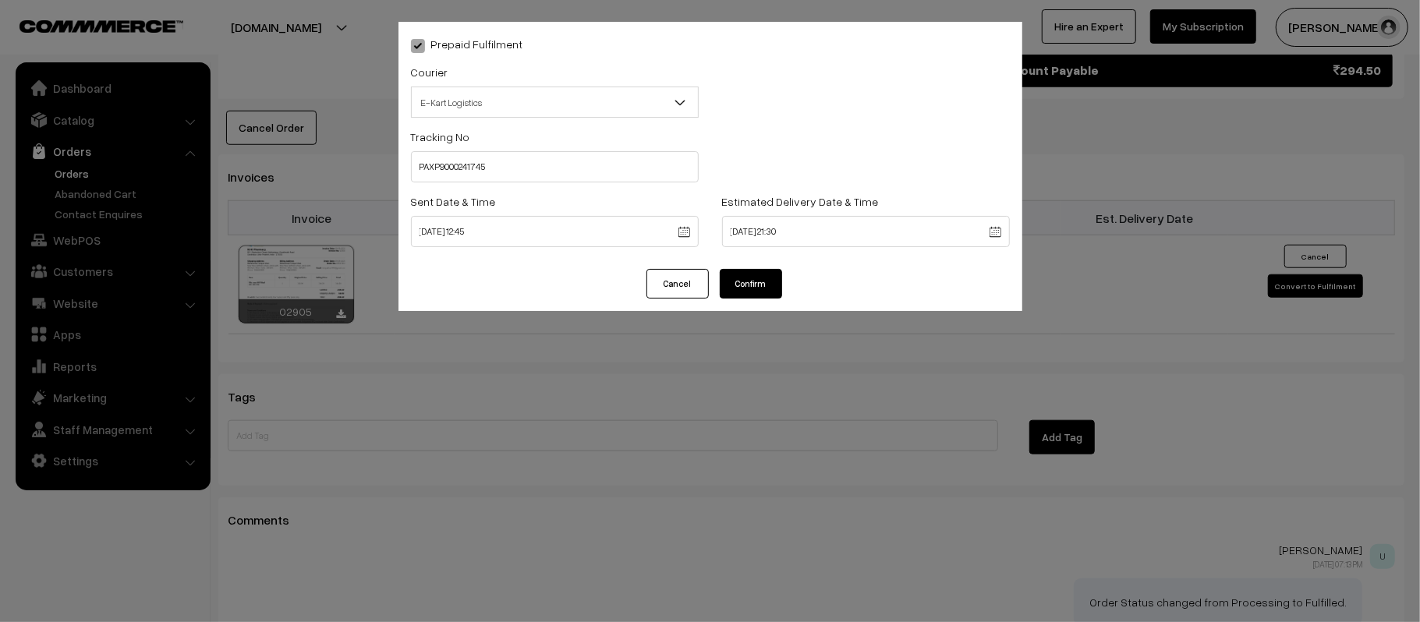
click at [744, 281] on button "Confirm" at bounding box center [751, 284] width 62 height 30
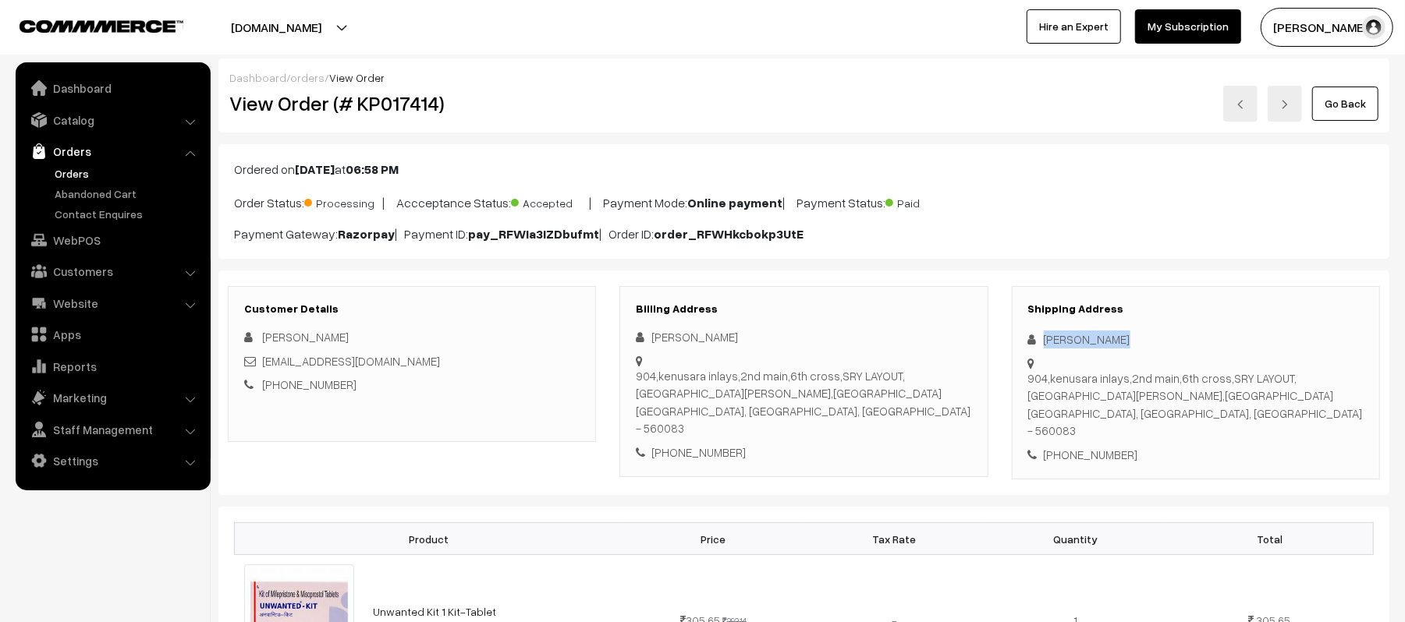
drag, startPoint x: 1165, startPoint y: 340, endPoint x: 1040, endPoint y: 332, distance: 125.1
click at [1040, 332] on div "Shipping Address [PERSON_NAME] [STREET_ADDRESS][PERSON_NAME] [PHONE_NUMBER]" at bounding box center [1196, 383] width 368 height 194
copy div "[PERSON_NAME]"
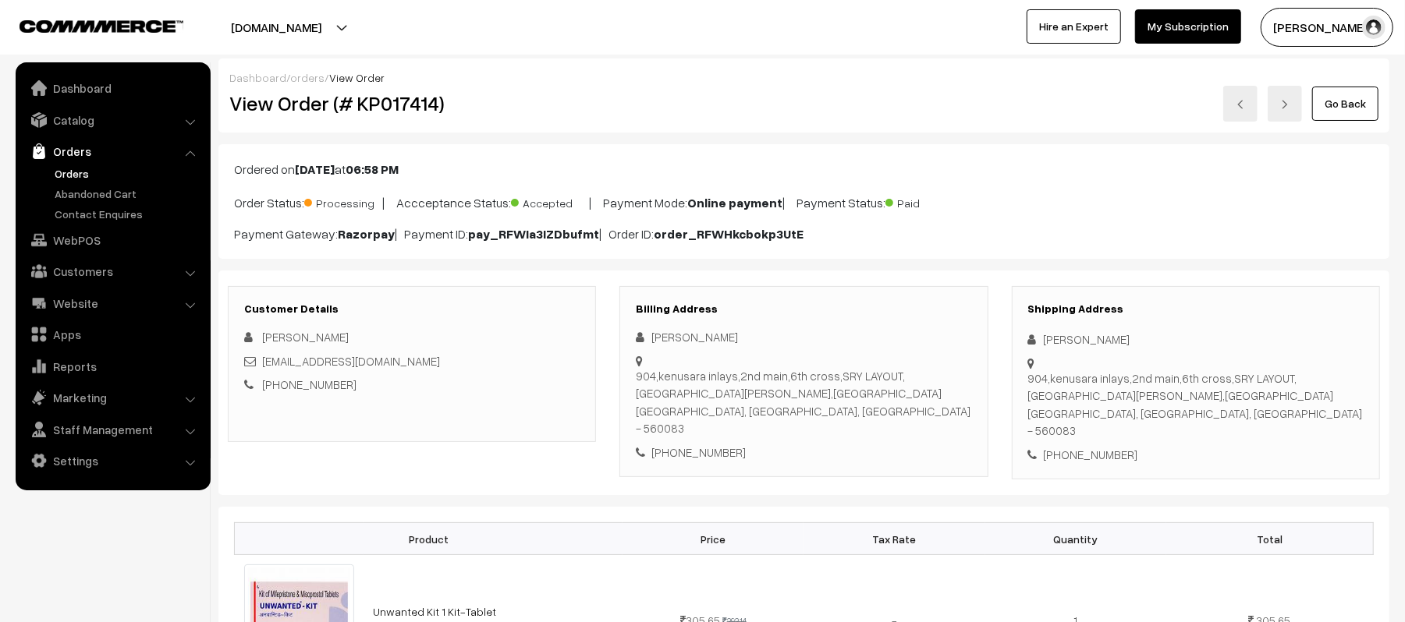
click at [1106, 446] on div "[PHONE_NUMBER]" at bounding box center [1195, 455] width 335 height 18
copy div "8667737944"
drag, startPoint x: 399, startPoint y: 366, endPoint x: 260, endPoint y: 363, distance: 139.6
click at [260, 363] on div "[EMAIL_ADDRESS][DOMAIN_NAME]" at bounding box center [411, 362] width 335 height 18
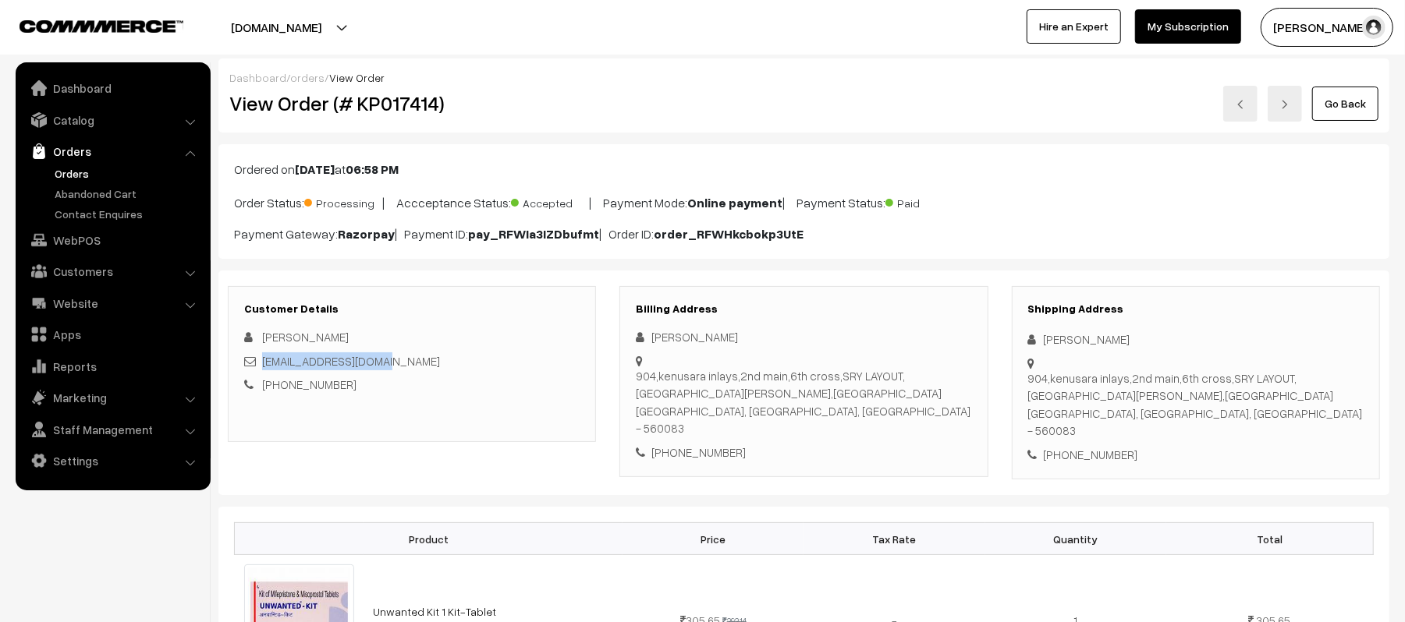
copy link "[EMAIL_ADDRESS][DOMAIN_NAME]"
drag, startPoint x: 1030, startPoint y: 378, endPoint x: 1256, endPoint y: 418, distance: 229.7
click at [1256, 418] on div "[STREET_ADDRESS][PERSON_NAME]" at bounding box center [1195, 405] width 335 height 70
copy div "[STREET_ADDRESS][PERSON_NAME]"
click at [418, 388] on div "[PHONE_NUMBER]" at bounding box center [411, 385] width 335 height 18
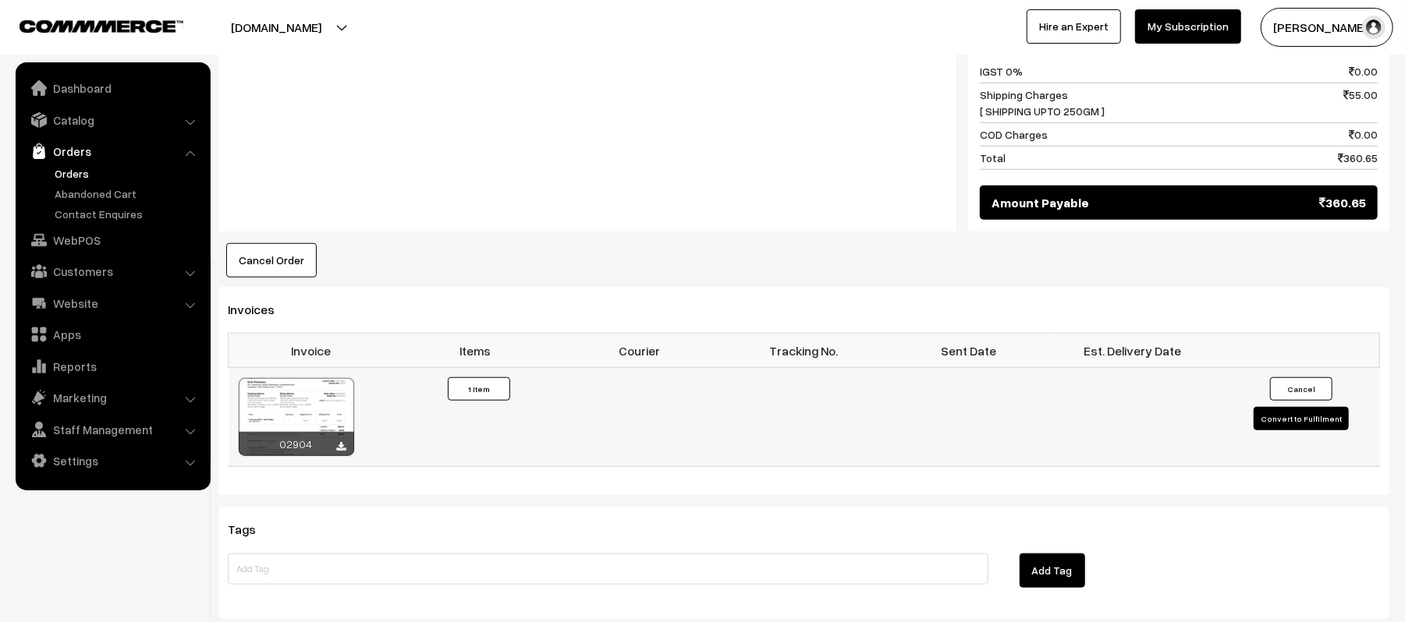
click at [1261, 407] on button "Convert to Fulfilment" at bounding box center [1300, 418] width 95 height 23
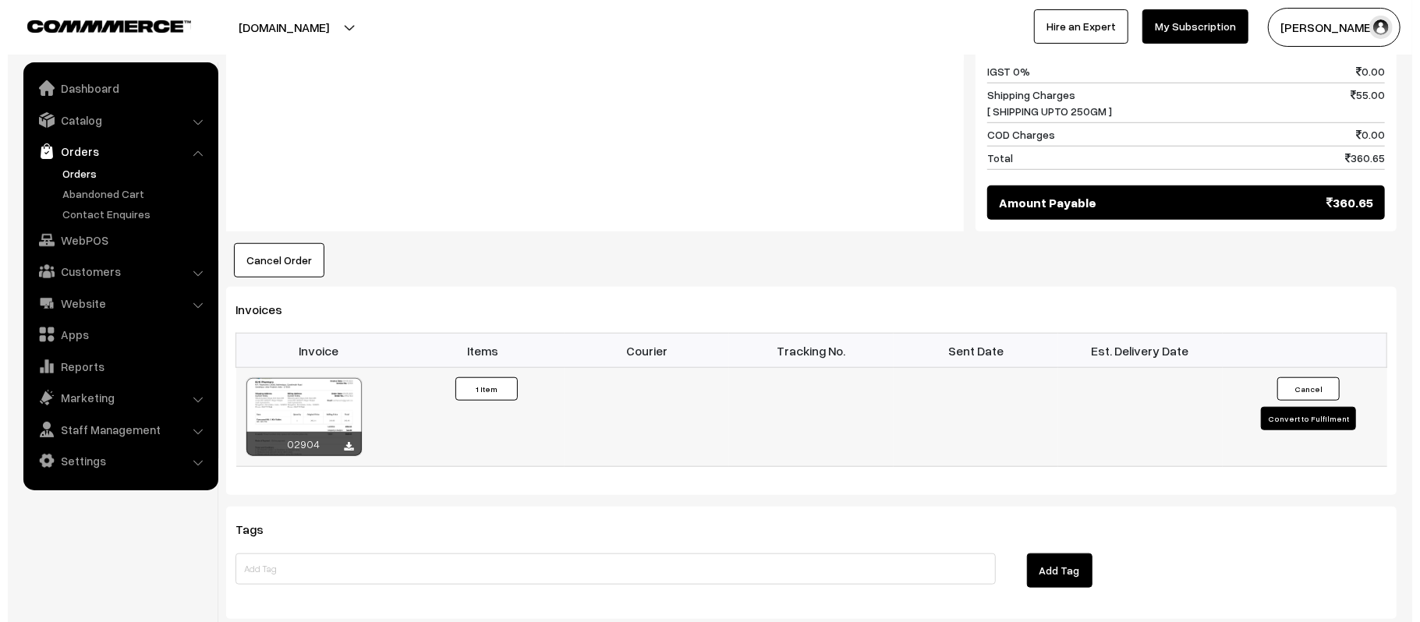
scroll to position [834, 0]
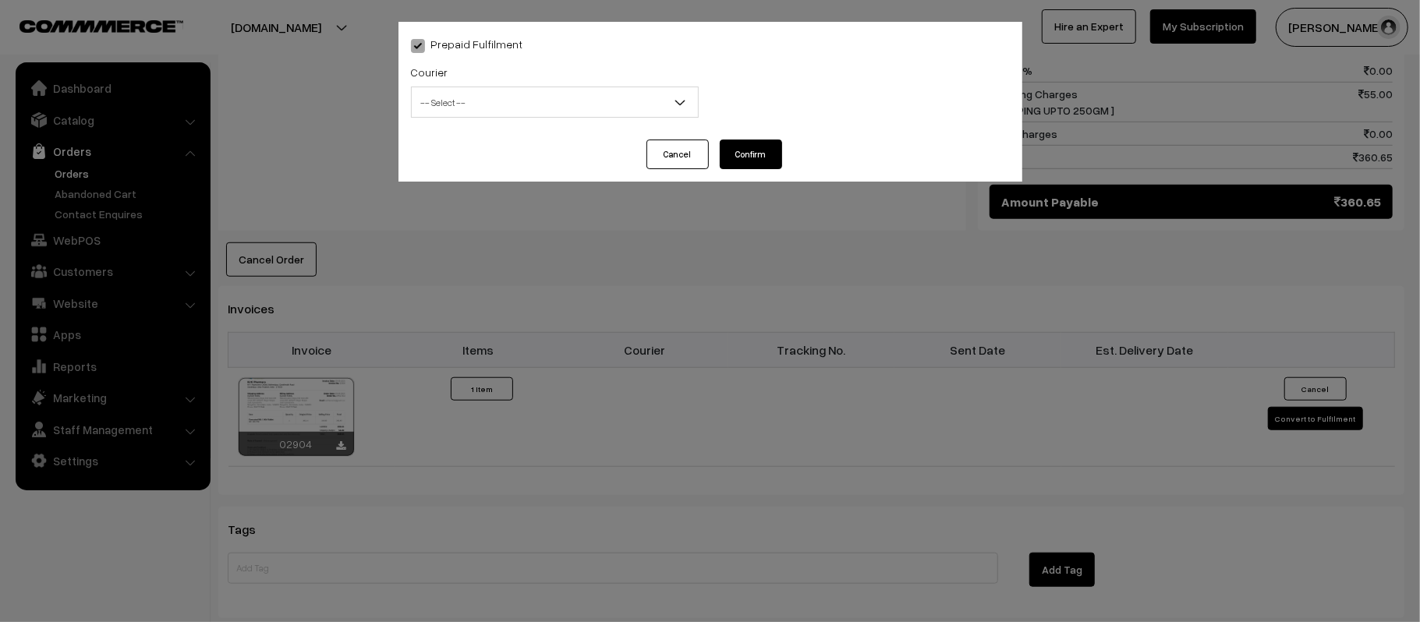
click at [473, 104] on span "-- Select --" at bounding box center [555, 102] width 286 height 27
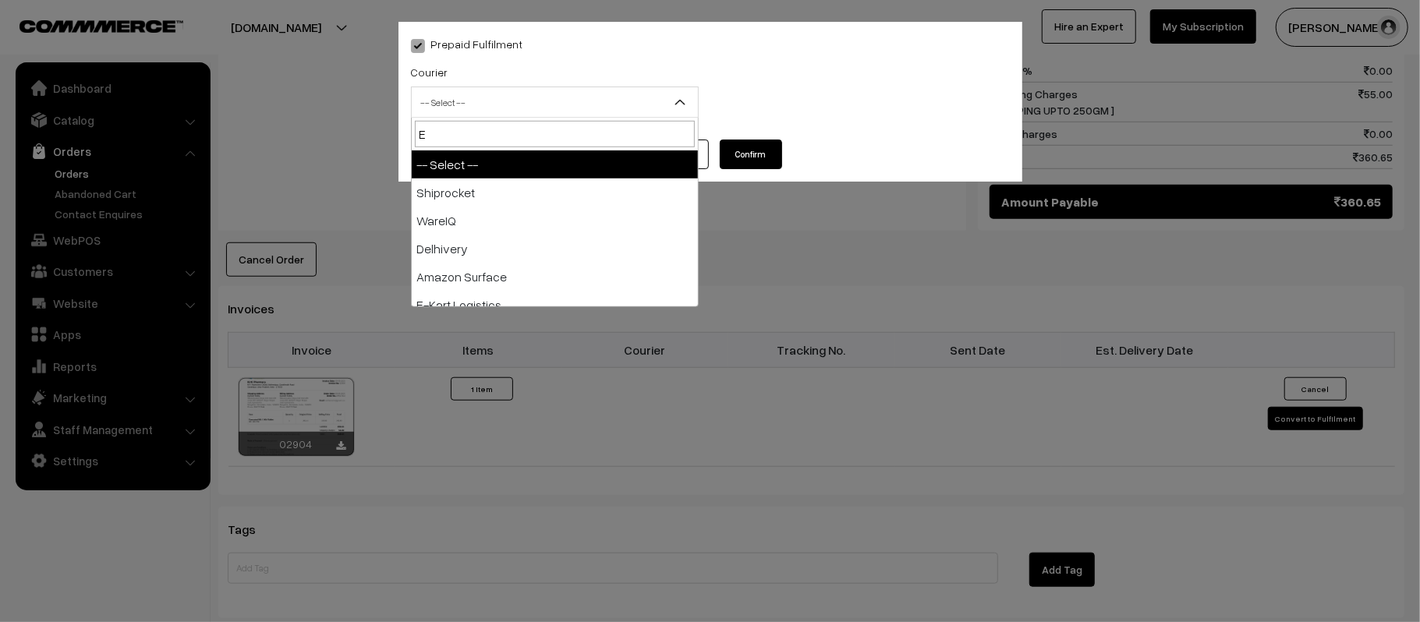
type input "E-"
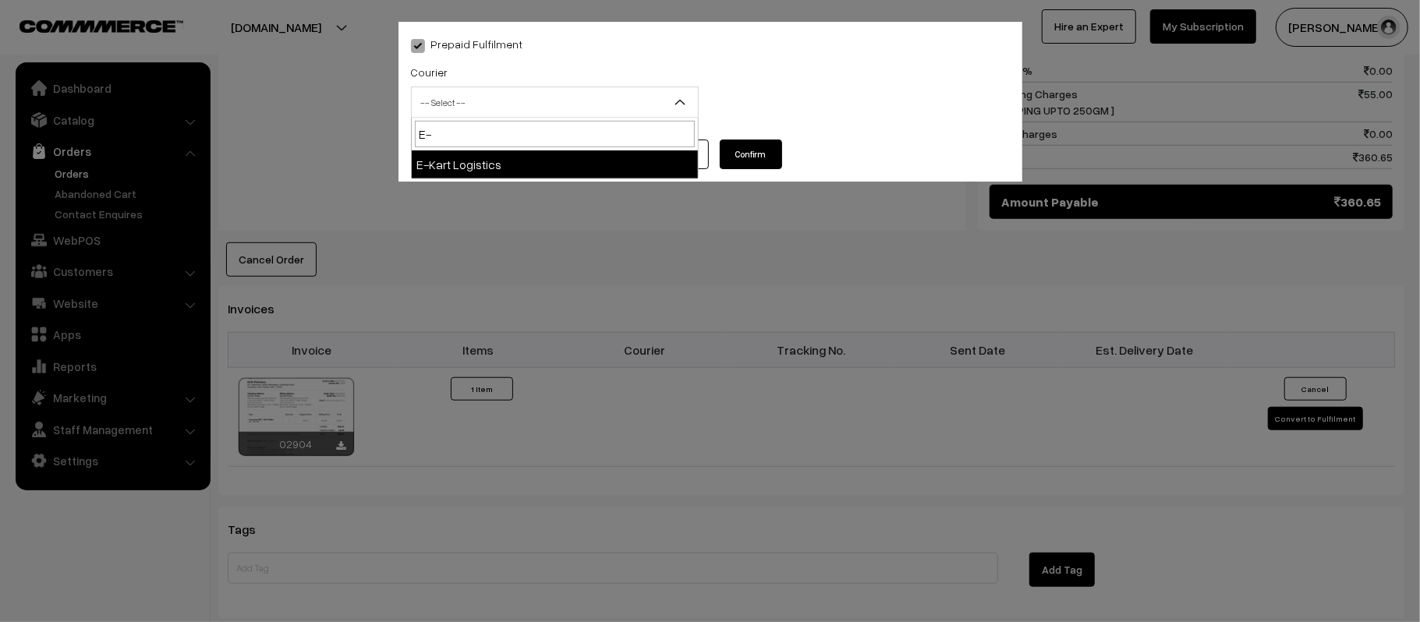
select select "6"
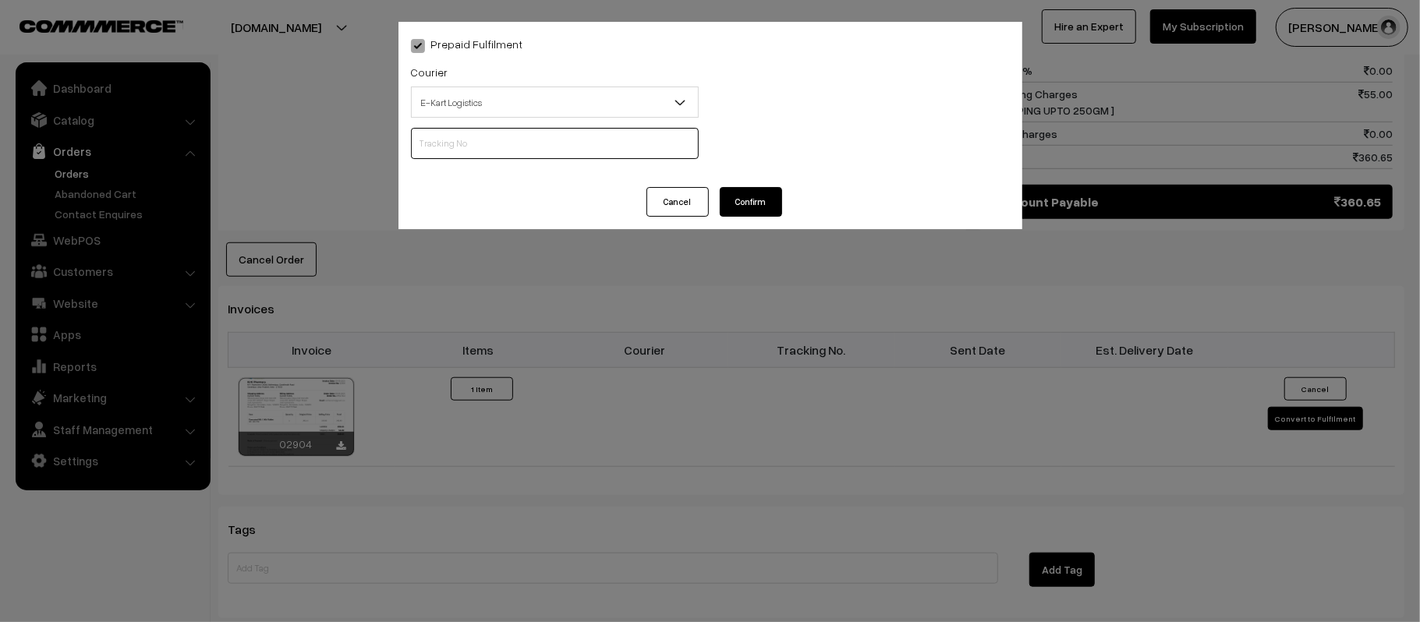
scroll to position [0, 0]
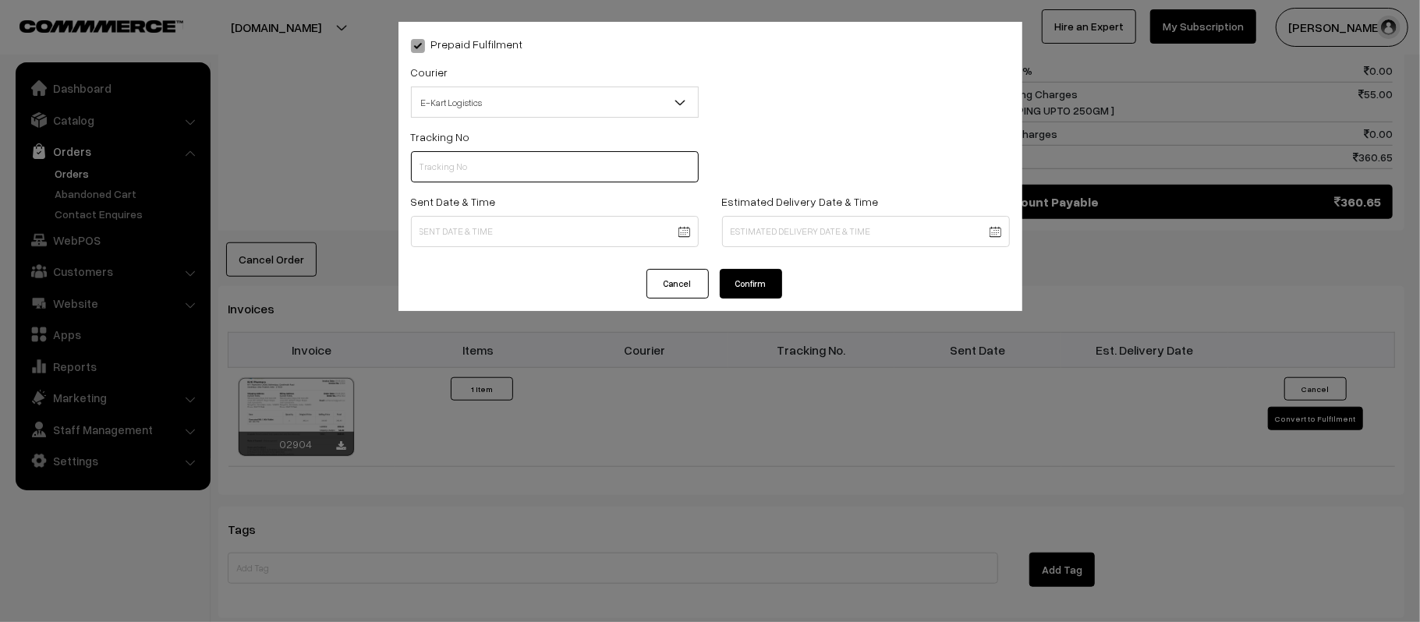
paste input "PAXP9000241747"
type input "PAXP9000241747"
click at [519, 228] on body "Thank you for showing interest. Our team will call you shortly. Close [DOMAIN_N…" at bounding box center [710, 77] width 1420 height 1822
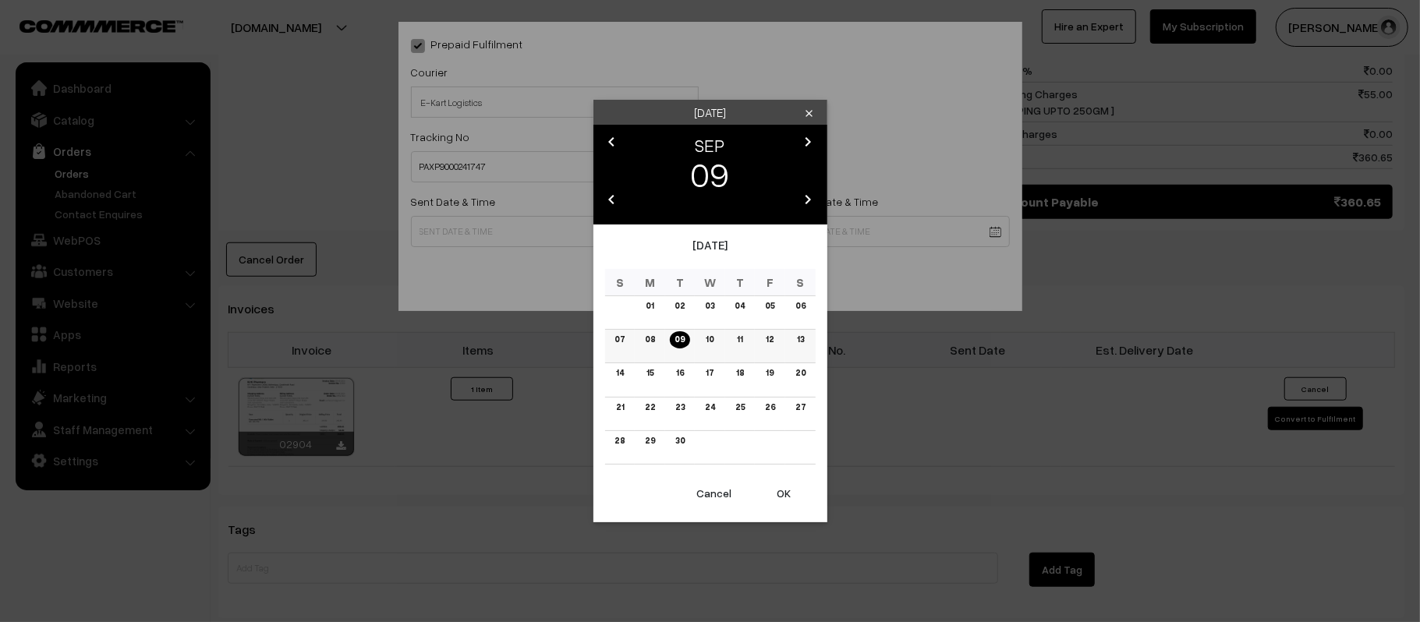
click at [718, 340] on td "10" at bounding box center [710, 347] width 30 height 34
click at [708, 345] on link "10" at bounding box center [709, 340] width 17 height 16
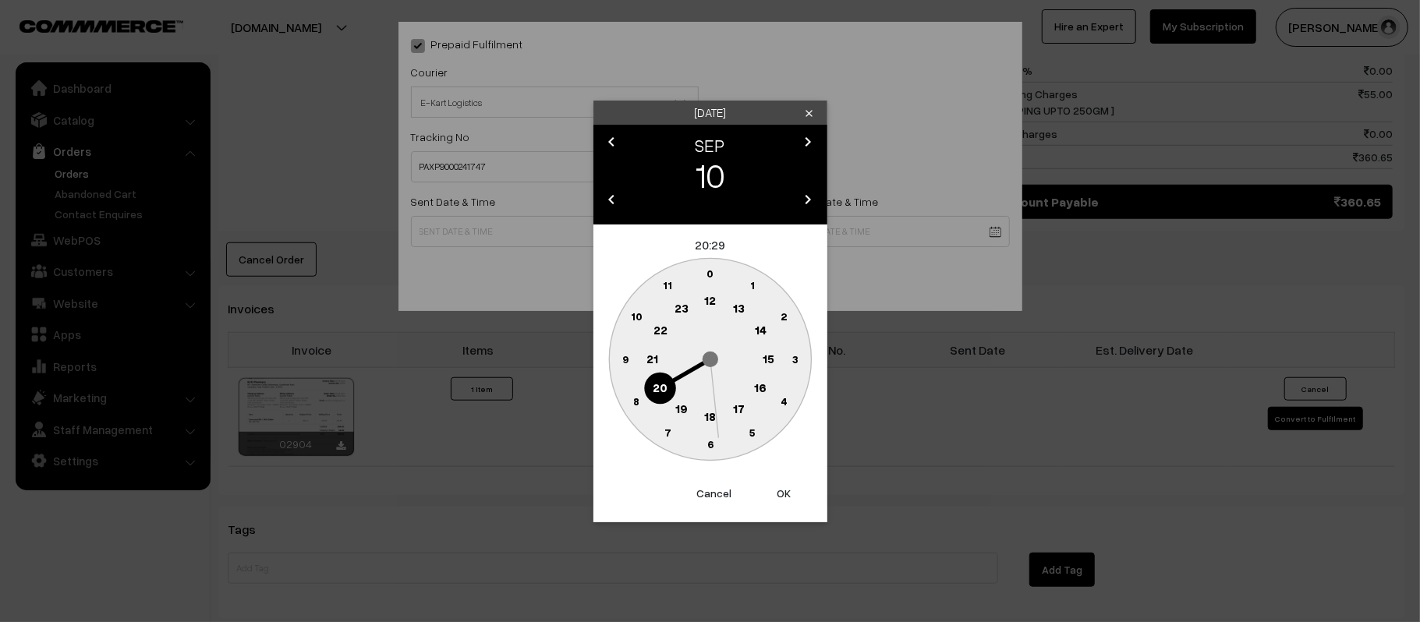
click at [711, 300] on text "12" at bounding box center [710, 300] width 12 height 14
click at [626, 360] on text "45" at bounding box center [625, 358] width 13 height 13
type input "[DATE] 12:45"
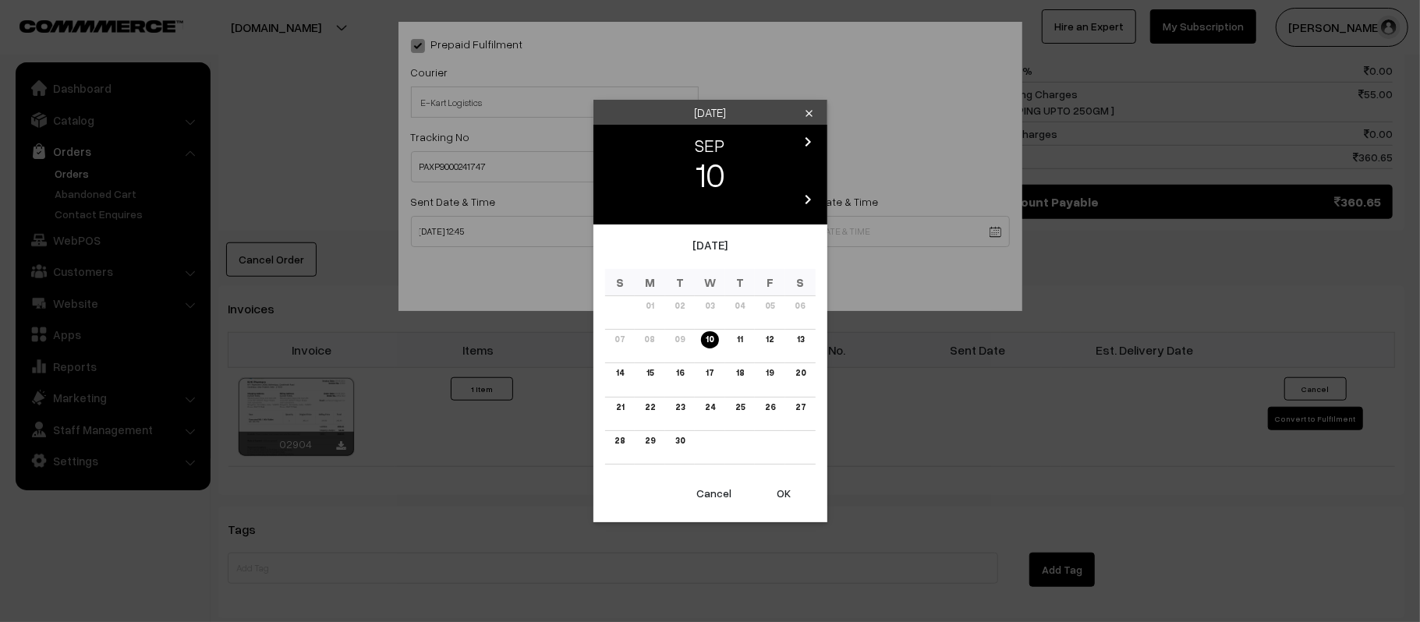
click at [859, 225] on body "Thank you for showing interest. Our team will call you shortly. Close [DOMAIN_N…" at bounding box center [710, 77] width 1420 height 1822
click at [675, 378] on link "16" at bounding box center [680, 373] width 17 height 16
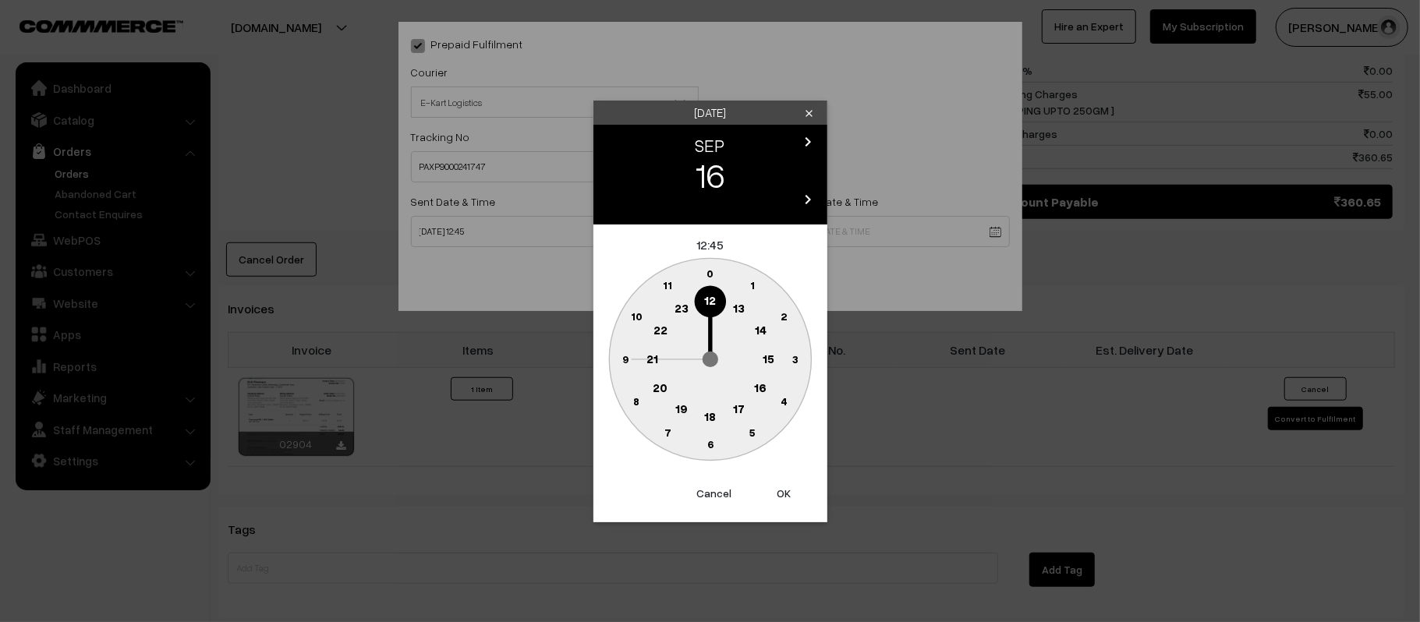
click at [652, 356] on text "21" at bounding box center [653, 358] width 12 height 14
click at [712, 444] on text "30" at bounding box center [710, 444] width 13 height 13
type input "[DATE] 21:30"
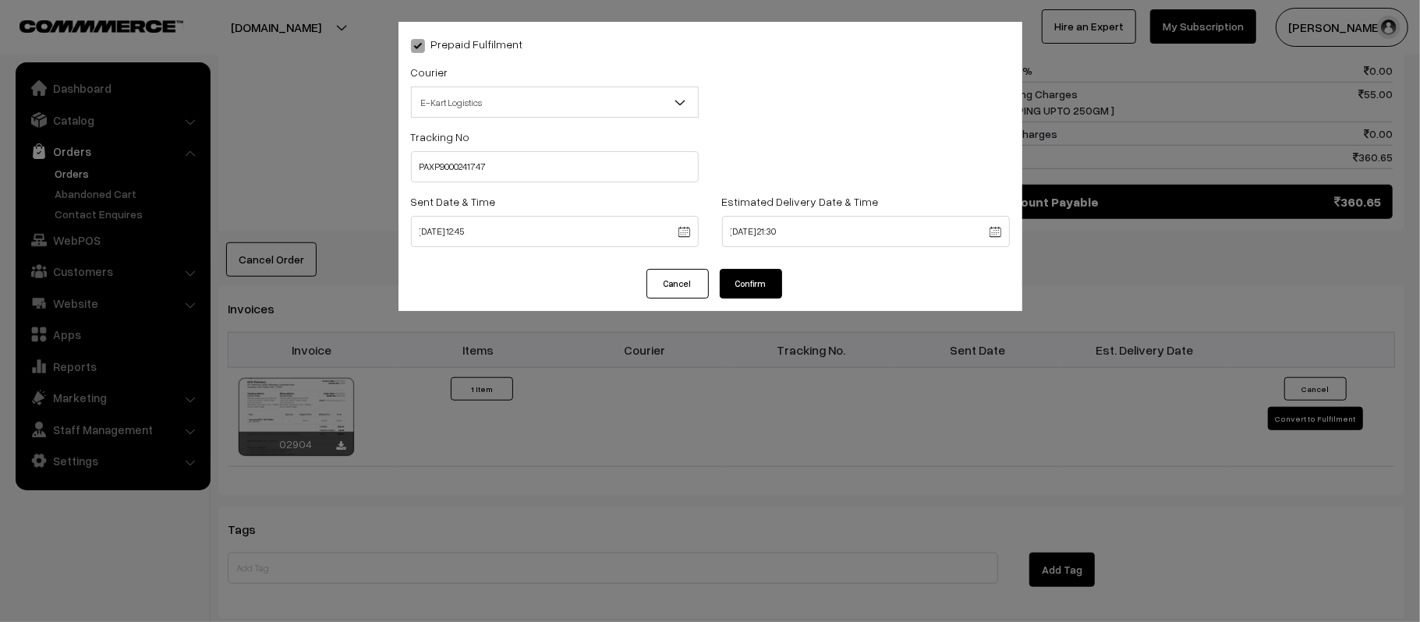
click at [737, 284] on button "Confirm" at bounding box center [751, 284] width 62 height 30
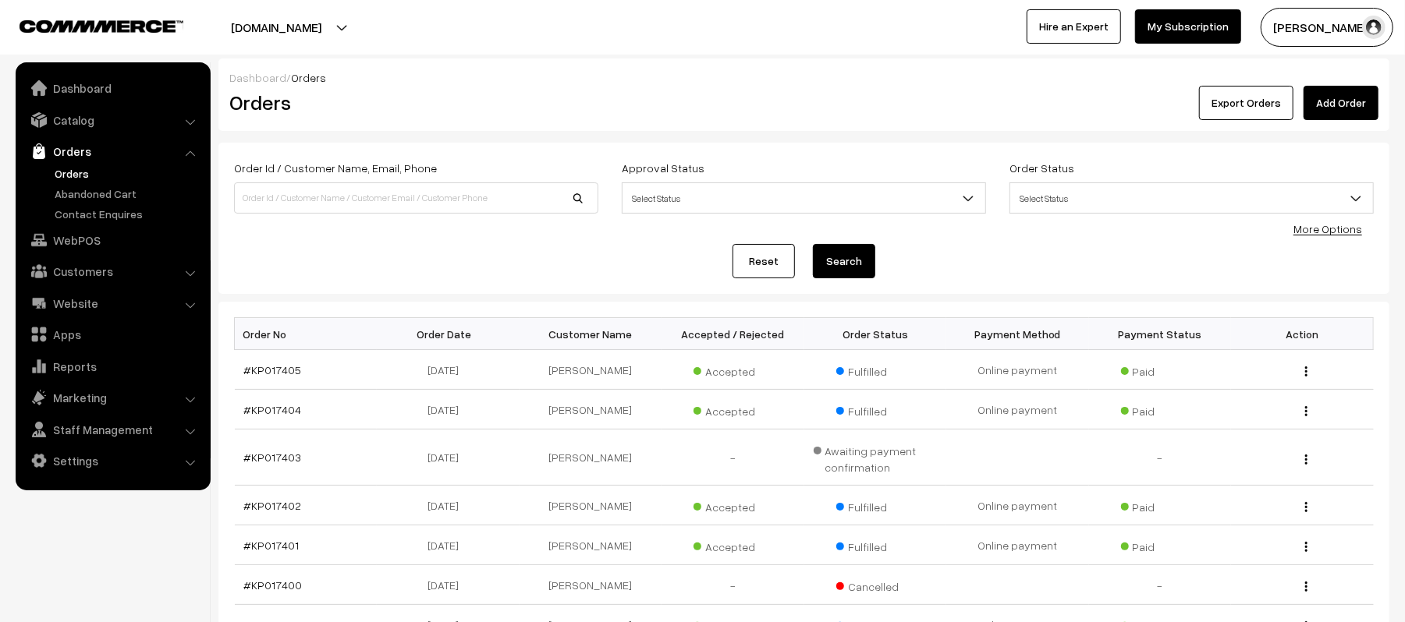
click at [72, 173] on link "Orders" at bounding box center [128, 173] width 154 height 16
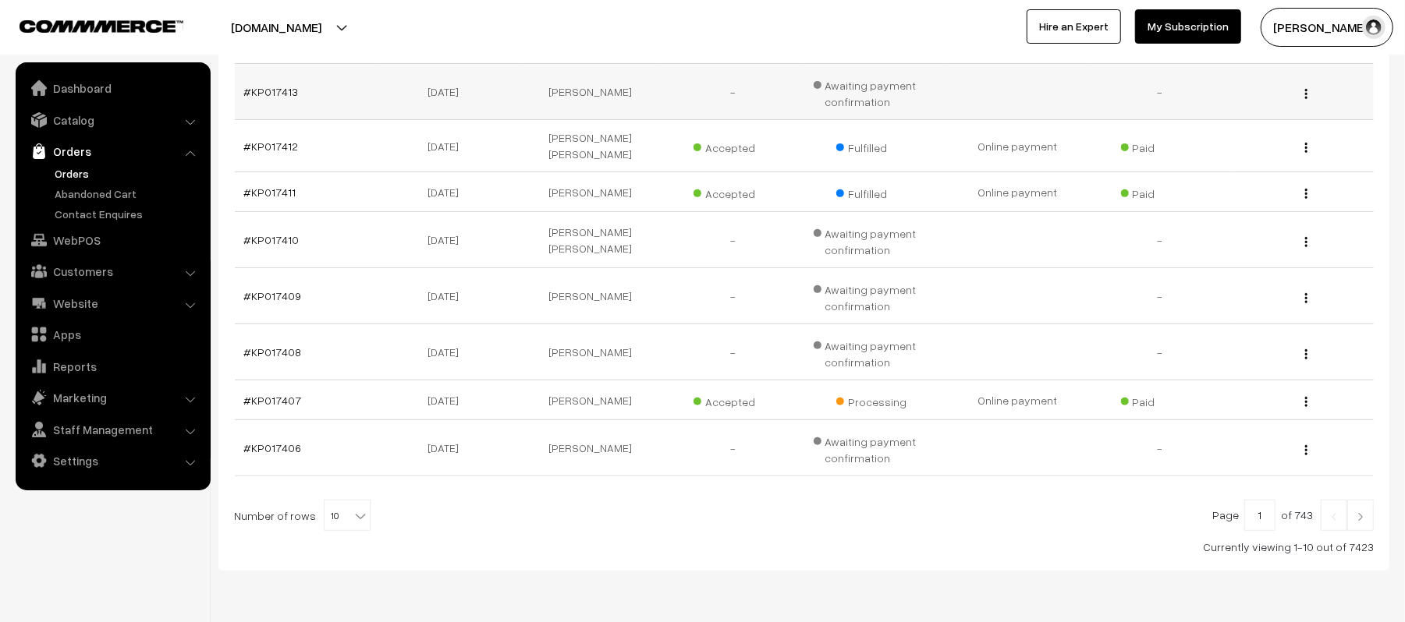
scroll to position [406, 0]
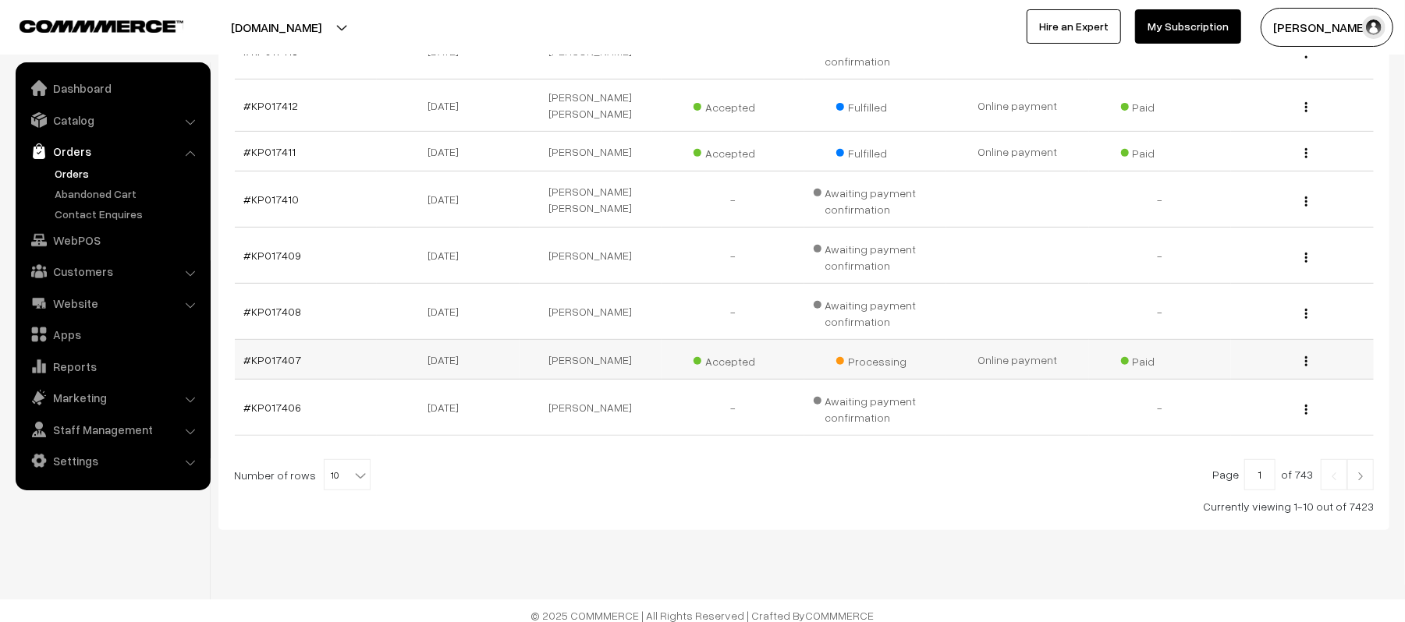
click at [285, 363] on td "#KP017407" at bounding box center [306, 360] width 143 height 40
click at [281, 353] on link "#KP017407" at bounding box center [273, 359] width 58 height 13
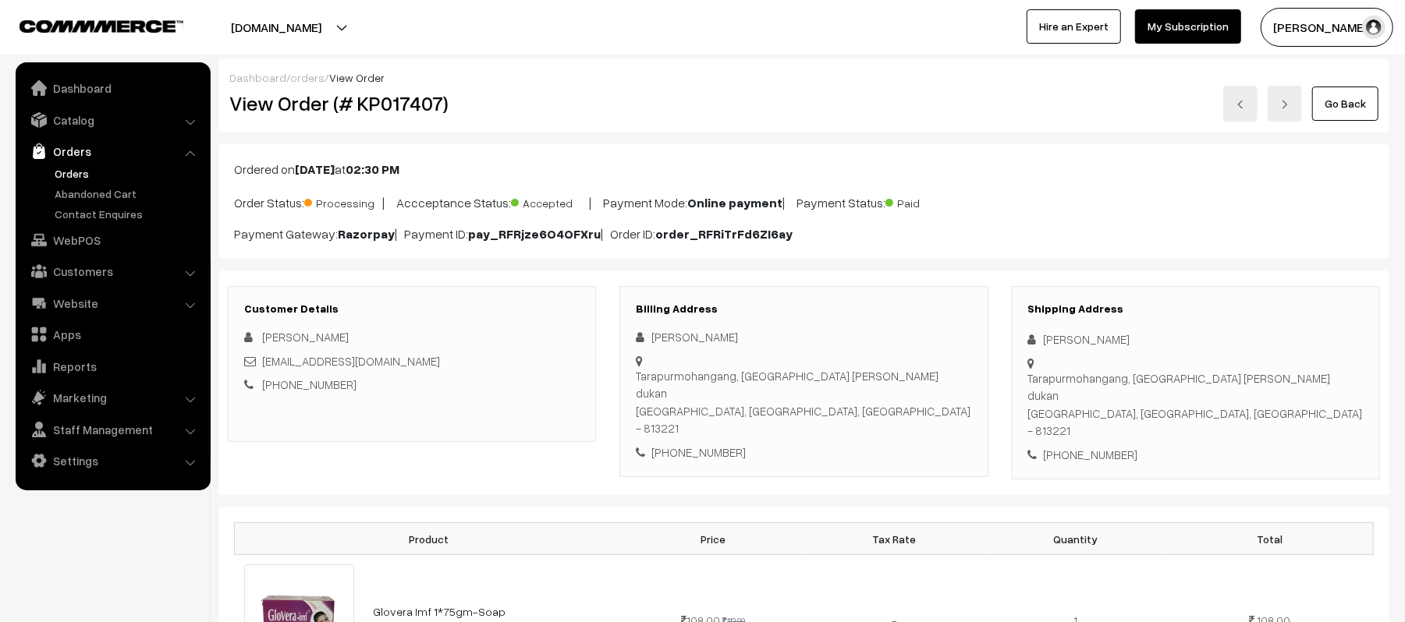
click at [1101, 446] on div "[PHONE_NUMBER]" at bounding box center [1195, 455] width 335 height 18
copy div "8825332801"
drag, startPoint x: 417, startPoint y: 357, endPoint x: 263, endPoint y: 363, distance: 153.8
click at [263, 363] on div "krishkumartrp@gmail.com" at bounding box center [411, 362] width 335 height 18
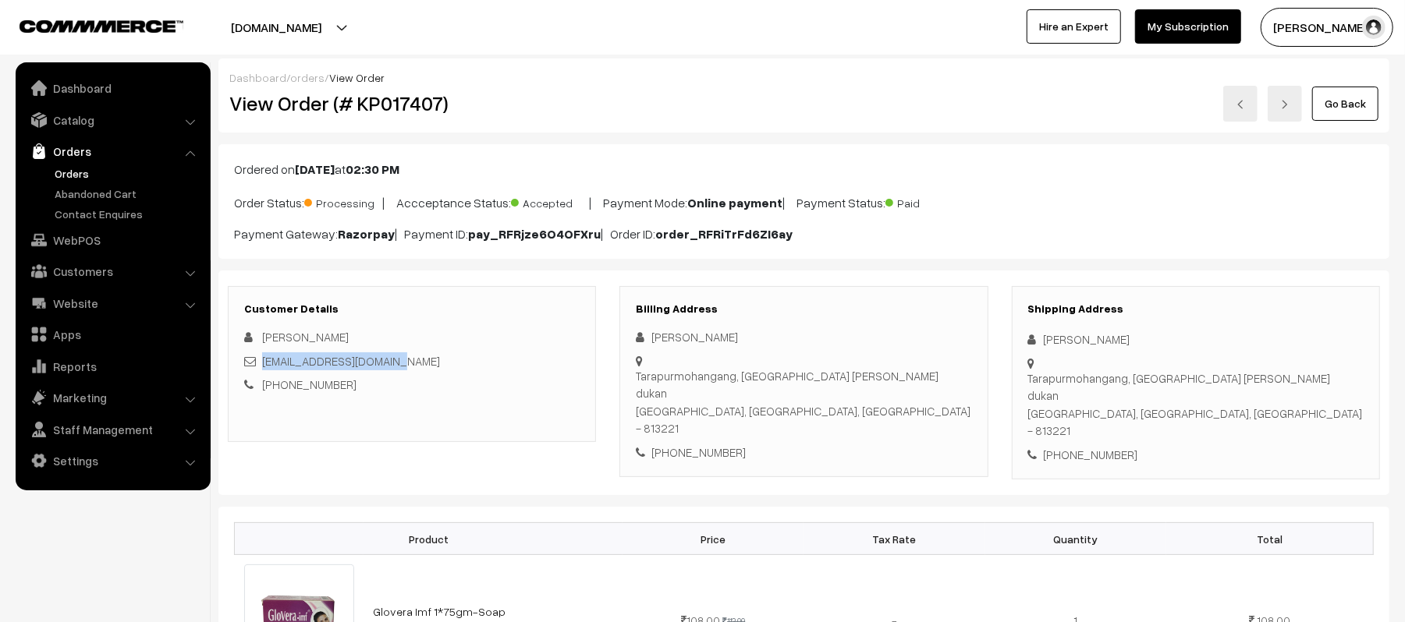
copy link "krishkumartrp@gmail.com"
drag, startPoint x: 1044, startPoint y: 362, endPoint x: 1243, endPoint y: 375, distance: 199.3
click at [1243, 375] on div "Tarapurmohangang, Chattar road Gautam nasta dukan Tarapur, Bihar, India - 813221" at bounding box center [1195, 405] width 335 height 70
copy div "Tarapurmohangang, Chattar road Gautam nasta dukan Tarapur, Bihar, India - 813221"
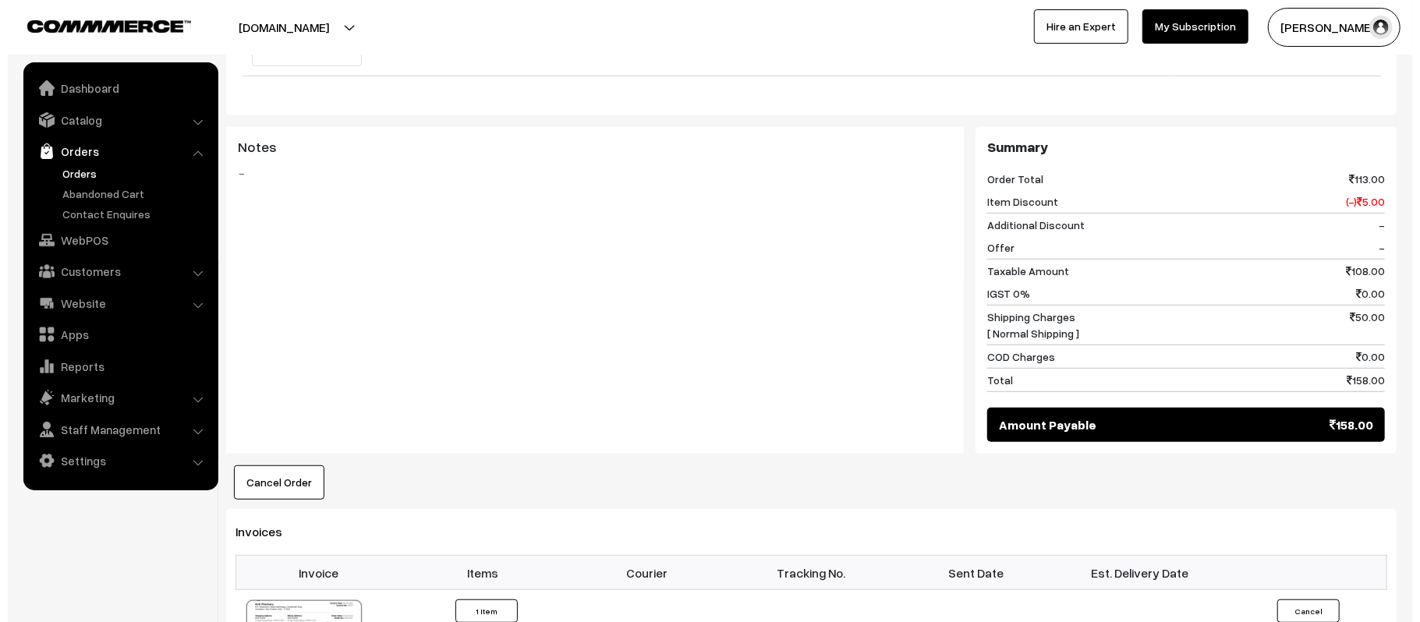
scroll to position [624, 0]
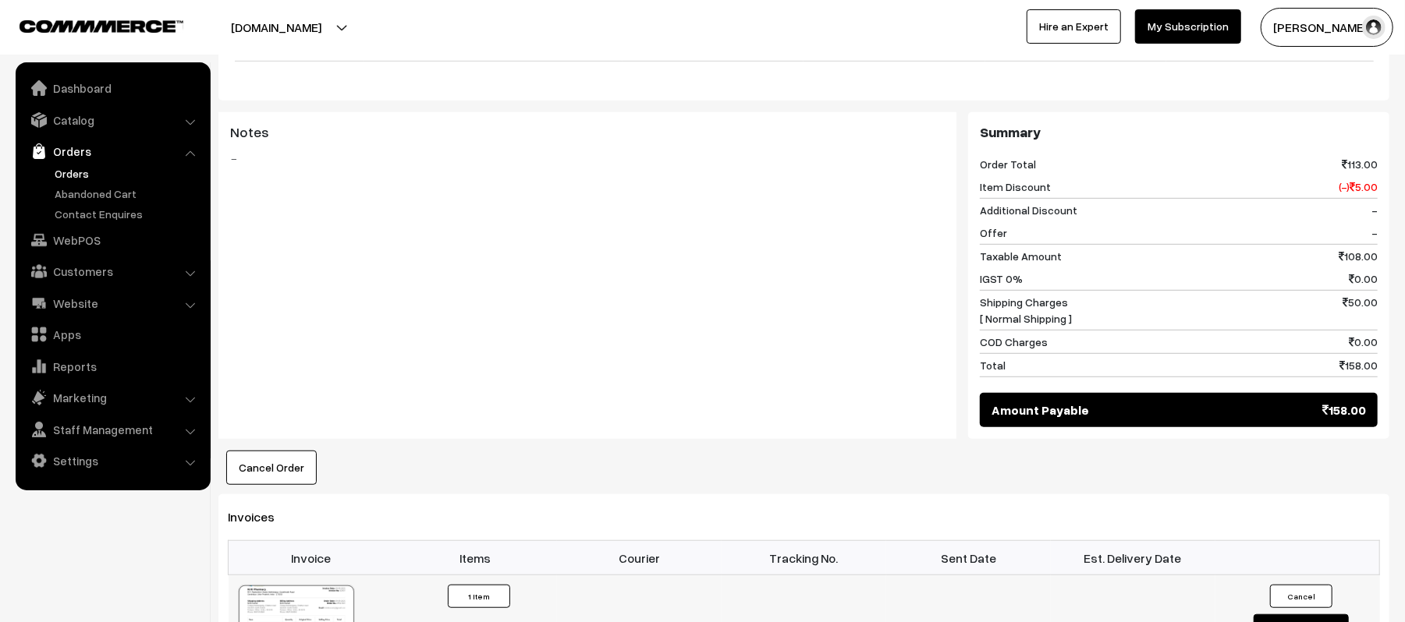
click at [1285, 615] on button "Convert to Fulfilment" at bounding box center [1300, 626] width 95 height 23
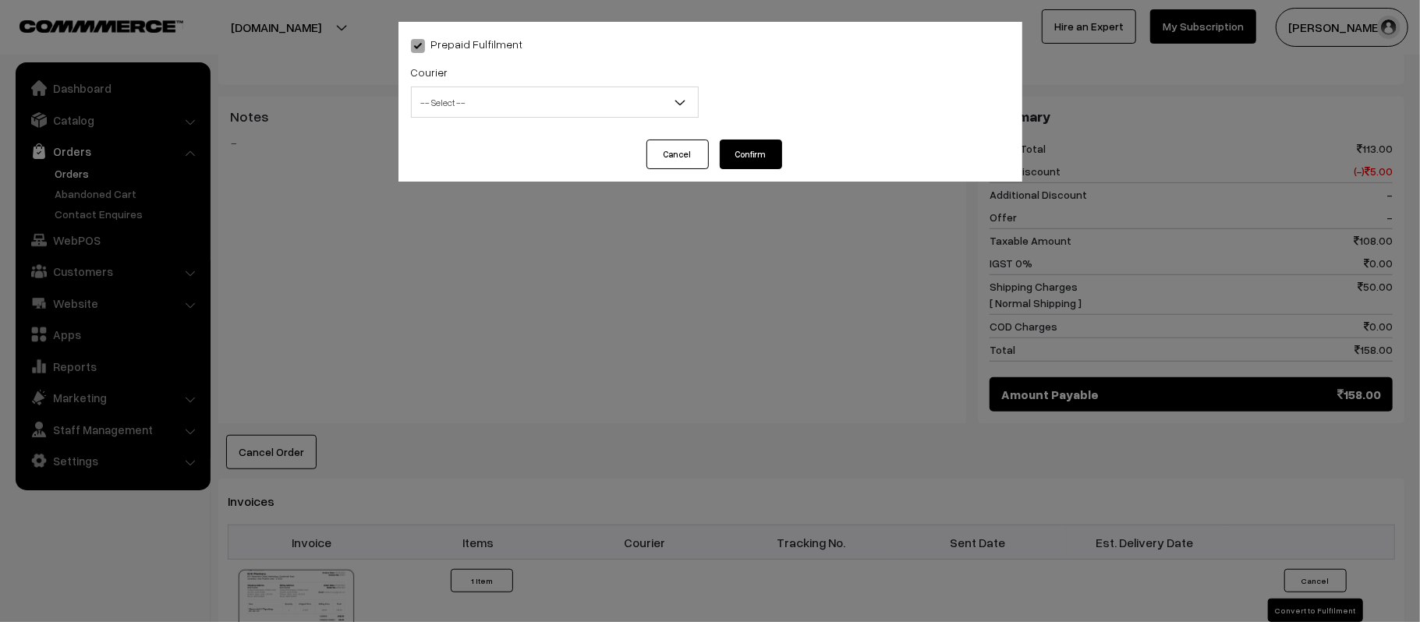
click at [544, 108] on span "-- Select --" at bounding box center [555, 102] width 286 height 27
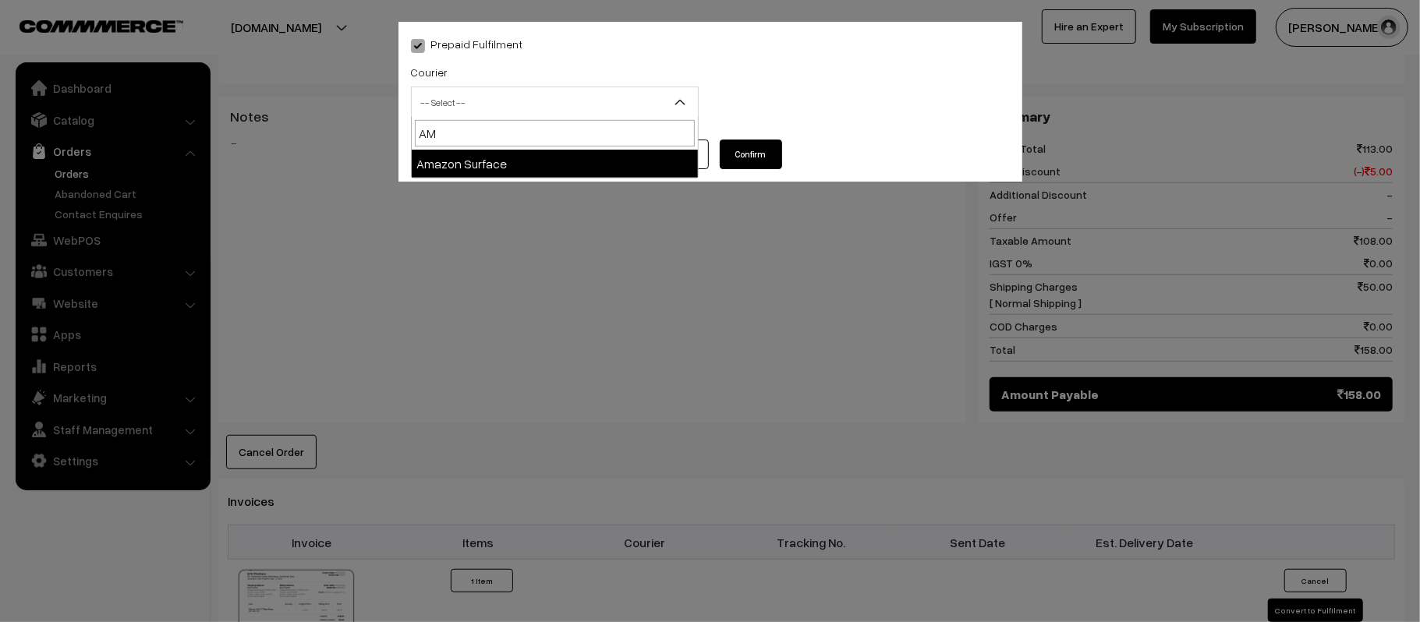
type input "AMA"
select select "5"
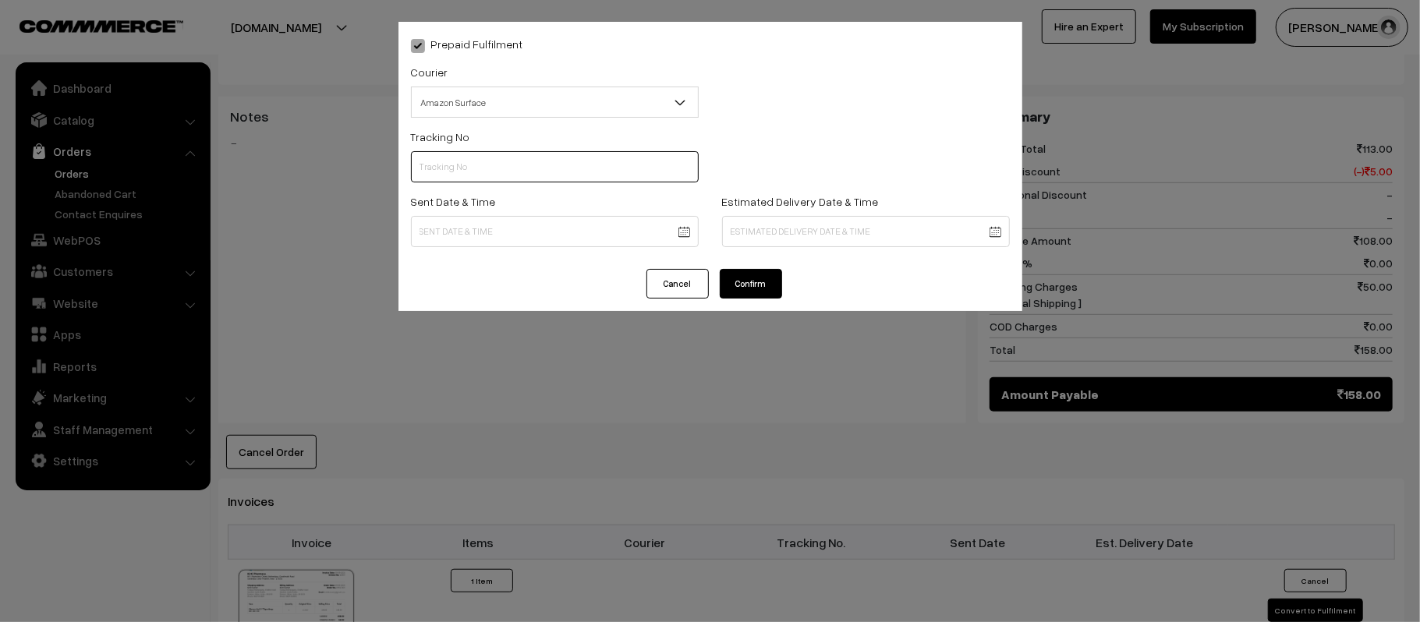
paste input "363333281714"
type input "363333281714"
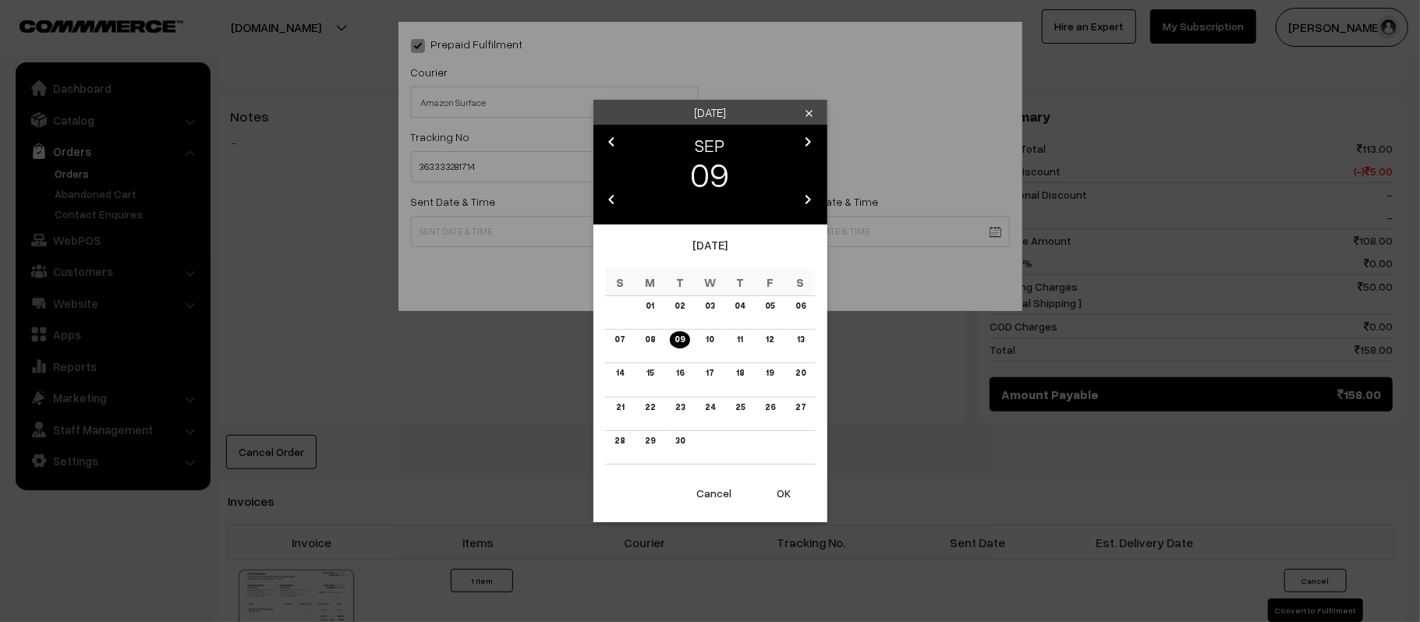
click at [585, 215] on body "Thank you for showing interest. Our team will call you shortly. Close kirtiphar…" at bounding box center [710, 278] width 1420 height 1805
click at [708, 342] on link "10" at bounding box center [709, 340] width 17 height 16
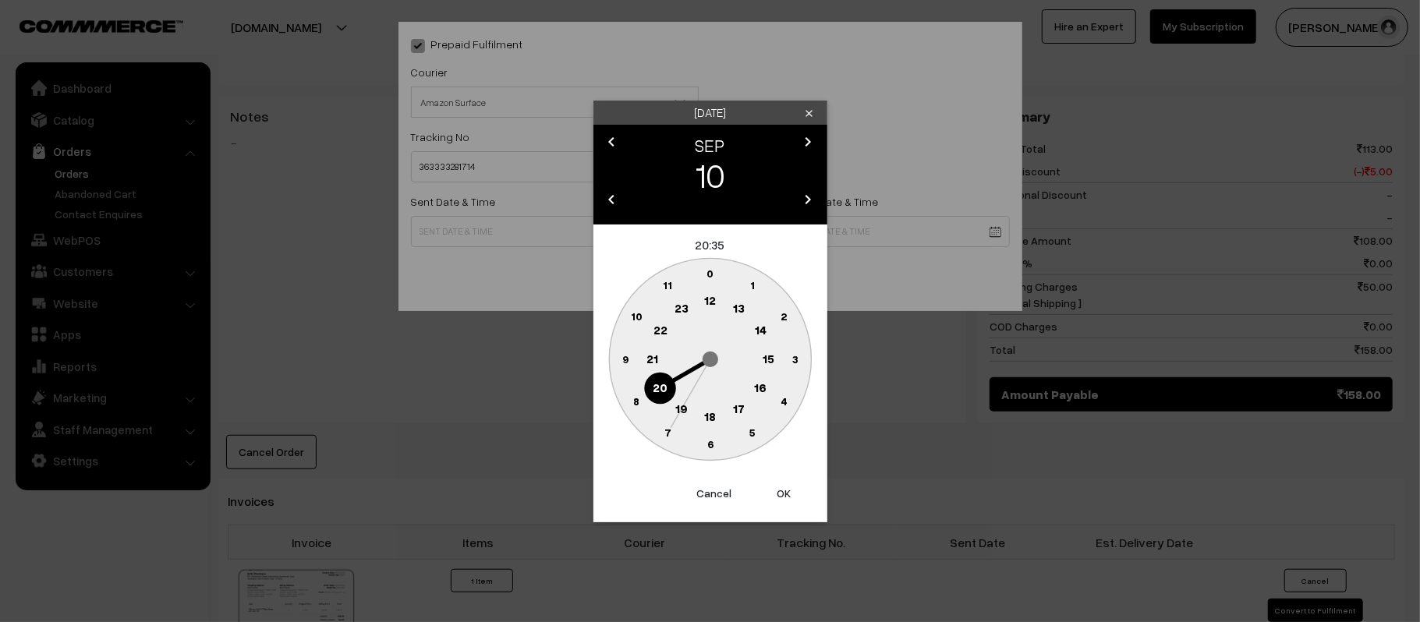
click at [707, 300] on text "12" at bounding box center [710, 300] width 12 height 14
click at [625, 356] on text "45" at bounding box center [625, 358] width 13 height 13
type input "10-09-2025 12:45"
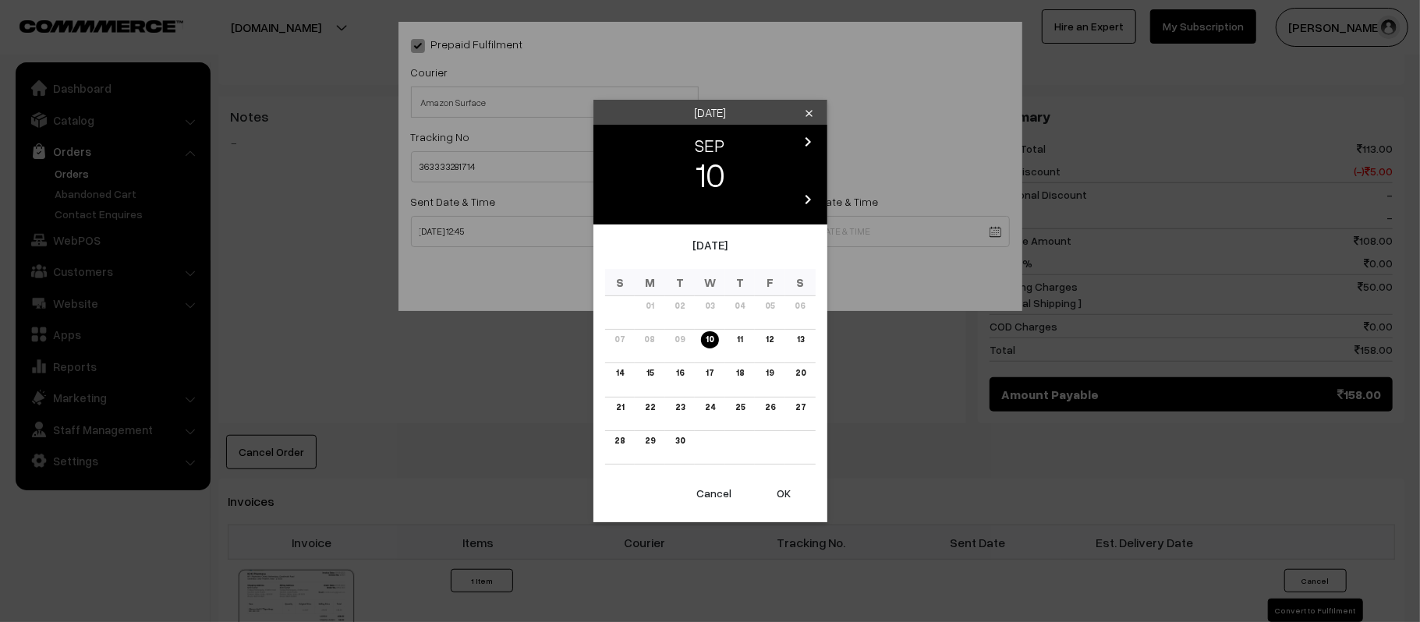
click at [831, 240] on body "Thank you for showing interest. Our team will call you shortly. Close kirtiphar…" at bounding box center [710, 278] width 1420 height 1805
click at [681, 372] on link "16" at bounding box center [680, 373] width 17 height 16
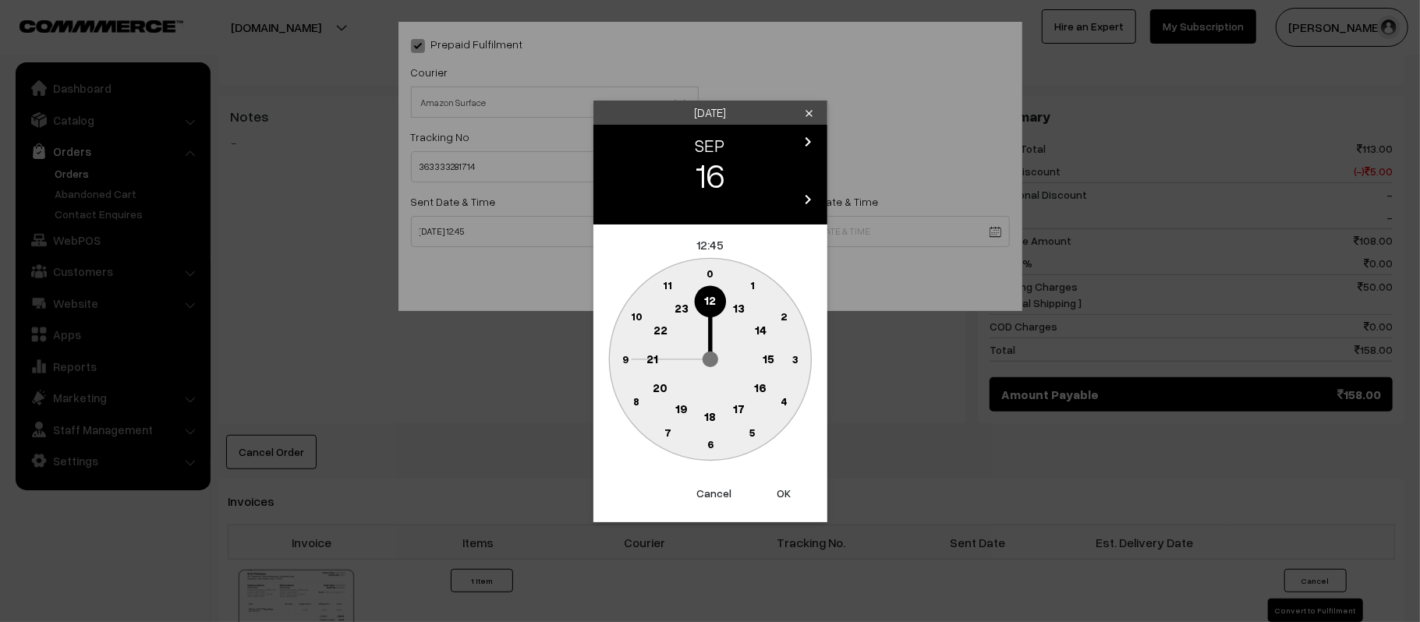
click at [643, 356] on circle at bounding box center [652, 359] width 32 height 32
click at [705, 448] on text "30" at bounding box center [710, 444] width 13 height 13
type input "16-09-2025 21:30"
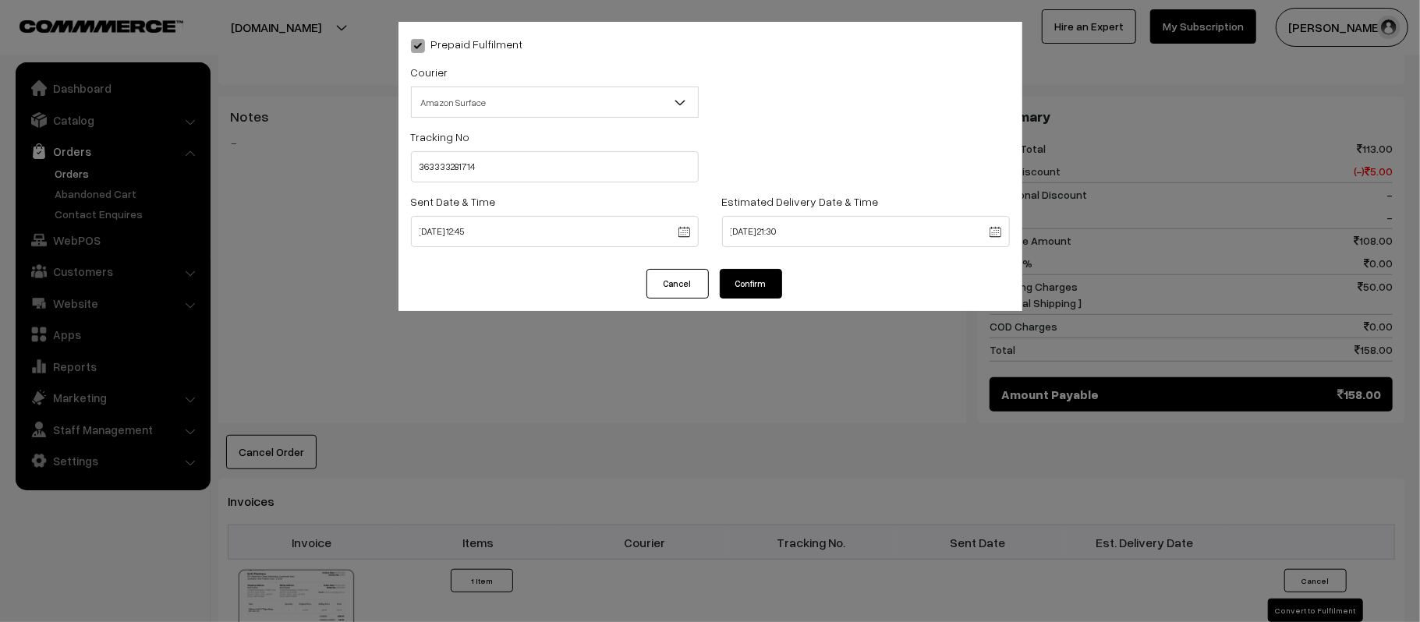
click at [753, 285] on button "Confirm" at bounding box center [751, 284] width 62 height 30
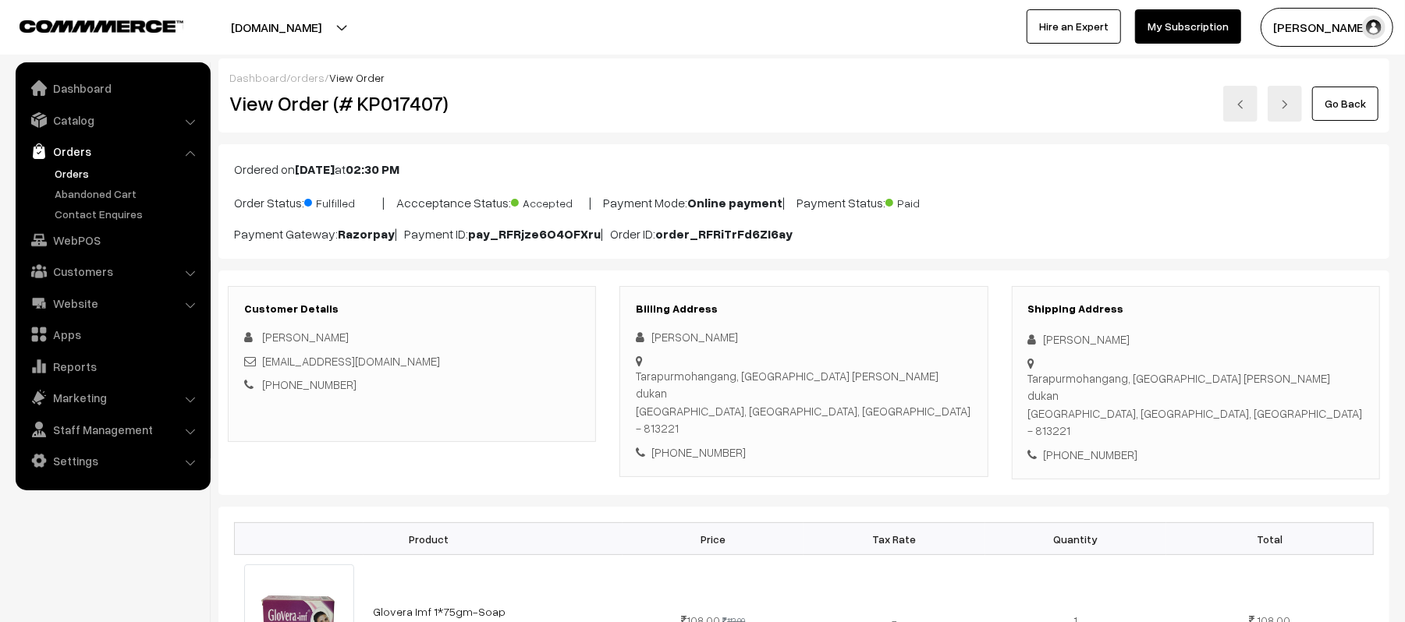
click at [69, 172] on link "Orders" at bounding box center [128, 173] width 154 height 16
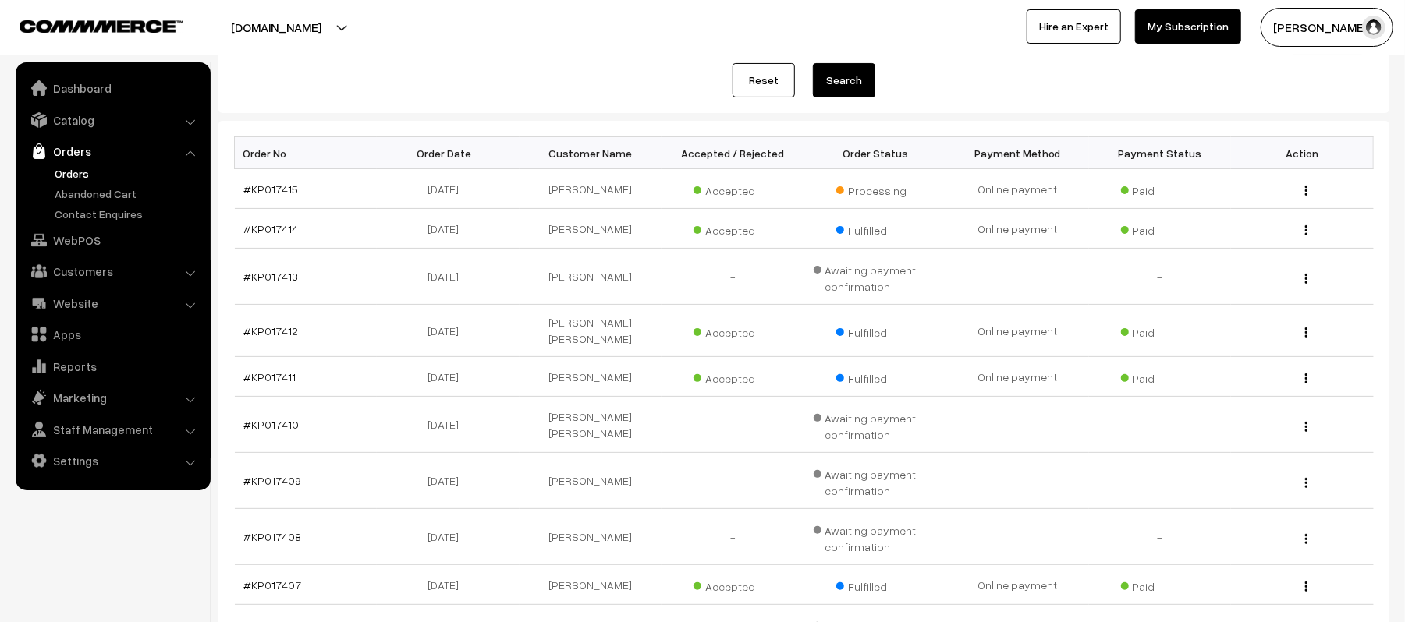
scroll to position [406, 0]
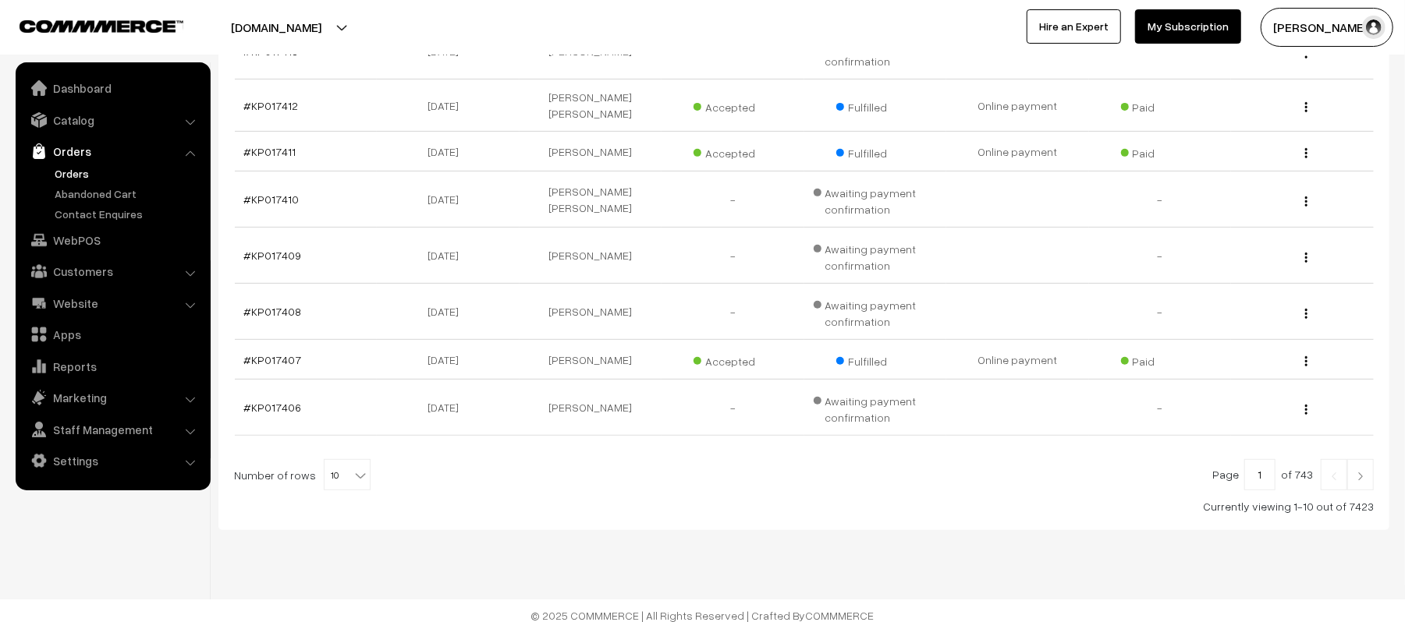
click at [1368, 466] on link at bounding box center [1360, 474] width 27 height 31
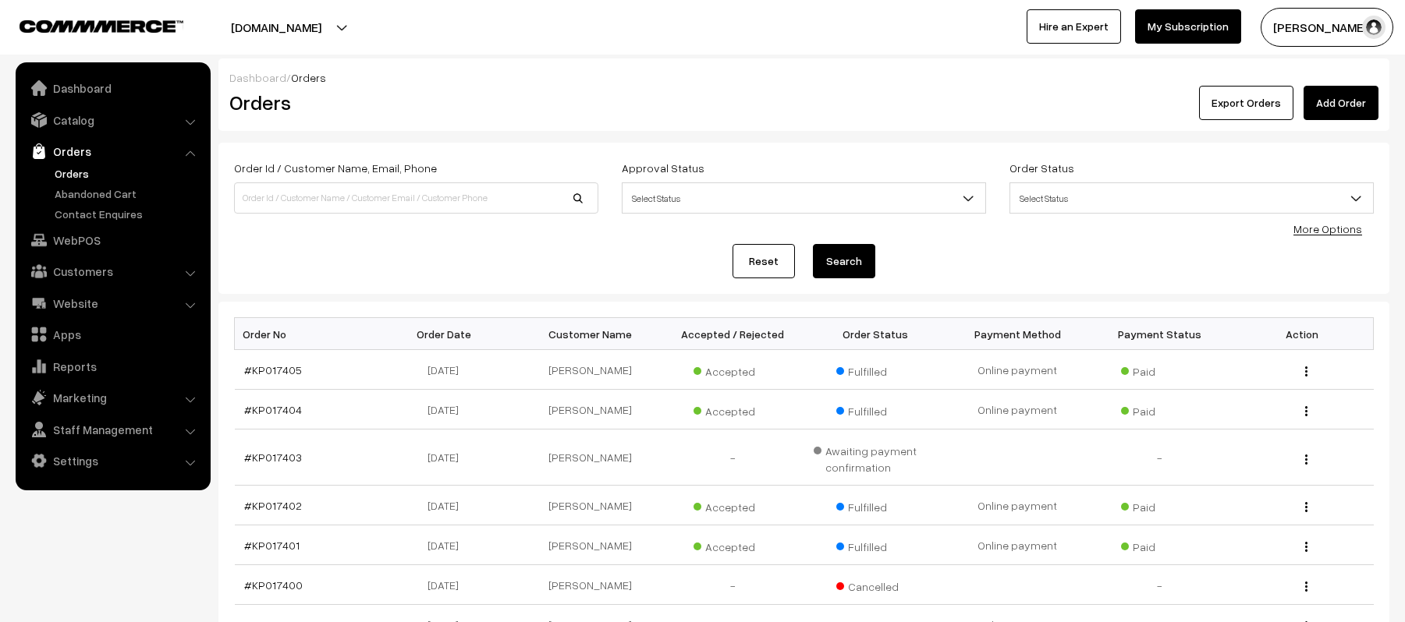
scroll to position [341, 0]
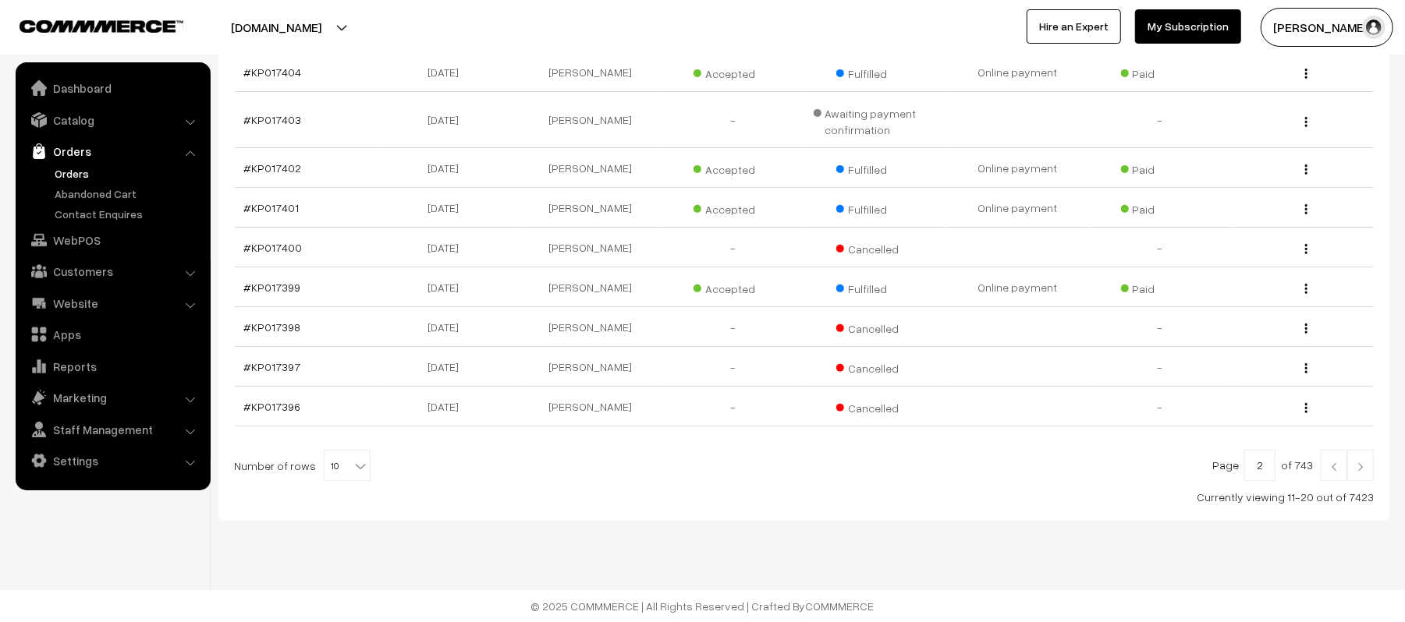
click at [1371, 474] on link at bounding box center [1360, 465] width 27 height 31
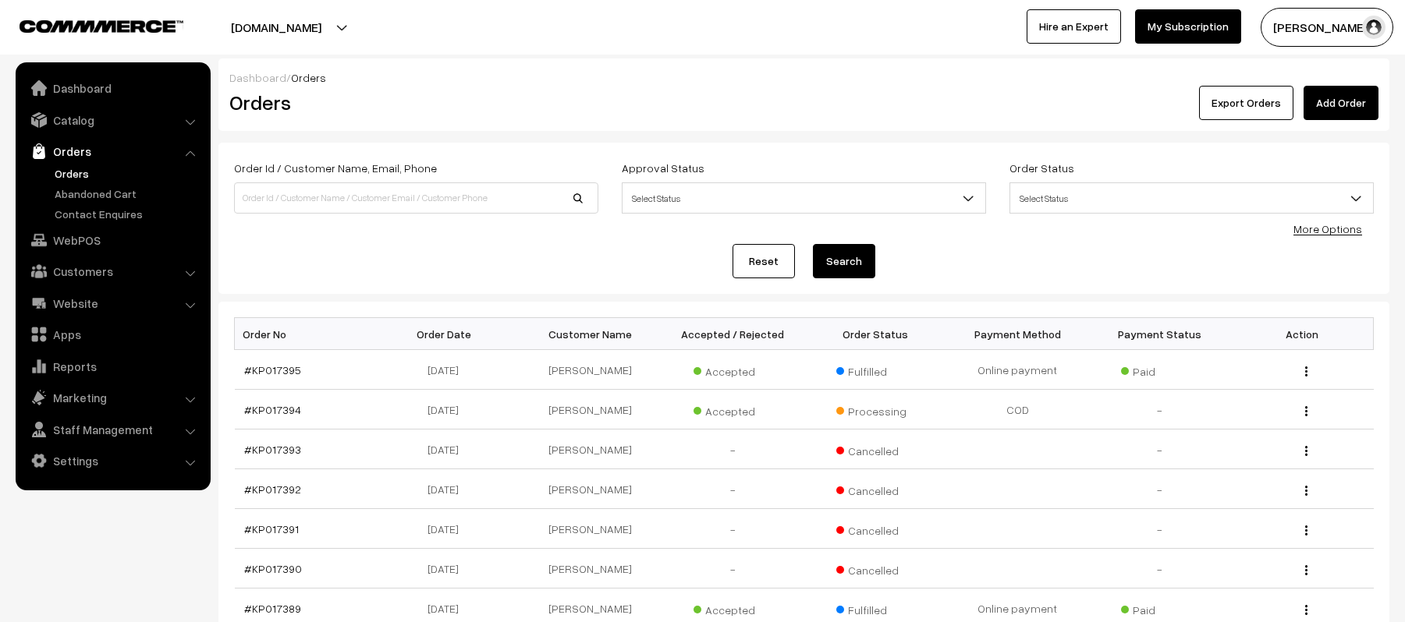
scroll to position [325, 0]
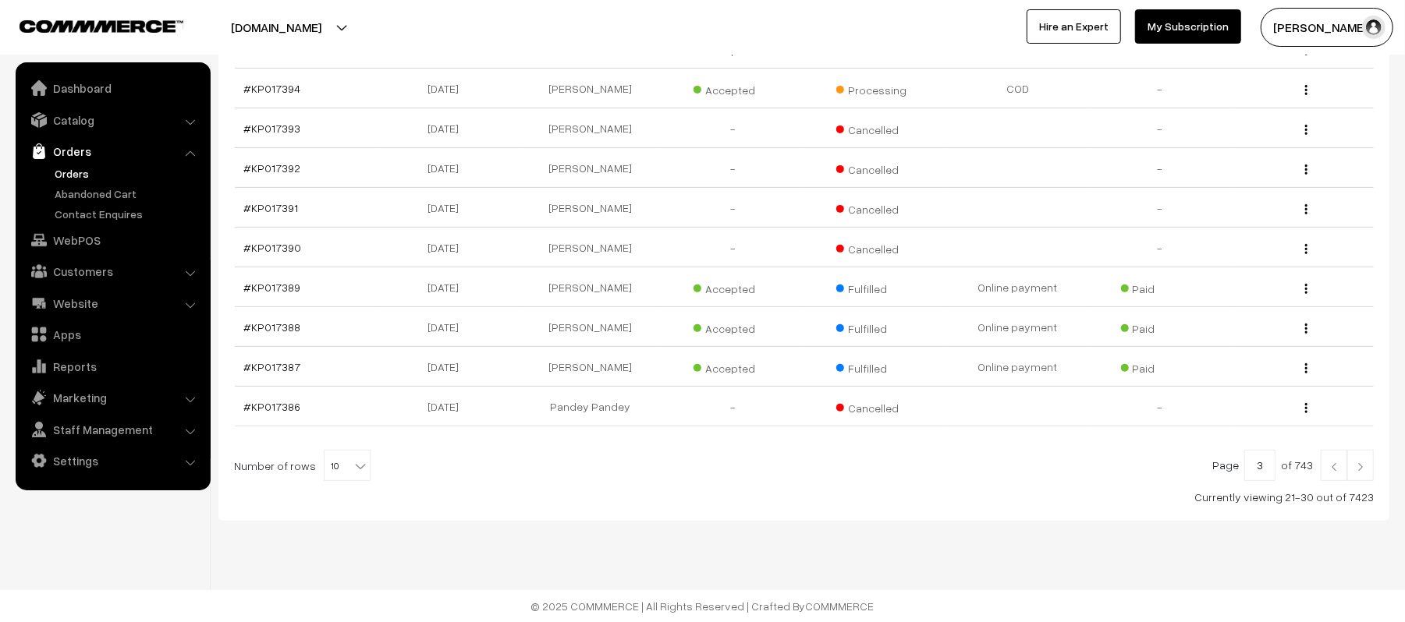
click at [1368, 470] on link at bounding box center [1360, 465] width 27 height 31
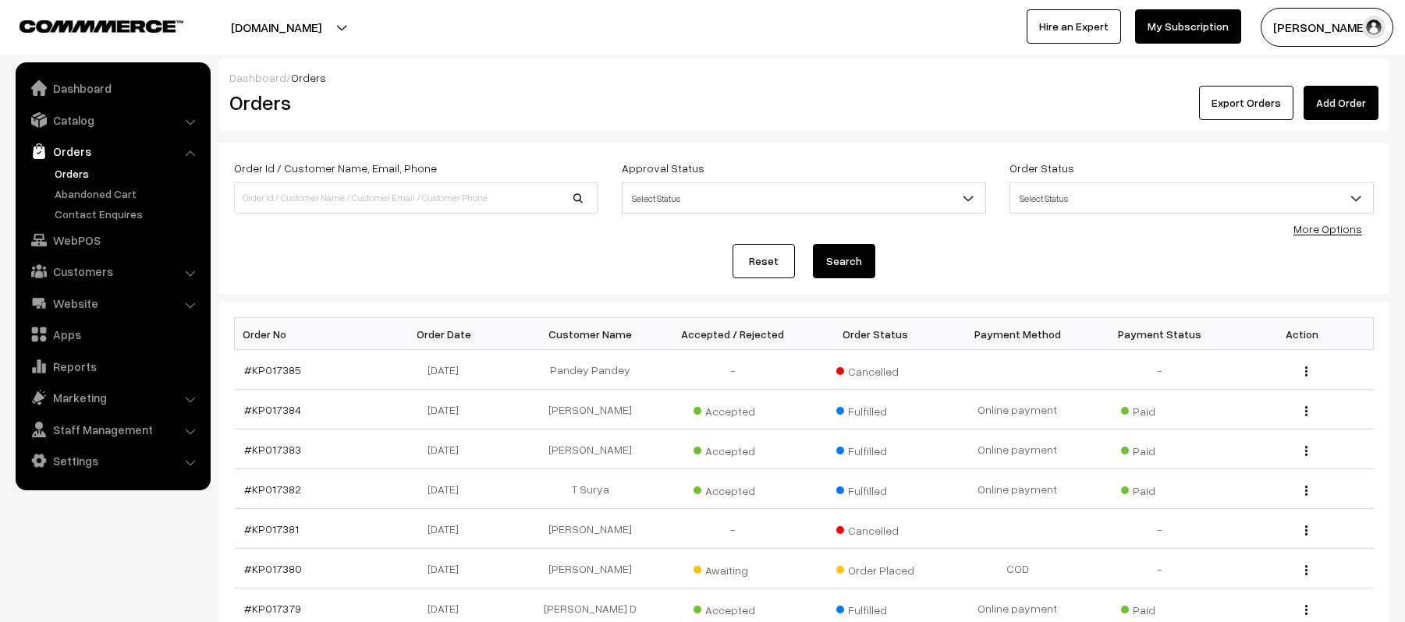
scroll to position [325, 0]
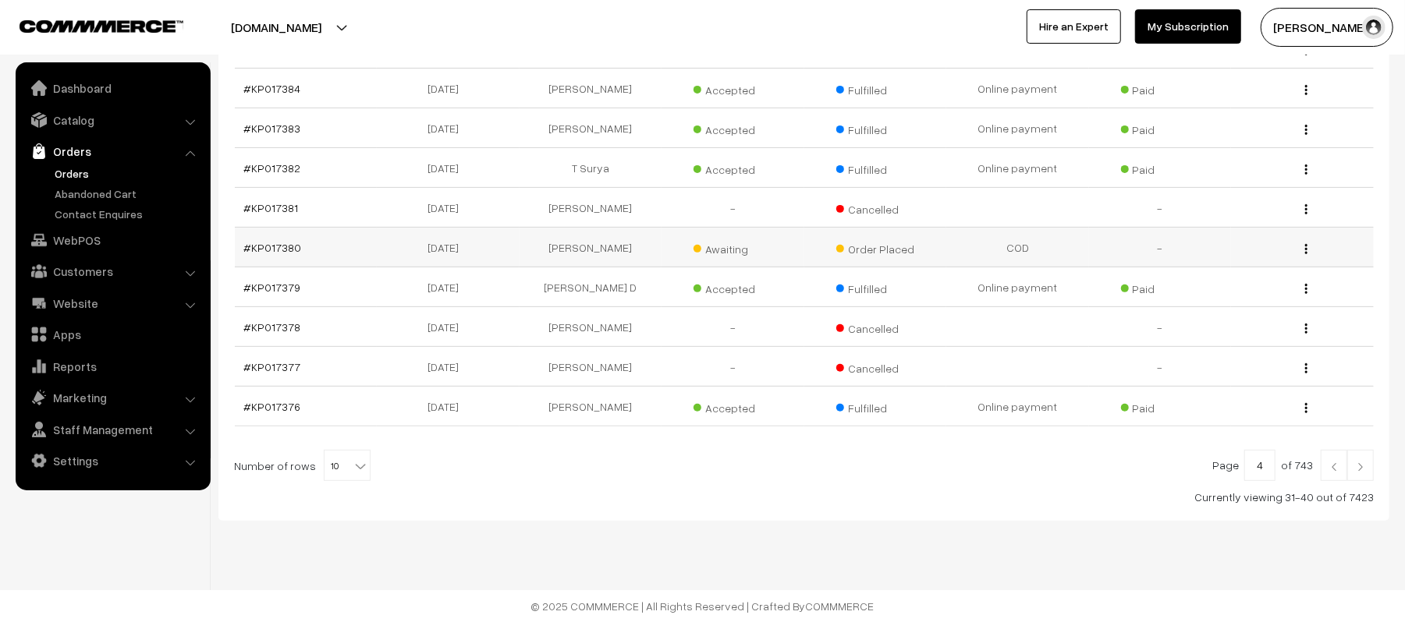
click at [289, 257] on td "#KP017380" at bounding box center [306, 248] width 143 height 40
click at [285, 253] on td "#KP017380" at bounding box center [306, 248] width 143 height 40
click at [285, 247] on link "#KP017380" at bounding box center [273, 247] width 58 height 13
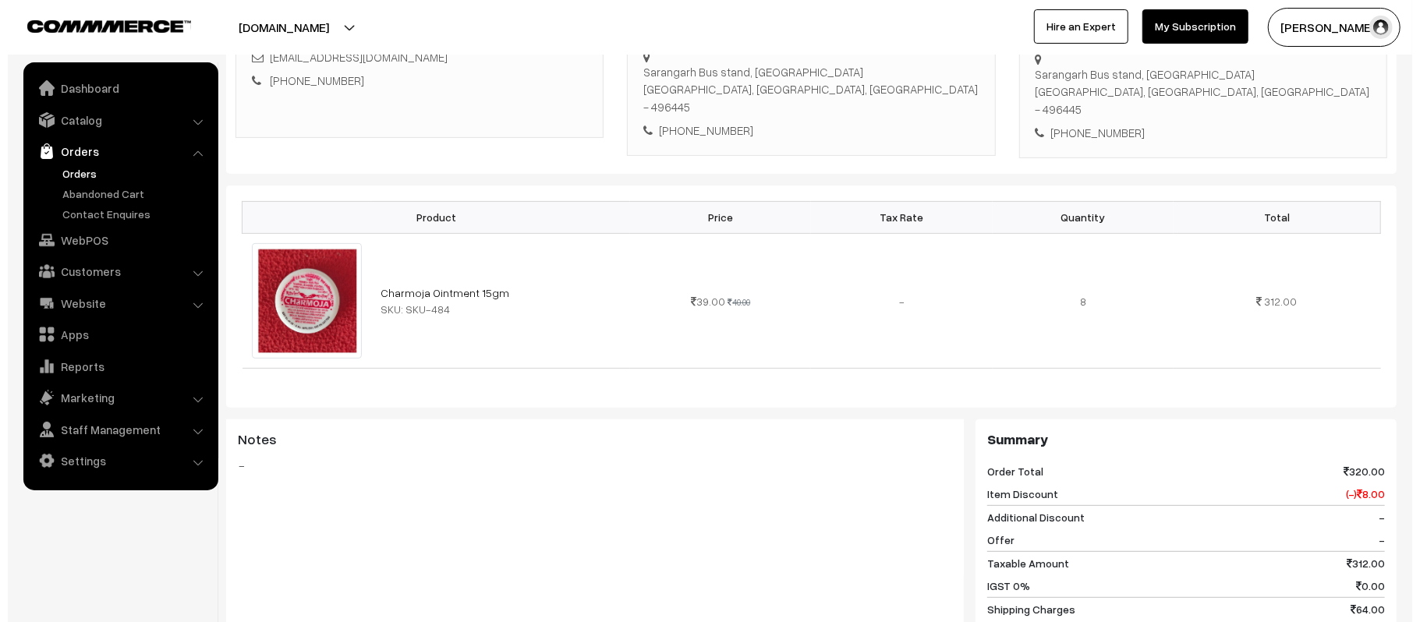
scroll to position [661, 0]
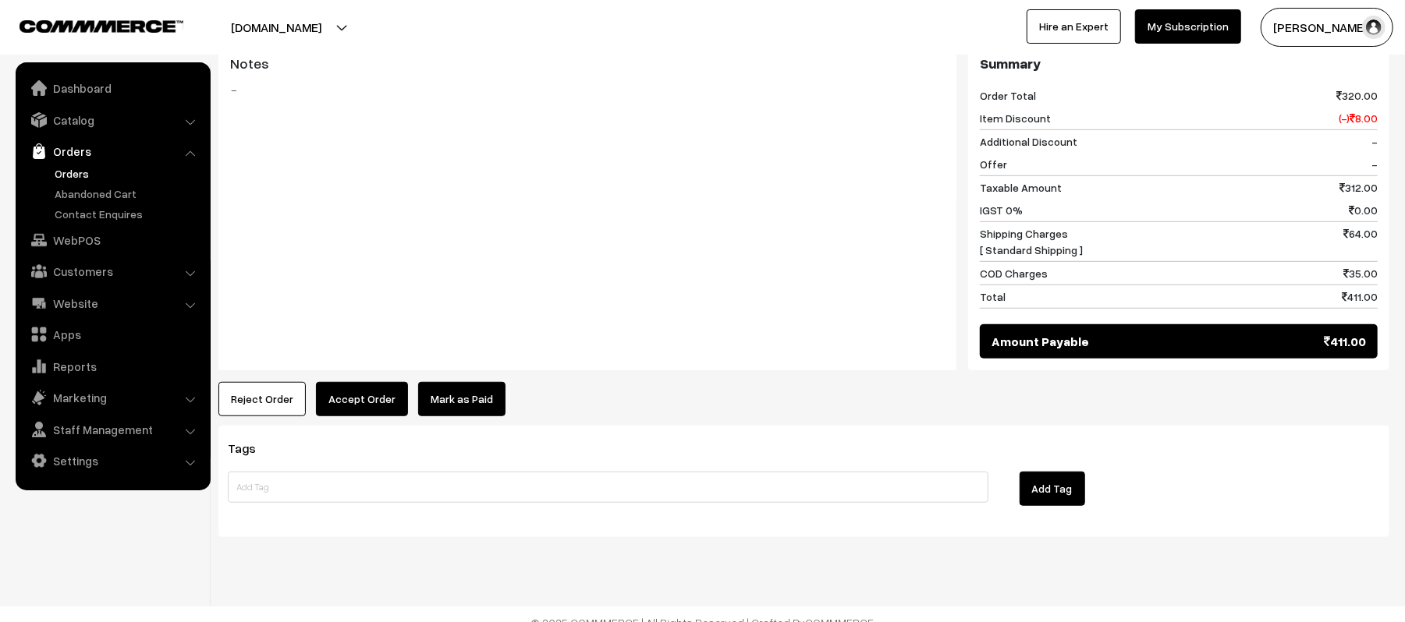
click at [238, 385] on button "Reject Order" at bounding box center [261, 399] width 87 height 34
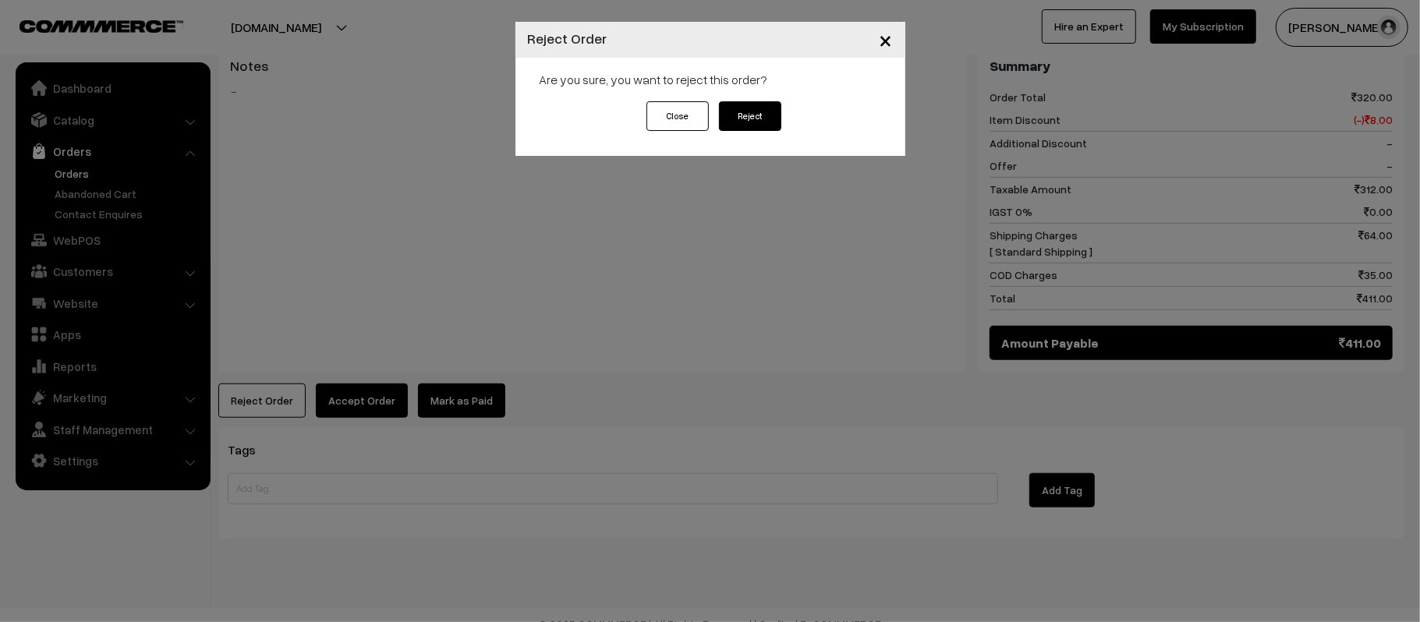
click at [765, 105] on button "Reject" at bounding box center [750, 116] width 62 height 30
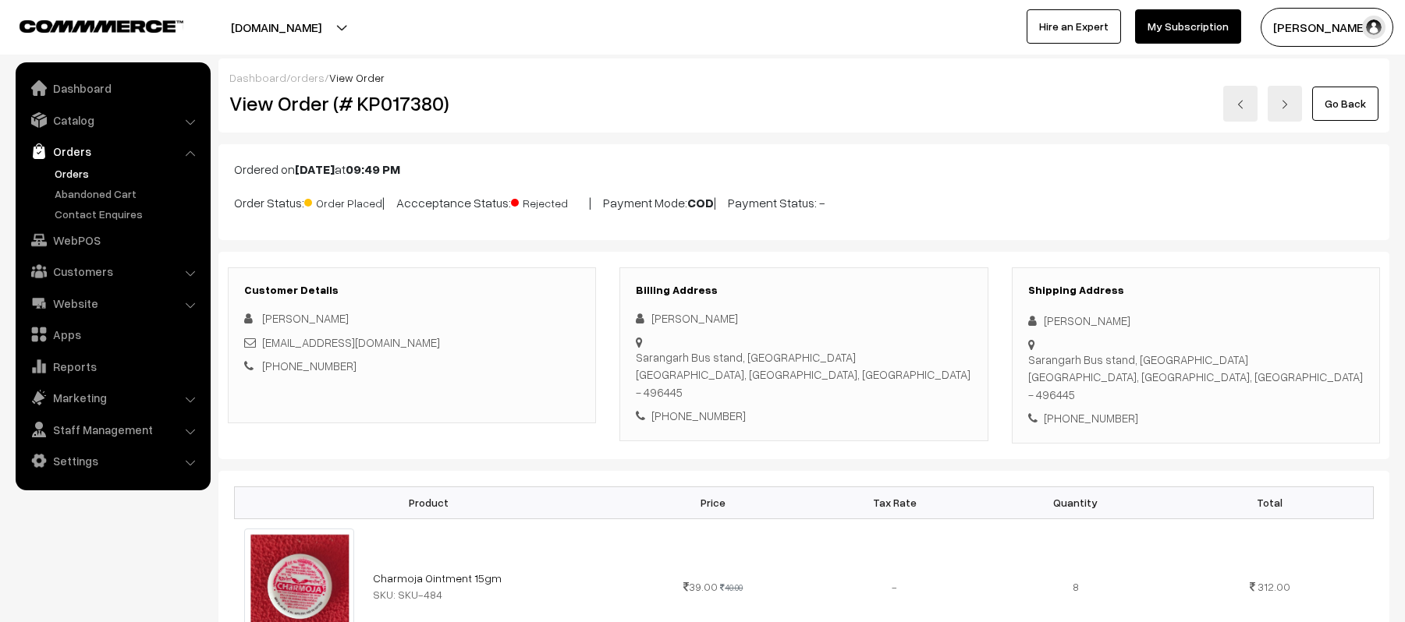
scroll to position [787, 0]
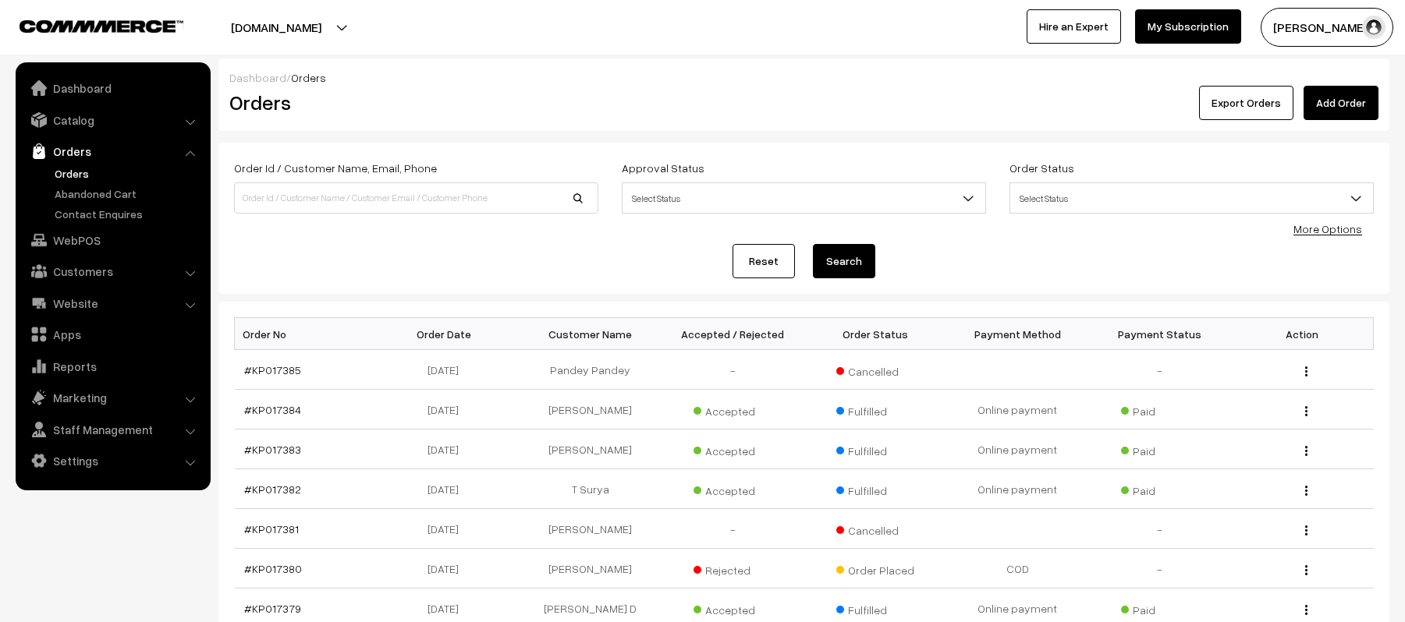
scroll to position [325, 0]
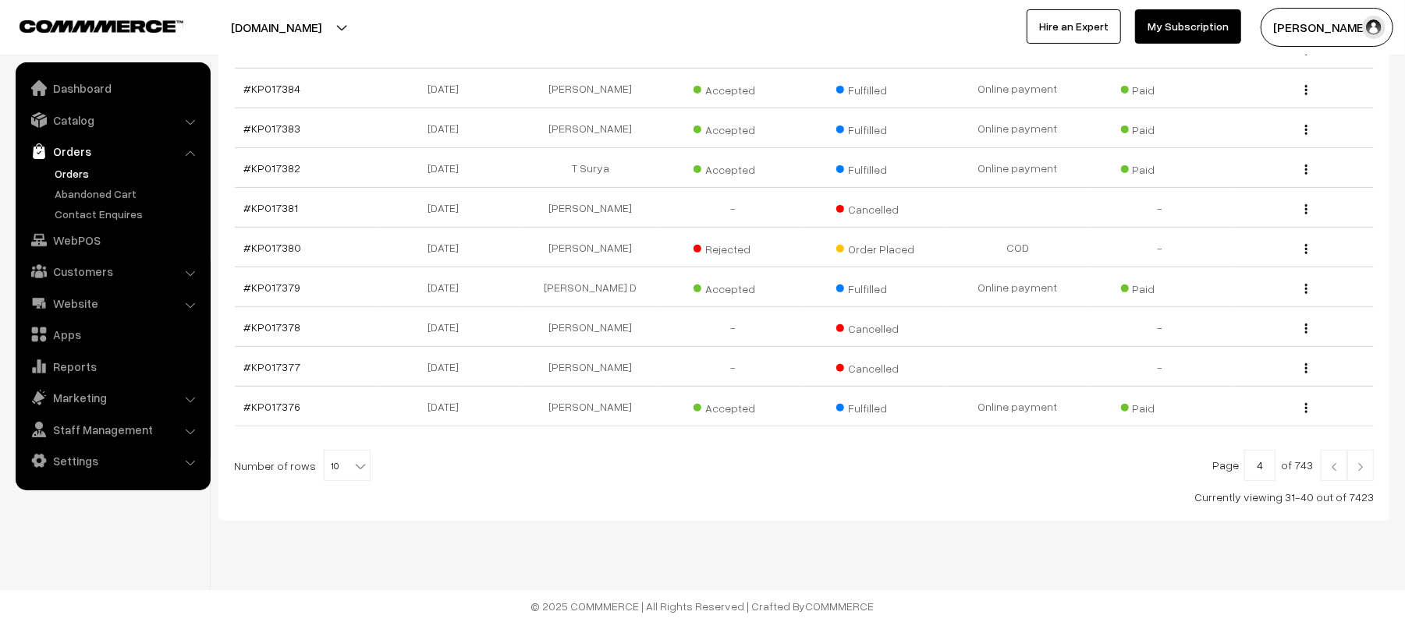
click at [1353, 466] on img at bounding box center [1360, 467] width 14 height 9
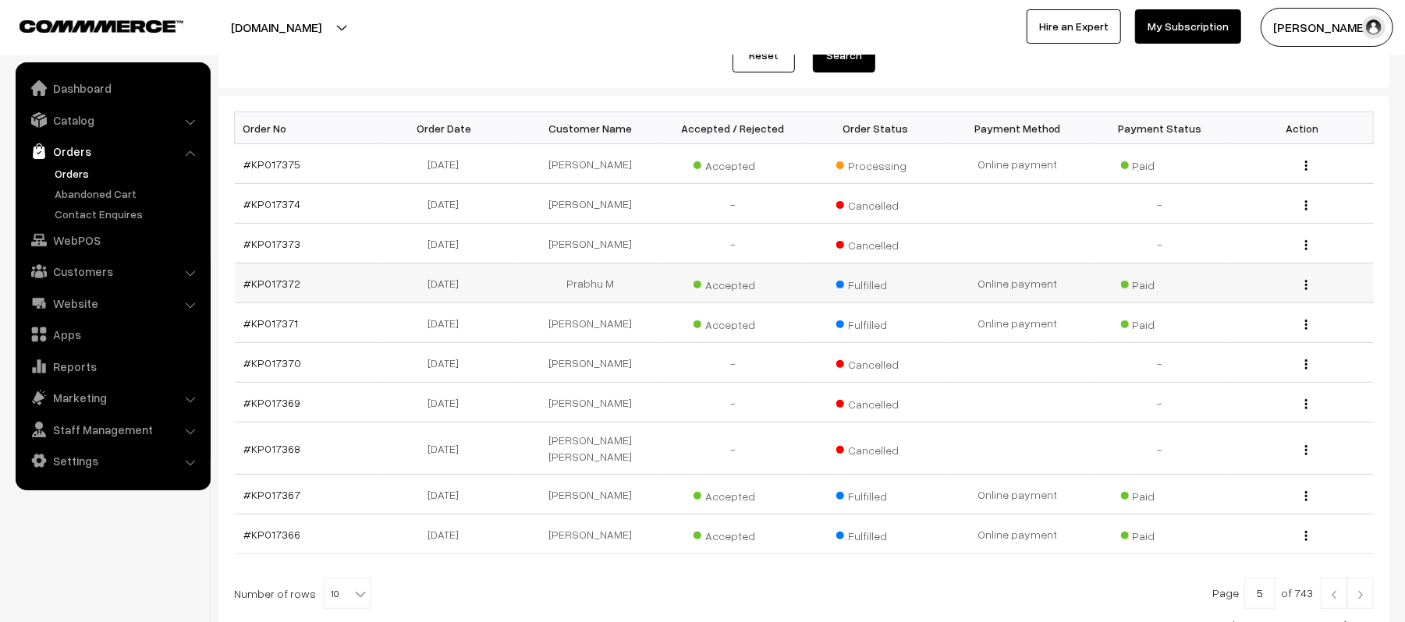
scroll to position [207, 0]
click at [1358, 579] on link at bounding box center [1360, 591] width 27 height 31
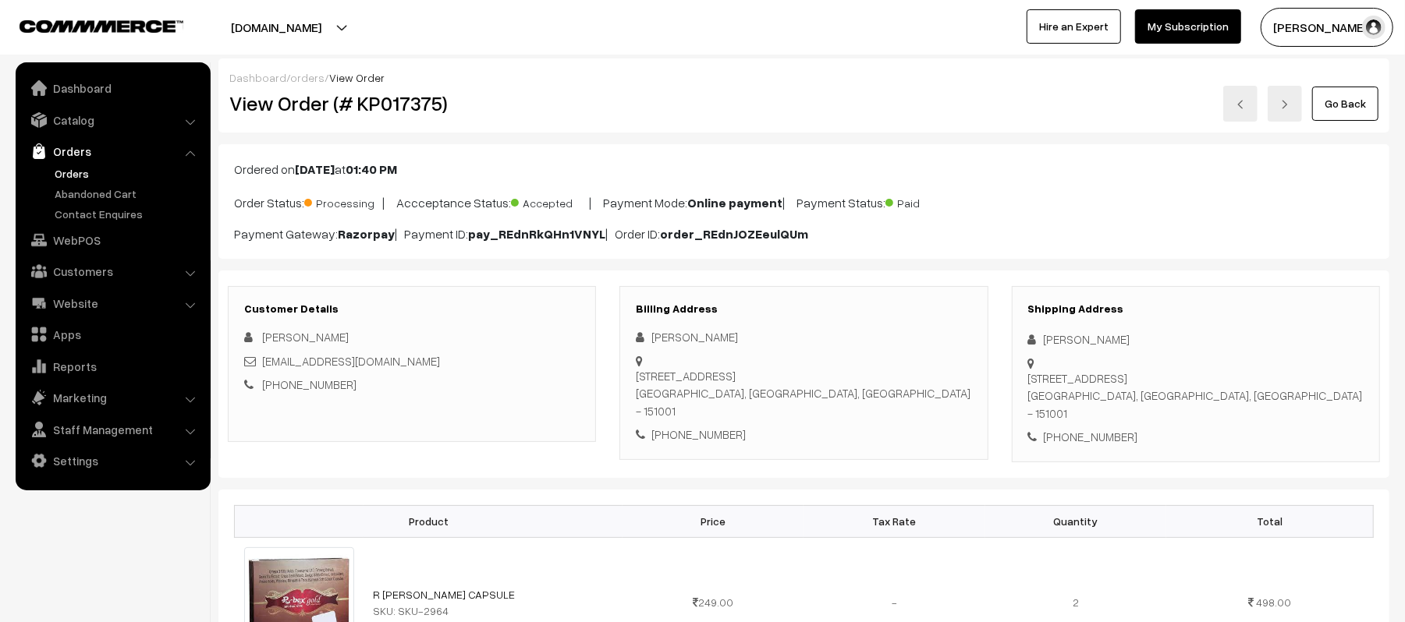
click at [1117, 346] on div "[PERSON_NAME]" at bounding box center [1195, 340] width 335 height 18
drag, startPoint x: 1136, startPoint y: 343, endPoint x: 1044, endPoint y: 332, distance: 92.7
click at [1044, 332] on div "[PERSON_NAME]" at bounding box center [1195, 340] width 335 height 18
copy div "[PERSON_NAME]"
click at [1090, 428] on div "[PHONE_NUMBER]" at bounding box center [1195, 437] width 335 height 18
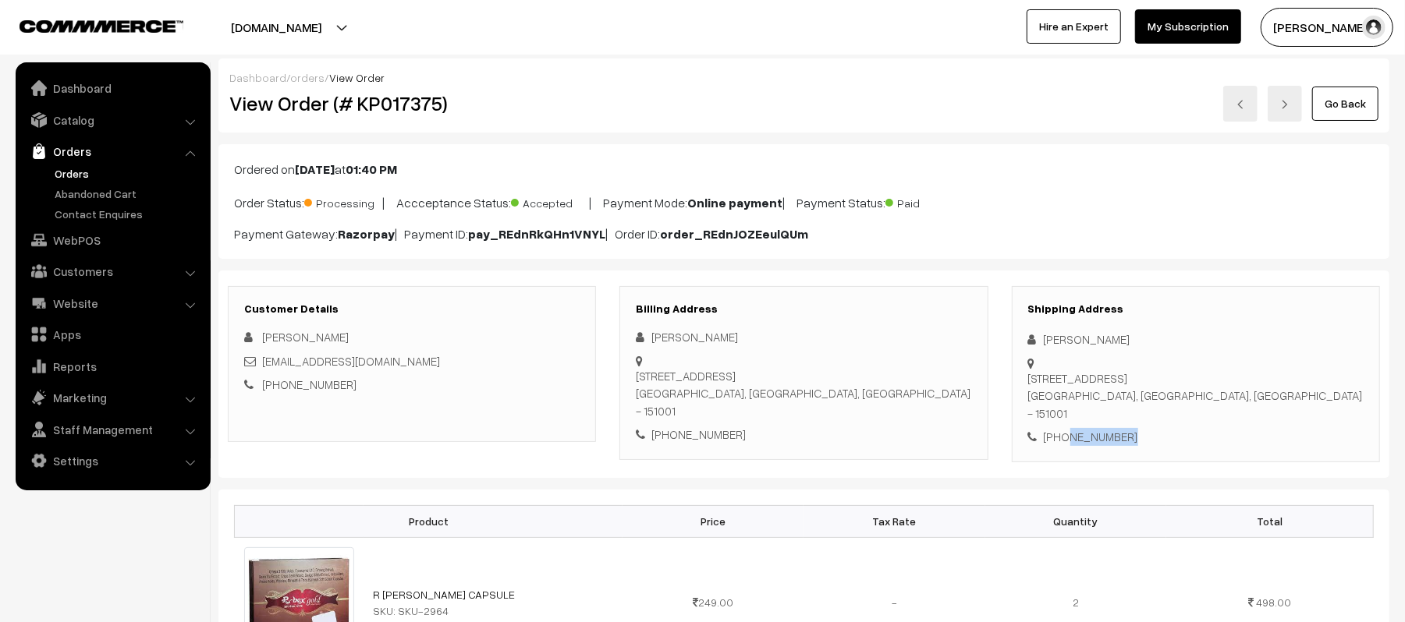
click at [1090, 428] on div "[PHONE_NUMBER]" at bounding box center [1195, 437] width 335 height 18
copy div "7986595140"
drag, startPoint x: 422, startPoint y: 366, endPoint x: 264, endPoint y: 368, distance: 158.4
click at [264, 368] on div "[EMAIL_ADDRESS][DOMAIN_NAME]" at bounding box center [411, 362] width 335 height 18
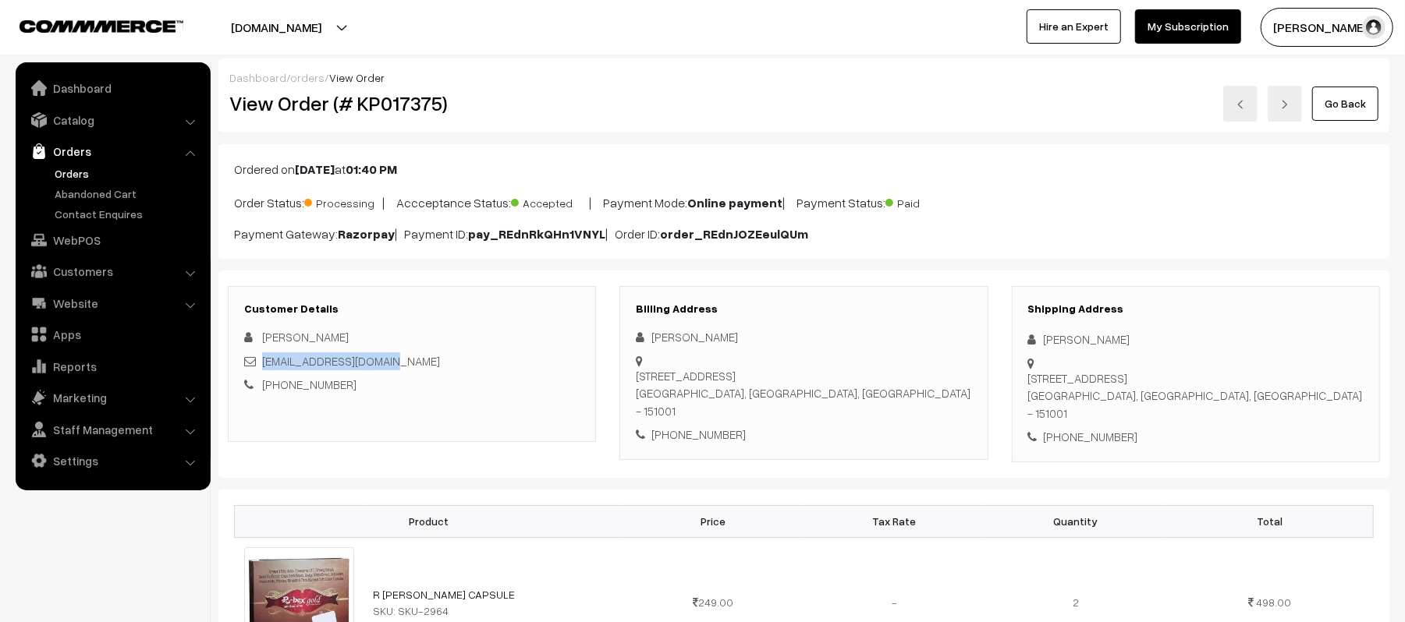
copy link "[EMAIL_ADDRESS][DOMAIN_NAME]"
drag, startPoint x: 1045, startPoint y: 362, endPoint x: 1221, endPoint y: 381, distance: 177.3
click at [1221, 381] on div "[STREET_ADDRESS]" at bounding box center [1195, 396] width 335 height 53
copy div "[STREET_ADDRESS]"
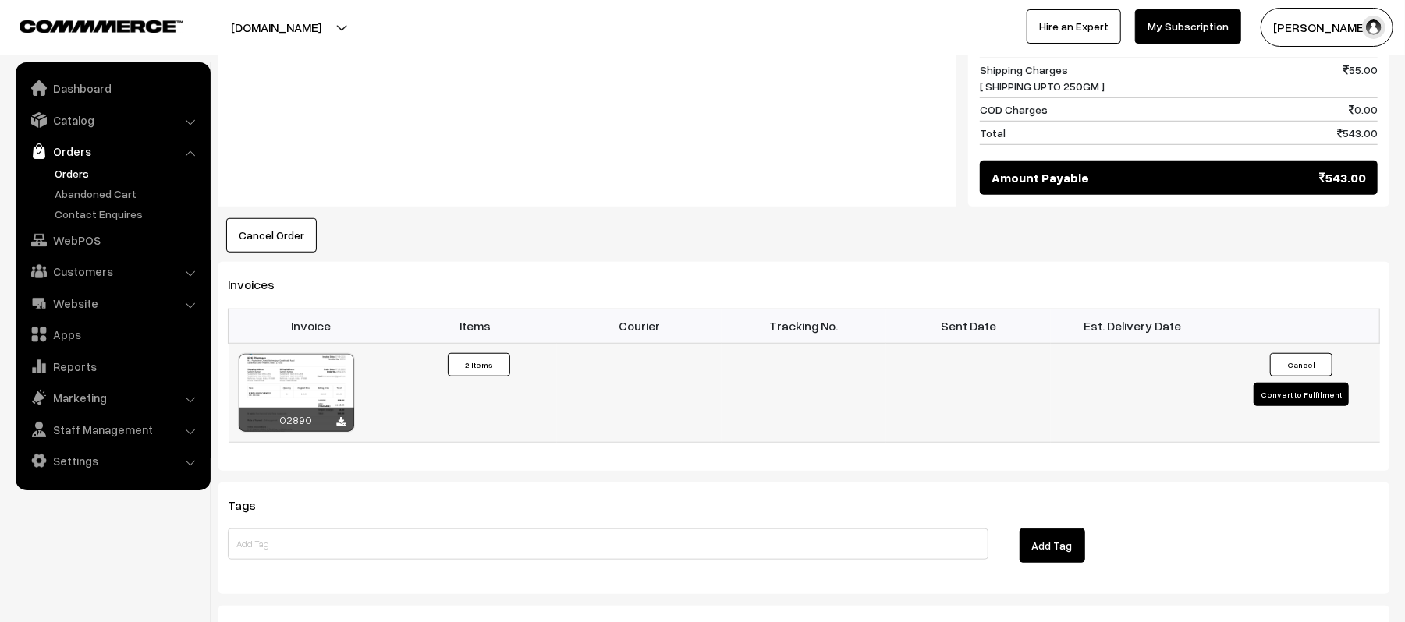
click at [1289, 383] on button "Convert to Fulfilment" at bounding box center [1300, 394] width 95 height 23
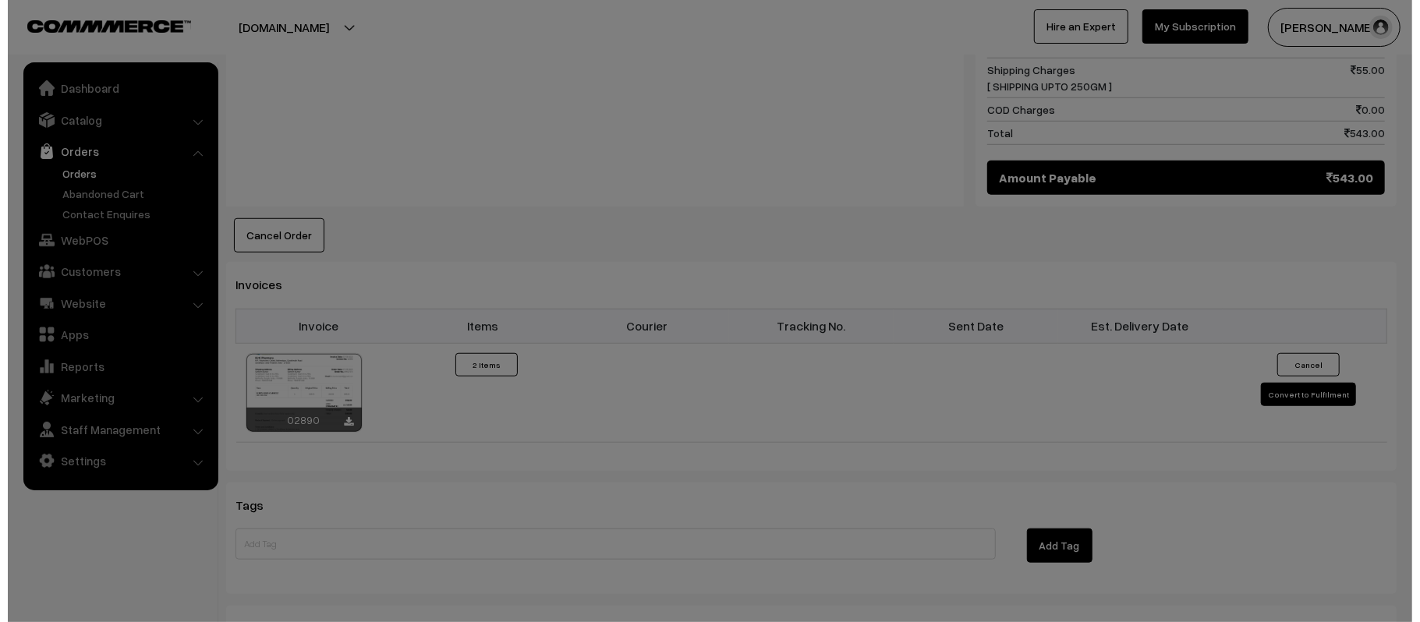
scroll to position [834, 0]
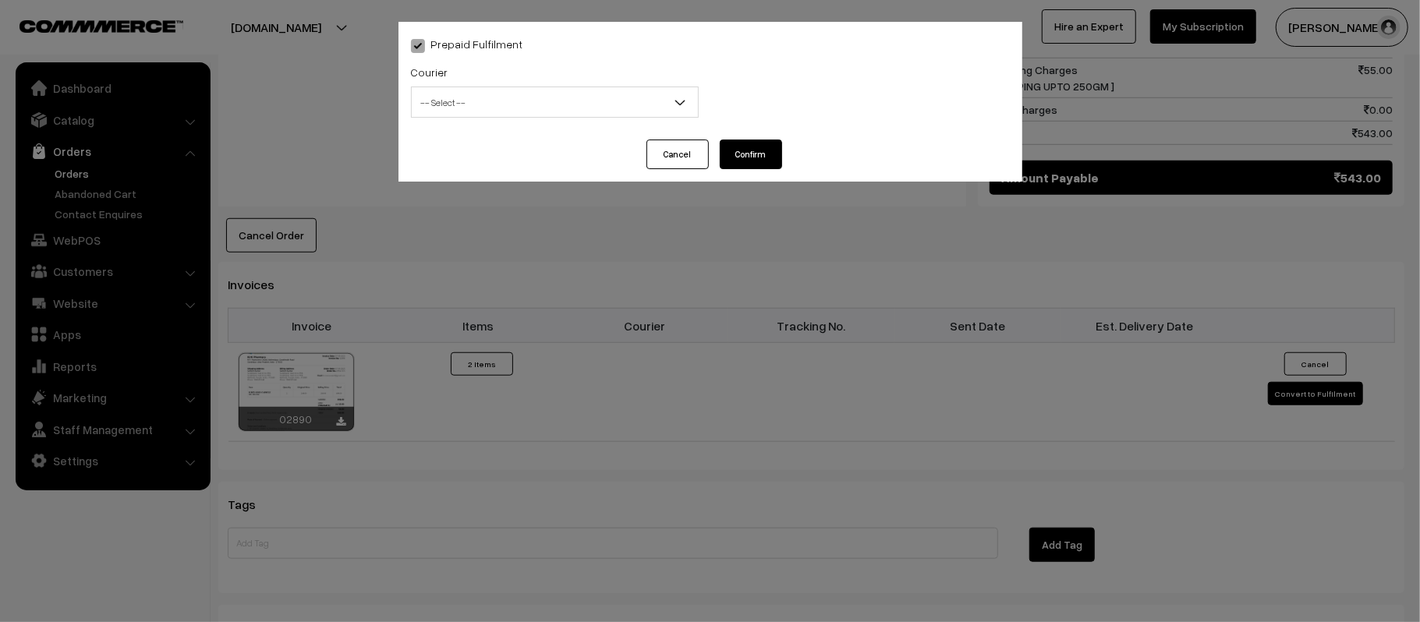
click at [459, 105] on span "-- Select --" at bounding box center [555, 102] width 286 height 27
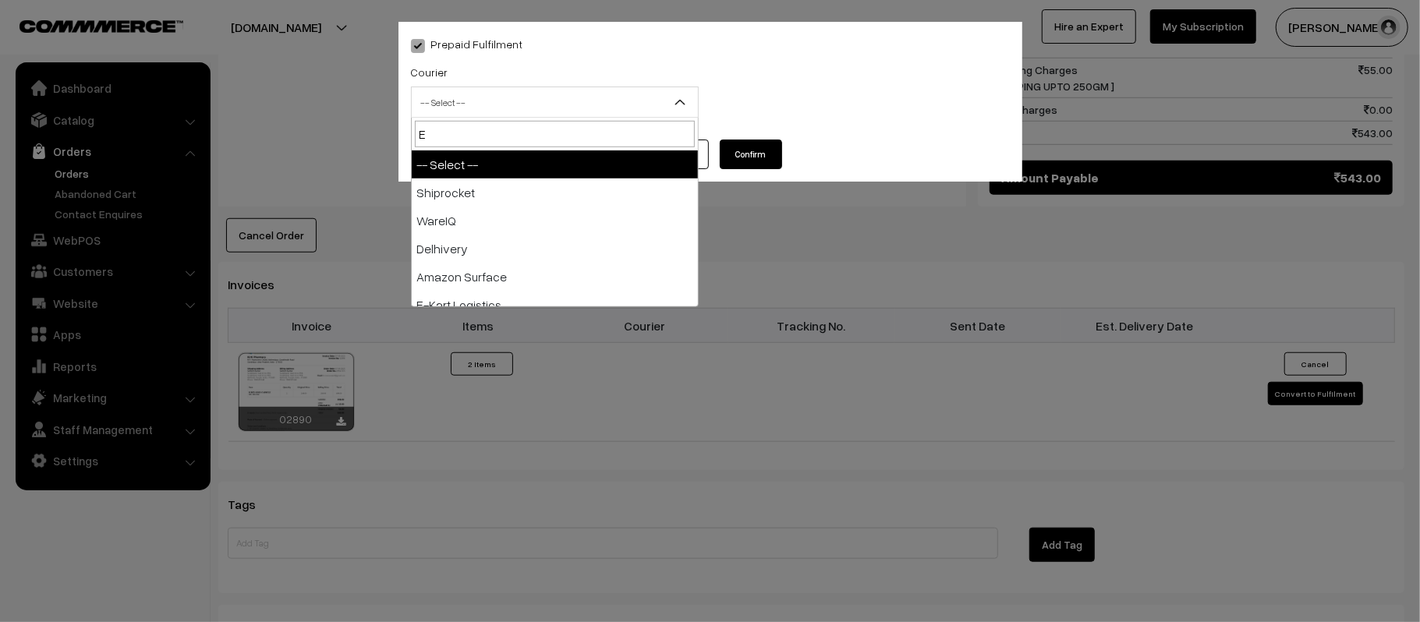
type input "E-"
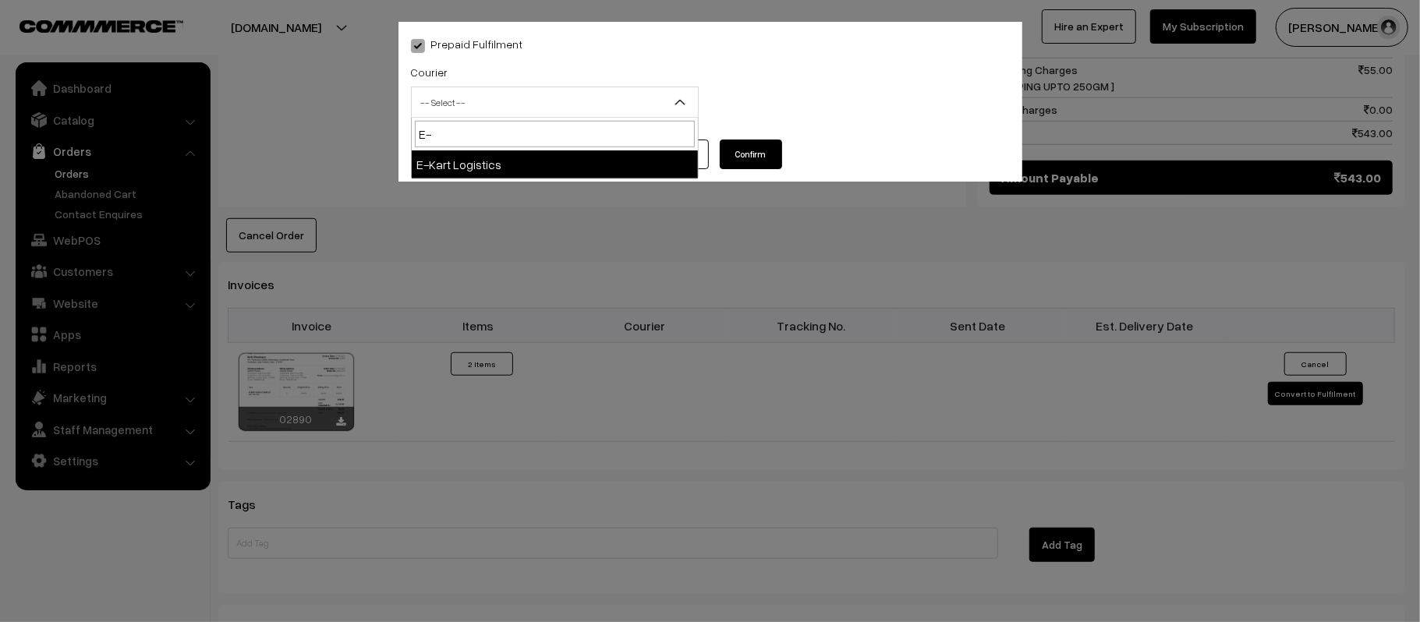
select select "6"
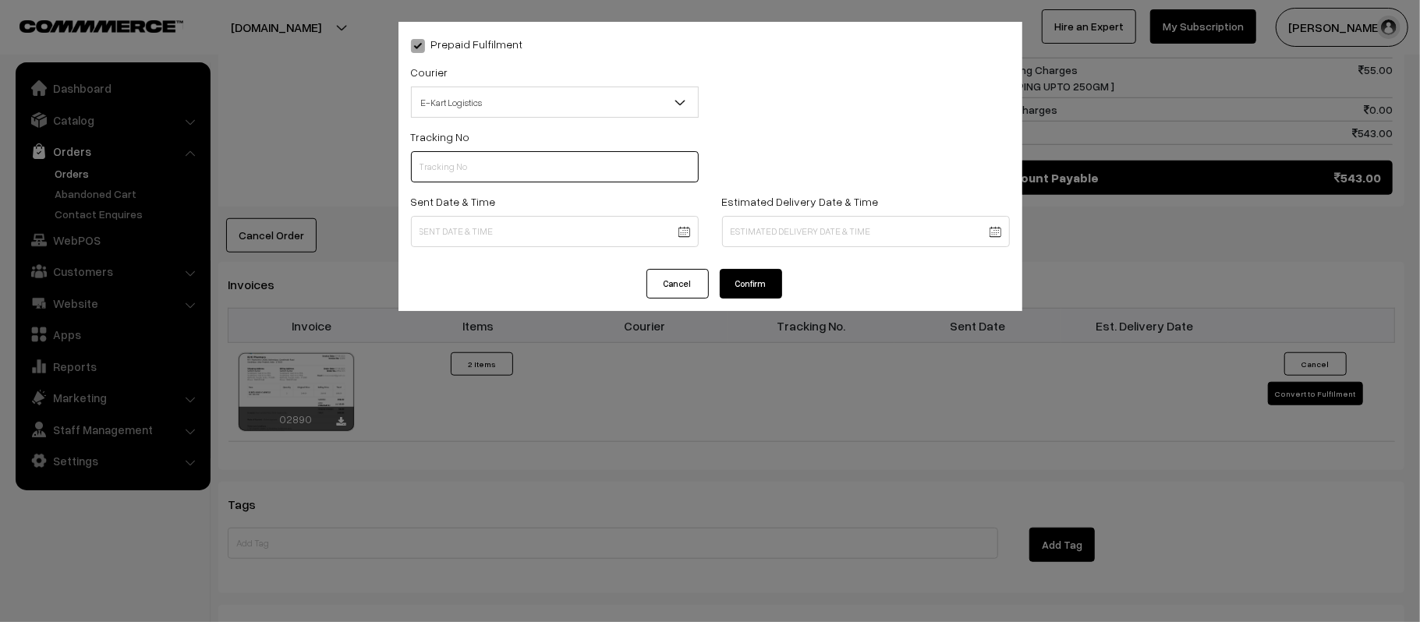
scroll to position [0, 0]
paste input "ICYP0004090038"
type input "ICYP0004090038"
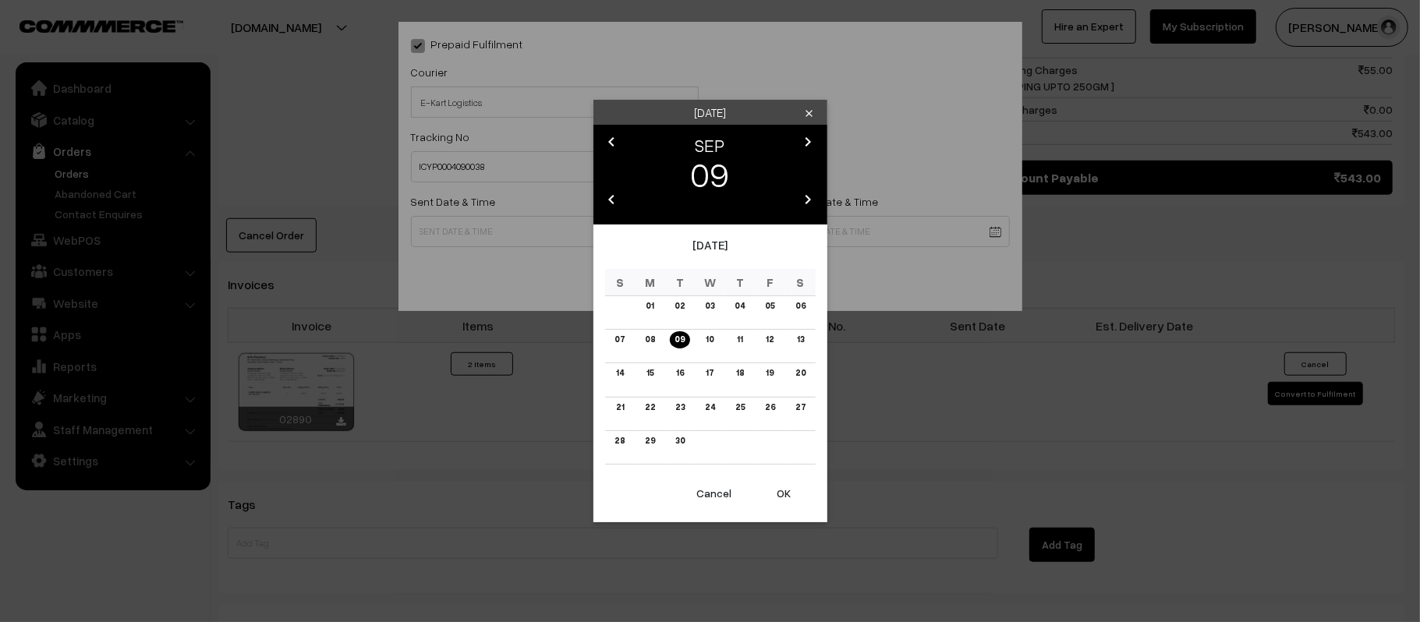
click at [502, 232] on body "Thank you for showing interest. Our team will call you shortly. Close [DOMAIN_N…" at bounding box center [710, 65] width 1420 height 1798
click at [715, 339] on link "10" at bounding box center [709, 340] width 17 height 16
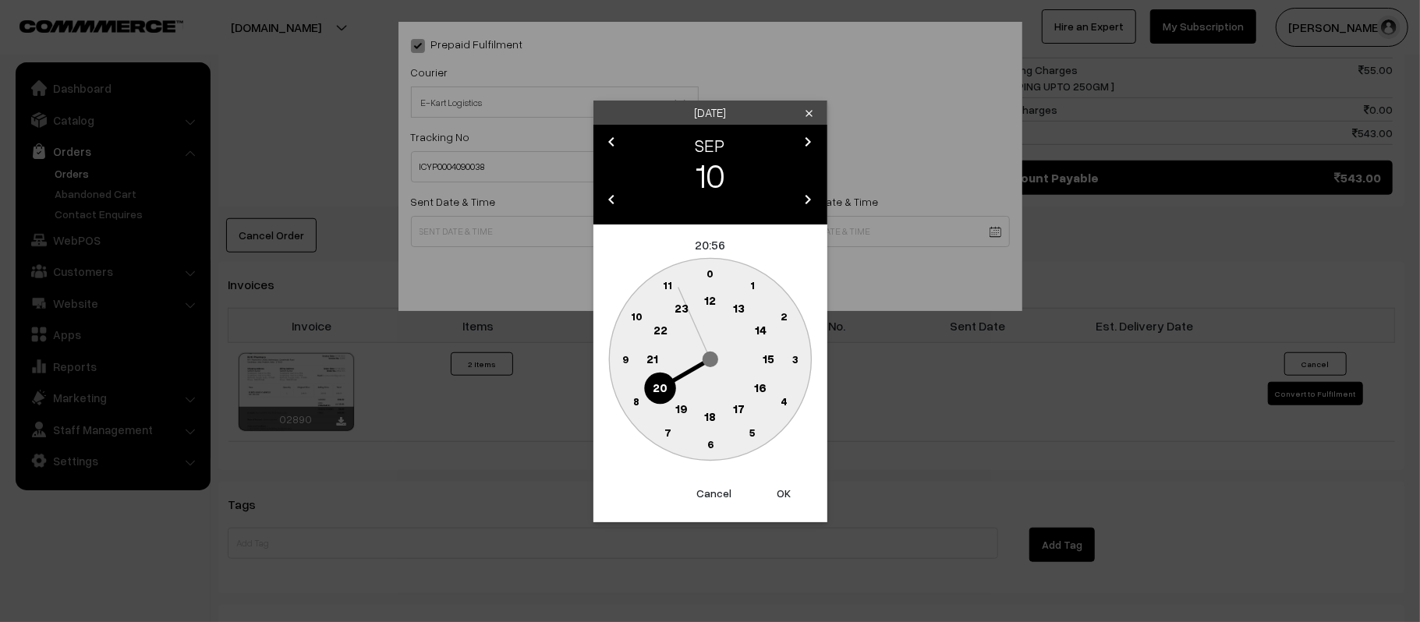
click at [711, 306] on text "12" at bounding box center [710, 300] width 12 height 14
click at [631, 356] on circle at bounding box center [627, 350] width 21 height 21
type input "[DATE] 12:46"
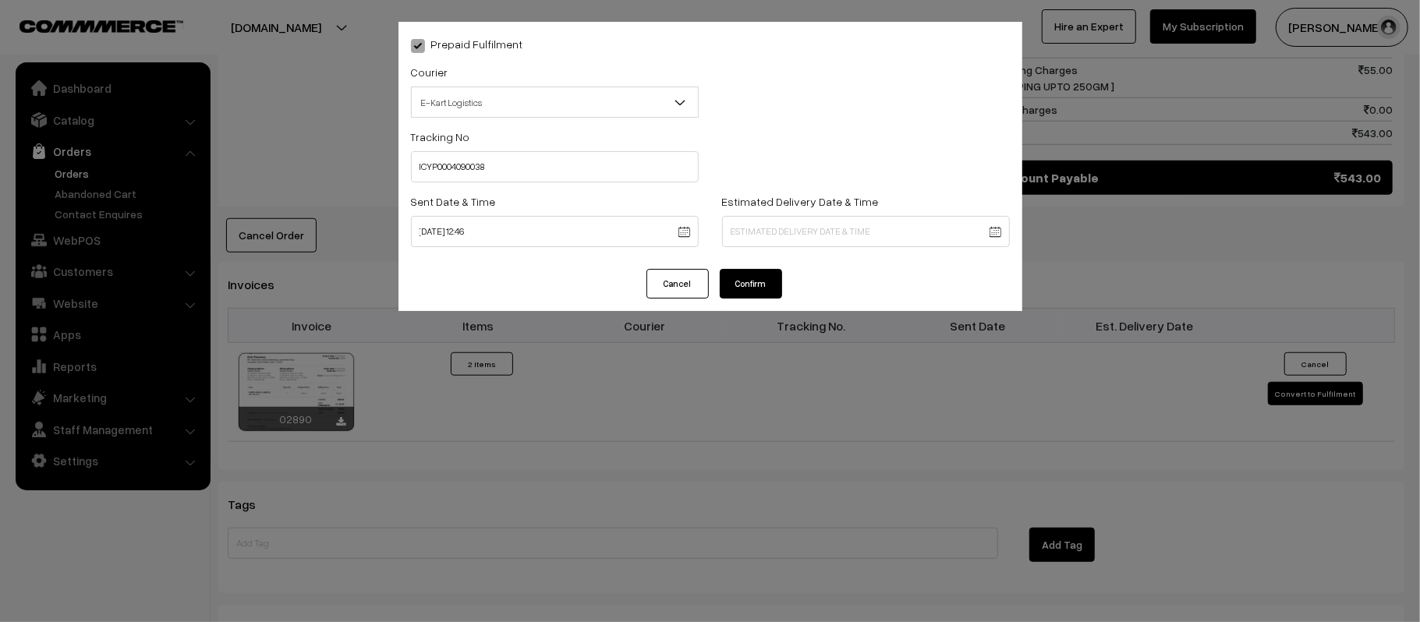
click at [839, 229] on body "Thank you for showing interest. Our team will call you shortly. Close kirtiphar…" at bounding box center [710, 65] width 1420 height 1798
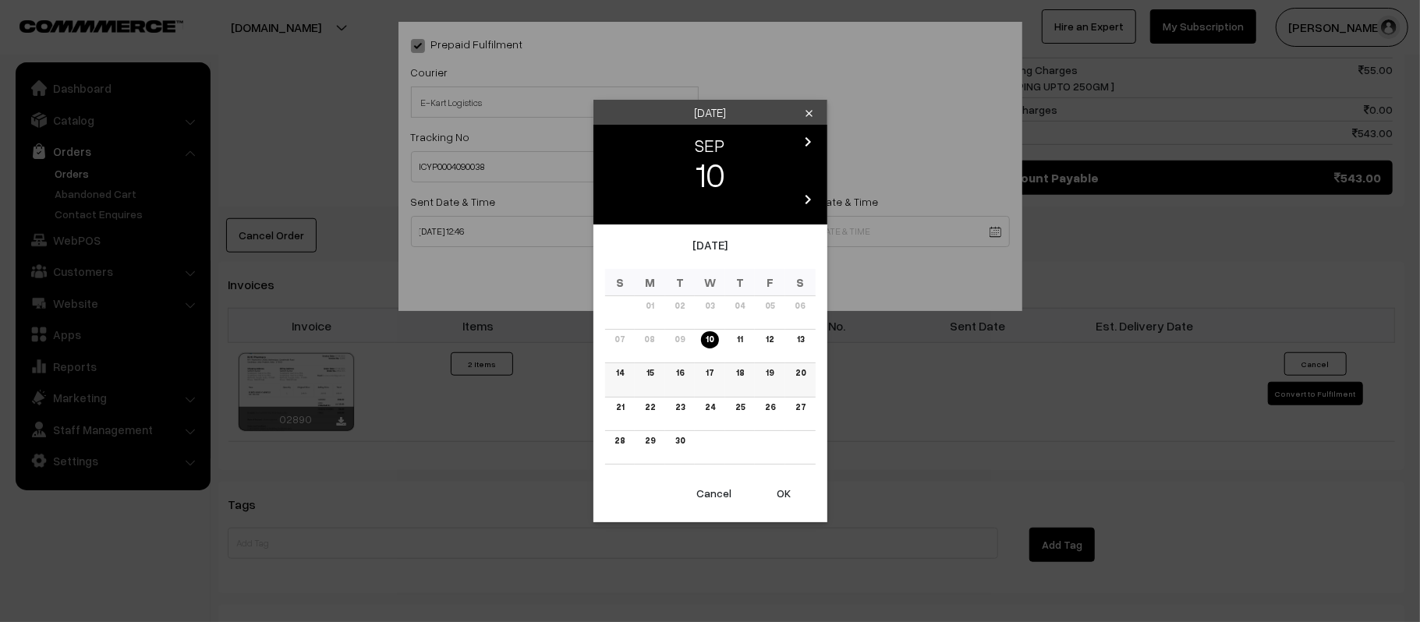
click at [646, 375] on link "15" at bounding box center [650, 373] width 16 height 16
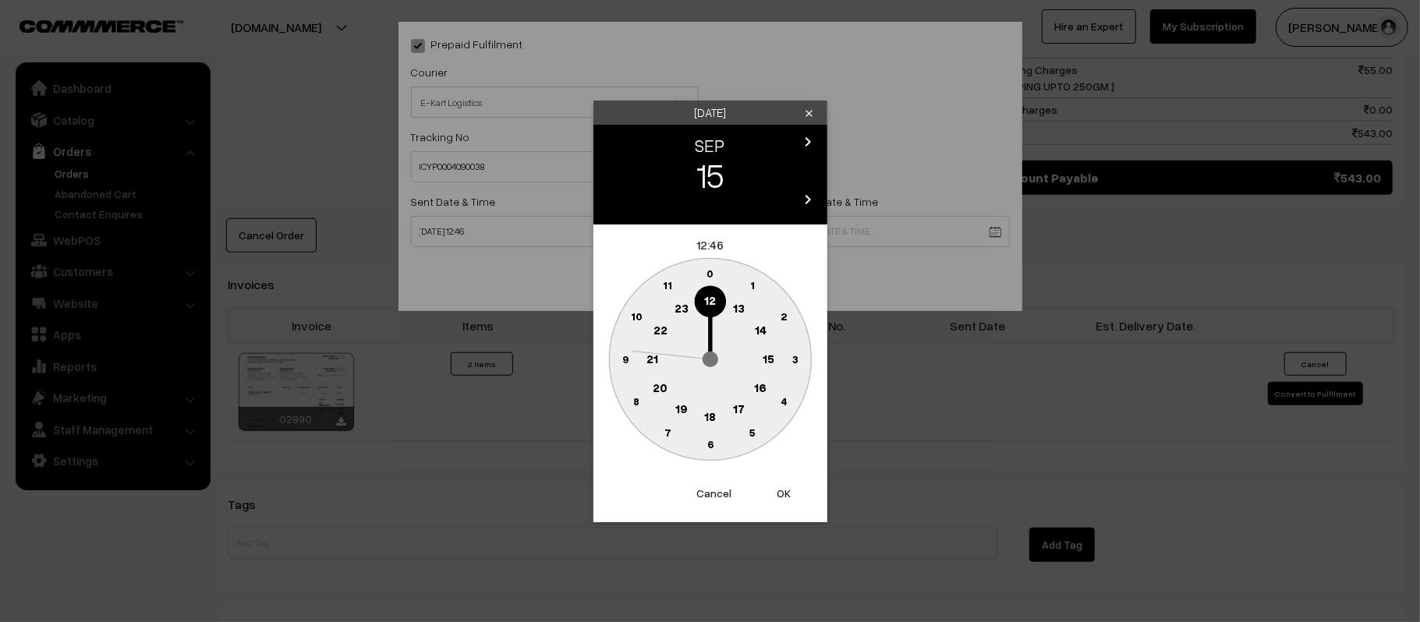
drag, startPoint x: 651, startPoint y: 359, endPoint x: 685, endPoint y: 384, distance: 42.4
click at [651, 359] on text "21" at bounding box center [653, 358] width 12 height 14
click at [711, 441] on text "30" at bounding box center [710, 444] width 13 height 13
type input "15-09-2025 21:30"
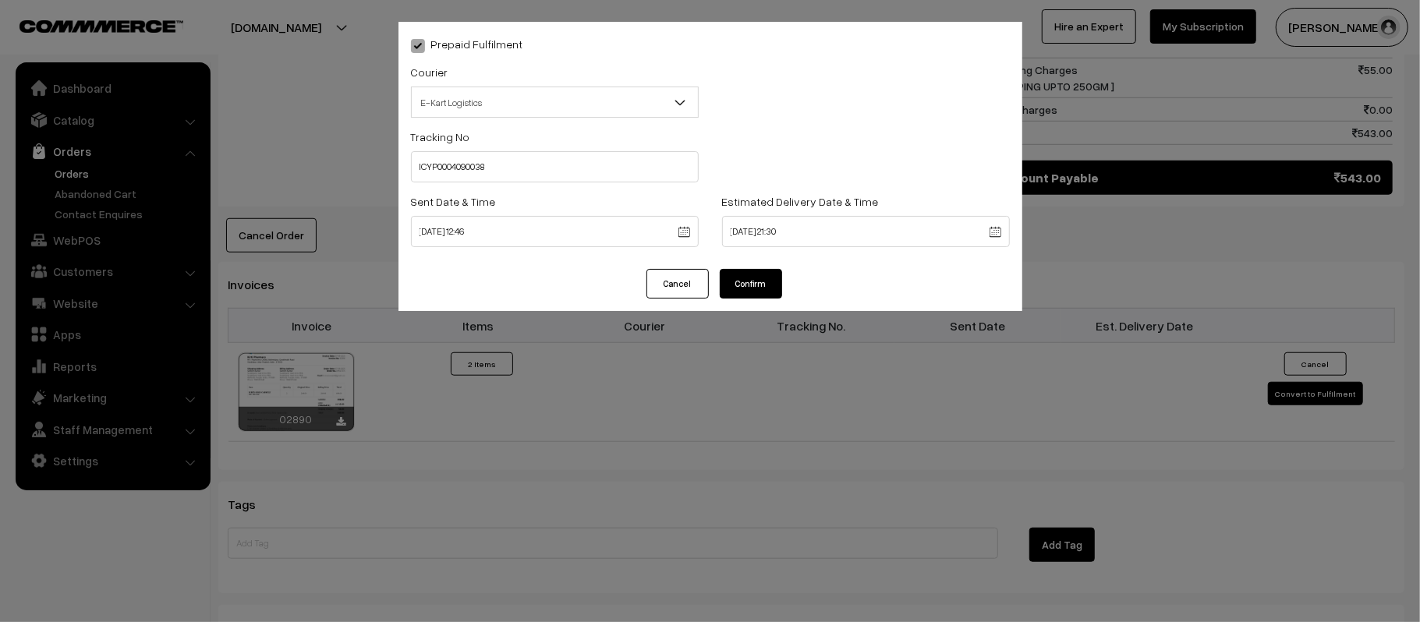
click at [753, 279] on button "Confirm" at bounding box center [751, 284] width 62 height 30
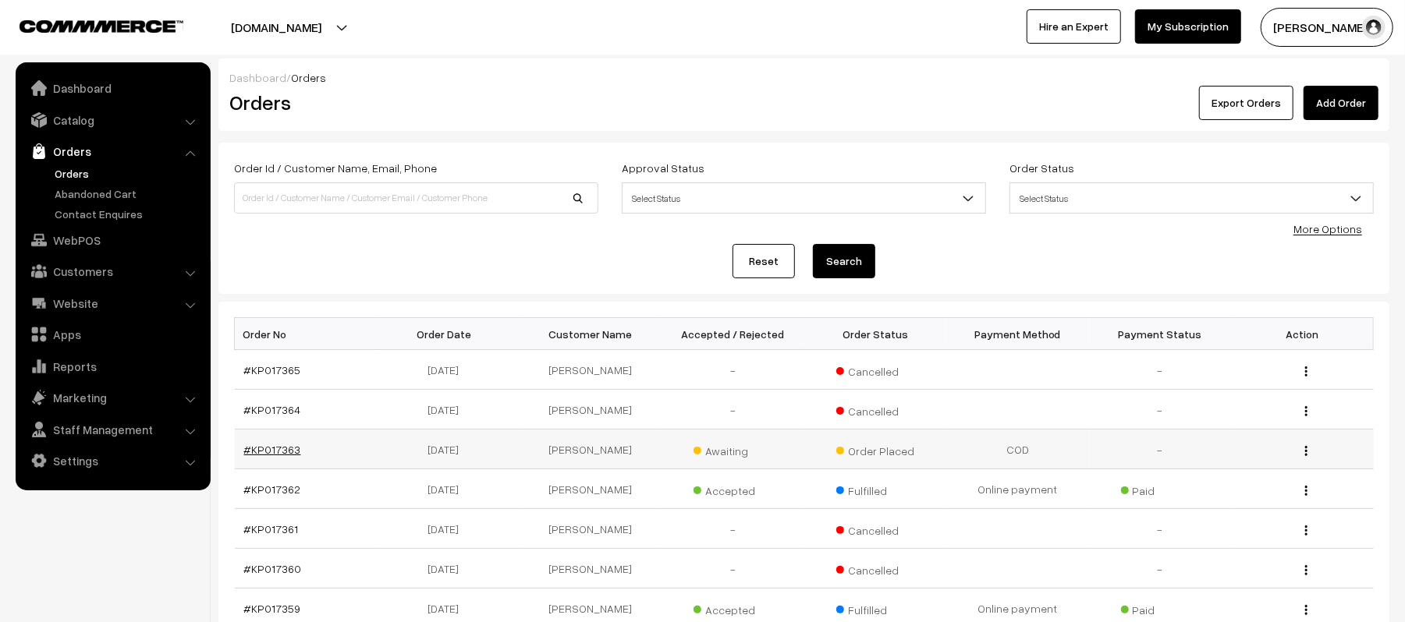
click at [282, 447] on link "#KP017363" at bounding box center [272, 449] width 57 height 13
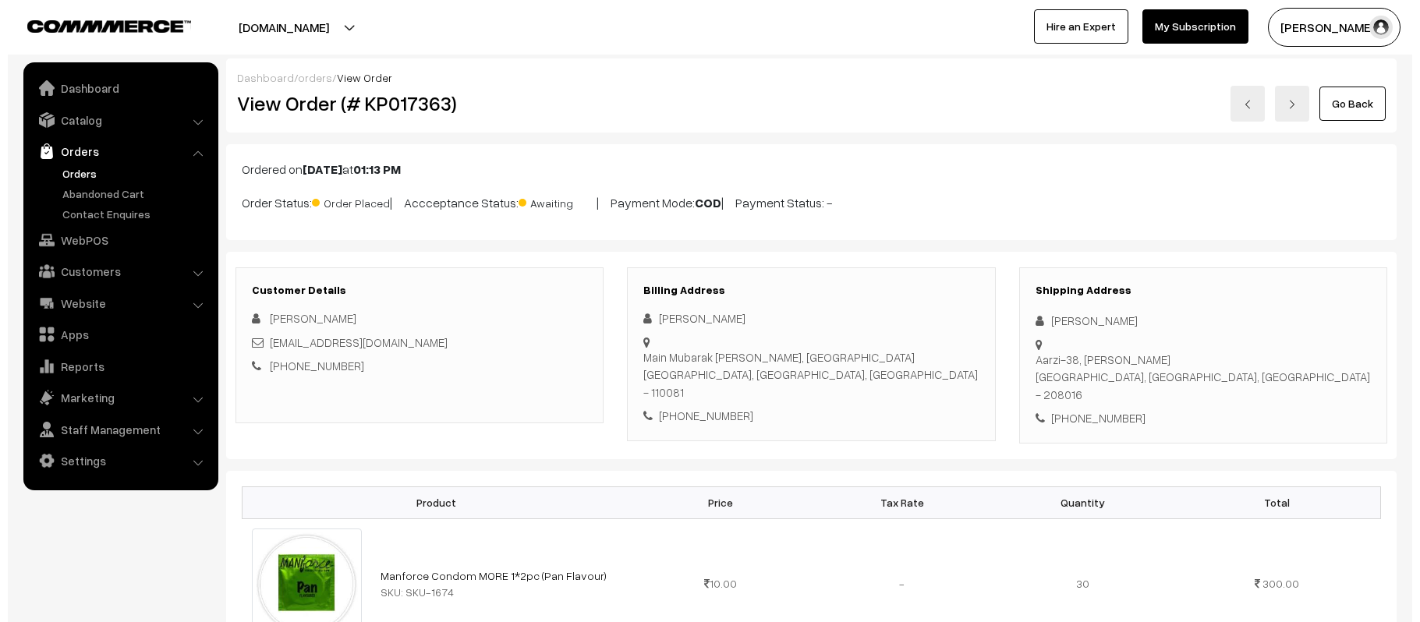
scroll to position [655, 0]
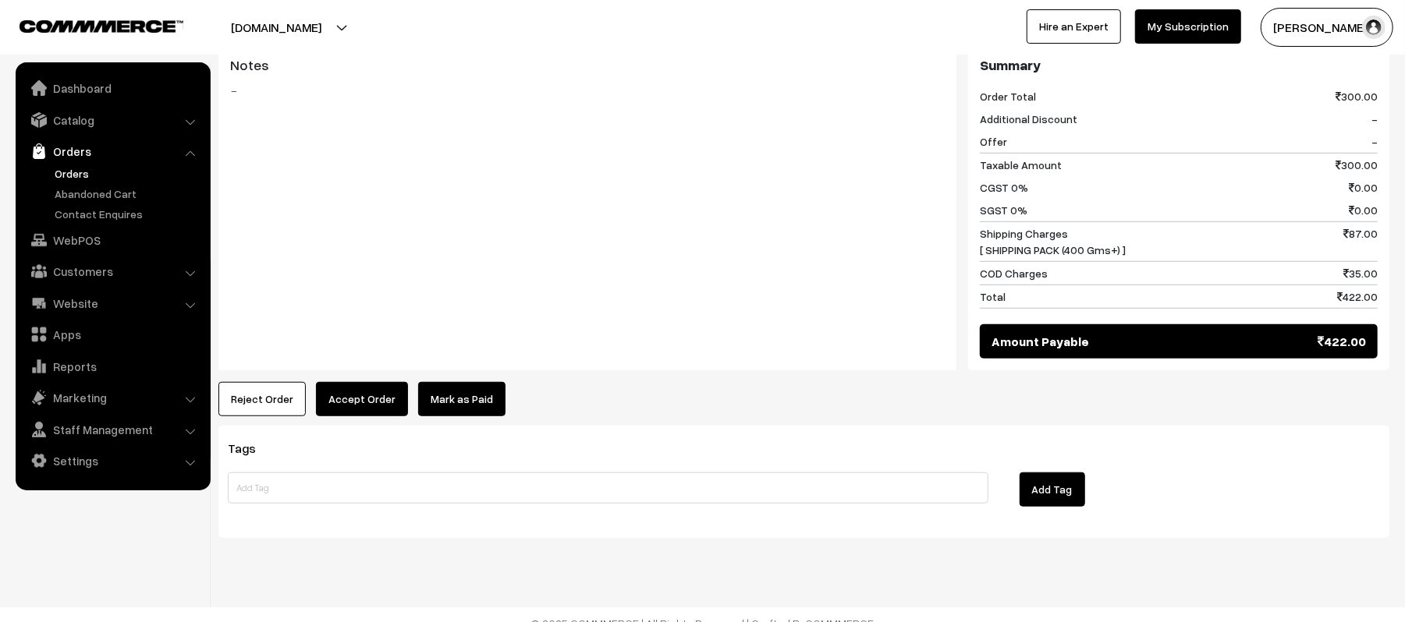
click at [220, 385] on button "Reject Order" at bounding box center [261, 399] width 87 height 34
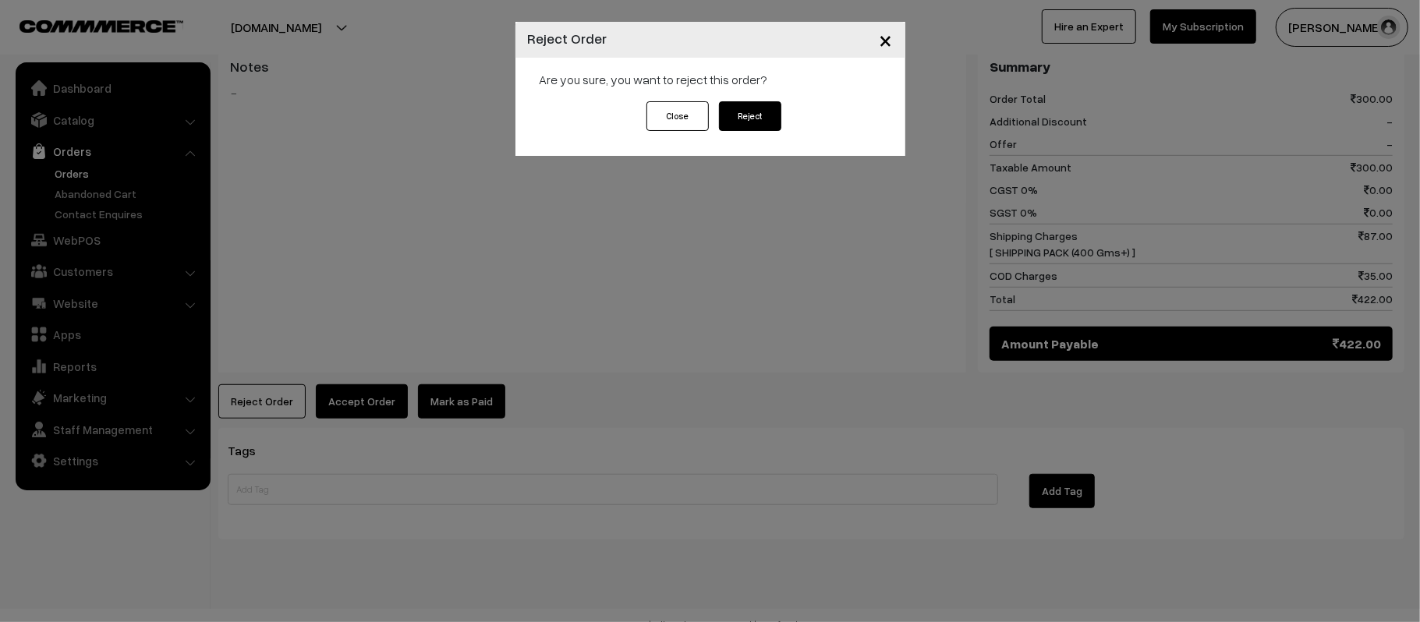
click at [753, 122] on button "Reject" at bounding box center [750, 116] width 62 height 30
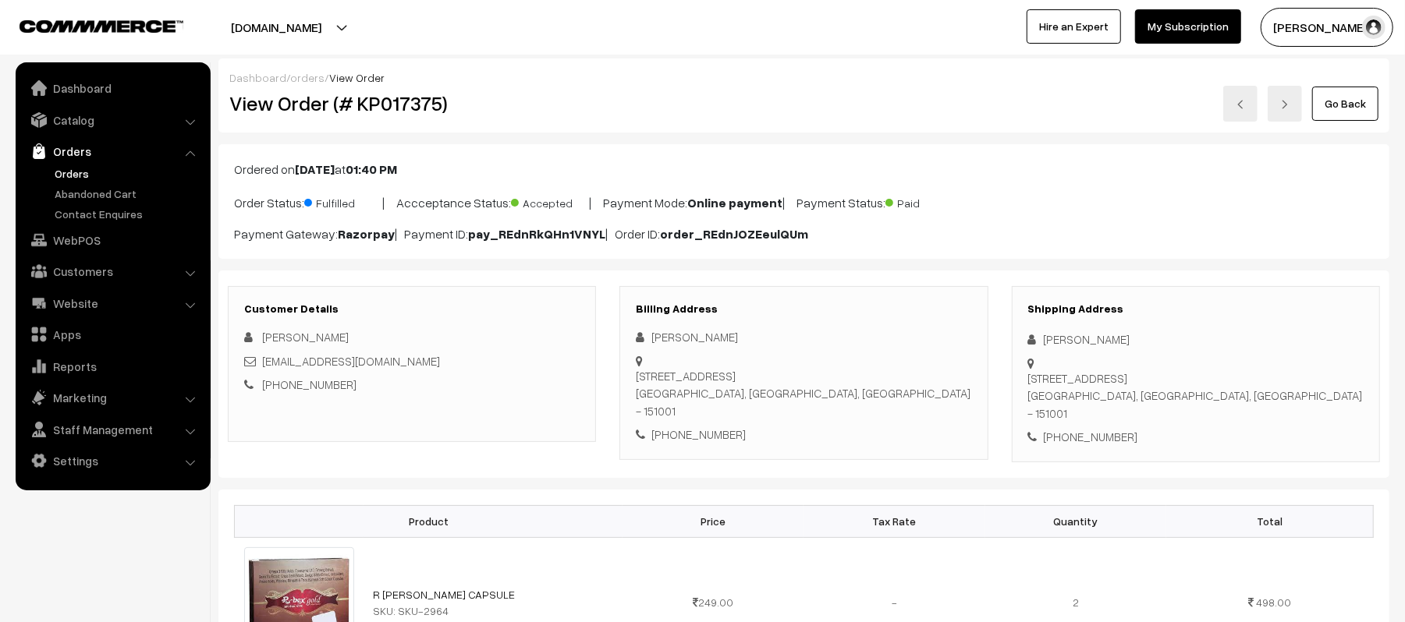
click at [69, 172] on link "Orders" at bounding box center [128, 173] width 154 height 16
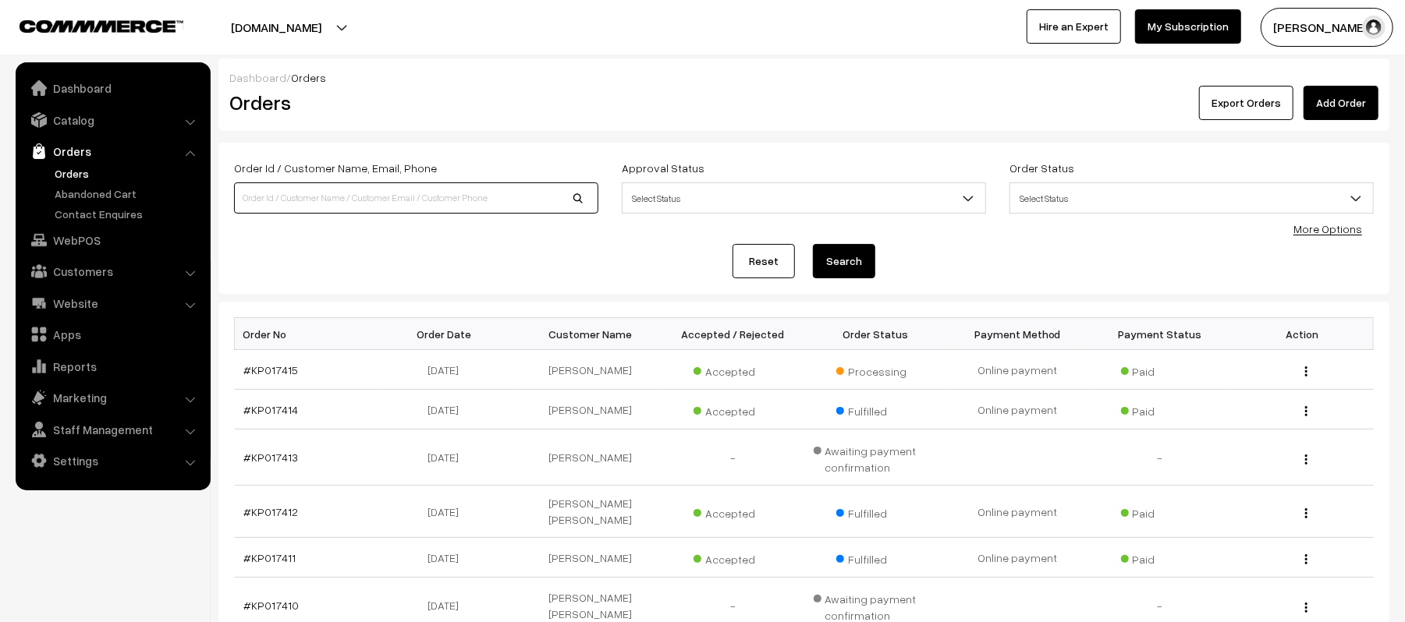
click at [303, 203] on input at bounding box center [416, 198] width 364 height 31
type input "KP017375"
click at [813, 244] on button "Search" at bounding box center [844, 261] width 62 height 34
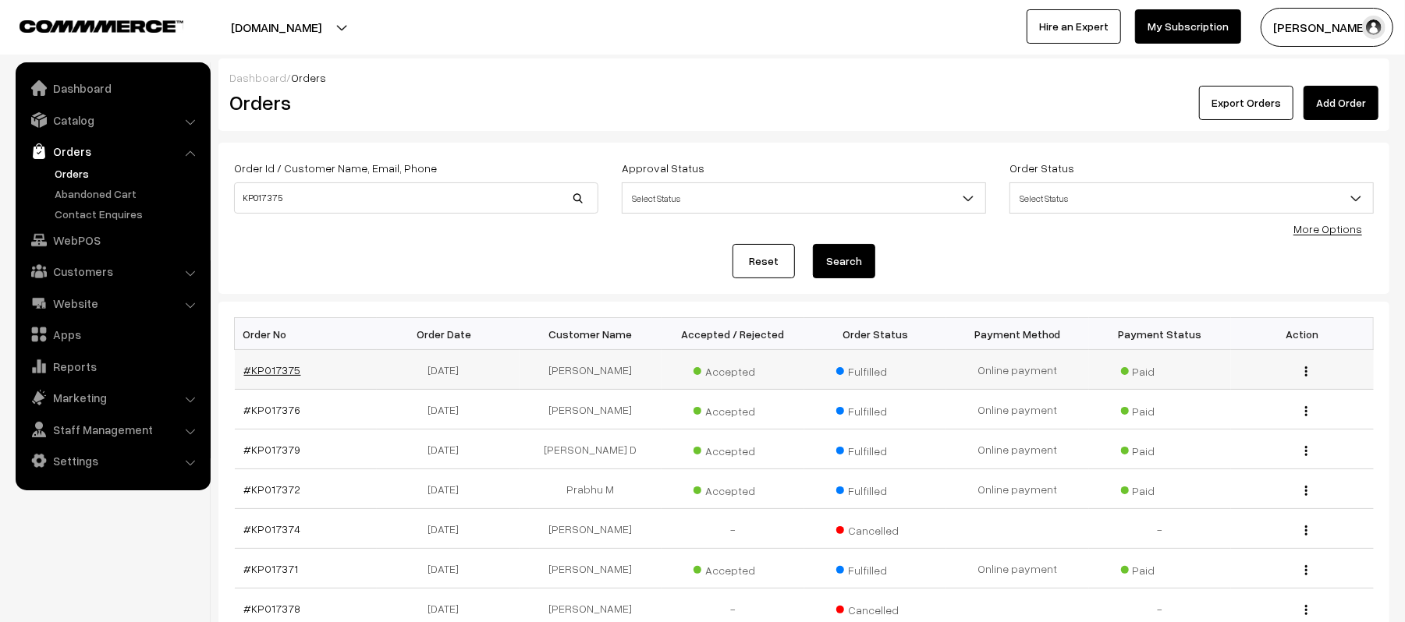
click at [278, 366] on link "#KP017375" at bounding box center [272, 369] width 57 height 13
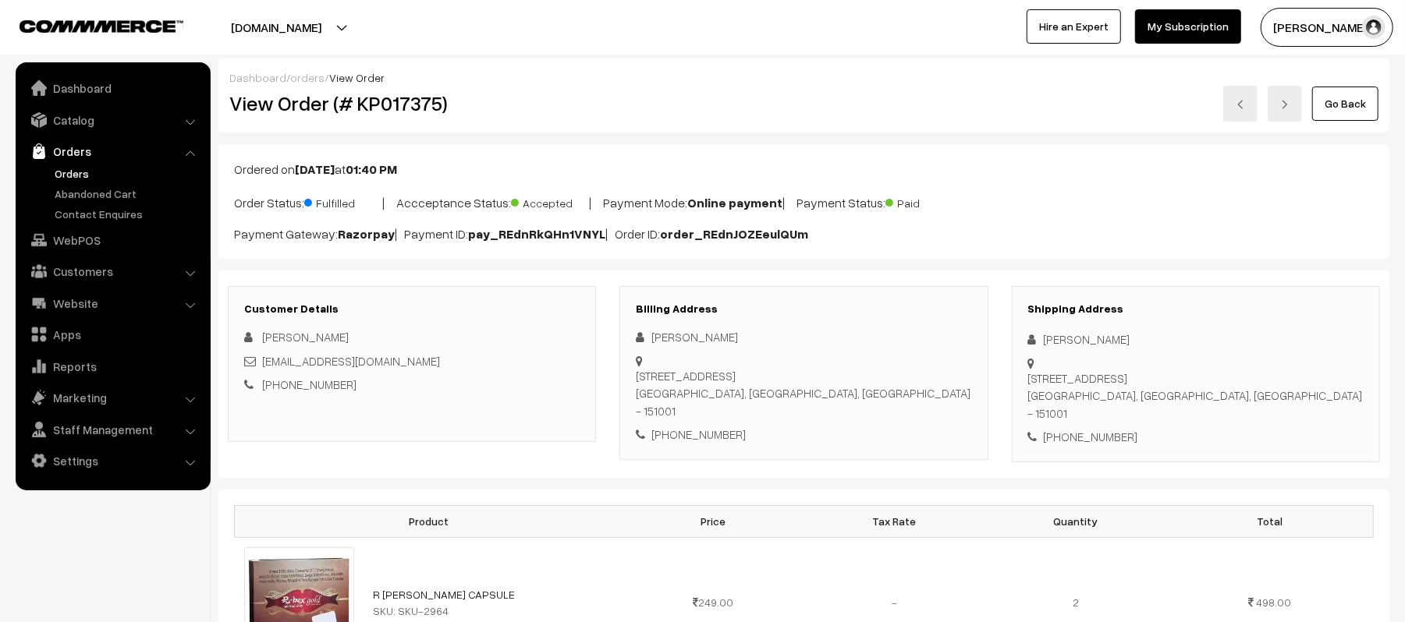
click at [434, 588] on link "R BEX GOLD CAPSULE" at bounding box center [444, 594] width 142 height 13
click at [61, 168] on link "Orders" at bounding box center [128, 173] width 154 height 16
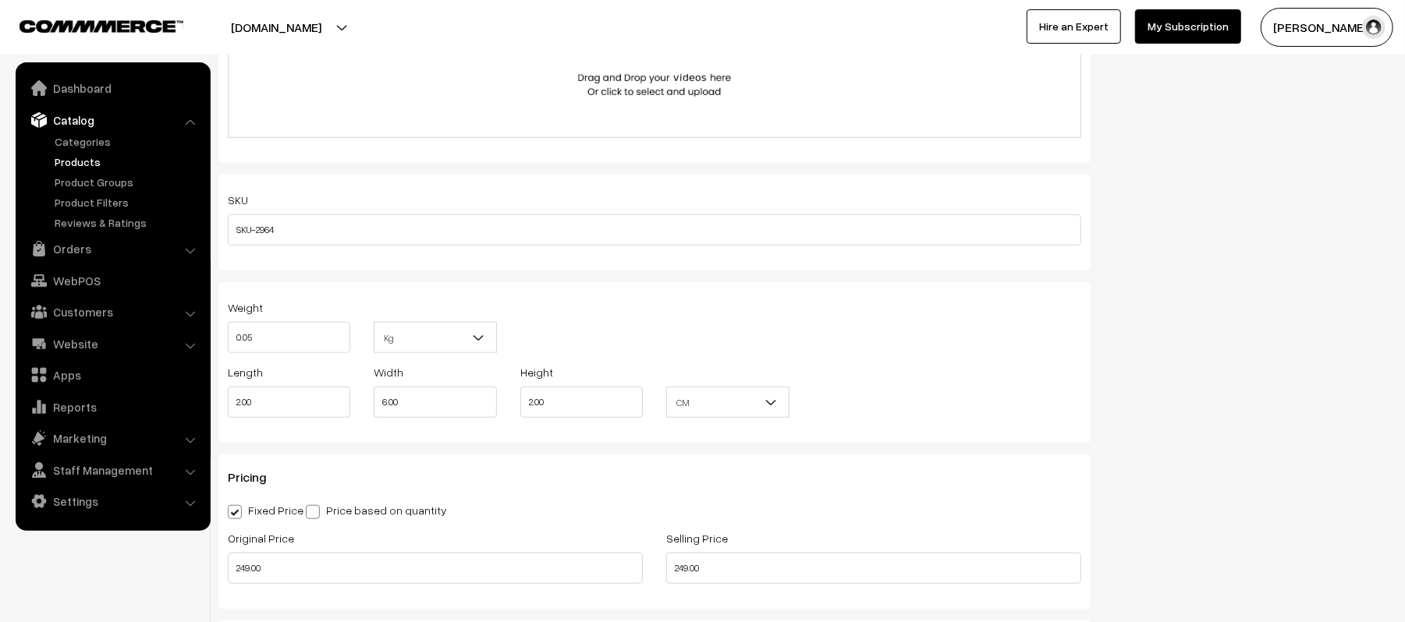
scroll to position [1143, 0]
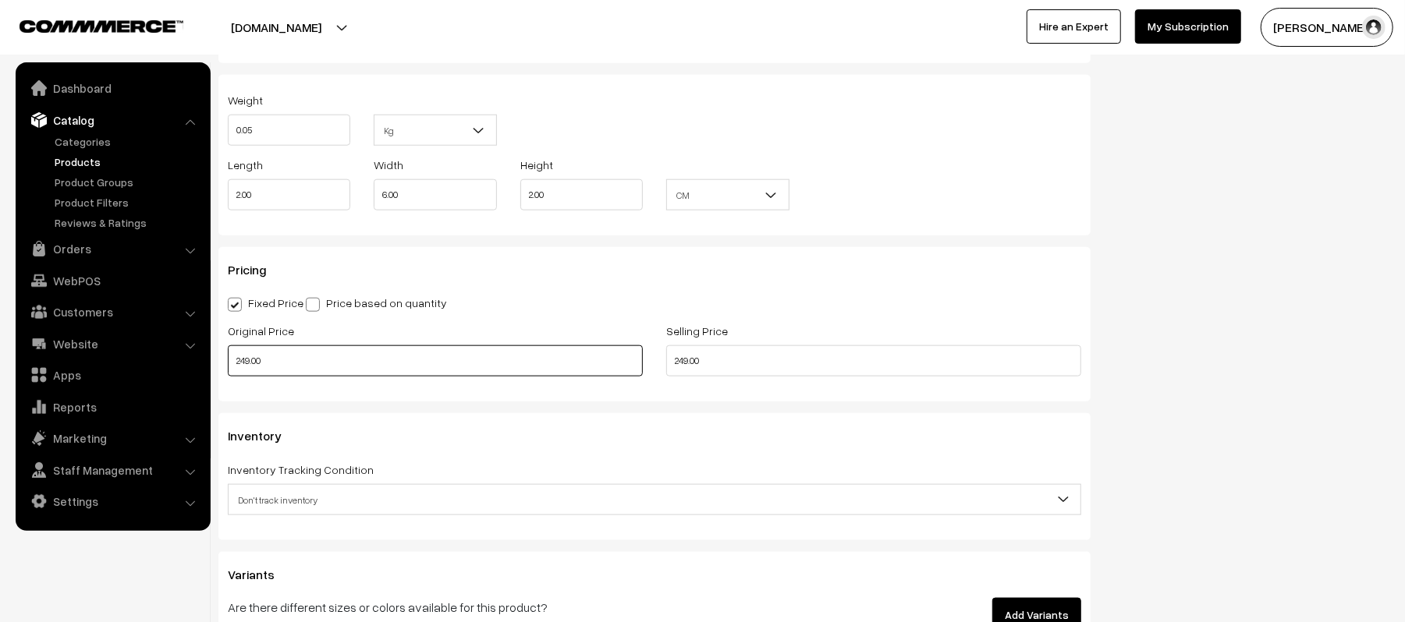
click at [387, 349] on input "249.00" at bounding box center [435, 361] width 415 height 31
type input "260.00"
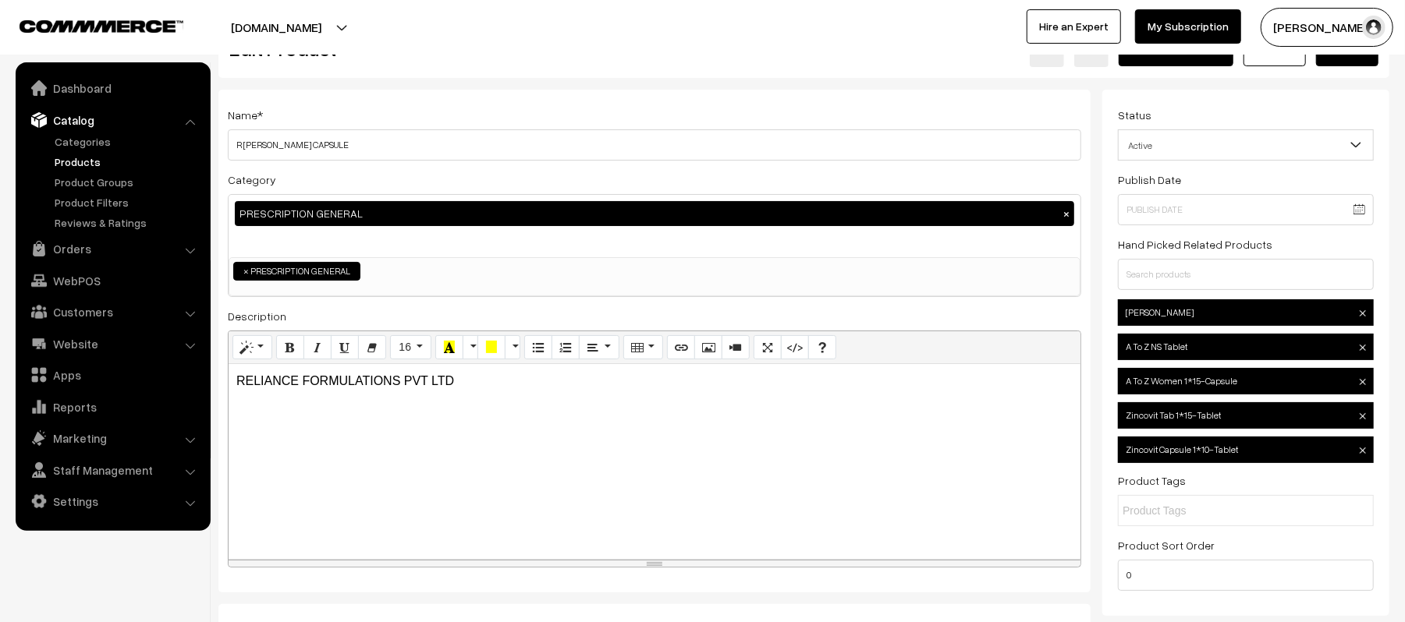
scroll to position [0, 0]
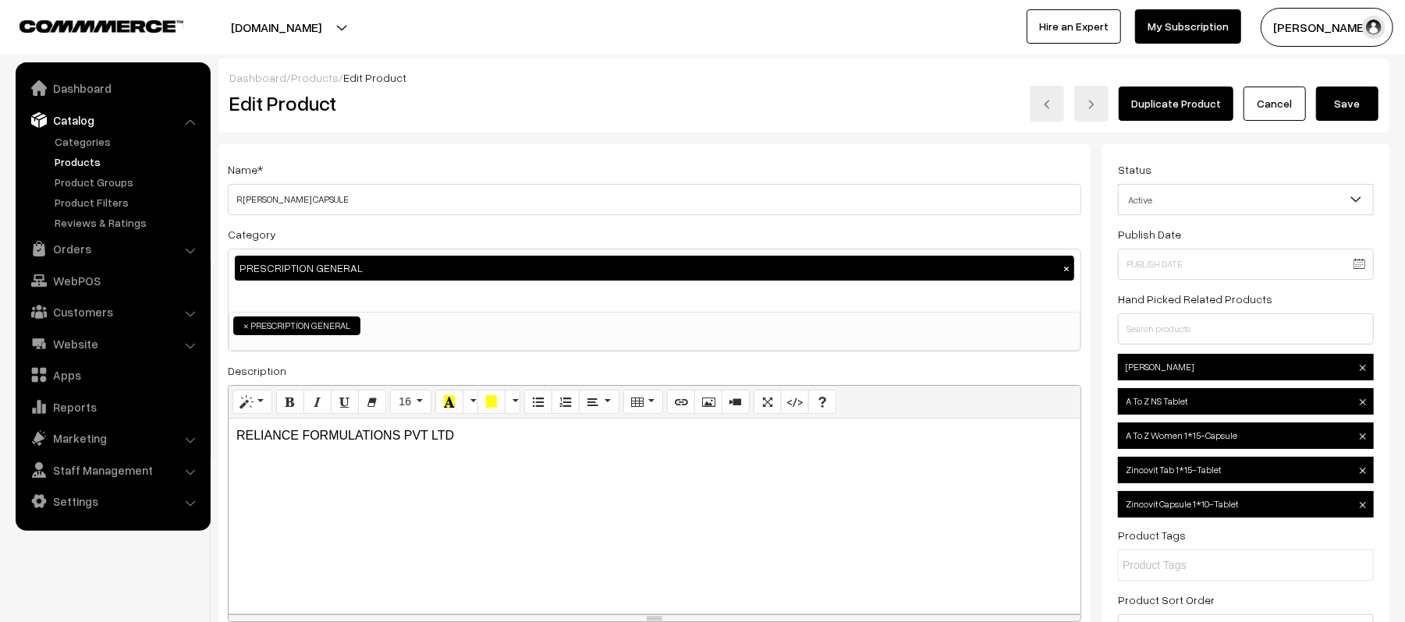
click at [1365, 110] on button "Save" at bounding box center [1347, 104] width 62 height 34
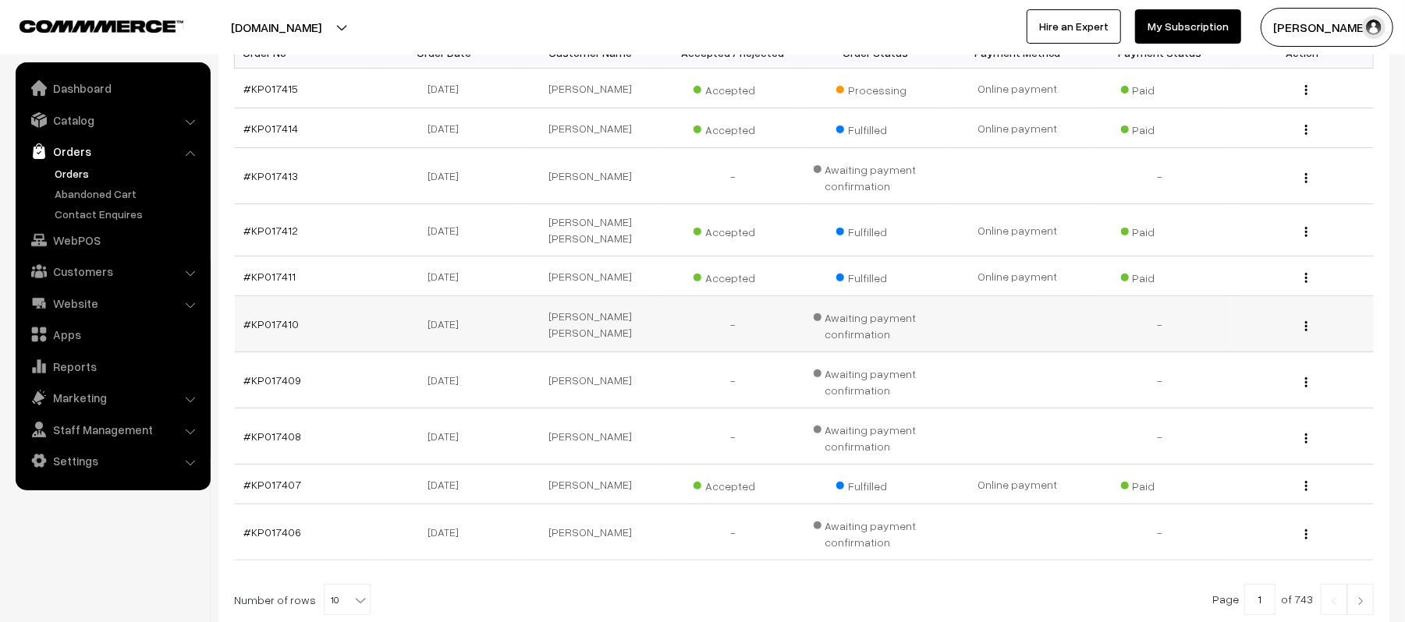
scroll to position [312, 0]
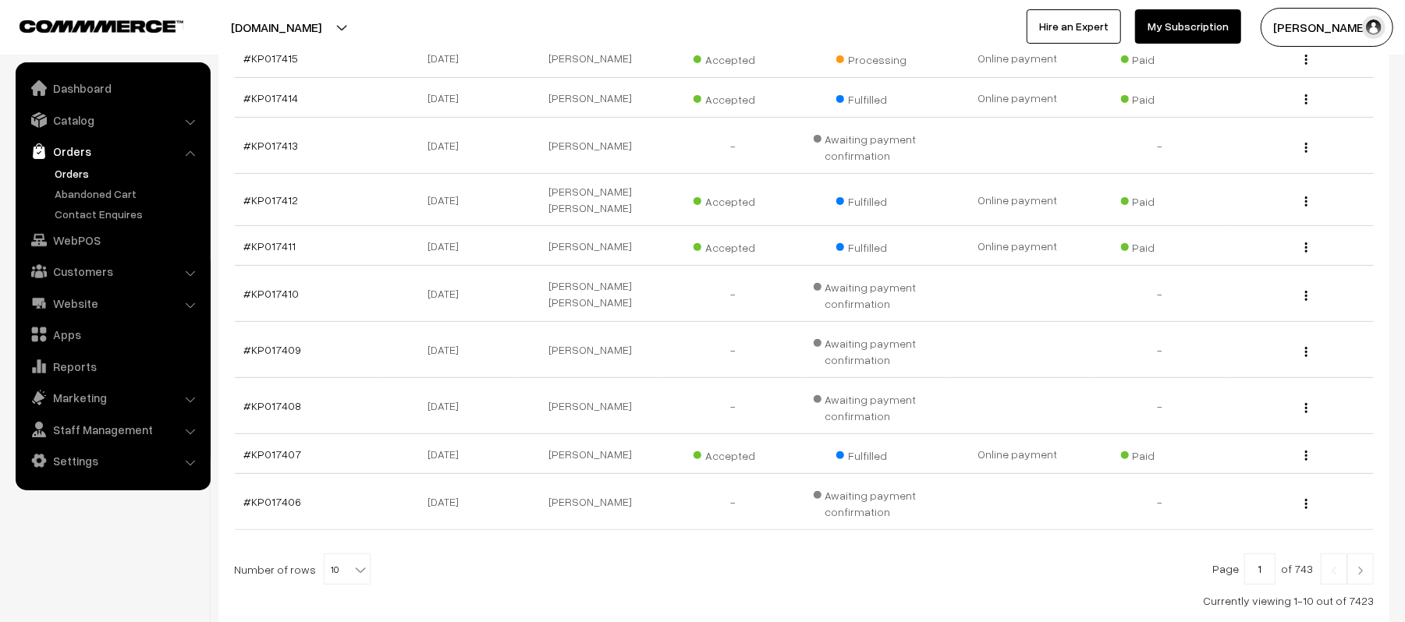
click at [1359, 572] on link at bounding box center [1360, 569] width 27 height 31
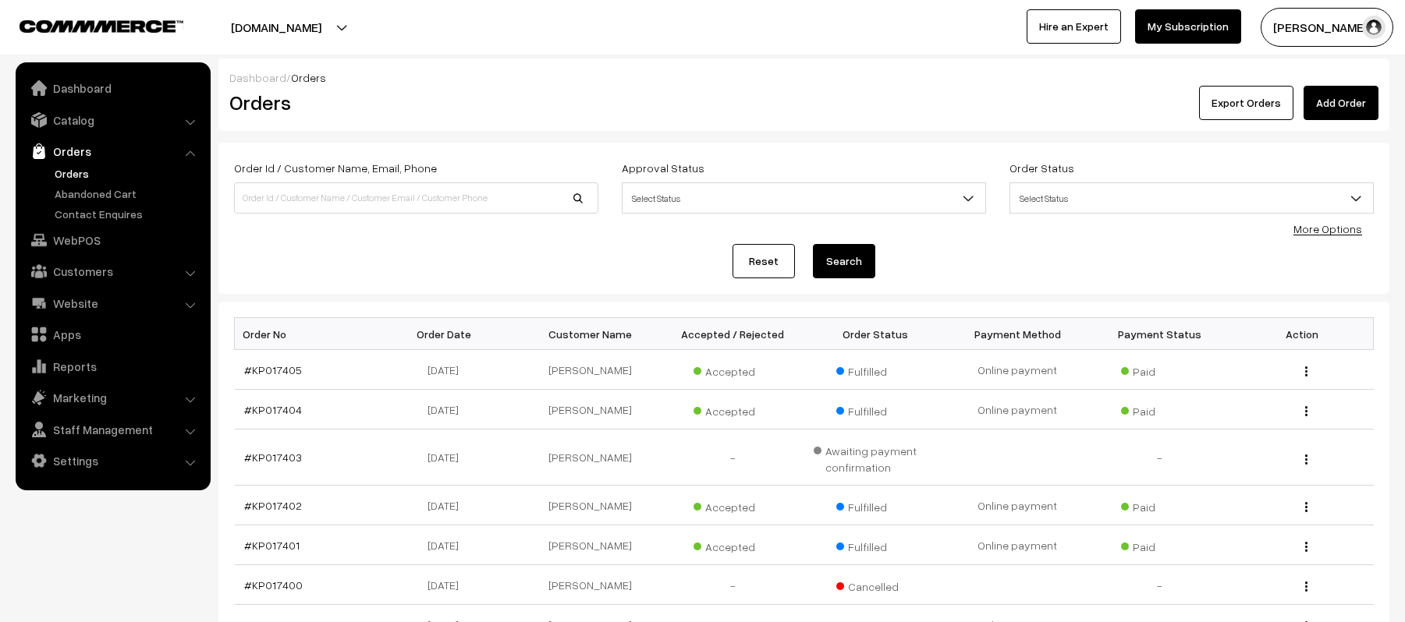
scroll to position [341, 0]
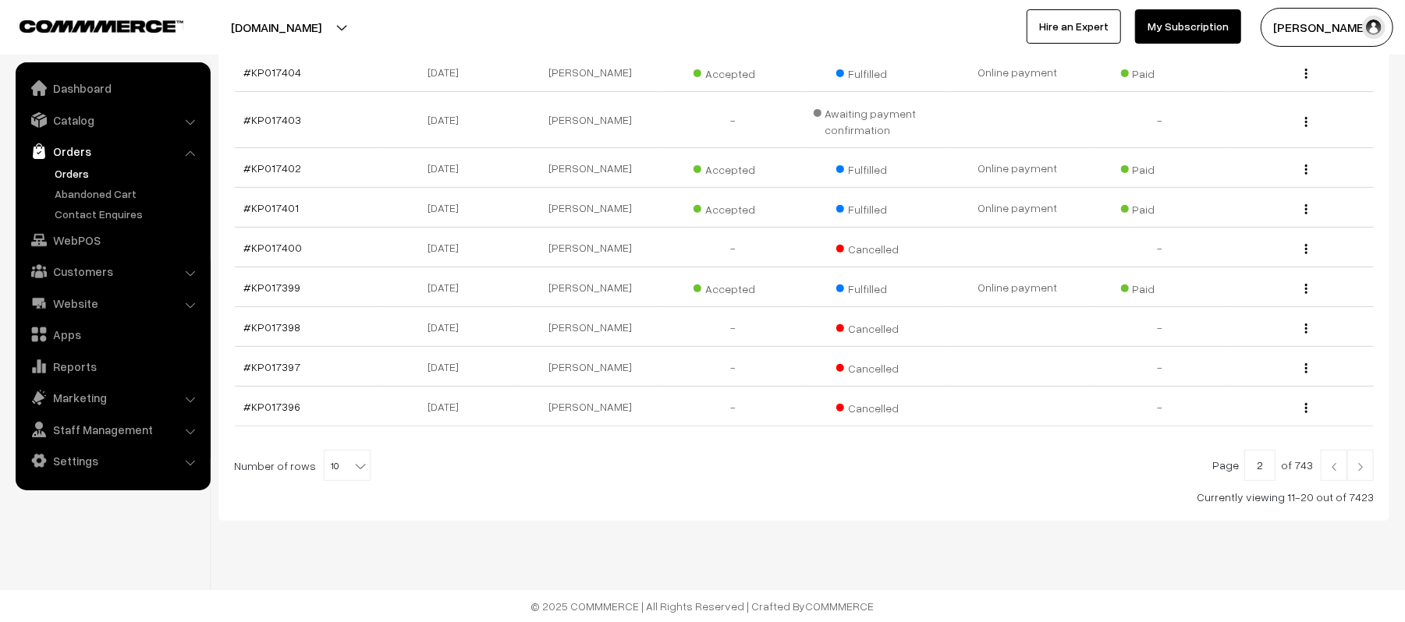
click at [1358, 463] on img at bounding box center [1360, 467] width 14 height 9
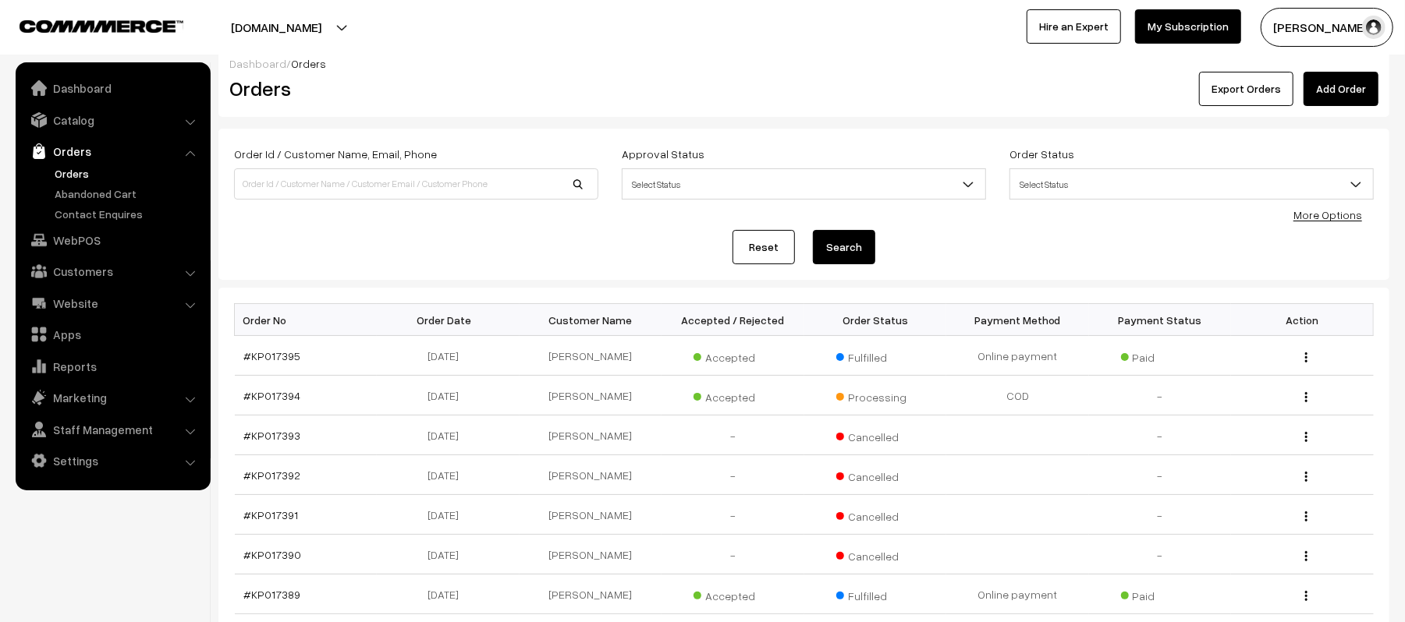
scroll to position [13, 0]
click at [382, 173] on input at bounding box center [416, 184] width 364 height 31
type input "KP017375"
click at [813, 231] on button "Search" at bounding box center [844, 248] width 62 height 34
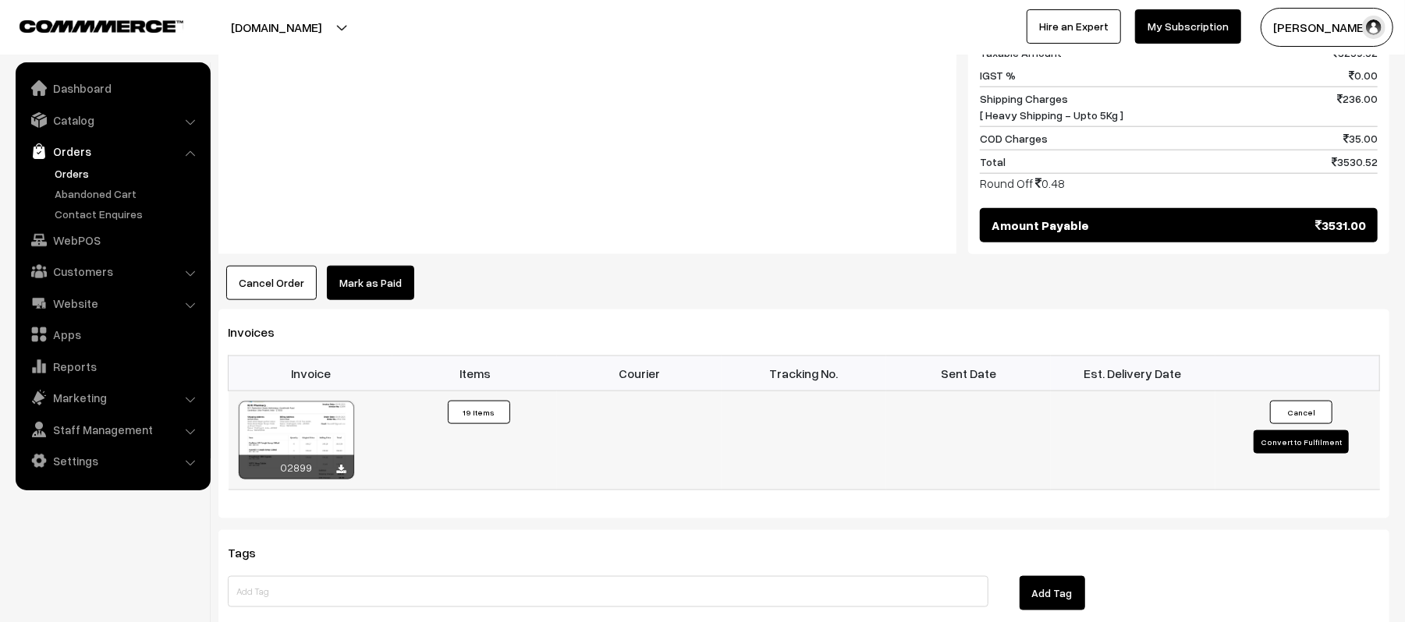
click at [1299, 431] on button "Convert to Fulfilment" at bounding box center [1300, 442] width 95 height 23
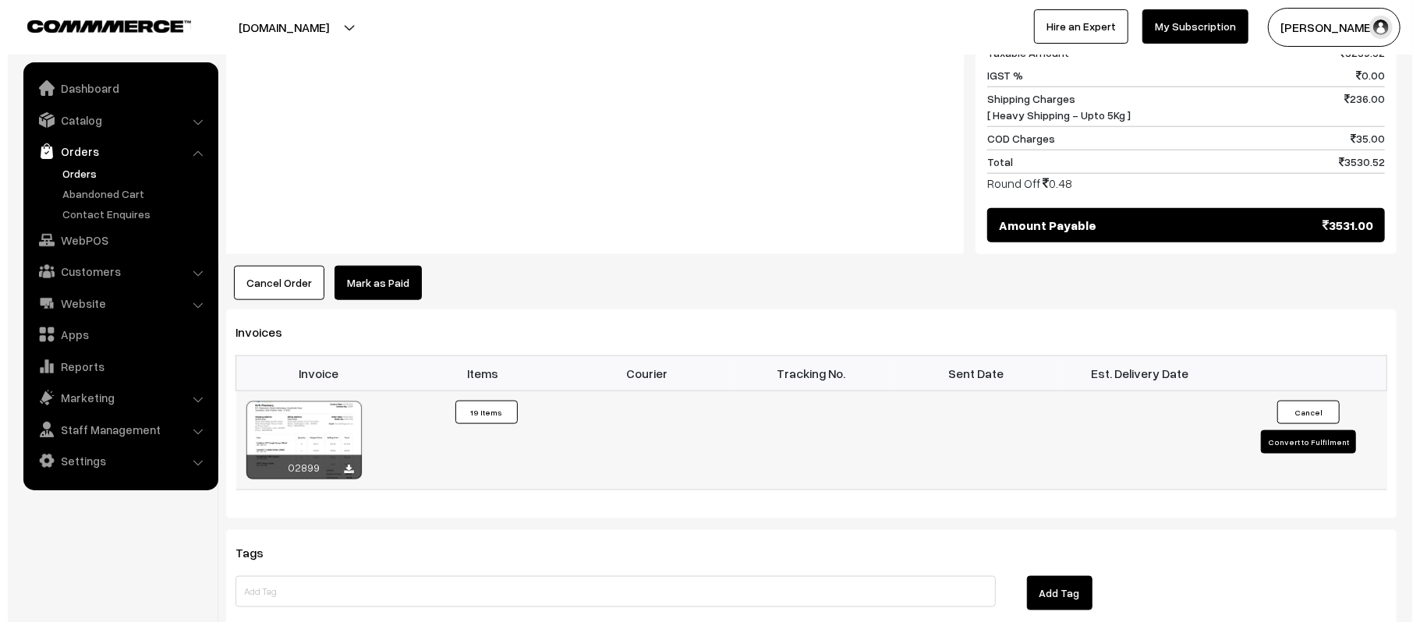
scroll to position [1254, 0]
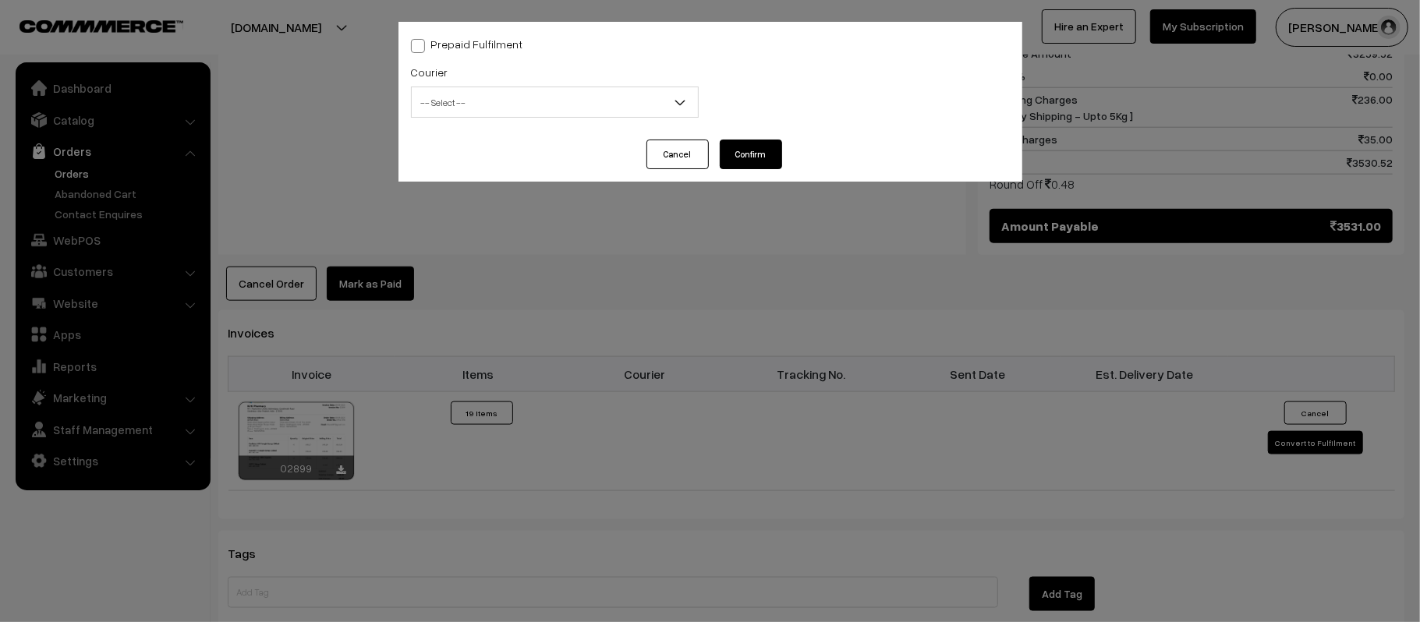
click at [487, 83] on div "Courier -- Select -- Shiprocket WareIQ iCarry Delhivery Amazon Surface E-Kart L…" at bounding box center [555, 89] width 288 height 55
click at [493, 101] on span "-- Select --" at bounding box center [555, 102] width 286 height 27
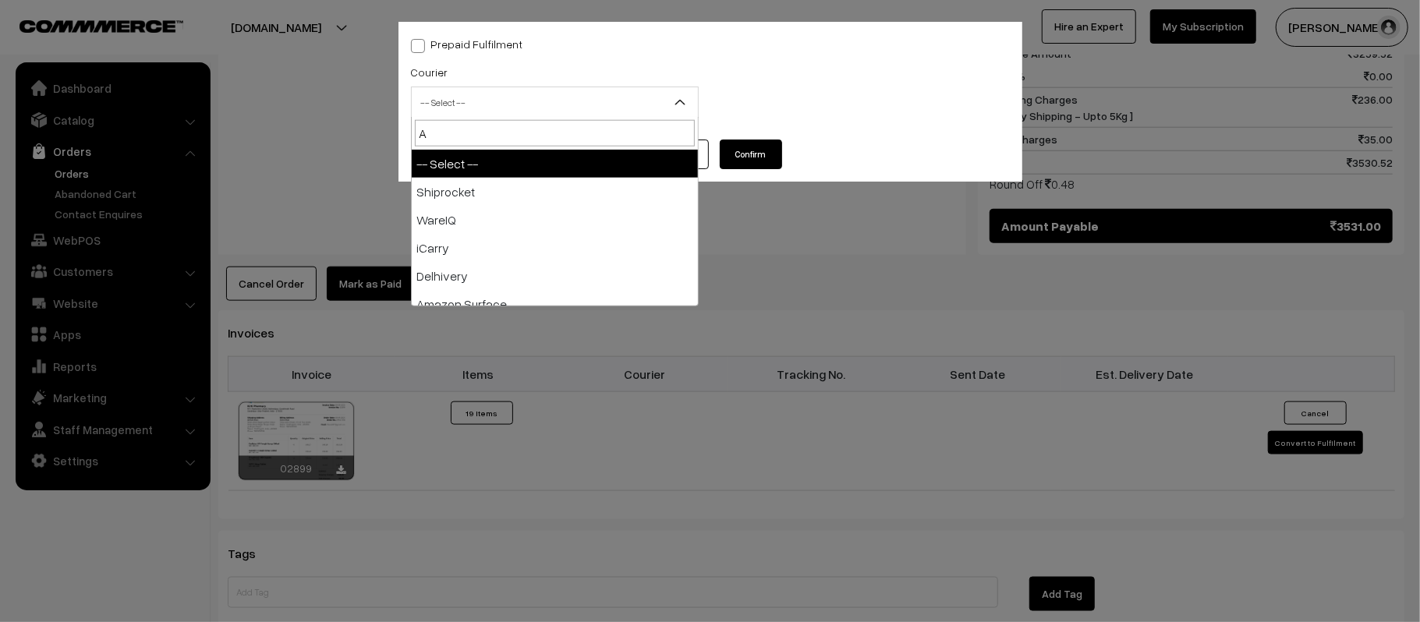
type input "AM"
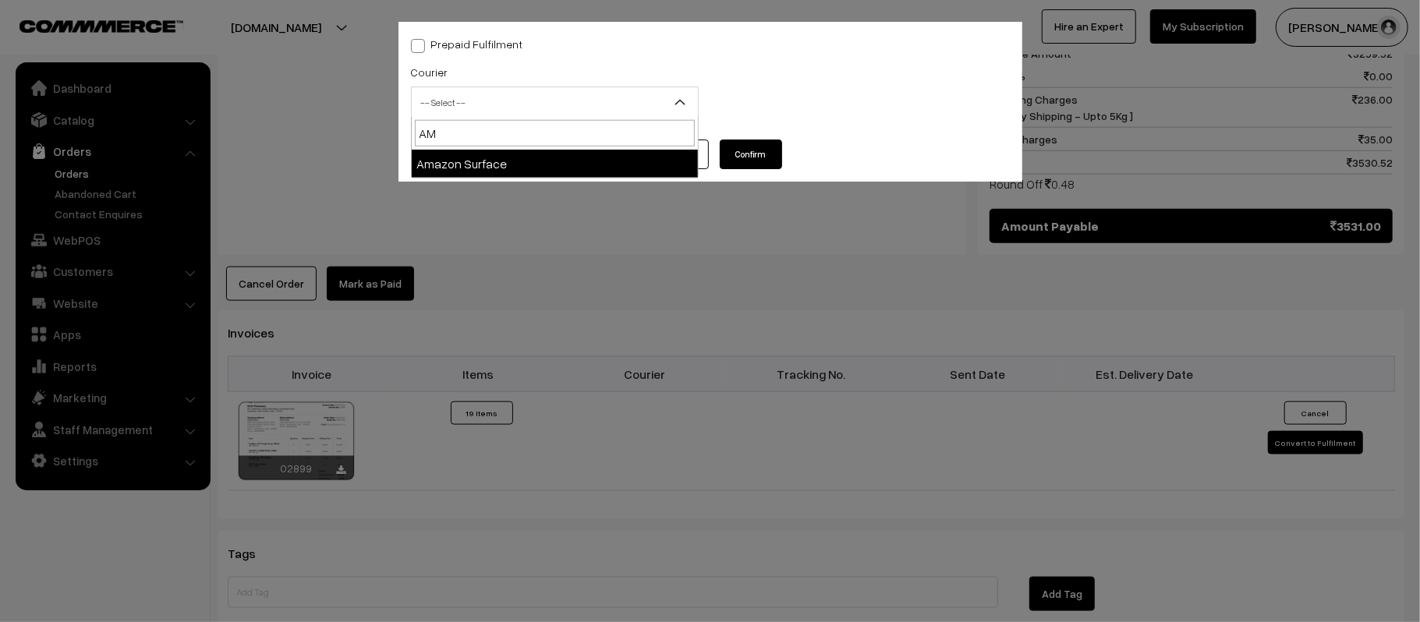
select select "5"
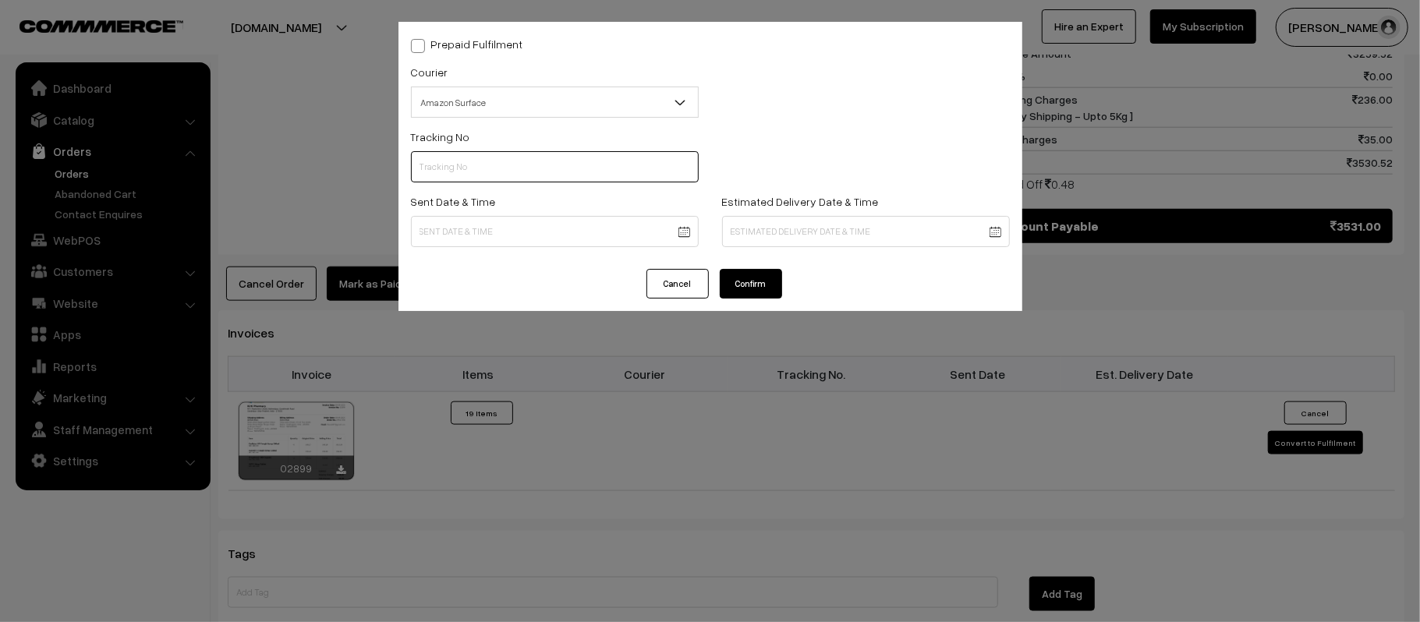
paste input "363333685833"
type input "363333685833"
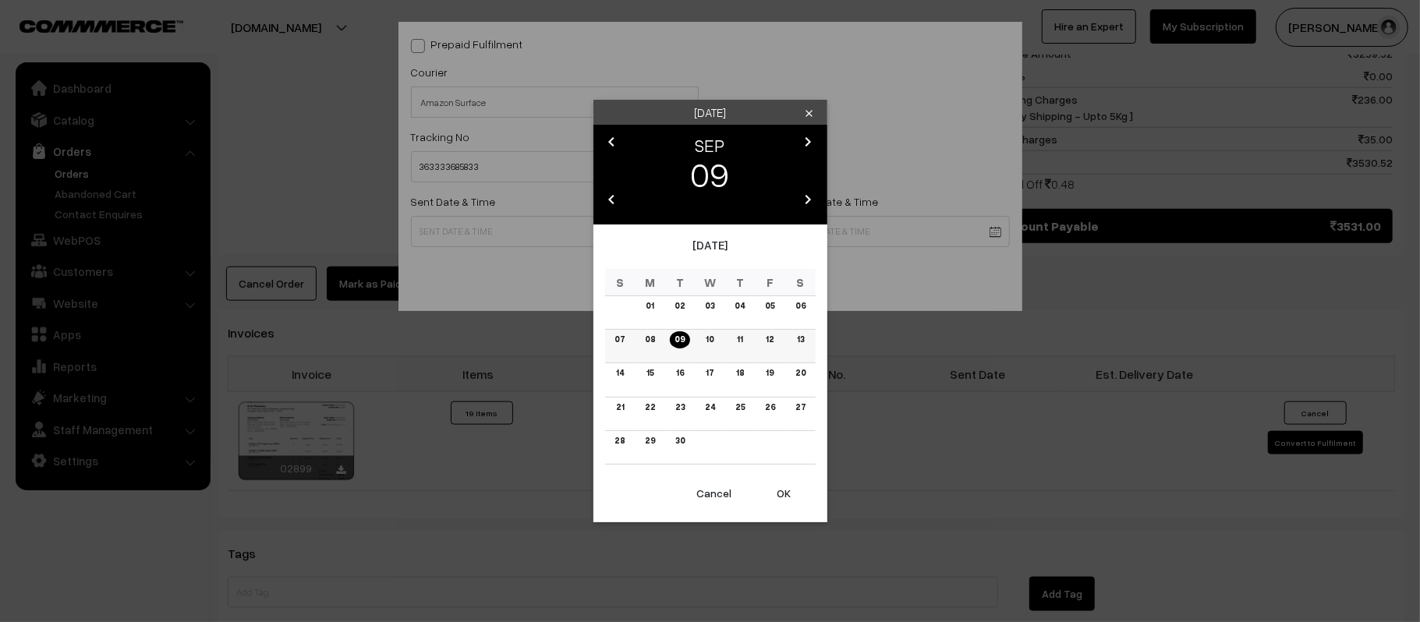
click at [706, 332] on link "10" at bounding box center [709, 340] width 17 height 16
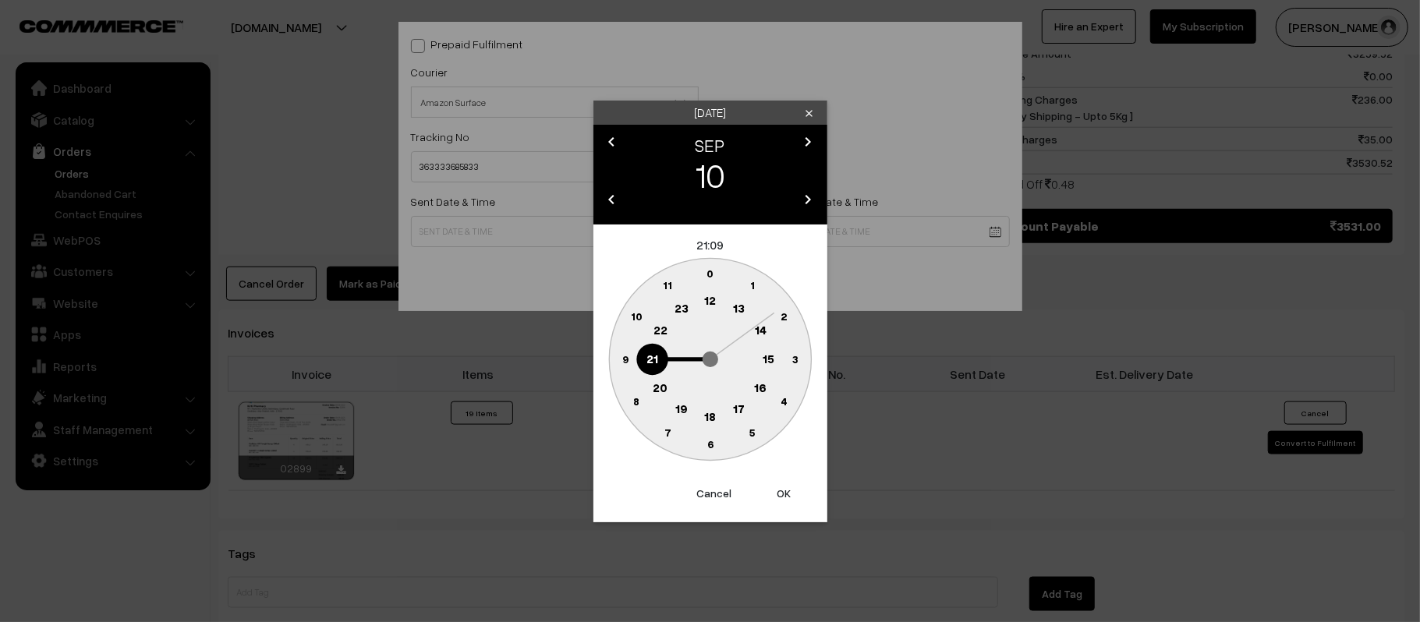
drag, startPoint x: 711, startPoint y: 297, endPoint x: 697, endPoint y: 319, distance: 26.4
click at [711, 297] on text "12" at bounding box center [710, 300] width 12 height 14
click at [629, 356] on text "45" at bounding box center [625, 358] width 13 height 13
type input "10-09-2025 12:45"
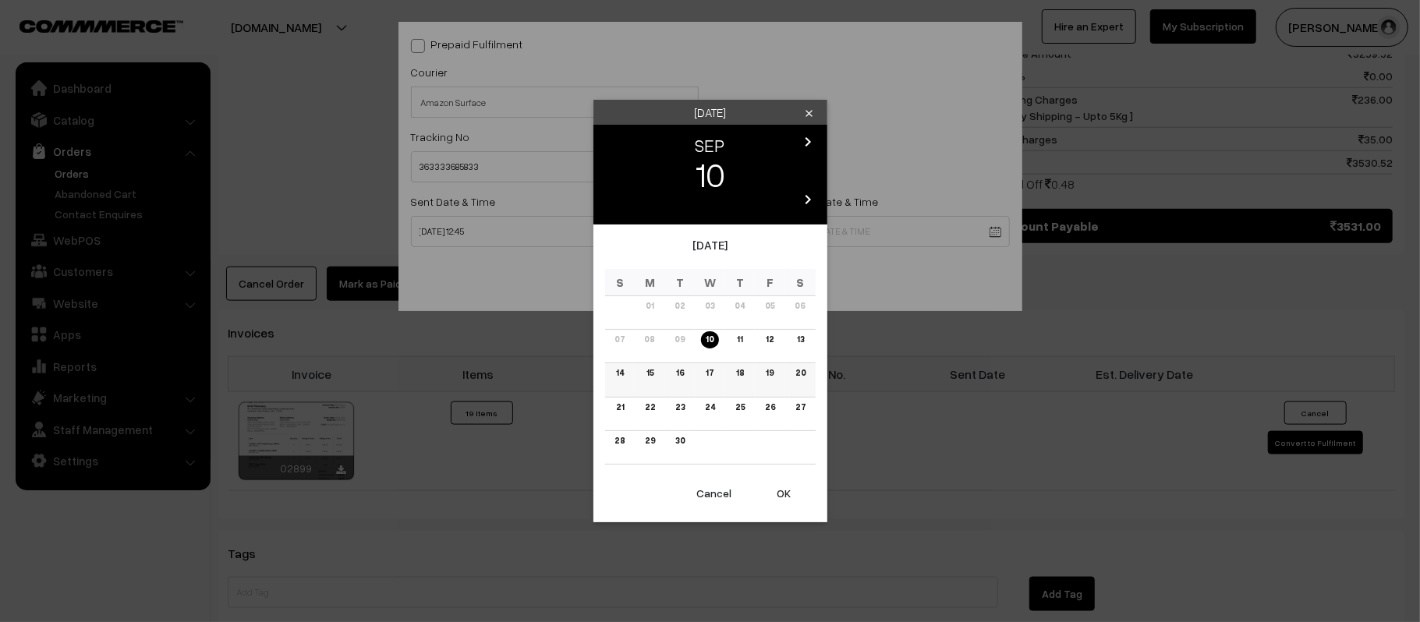
click at [684, 375] on link "16" at bounding box center [680, 373] width 17 height 16
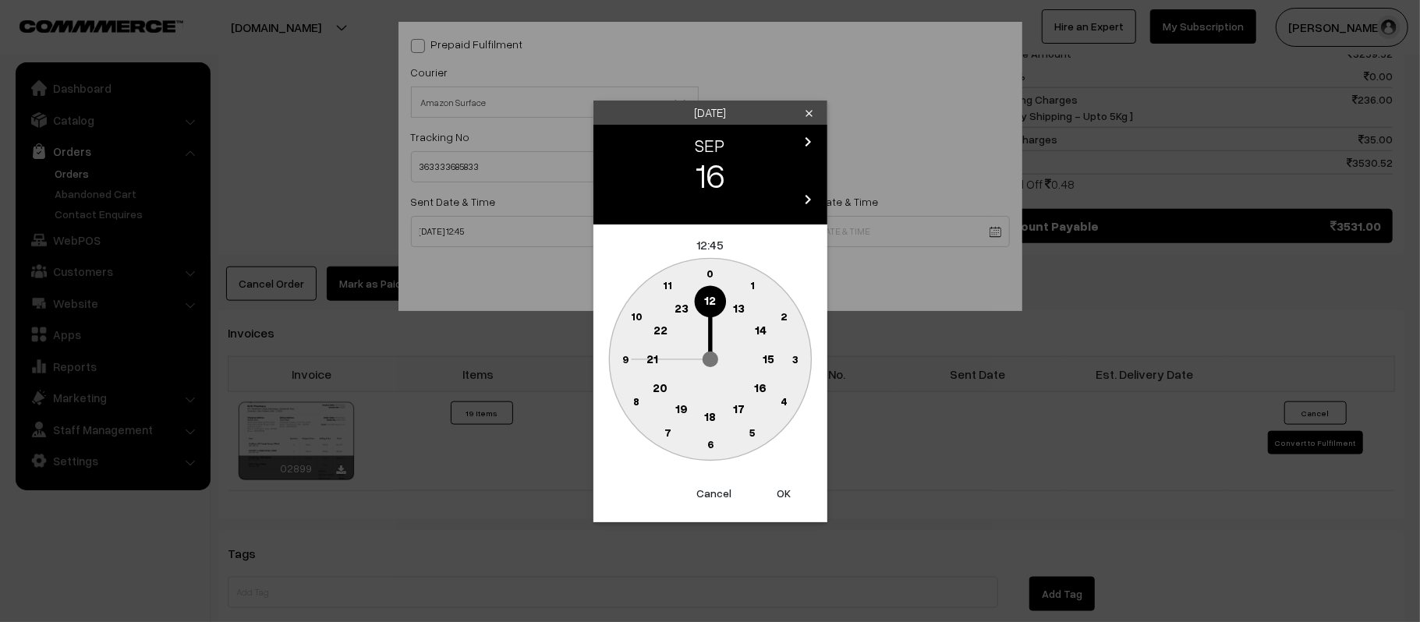
drag, startPoint x: 655, startPoint y: 360, endPoint x: 661, endPoint y: 367, distance: 9.4
click at [655, 360] on text "21" at bounding box center [653, 358] width 12 height 14
click at [708, 450] on circle at bounding box center [710, 445] width 32 height 32
type input "16-09-2025 21:30"
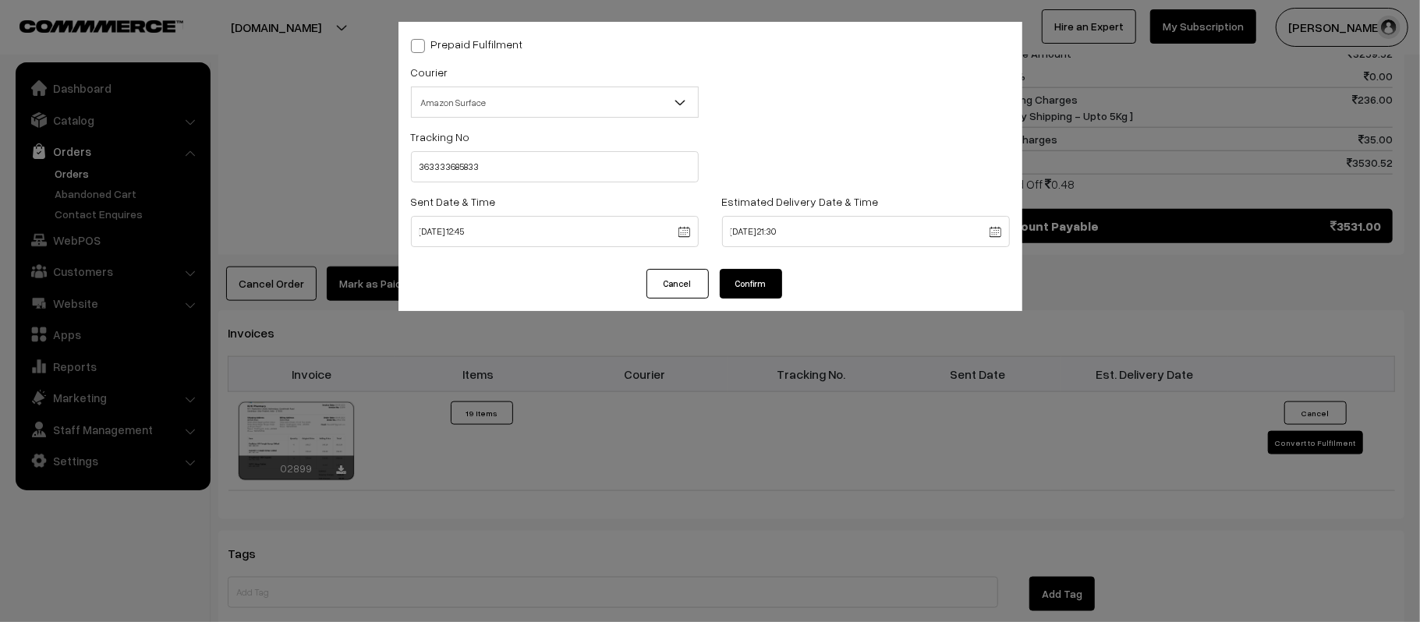
click at [757, 278] on button "Confirm" at bounding box center [751, 284] width 62 height 30
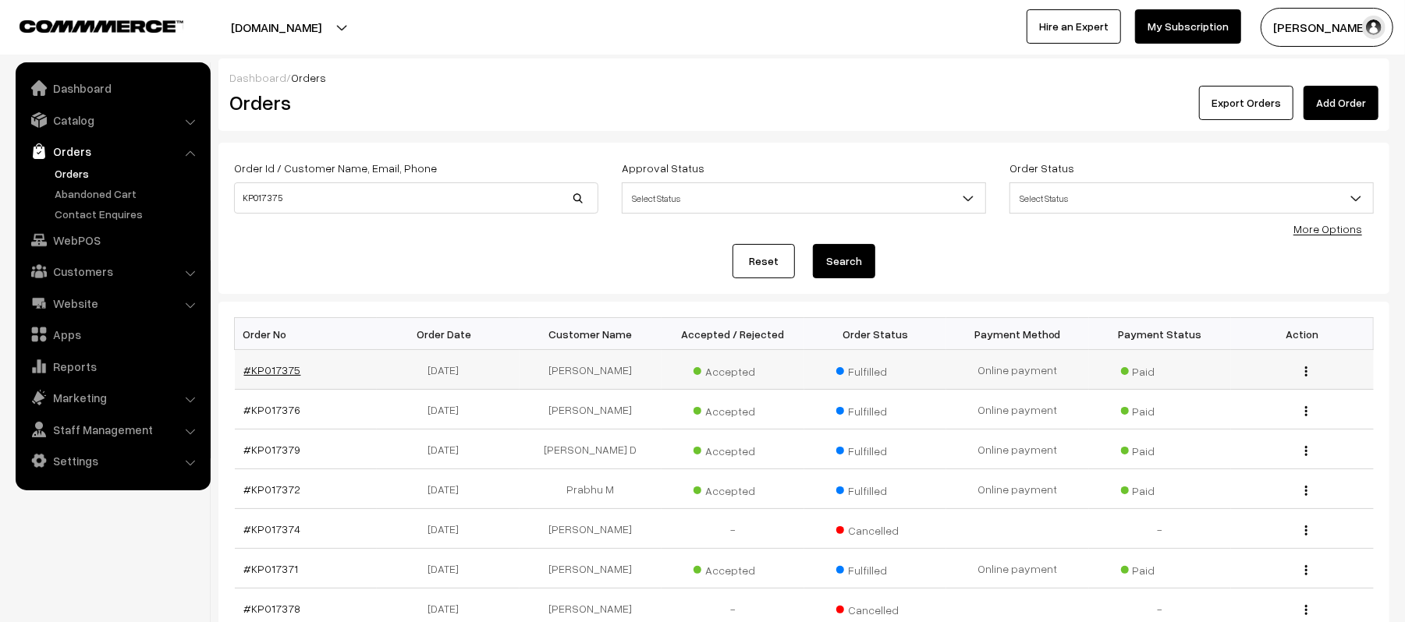
click at [270, 371] on link "#KP017375" at bounding box center [272, 369] width 57 height 13
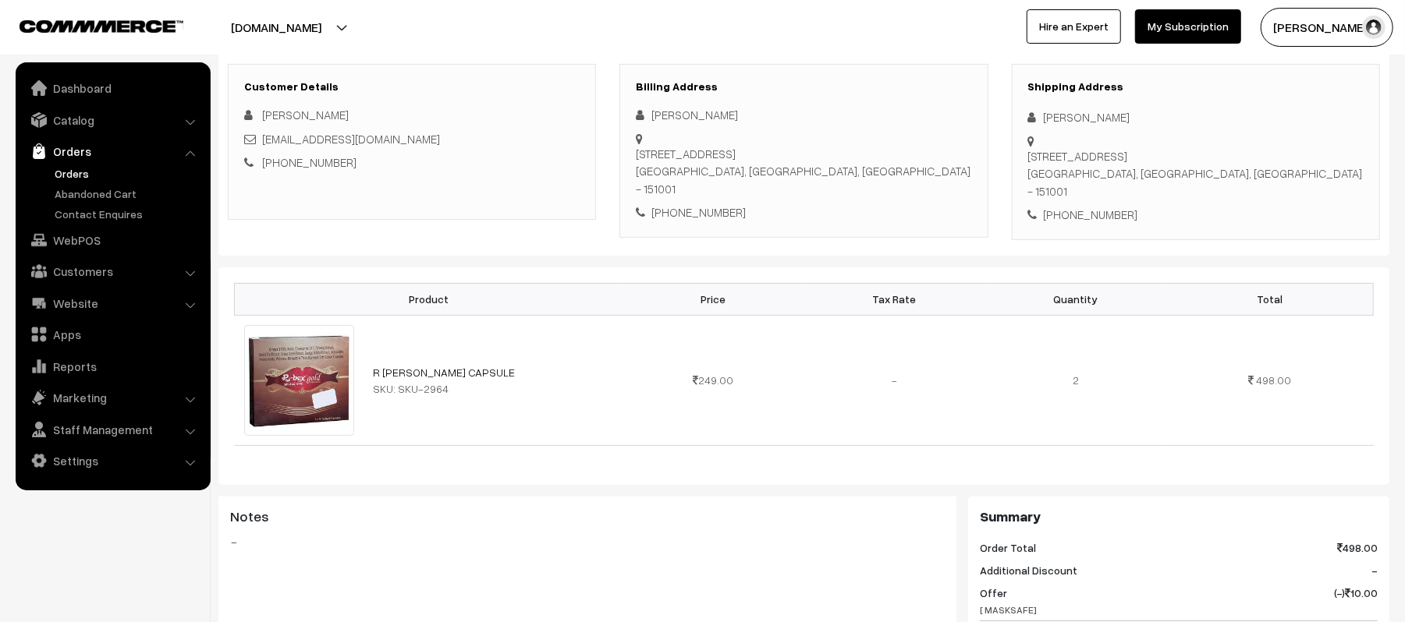
scroll to position [416, 0]
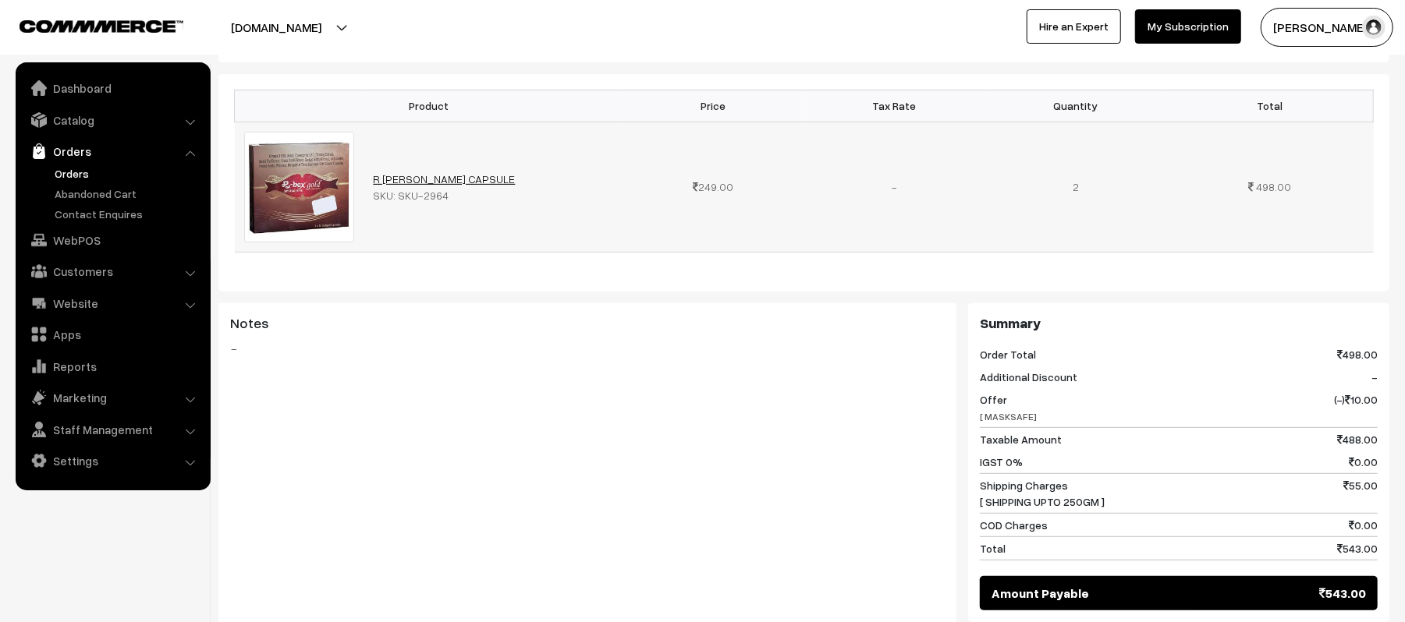
click at [404, 172] on link "R [PERSON_NAME] CAPSULE" at bounding box center [444, 178] width 142 height 13
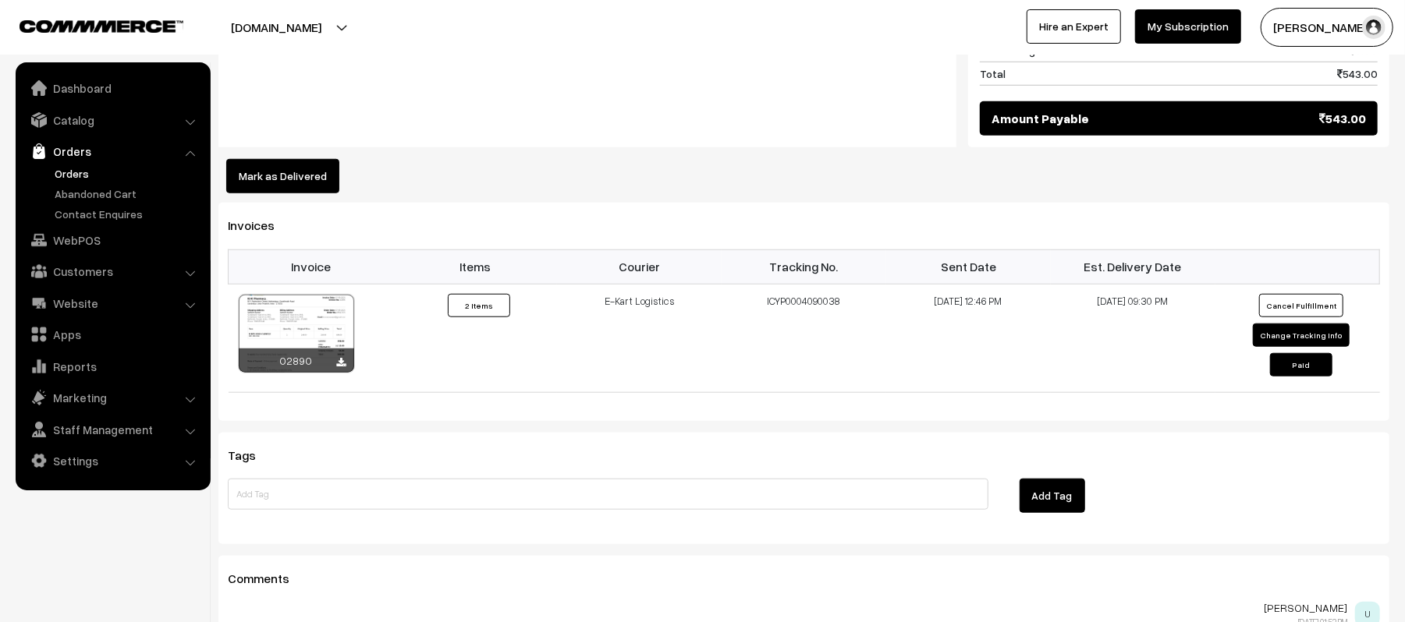
scroll to position [1040, 0]
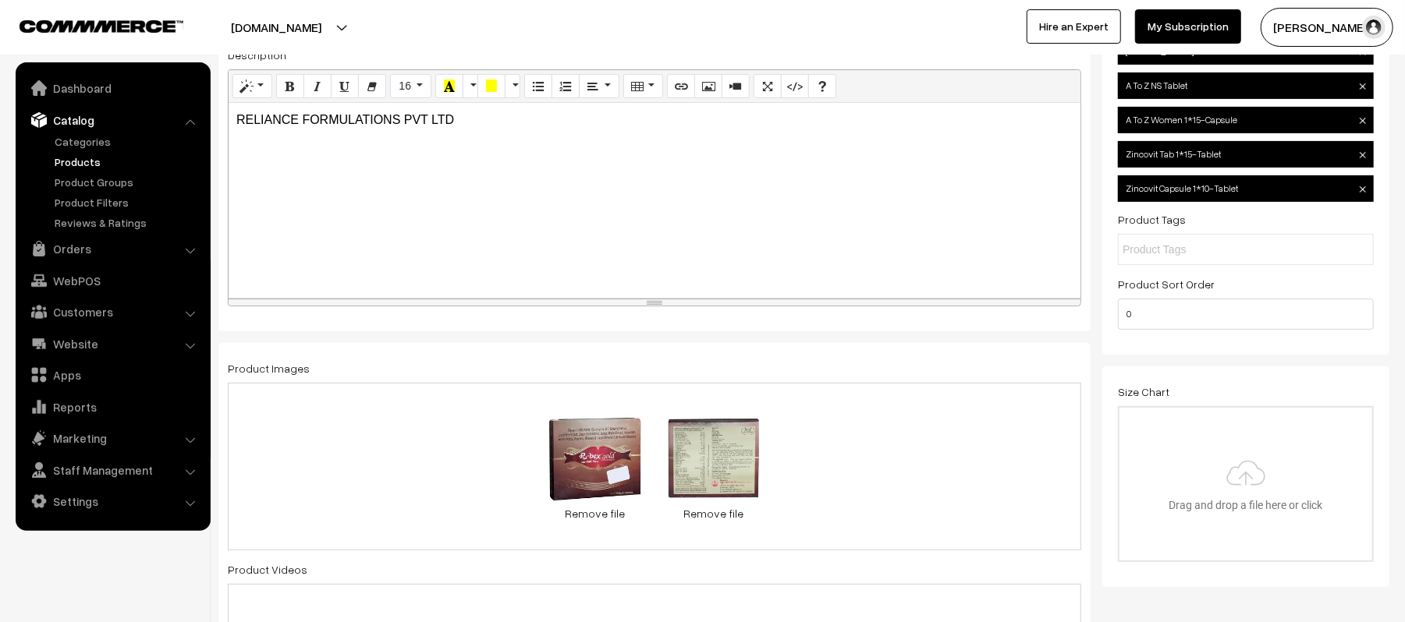
scroll to position [312, 0]
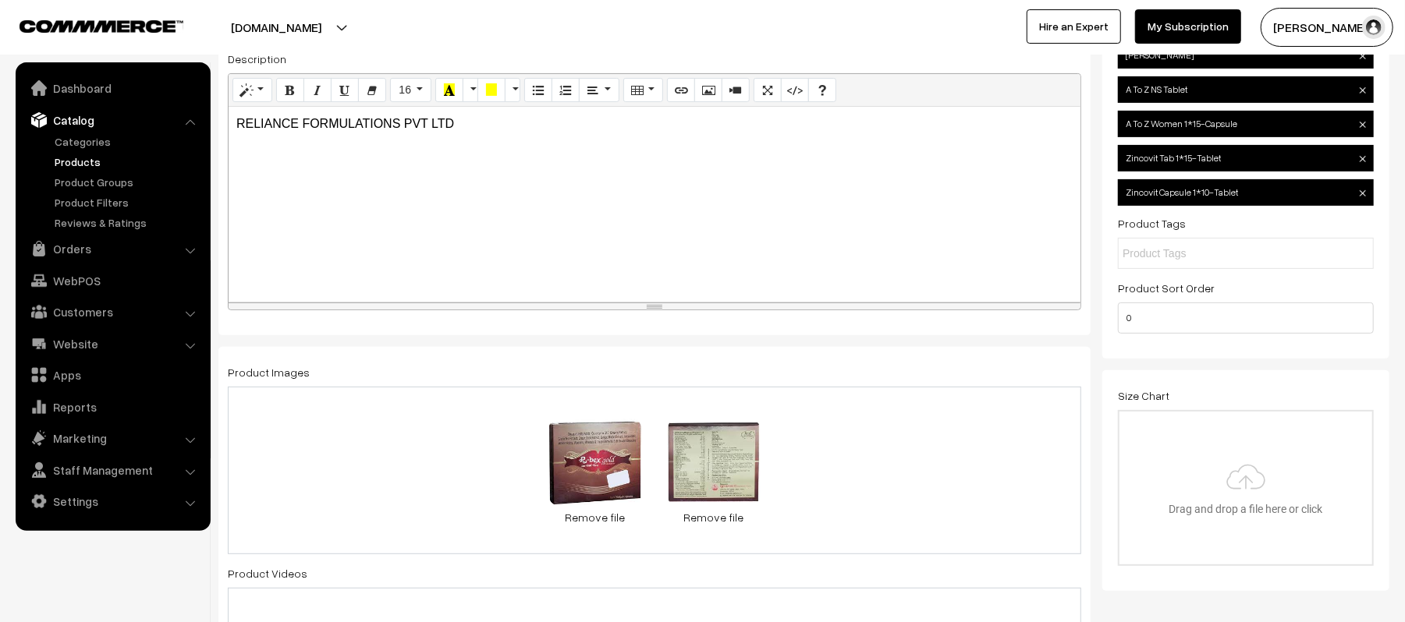
click at [956, 431] on div "8.9 KB RBEX GOLD CAP.jpeg Check Error Remove file 9.1 KB RBEX GOLD.jpeg Check E…" at bounding box center [654, 471] width 853 height 168
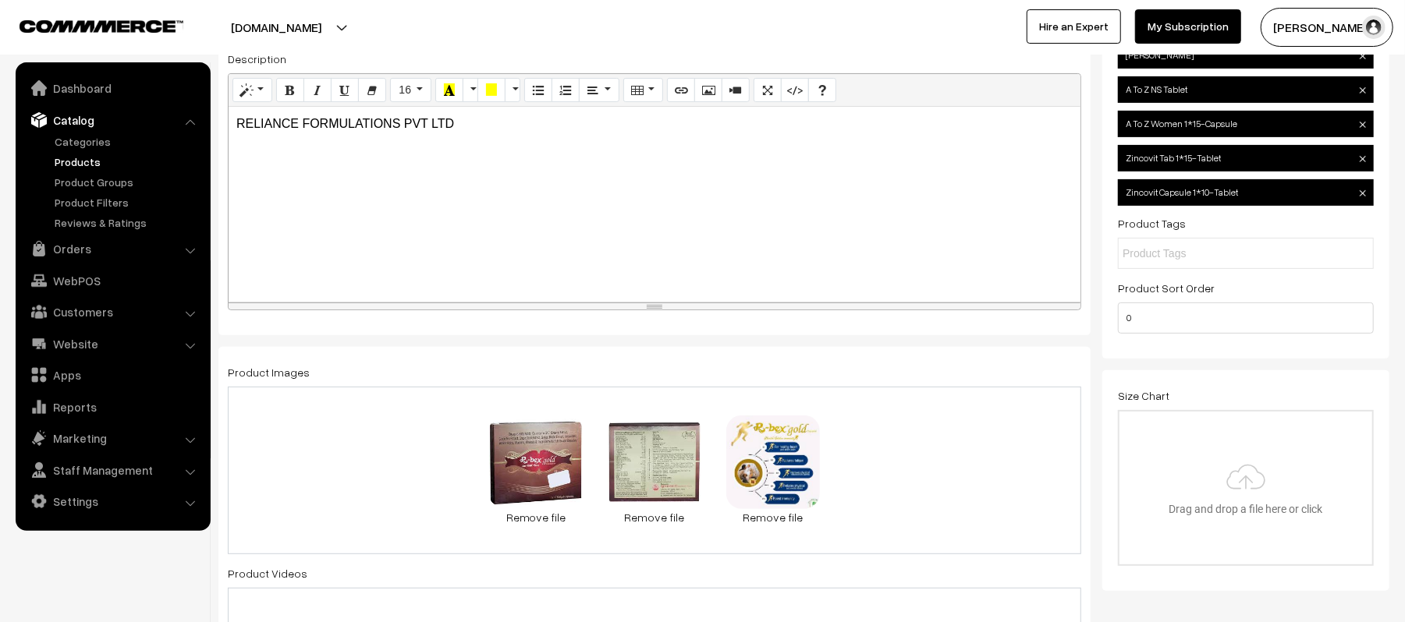
scroll to position [0, 0]
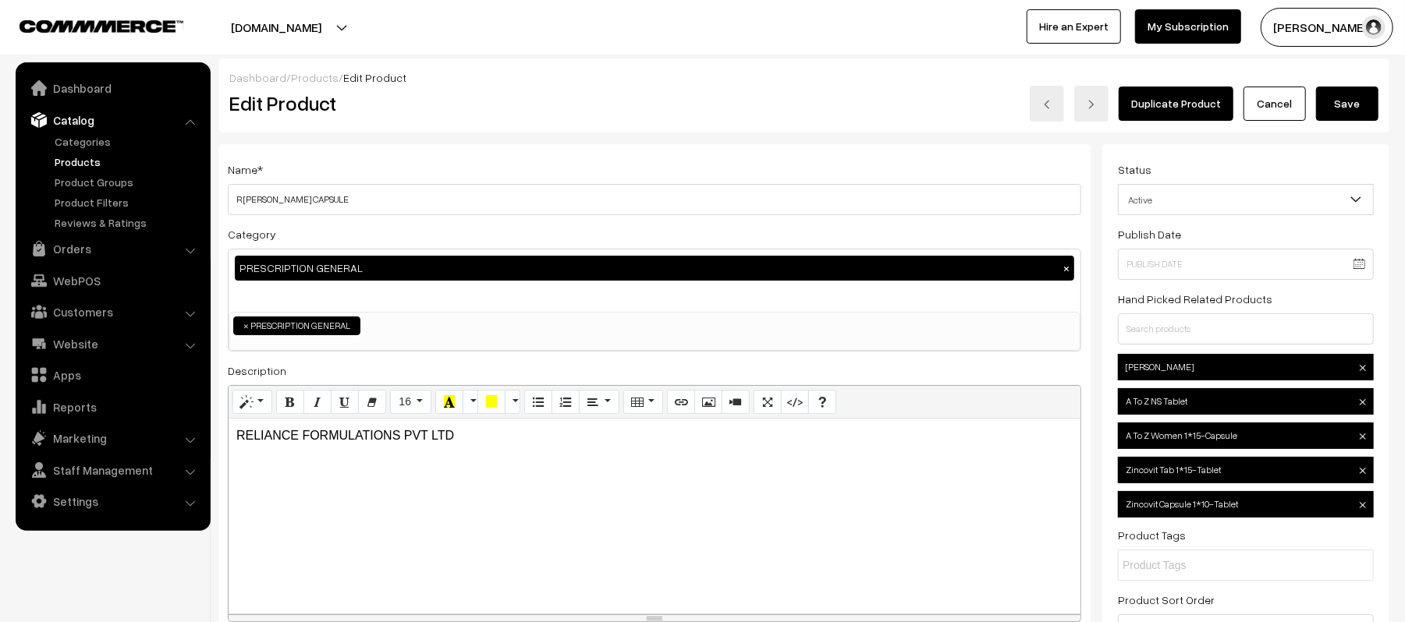
click at [1364, 111] on button "Save" at bounding box center [1347, 104] width 62 height 34
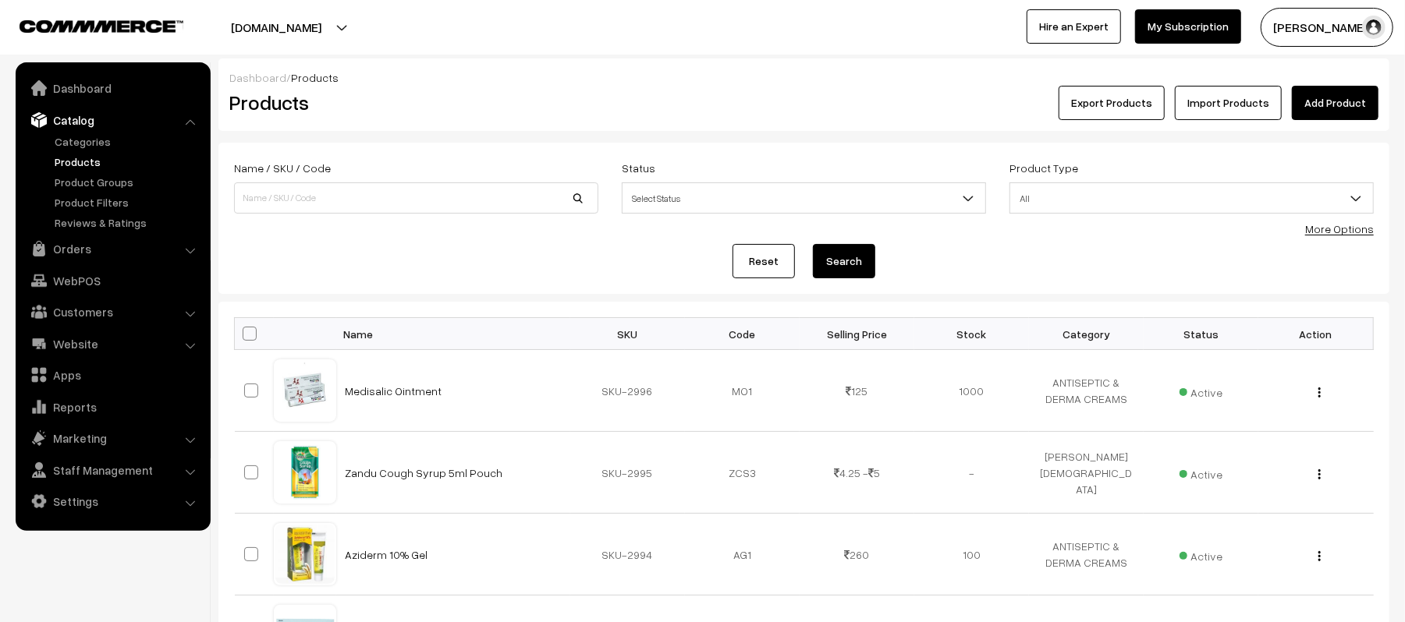
click at [516, 106] on h2 "Products" at bounding box center [412, 102] width 367 height 24
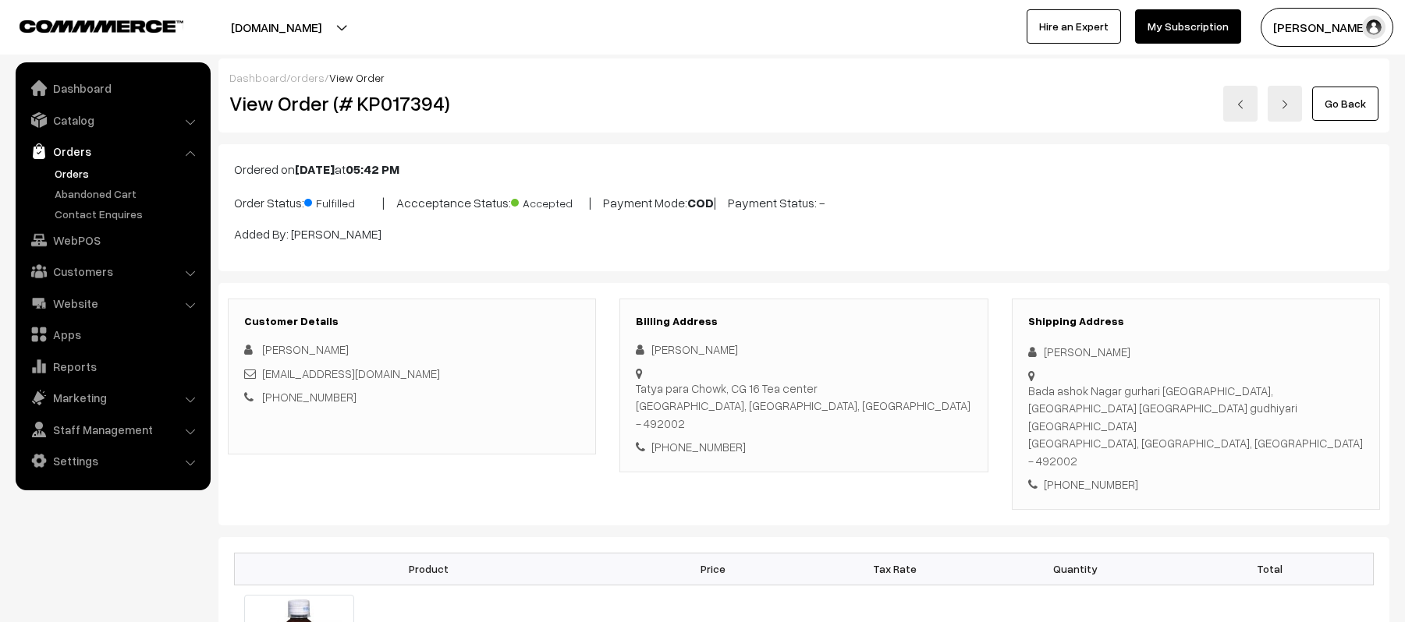
scroll to position [1248, 0]
